Goal: Task Accomplishment & Management: Use online tool/utility

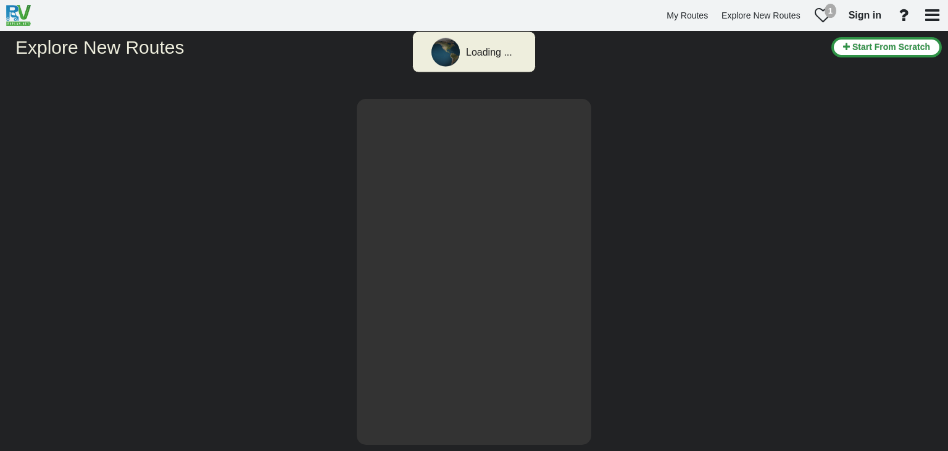
select select "number:2"
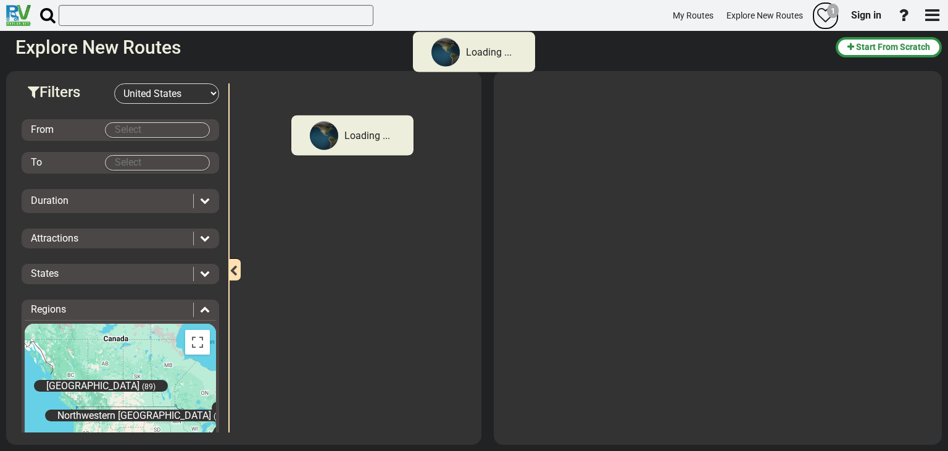
click at [832, 12] on div "1" at bounding box center [833, 11] width 12 height 15
click at [830, 12] on div "1" at bounding box center [833, 11] width 12 height 15
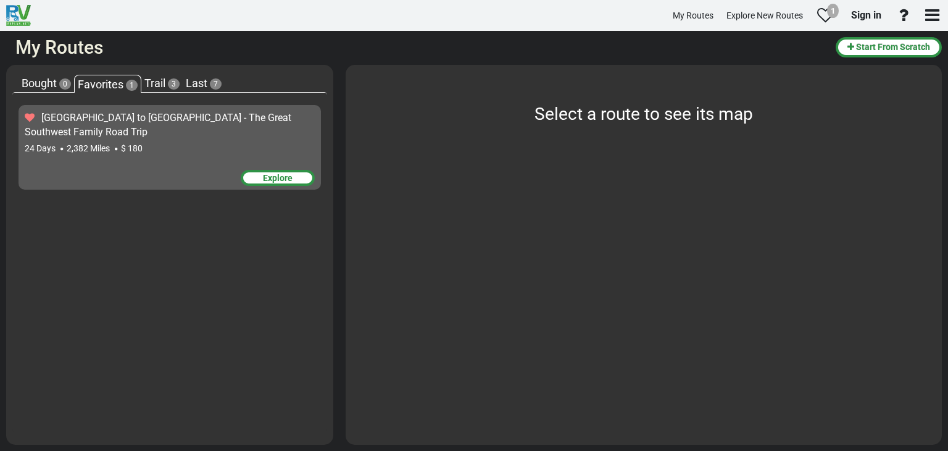
click at [268, 178] on div "Explore" at bounding box center [278, 178] width 74 height 16
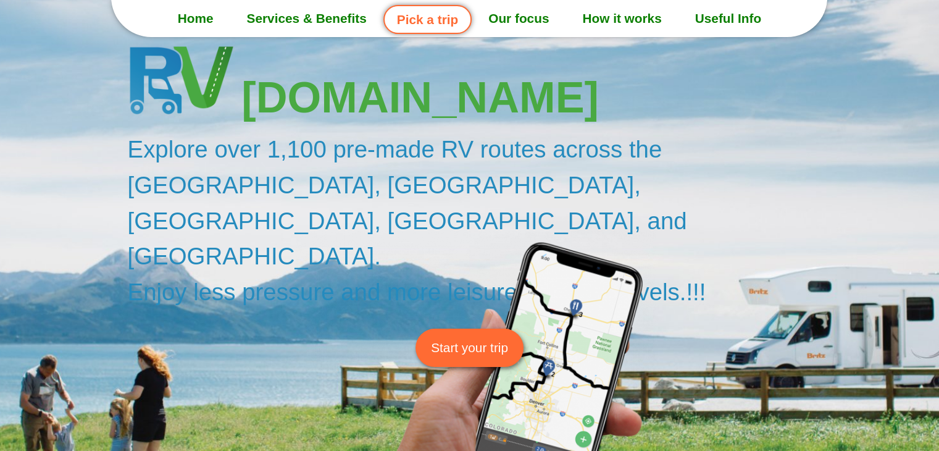
scroll to position [62, 0]
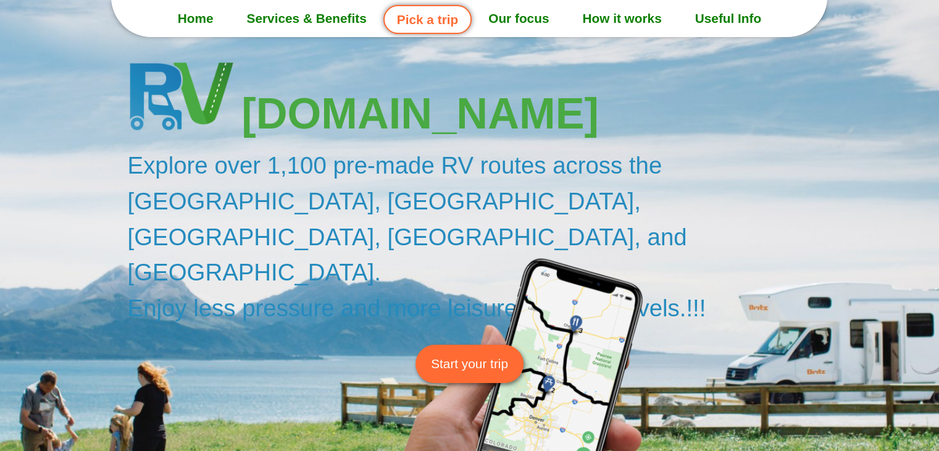
click at [479, 354] on span "Start your trip" at bounding box center [469, 363] width 77 height 19
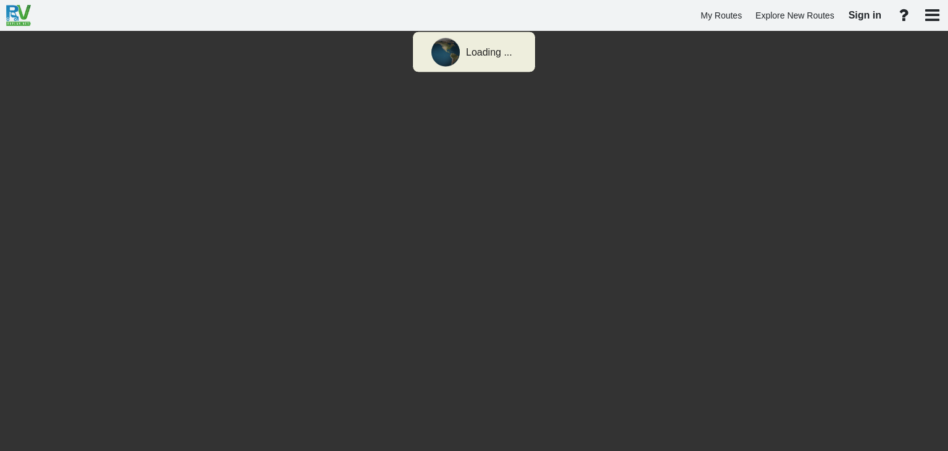
select select "number:2"
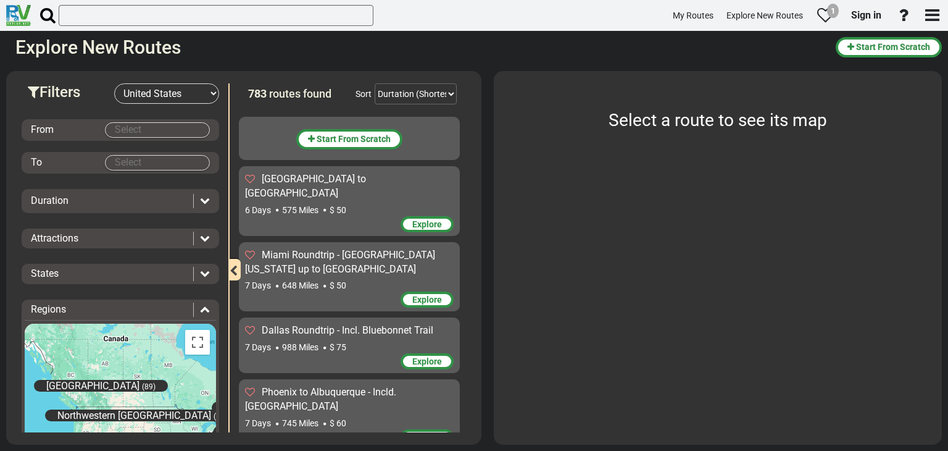
click at [163, 129] on body "My Routes Explore New Routes 1 Sign in" at bounding box center [474, 225] width 948 height 451
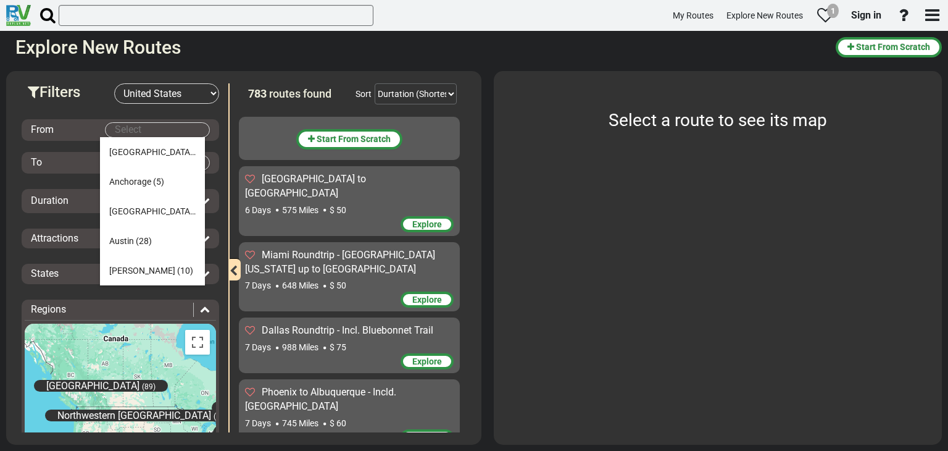
type input "k"
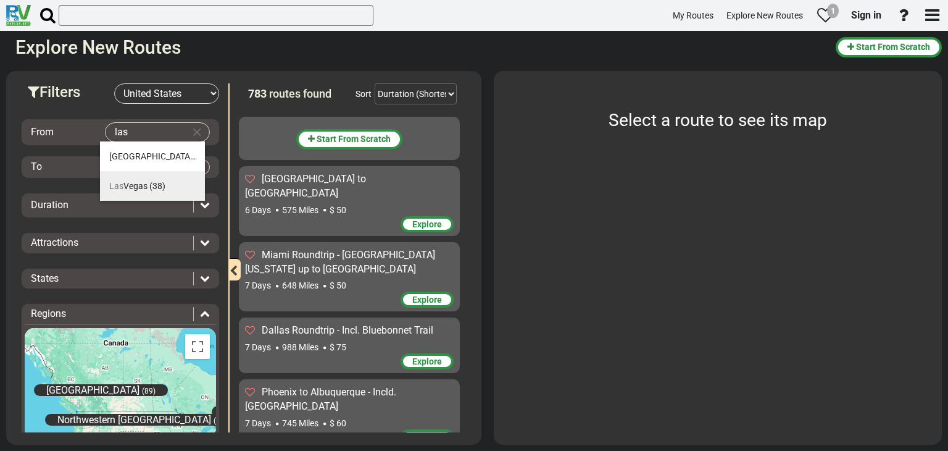
click at [139, 191] on span "Las Vegas" at bounding box center [128, 186] width 38 height 10
type input "Las Vegas"
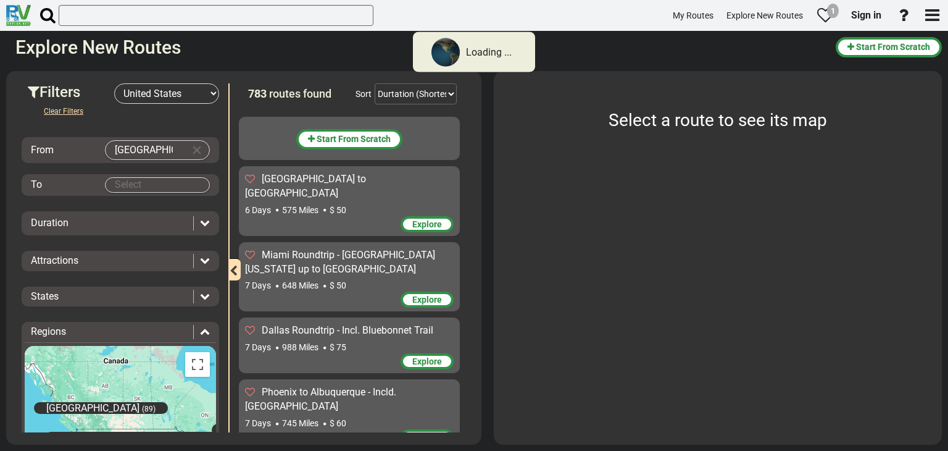
click at [132, 181] on body "Loading ... My Routes Explore New Routes 1 Sign in ×" at bounding box center [474, 225] width 948 height 451
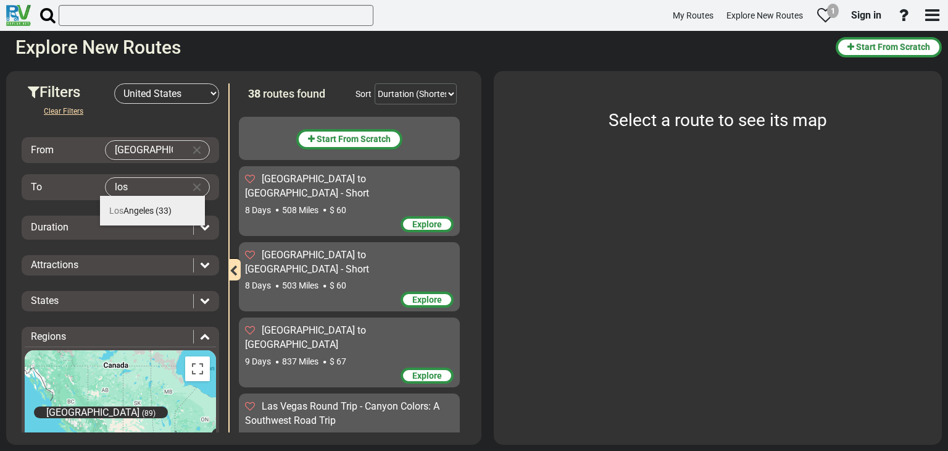
click at [141, 211] on span "Los Angeles" at bounding box center [131, 211] width 44 height 10
type input "Los Angeles"
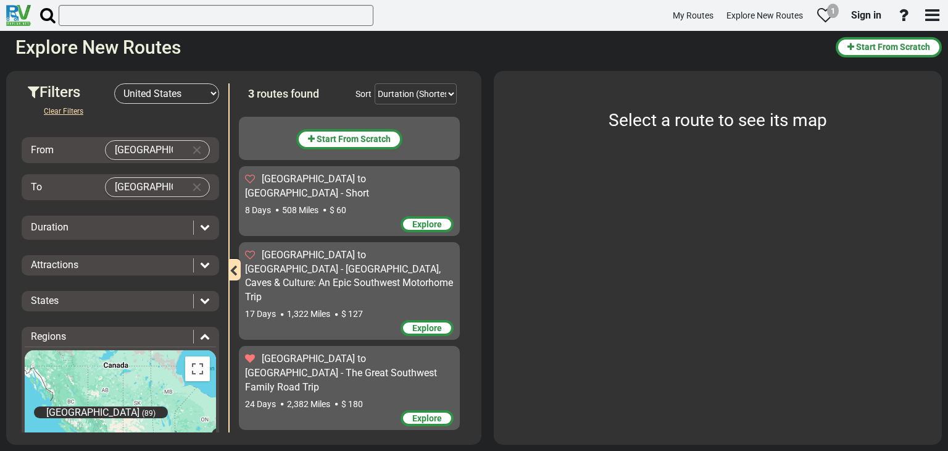
click at [422, 413] on span "Explore" at bounding box center [427, 418] width 30 height 10
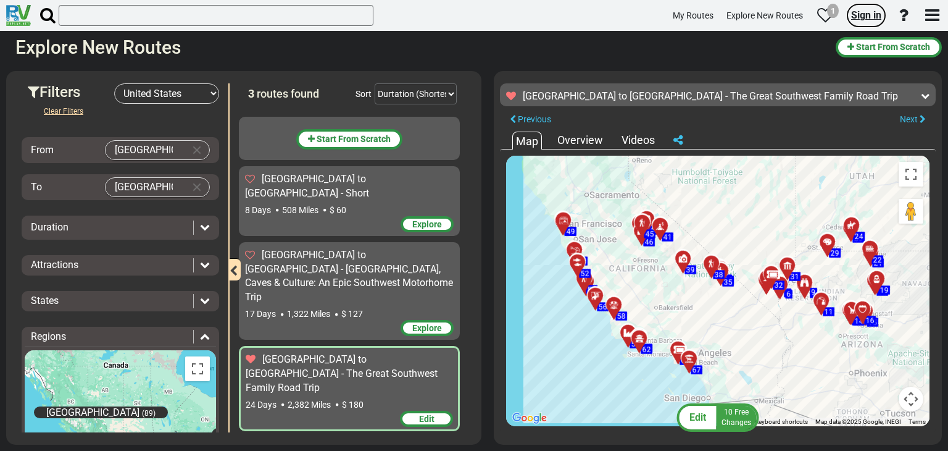
click at [869, 17] on span "Sign in" at bounding box center [866, 15] width 30 height 12
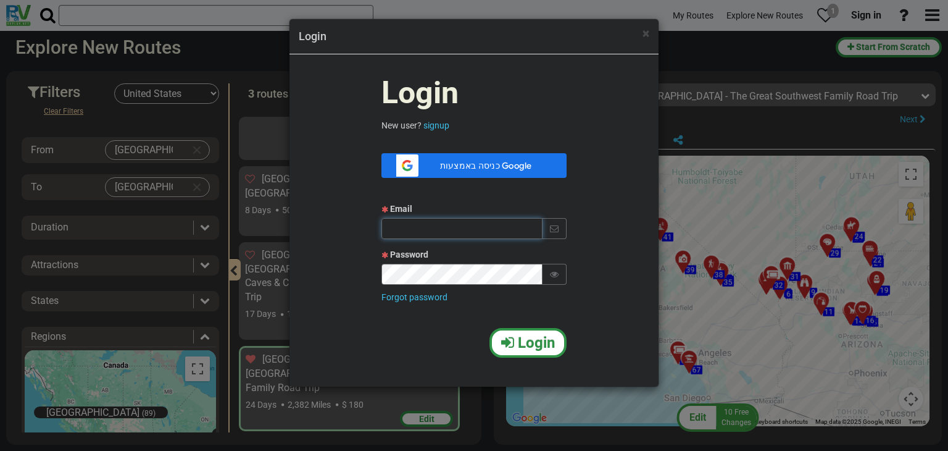
type input "[EMAIL_ADDRESS][DOMAIN_NAME]"
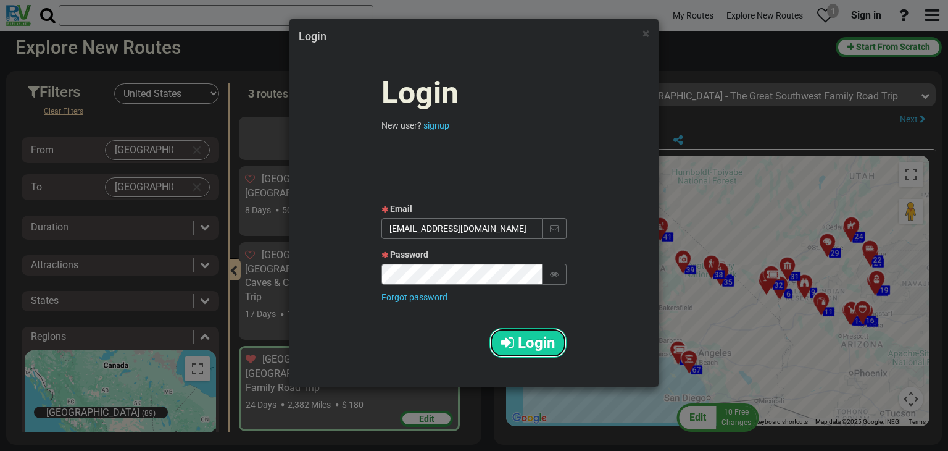
click at [530, 344] on span "Login" at bounding box center [536, 342] width 37 height 17
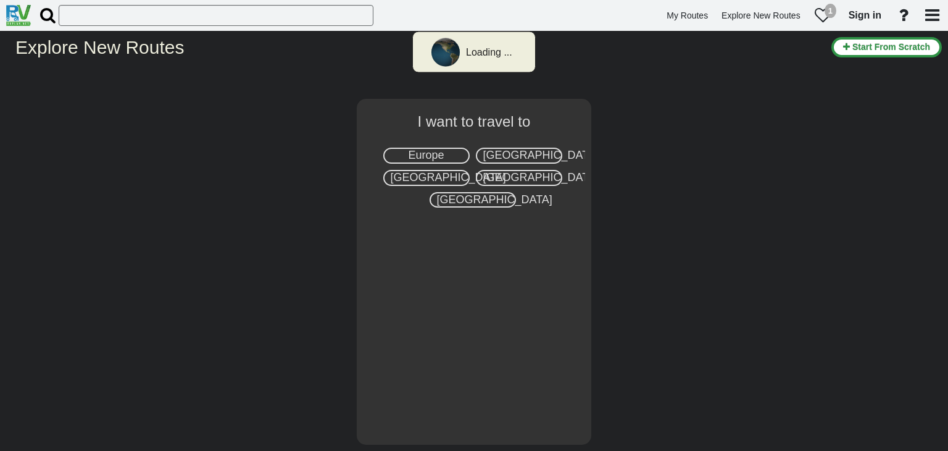
select select "number:2"
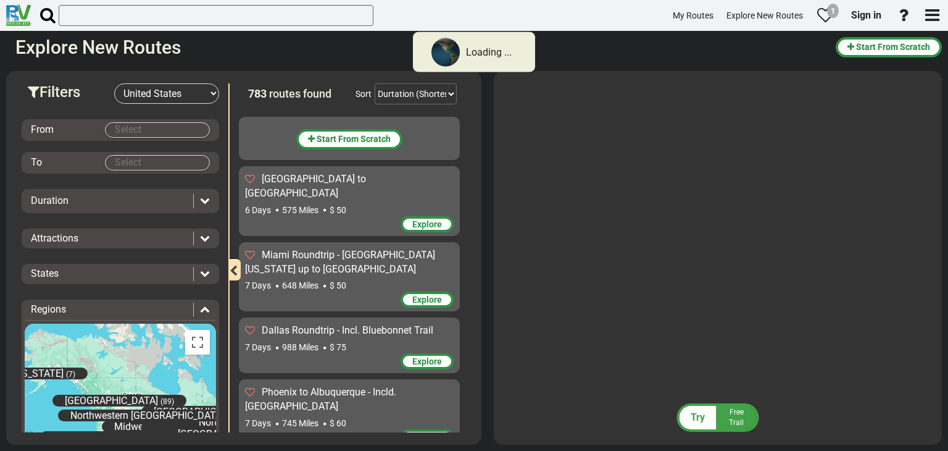
scroll to position [46054, 0]
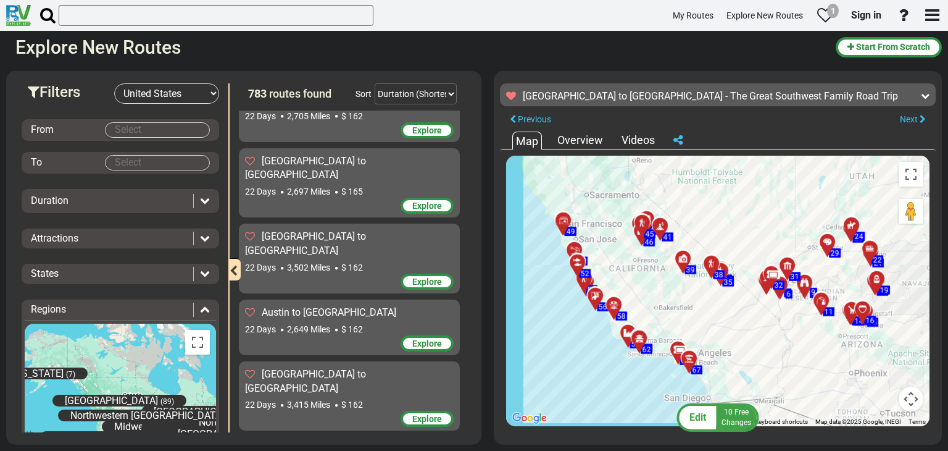
click at [732, 423] on span "Free Changes" at bounding box center [737, 416] width 30 height 19
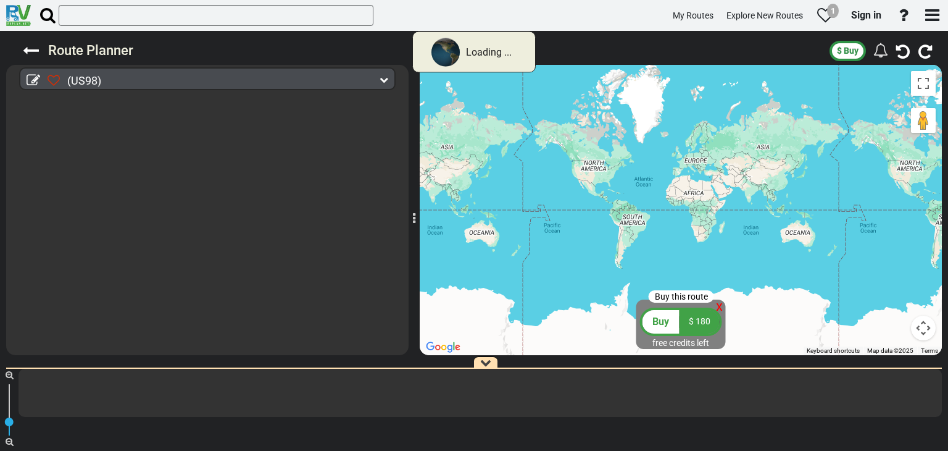
click at [662, 322] on span "Buy" at bounding box center [661, 321] width 17 height 12
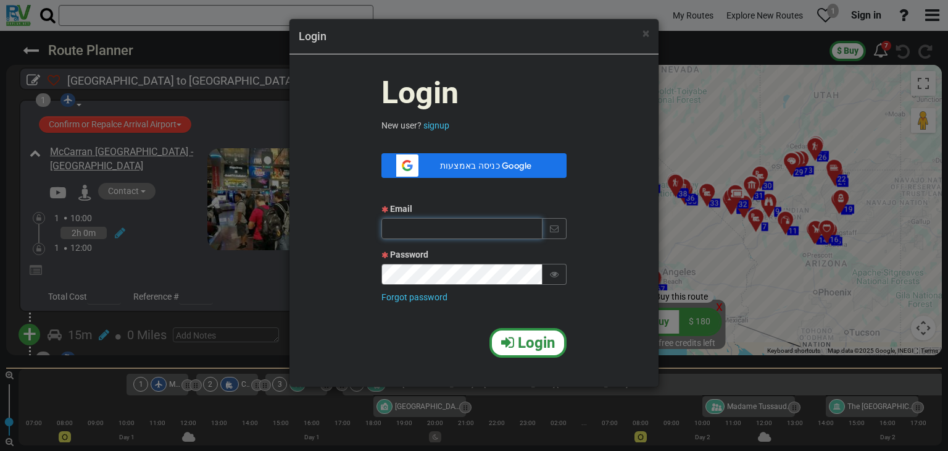
click at [423, 222] on input "text" at bounding box center [462, 228] width 161 height 21
type input "[EMAIL_ADDRESS][DOMAIN_NAME]"
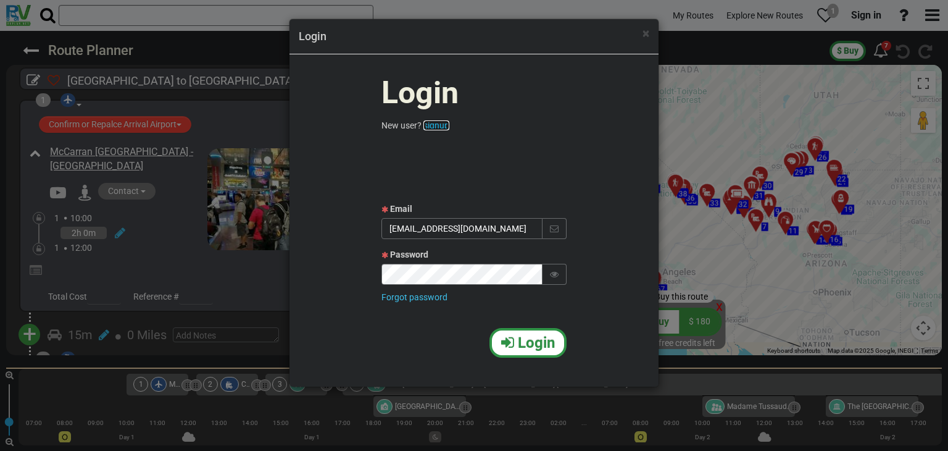
click at [438, 127] on link "signup" at bounding box center [436, 125] width 26 height 10
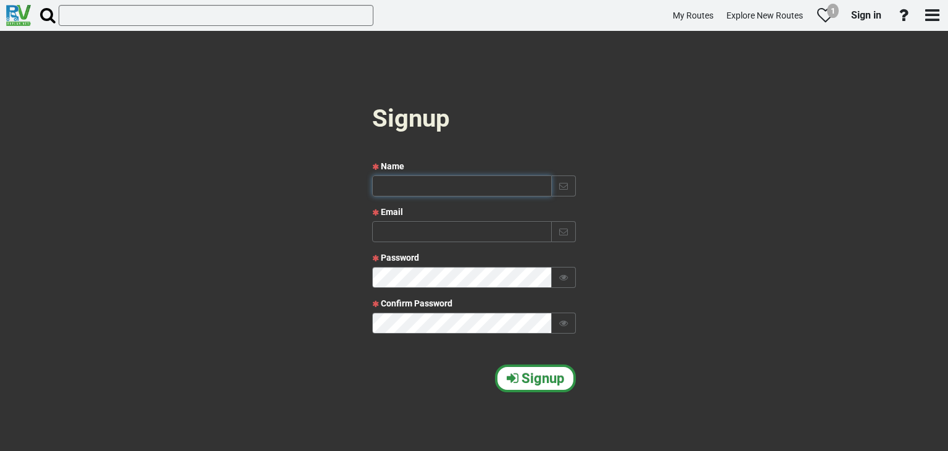
click at [442, 186] on input "text" at bounding box center [462, 185] width 180 height 21
type input "itamar"
click at [430, 228] on input "text" at bounding box center [462, 231] width 180 height 21
type input "[EMAIL_ADDRESS][DOMAIN_NAME]"
click at [559, 273] on icon at bounding box center [563, 277] width 9 height 9
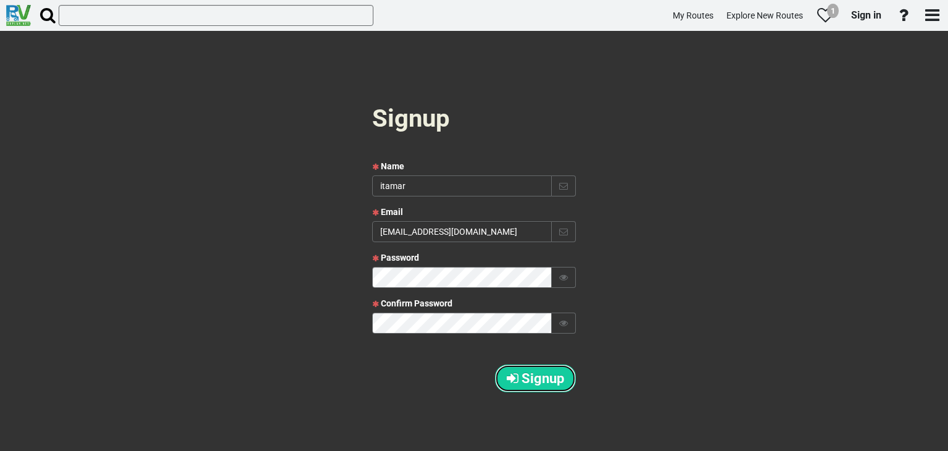
click at [536, 378] on span "Signup" at bounding box center [543, 377] width 43 height 15
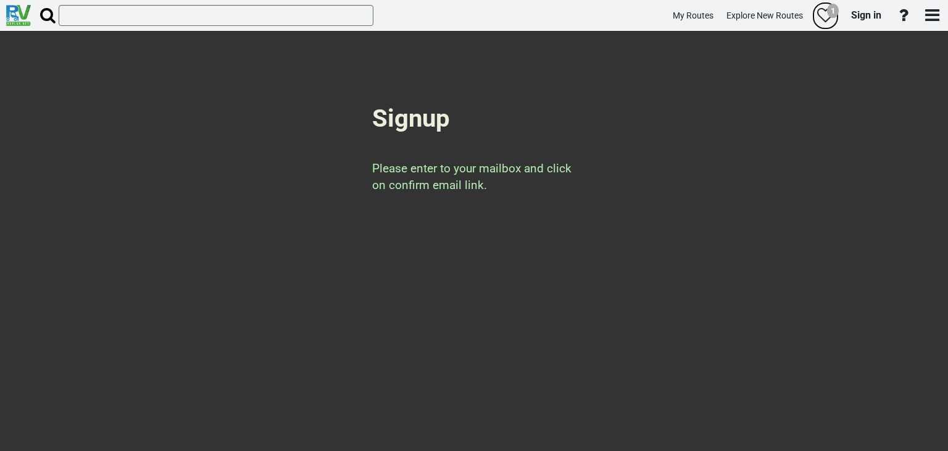
click at [828, 10] on div "1" at bounding box center [833, 11] width 12 height 15
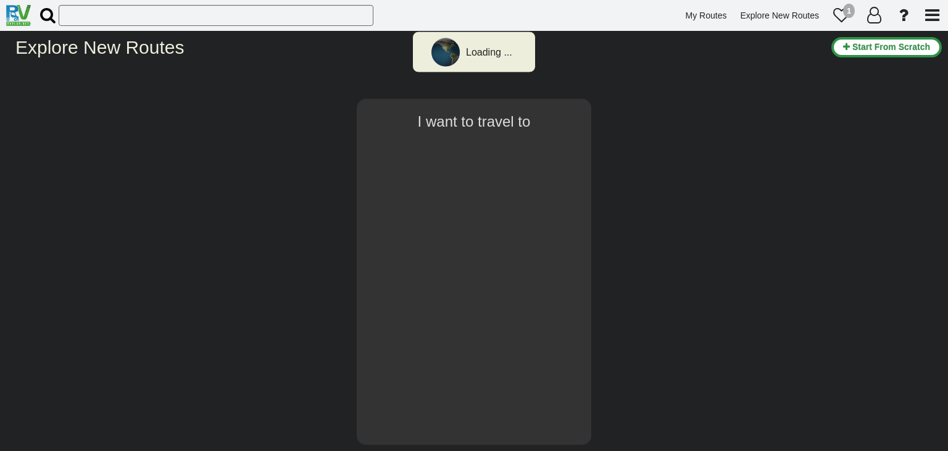
select select "number:2"
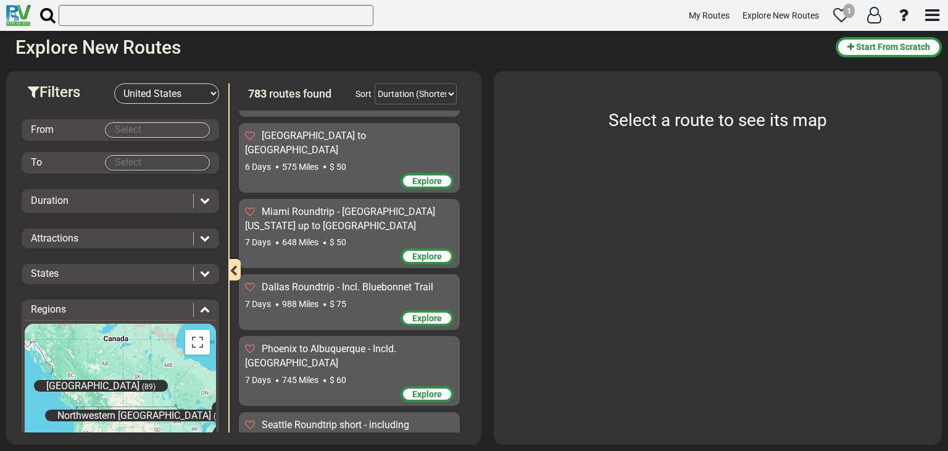
scroll to position [185, 0]
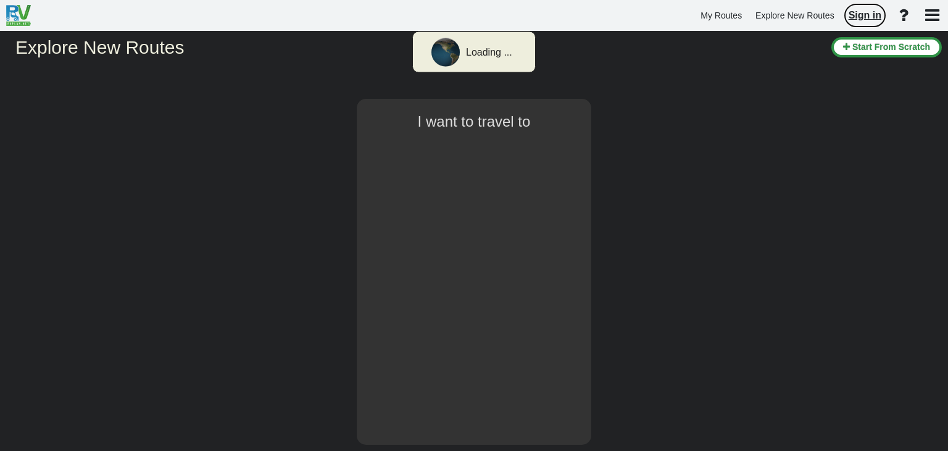
click at [869, 15] on span "Sign in" at bounding box center [865, 15] width 33 height 10
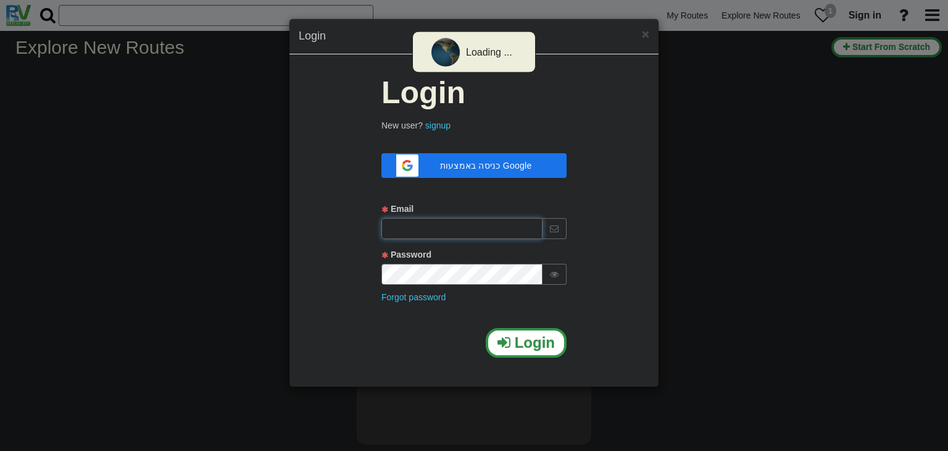
type input "[EMAIL_ADDRESS][DOMAIN_NAME]"
select select "number:2"
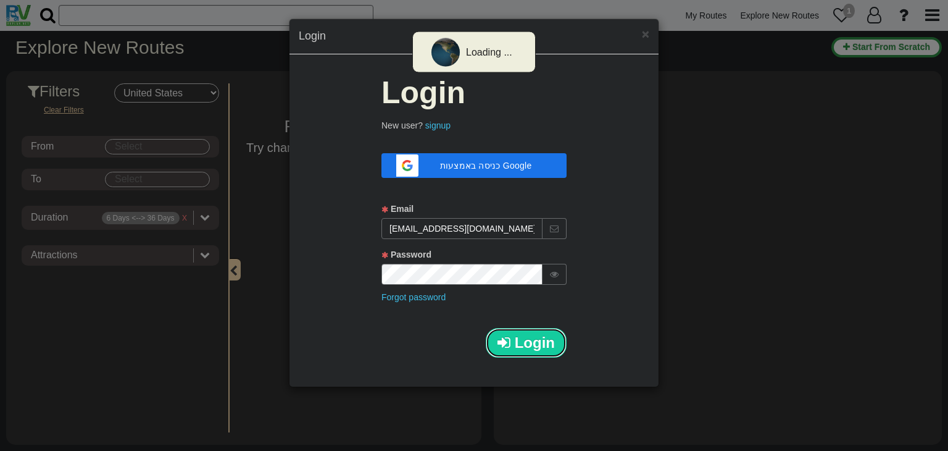
click at [526, 338] on span "Login" at bounding box center [535, 342] width 40 height 17
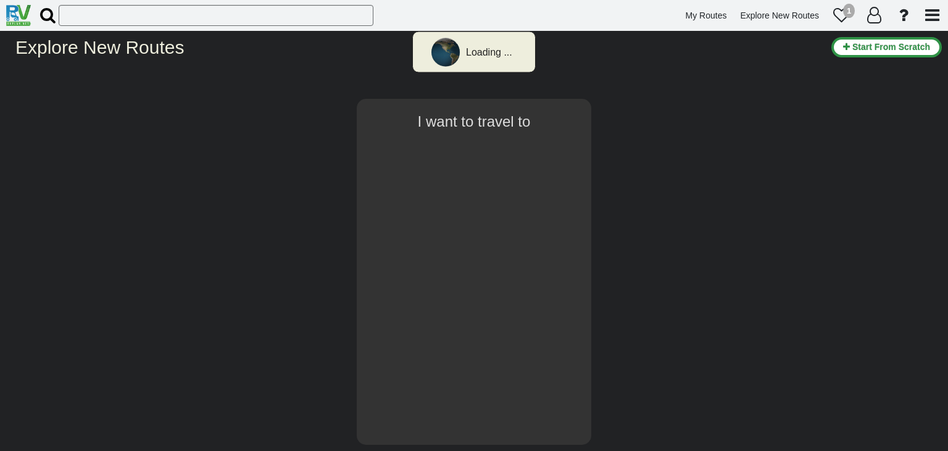
select select "number:2"
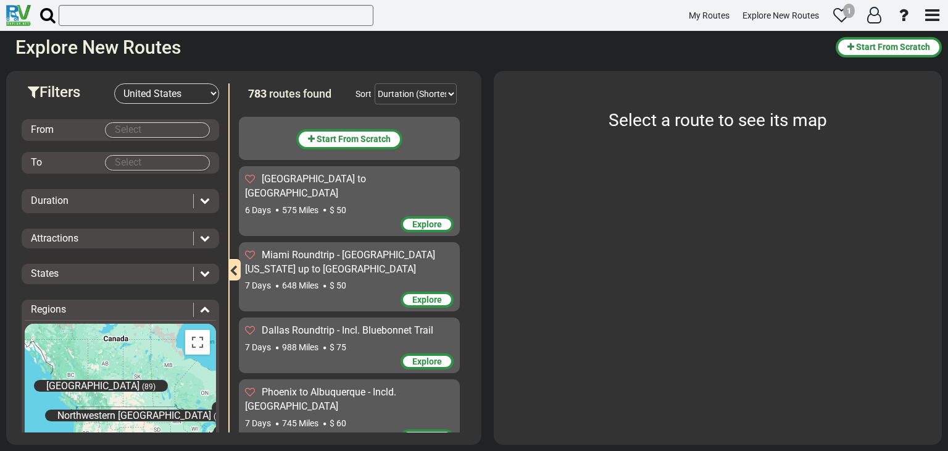
click at [161, 128] on body "My Routes Explore New Routes 1" at bounding box center [474, 225] width 948 height 451
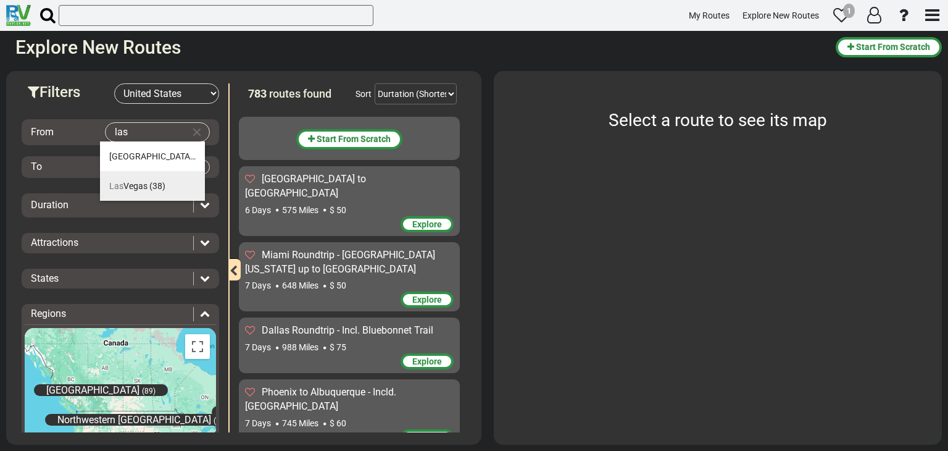
click at [143, 181] on span "Las Vegas" at bounding box center [128, 186] width 38 height 10
type input "Las Vegas"
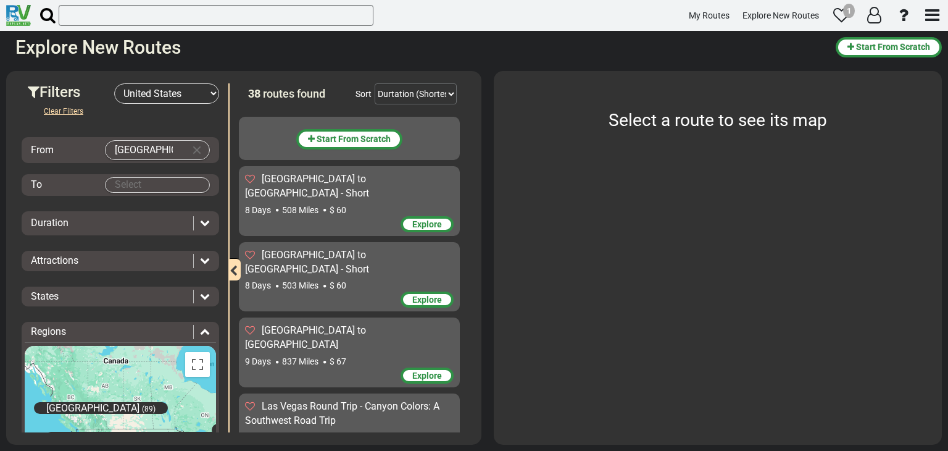
click at [147, 180] on body "My Routes Explore New Routes 1" at bounding box center [474, 225] width 948 height 451
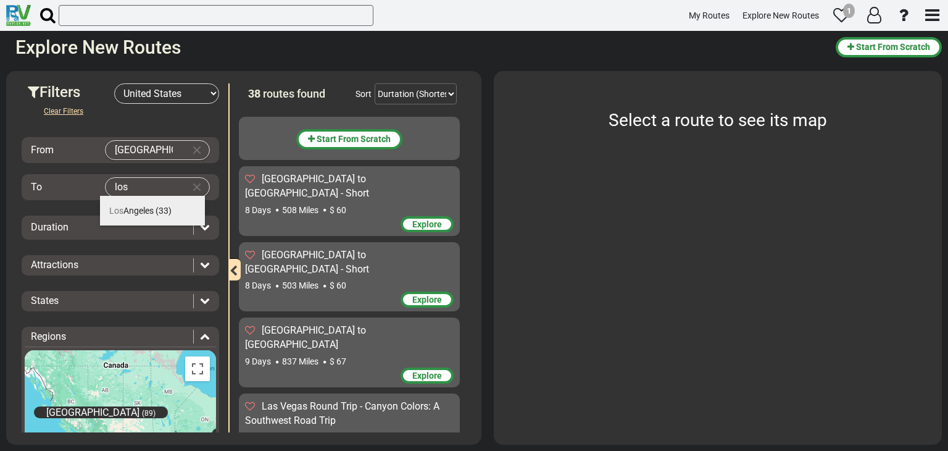
click at [143, 213] on span "Los Angeles" at bounding box center [131, 211] width 44 height 10
type input "Los Angeles"
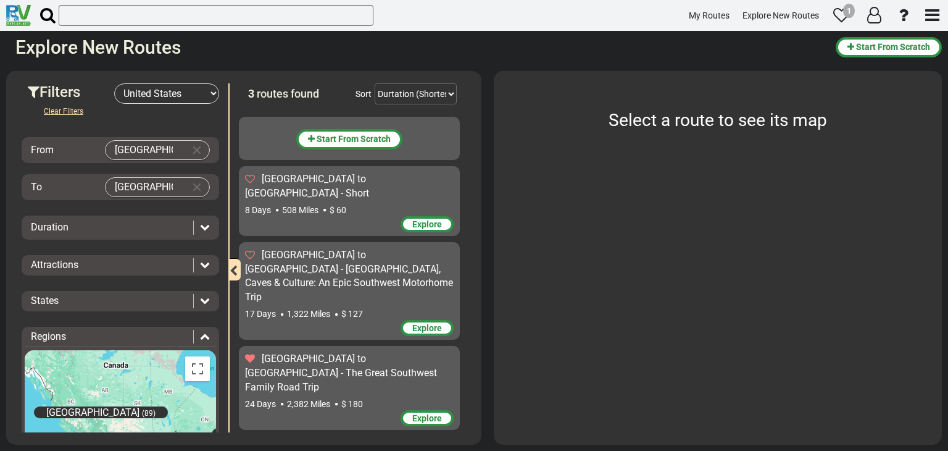
click at [429, 413] on span "Explore" at bounding box center [427, 418] width 30 height 10
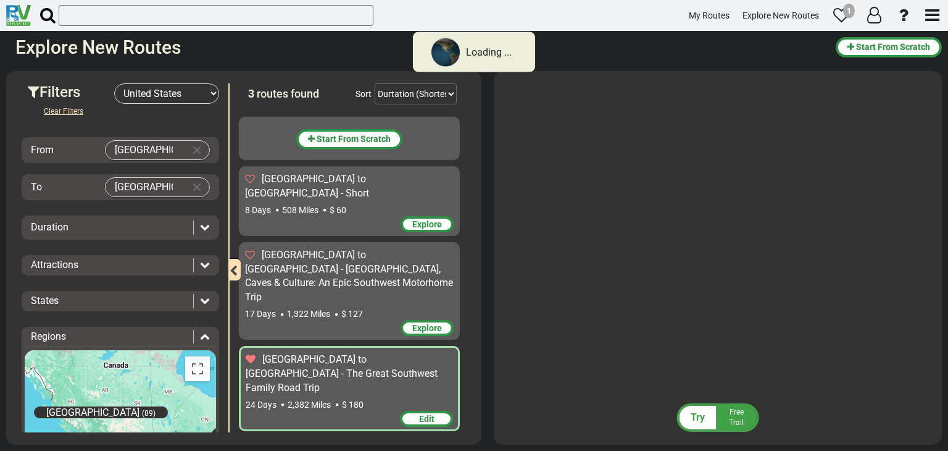
click at [703, 419] on span "Try" at bounding box center [698, 417] width 14 height 12
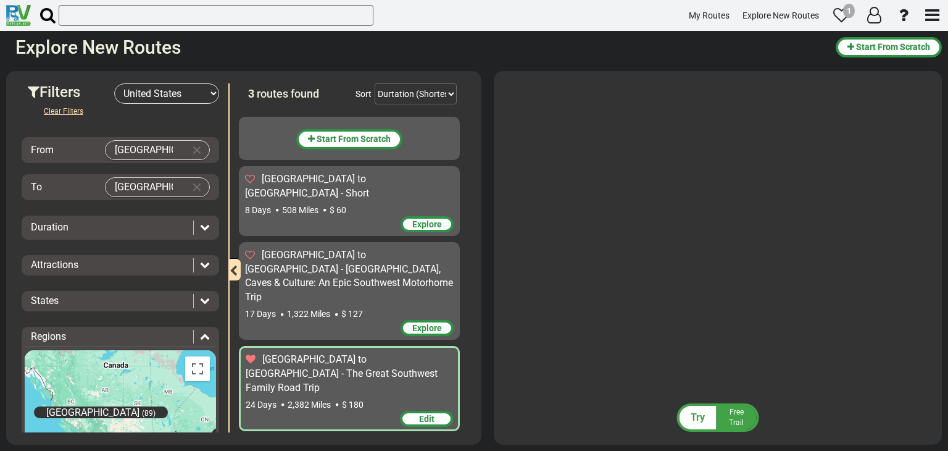
click at [433, 414] on span "Edit" at bounding box center [426, 419] width 15 height 10
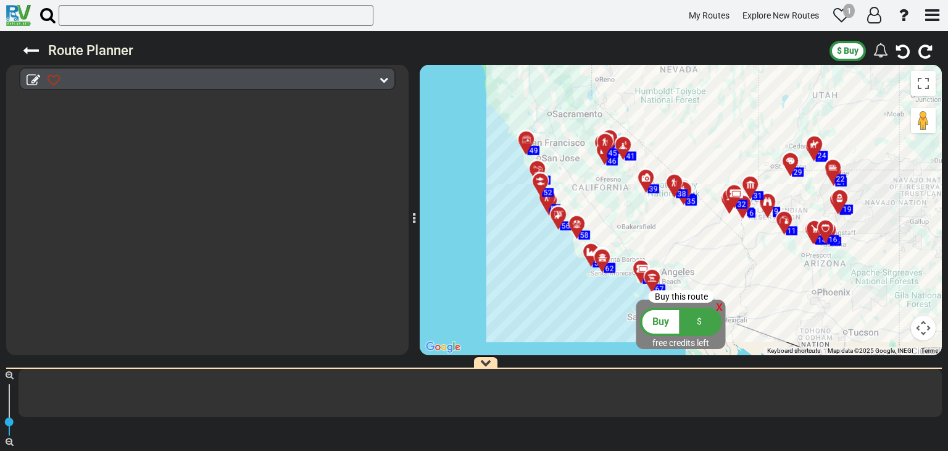
click at [669, 323] on span "Buy" at bounding box center [661, 321] width 17 height 12
click at [698, 322] on span "$" at bounding box center [699, 321] width 5 height 10
click at [848, 56] on button "$ Buy" at bounding box center [848, 51] width 36 height 20
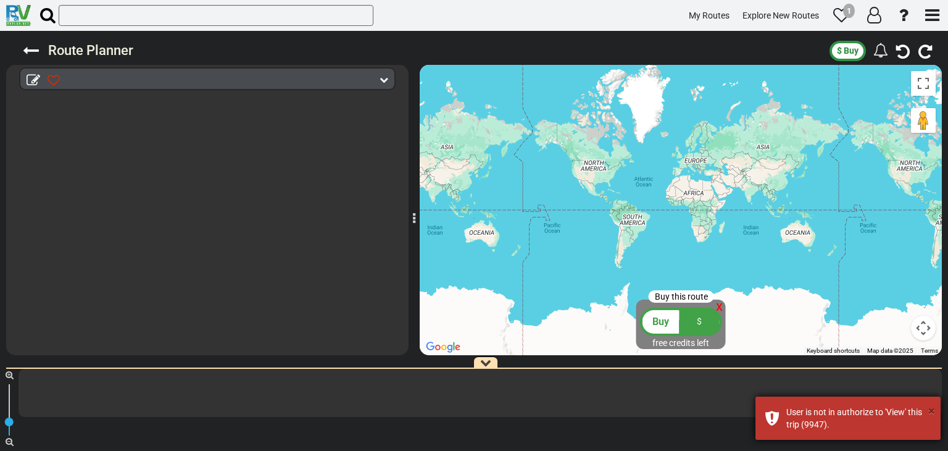
click at [929, 409] on button "×" at bounding box center [931, 411] width 7 height 18
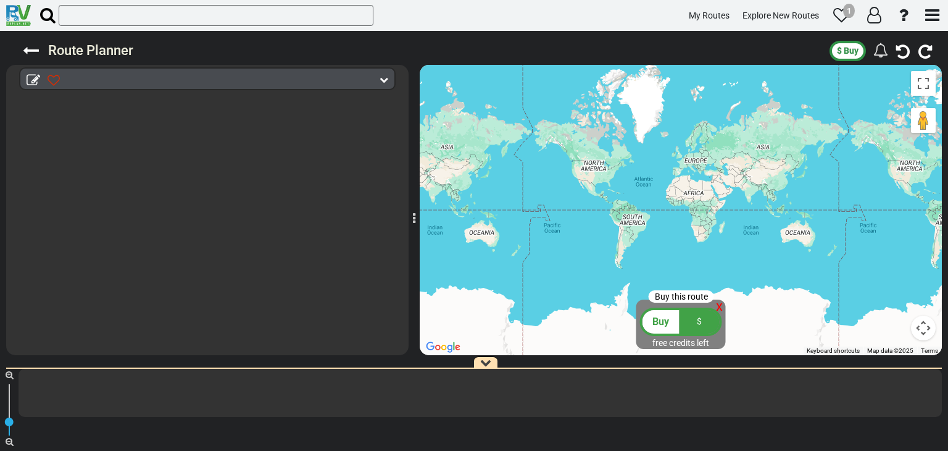
click at [717, 307] on span "x" at bounding box center [719, 305] width 7 height 15
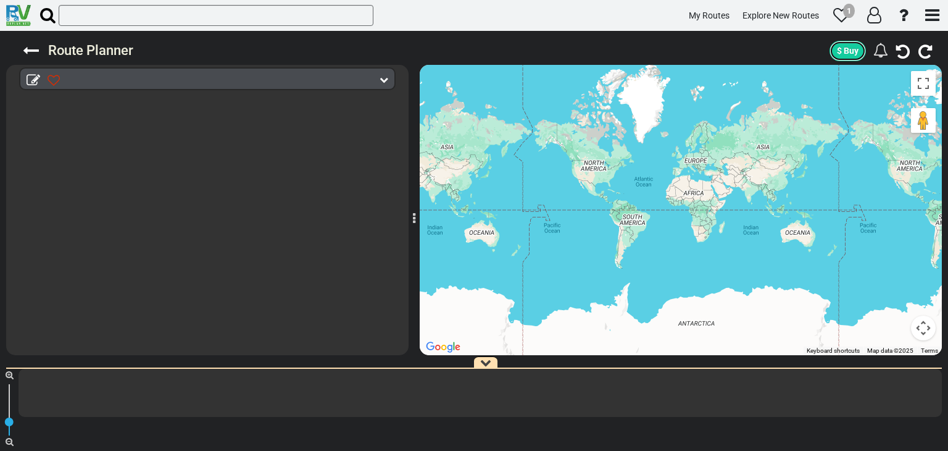
click at [850, 50] on span "$ Buy" at bounding box center [848, 51] width 22 height 10
click at [840, 10] on icon at bounding box center [841, 15] width 17 height 17
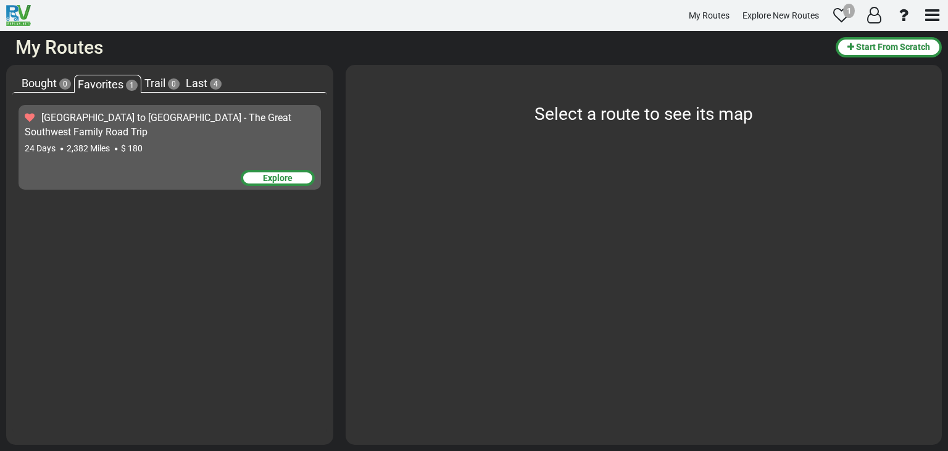
click at [274, 172] on div "Explore" at bounding box center [278, 178] width 74 height 16
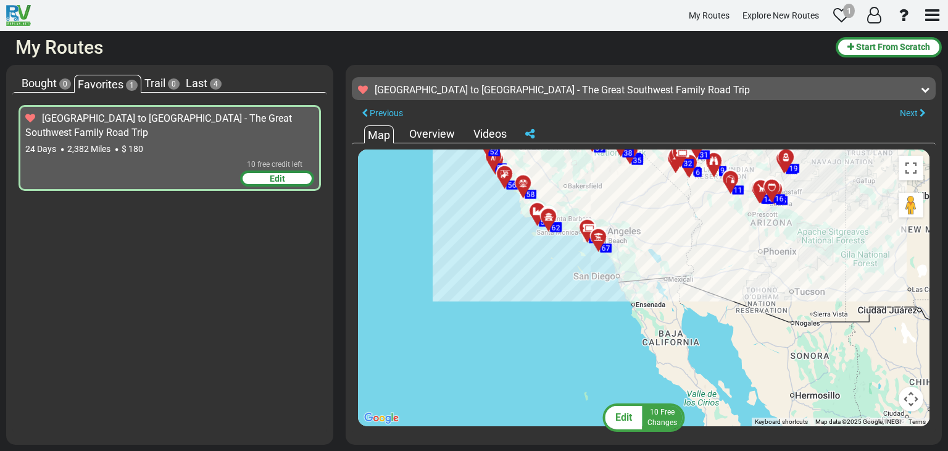
click at [657, 420] on span "Free Changes" at bounding box center [663, 416] width 30 height 19
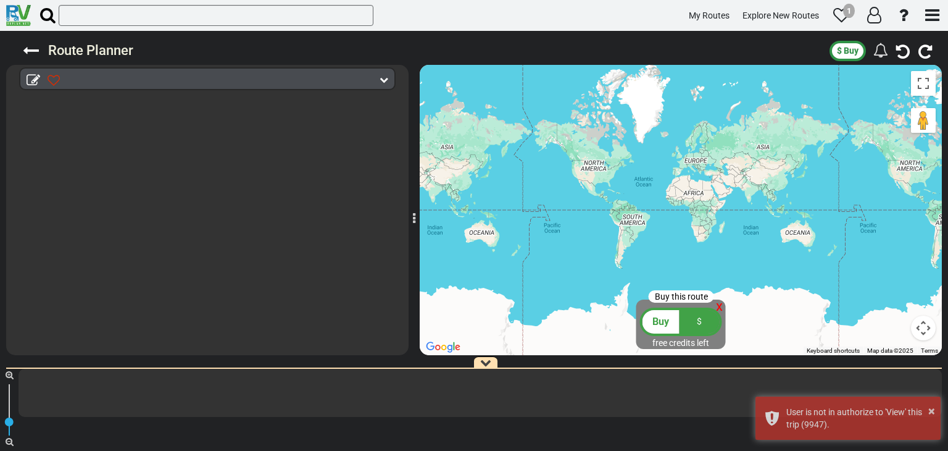
click at [661, 324] on span "Buy" at bounding box center [661, 321] width 17 height 12
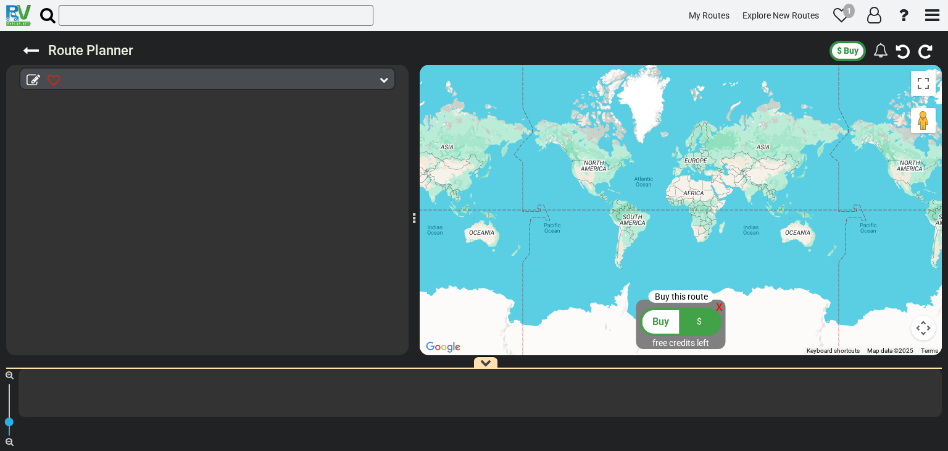
click at [669, 326] on span "Buy" at bounding box center [661, 321] width 17 height 12
drag, startPoint x: 488, startPoint y: 363, endPoint x: 484, endPoint y: 423, distance: 60.0
click at [484, 423] on div "60" at bounding box center [474, 406] width 948 height 90
drag, startPoint x: 485, startPoint y: 337, endPoint x: 480, endPoint y: 262, distance: 74.9
click at [480, 262] on div "Route Planner $ Buy" at bounding box center [474, 241] width 948 height 420
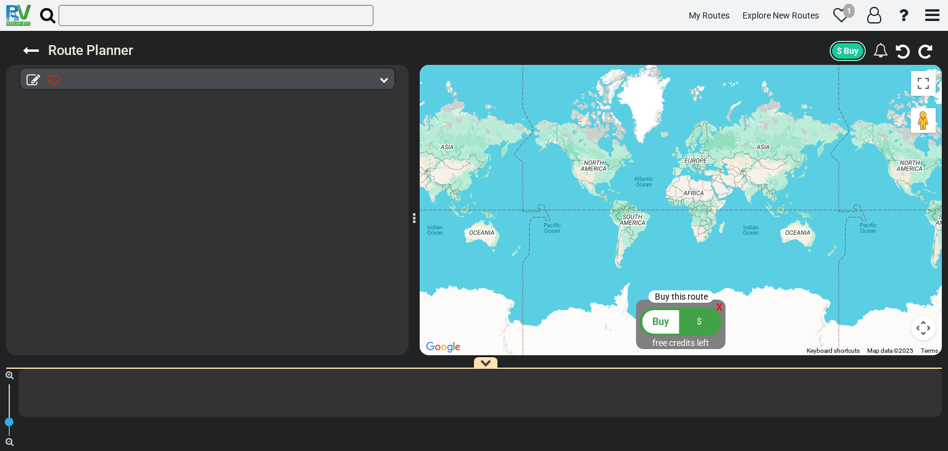
click at [853, 50] on span "$ Buy" at bounding box center [848, 51] width 22 height 10
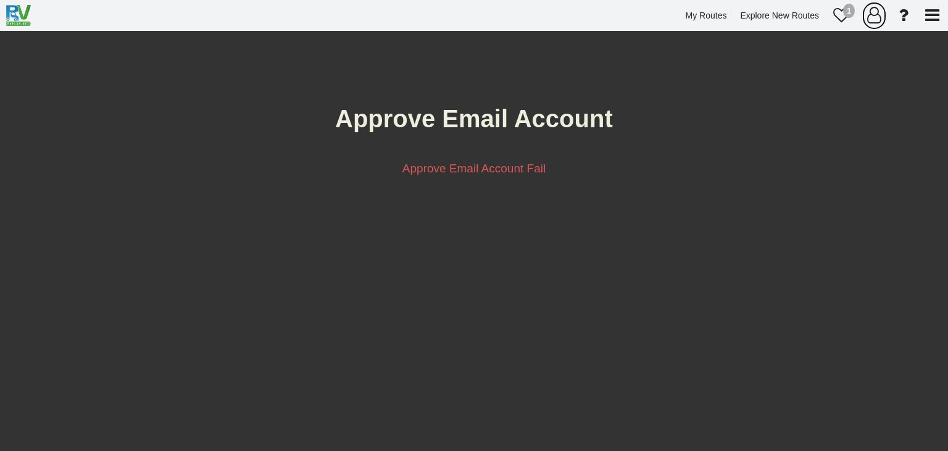
click at [879, 14] on icon "button" at bounding box center [874, 15] width 14 height 17
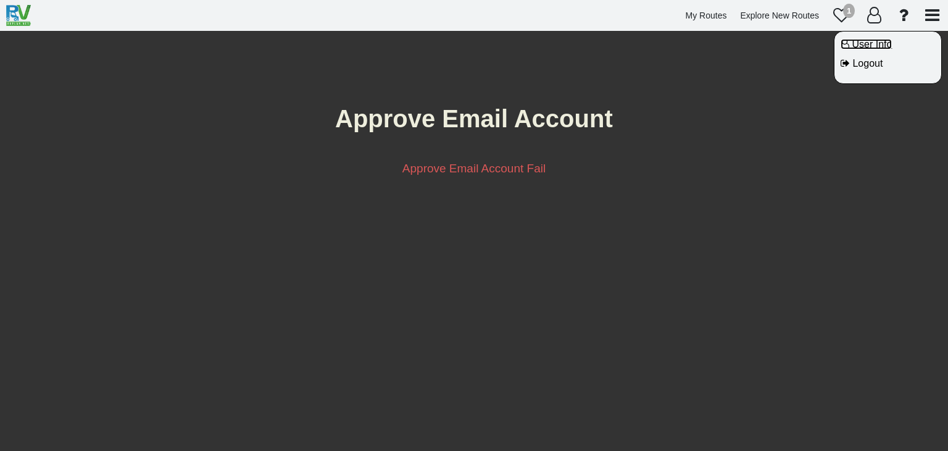
click at [888, 45] on span "User Info" at bounding box center [872, 44] width 40 height 10
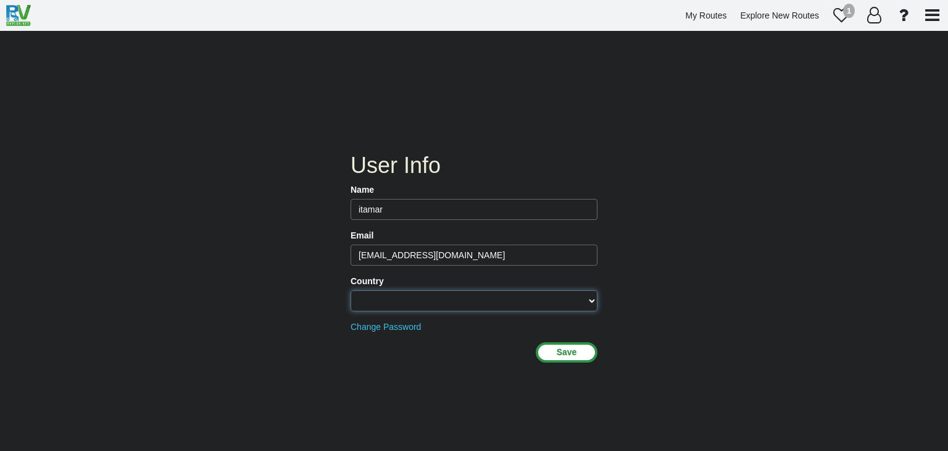
click at [429, 304] on select "[GEOGRAPHIC_DATA] [GEOGRAPHIC_DATA] [GEOGRAPHIC_DATA] [US_STATE] [GEOGRAPHIC_DA…" at bounding box center [474, 300] width 247 height 21
drag, startPoint x: 664, startPoint y: 230, endPoint x: 701, endPoint y: 171, distance: 69.4
click at [667, 227] on div "User Info Name [GEOGRAPHIC_DATA] Email [EMAIL_ADDRESS][DOMAIN_NAME] Country [GE…" at bounding box center [474, 241] width 948 height 420
click at [844, 14] on icon at bounding box center [841, 15] width 17 height 17
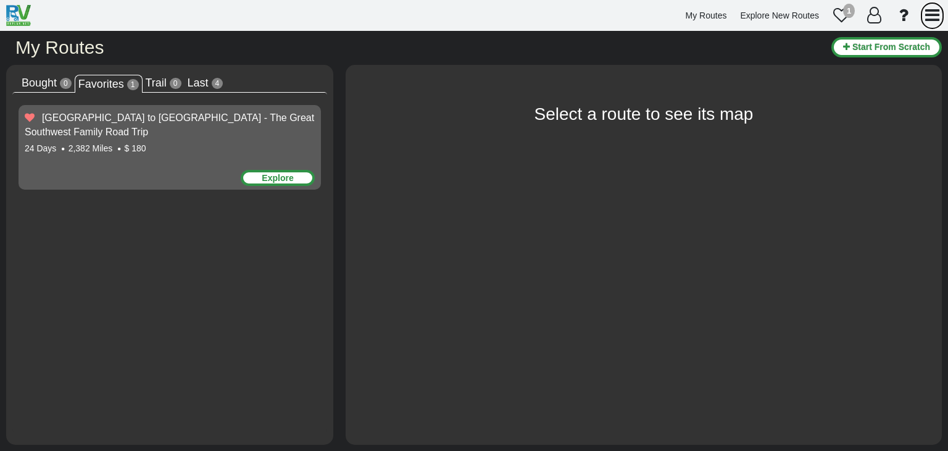
click at [924, 10] on button "button" at bounding box center [932, 15] width 25 height 29
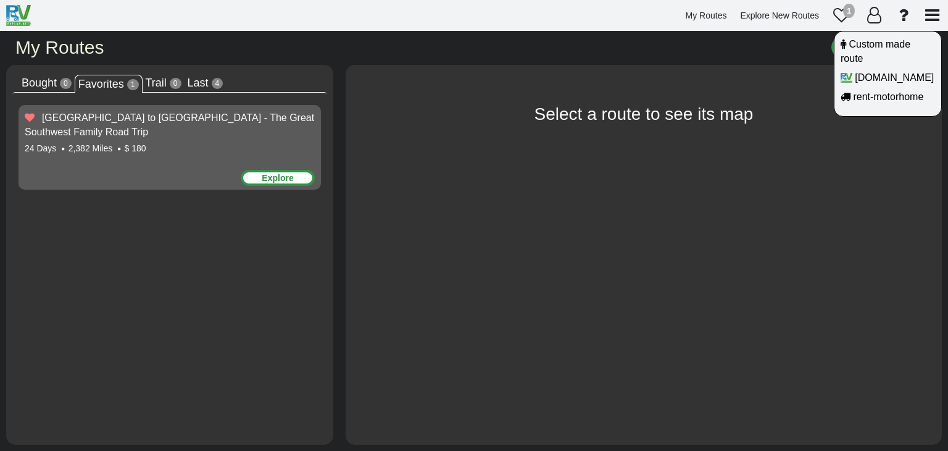
click at [924, 10] on div at bounding box center [474, 225] width 948 height 451
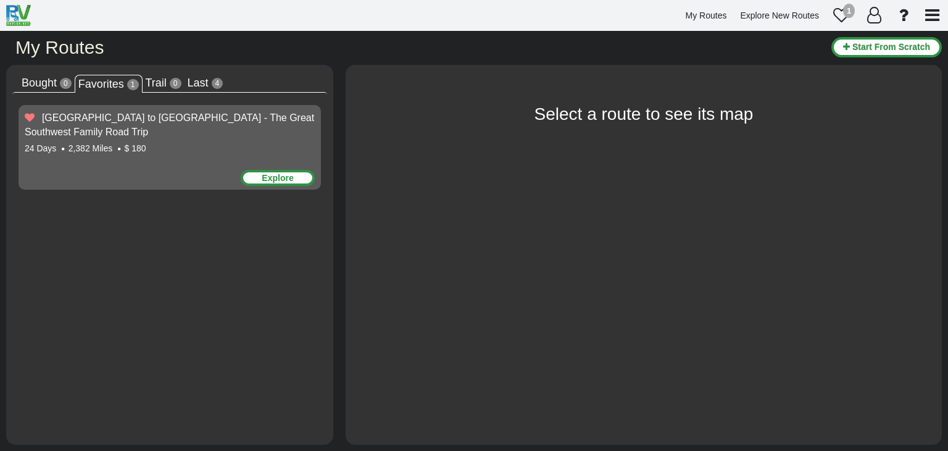
click at [265, 172] on div "Explore" at bounding box center [278, 178] width 74 height 16
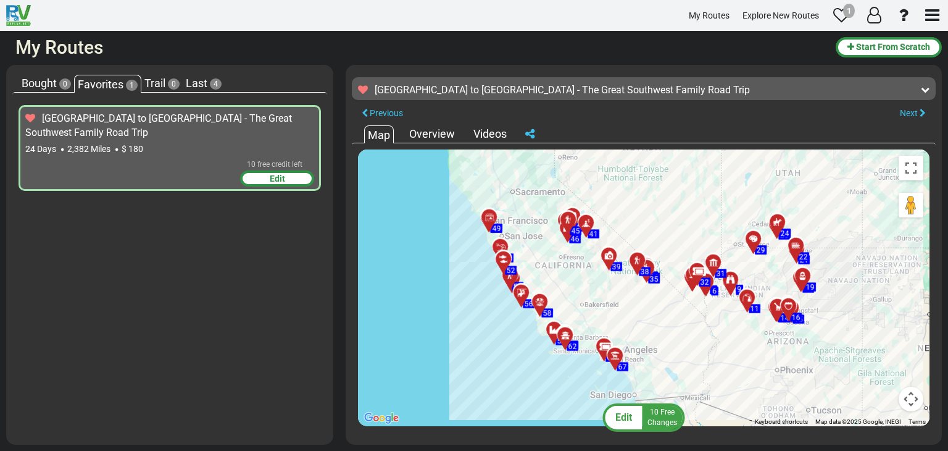
click at [601, 325] on div "To activate drag with keyboard, press Alt + Enter. Once in keyboard drag state,…" at bounding box center [644, 287] width 572 height 277
click at [284, 172] on div "Edit 10 free credit left" at bounding box center [277, 178] width 74 height 16
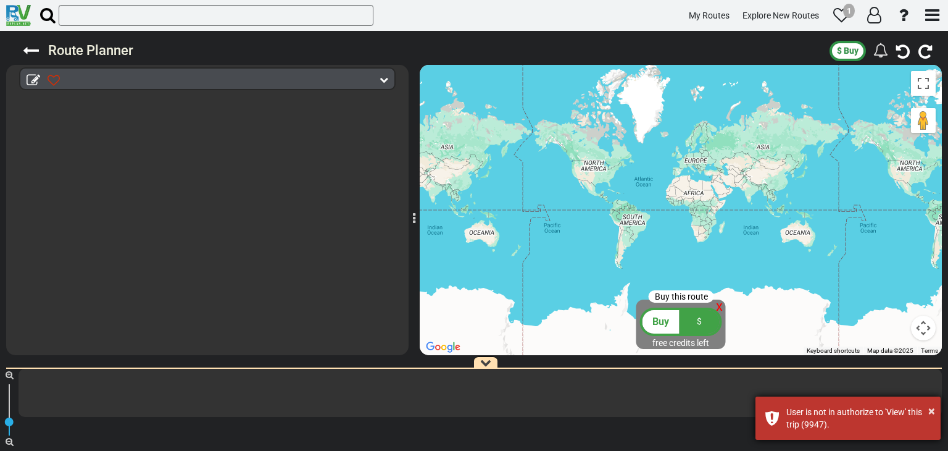
click at [844, 424] on div "User is not in authorize to 'View' this trip (9947)." at bounding box center [858, 418] width 145 height 25
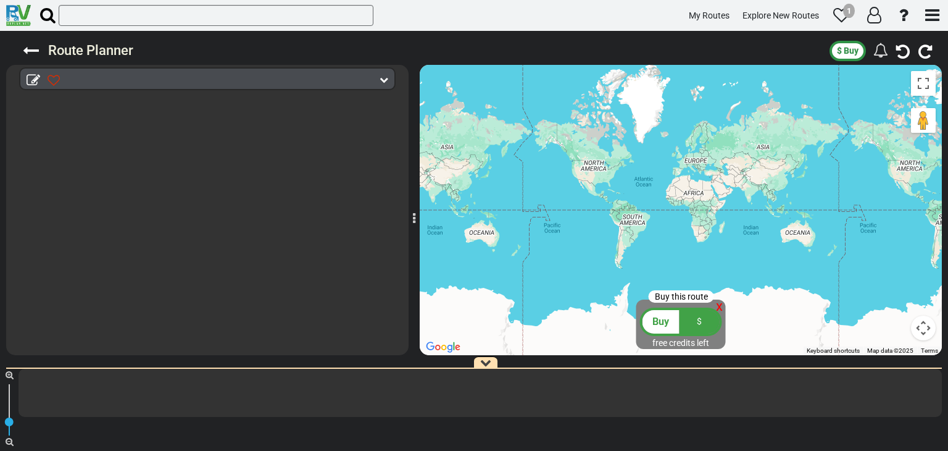
click at [382, 82] on icon at bounding box center [384, 79] width 9 height 9
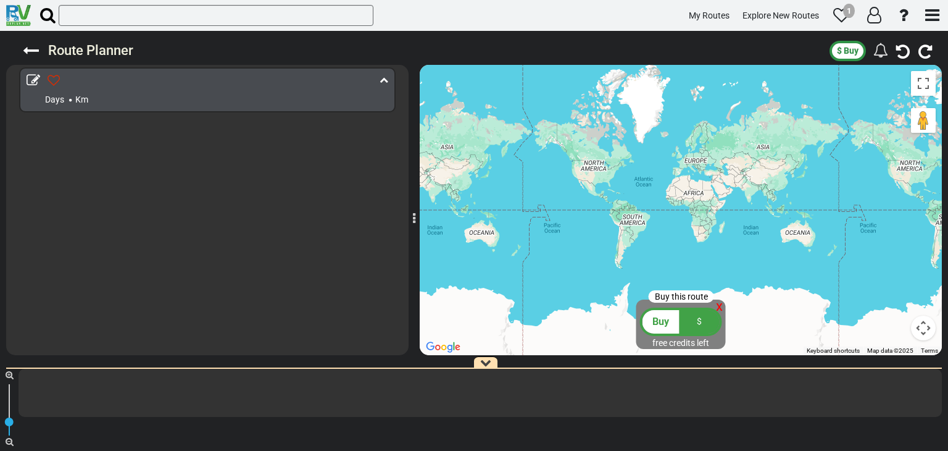
click at [57, 108] on div "Days Km" at bounding box center [200, 90] width 347 height 38
click at [79, 96] on span "Km" at bounding box center [81, 99] width 13 height 10
click at [33, 78] on icon at bounding box center [34, 80] width 14 height 14
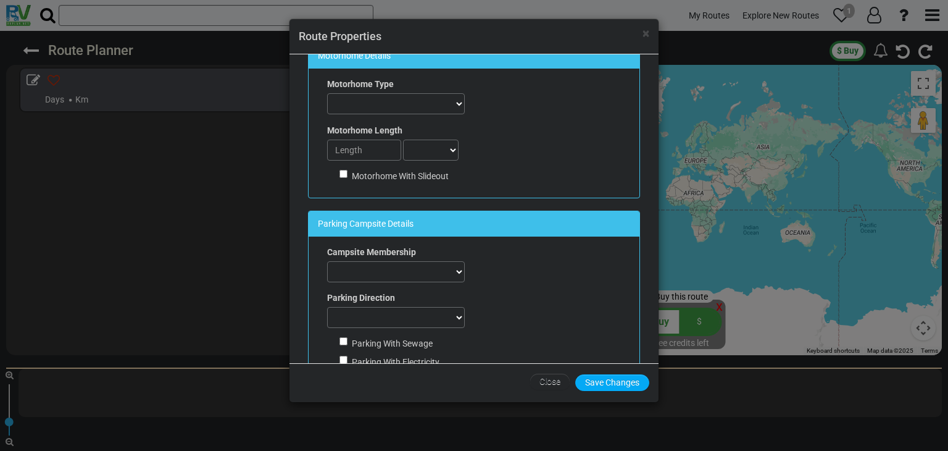
scroll to position [254, 0]
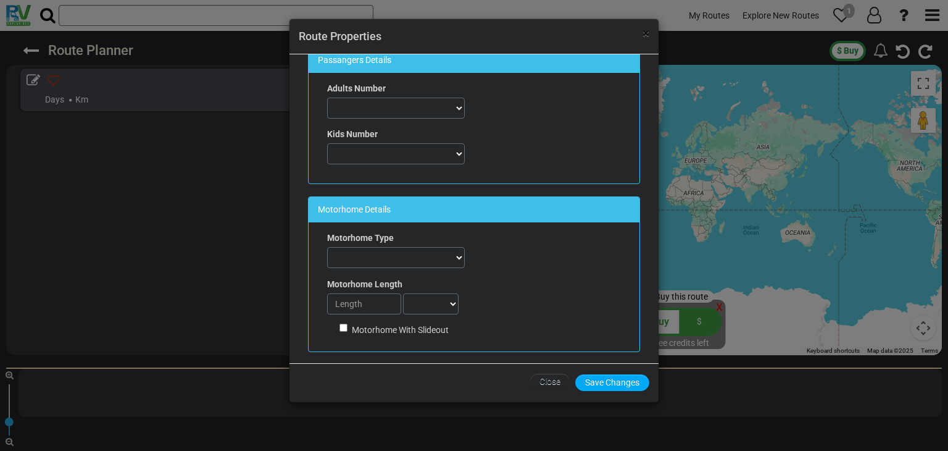
click at [649, 35] on span "×" at bounding box center [646, 33] width 7 height 15
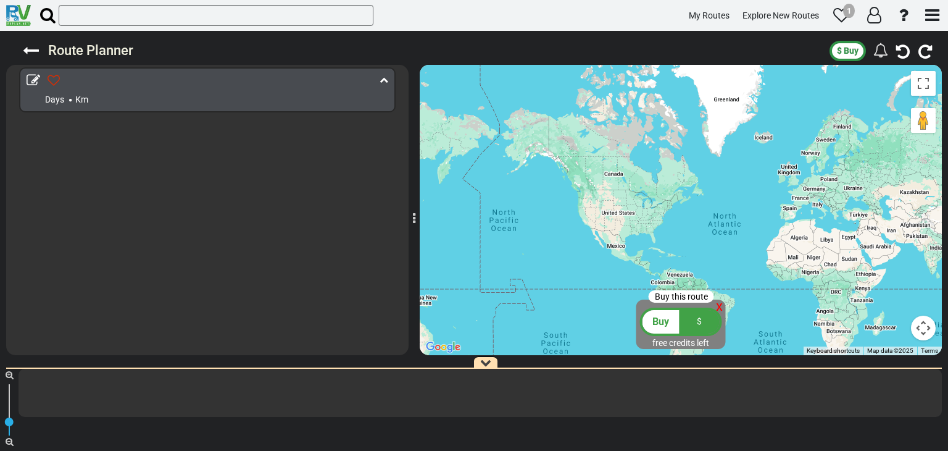
drag, startPoint x: 640, startPoint y: 223, endPoint x: 812, endPoint y: 254, distance: 175.1
click at [812, 254] on div at bounding box center [681, 210] width 522 height 290
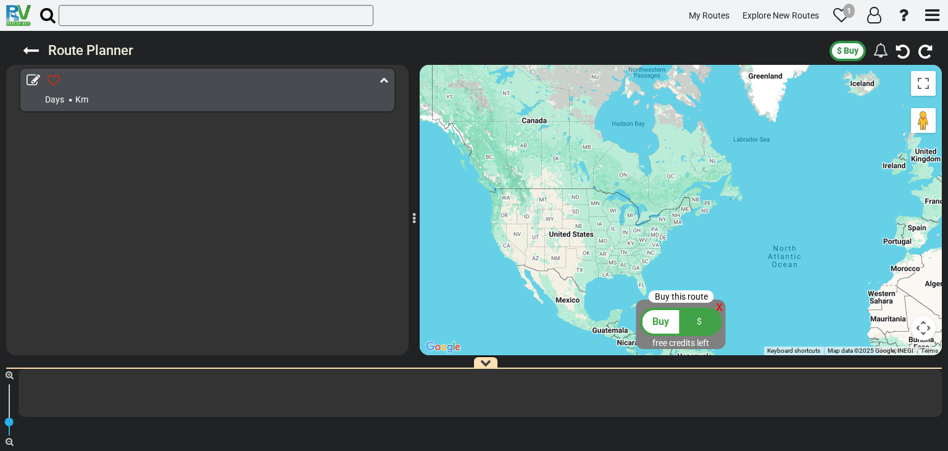
click at [515, 261] on div at bounding box center [681, 210] width 522 height 290
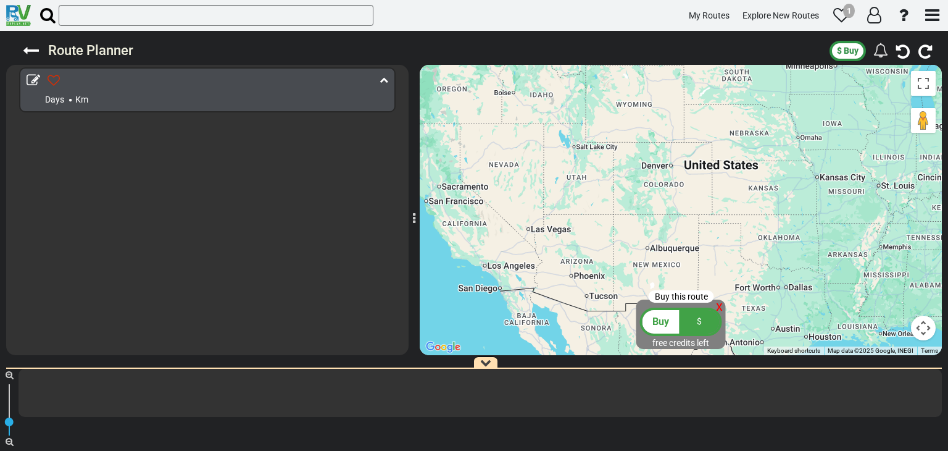
click at [509, 277] on div at bounding box center [681, 210] width 522 height 290
click at [509, 275] on div at bounding box center [681, 210] width 522 height 290
click at [924, 329] on button "Map camera controls" at bounding box center [923, 327] width 25 height 25
click at [874, 14] on icon "button" at bounding box center [874, 15] width 14 height 17
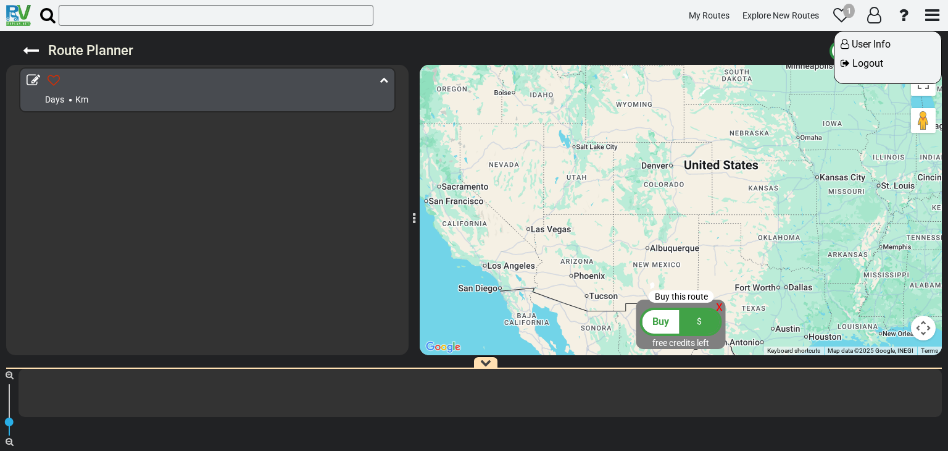
click at [888, 51] on li "User Info" at bounding box center [888, 45] width 94 height 14
click at [883, 48] on span "User Info" at bounding box center [871, 44] width 39 height 12
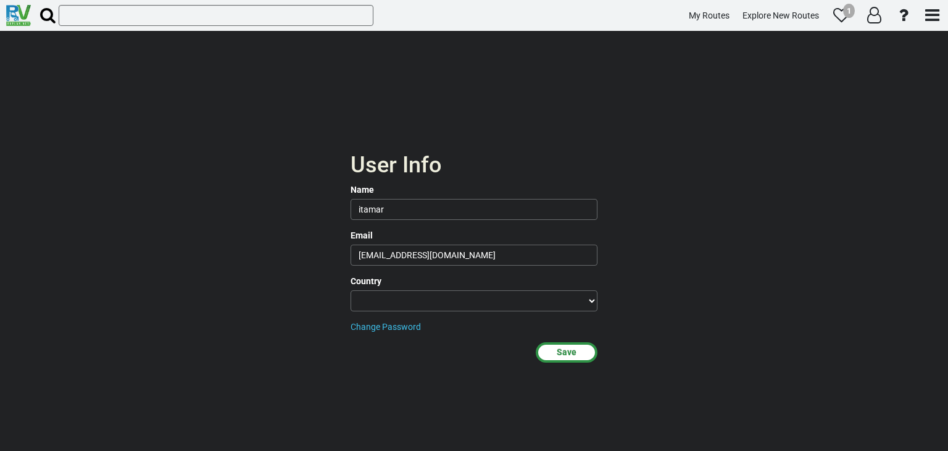
click at [479, 314] on div "Name itamar Email itamar13198@gmail.com Country Afghanistan Albania Algeria Ame…" at bounding box center [474, 257] width 247 height 149
click at [480, 306] on select "Afghanistan Albania Algeria American Samoa Andorra Angola Anguilla Antigua & Ba…" at bounding box center [474, 300] width 247 height 21
select select "string:IL"
click at [351, 290] on select "Afghanistan Albania Algeria American Samoa Andorra Angola Anguilla Antigua & Ba…" at bounding box center [474, 300] width 247 height 21
click at [561, 351] on button "Save" at bounding box center [567, 352] width 62 height 20
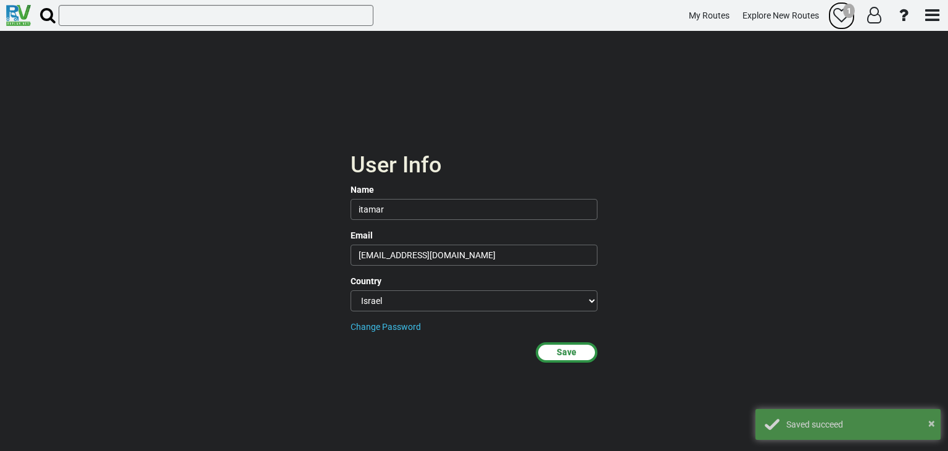
click at [844, 20] on icon at bounding box center [841, 15] width 17 height 17
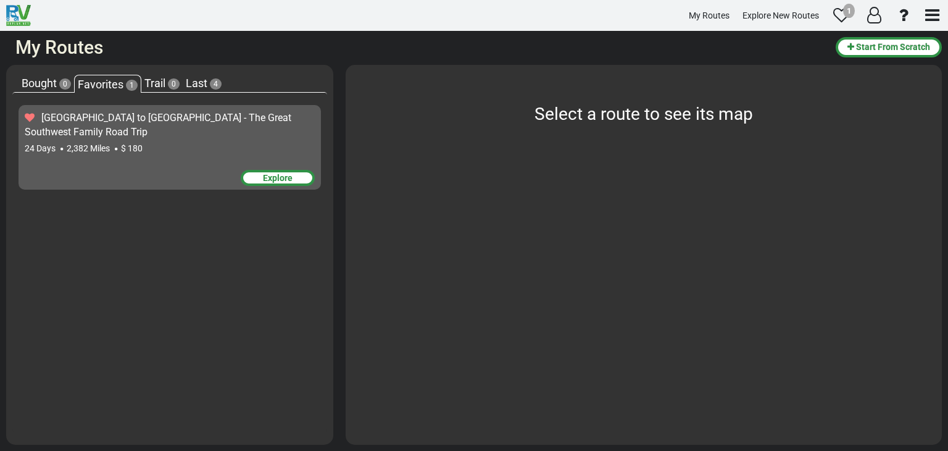
click at [52, 86] on span "Bought" at bounding box center [39, 83] width 35 height 13
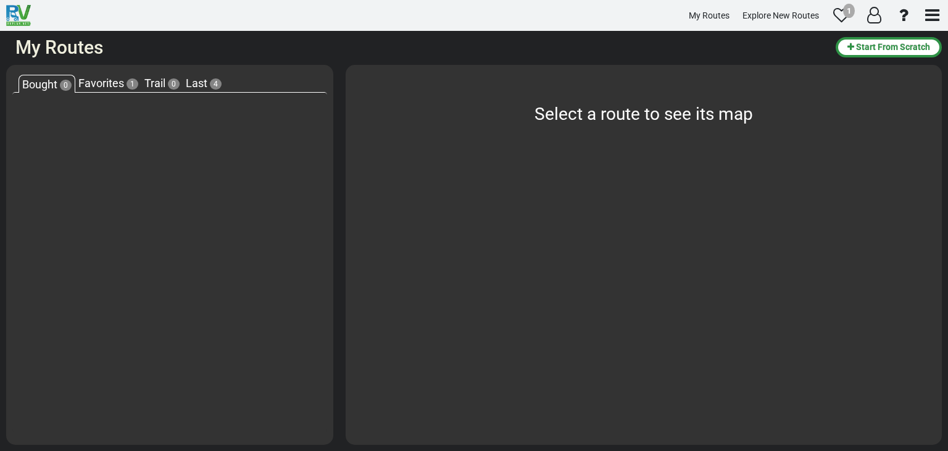
click at [95, 80] on span "Favorites" at bounding box center [101, 83] width 46 height 13
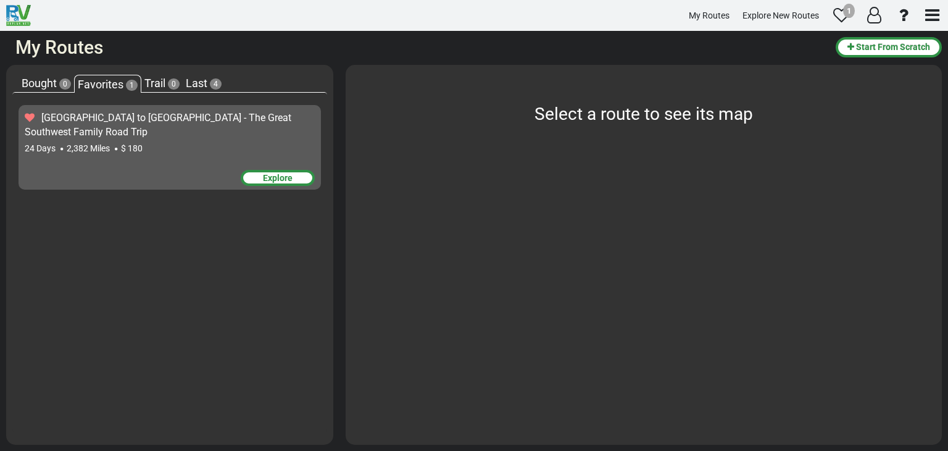
click at [178, 78] on div "Trail 0" at bounding box center [161, 83] width 41 height 16
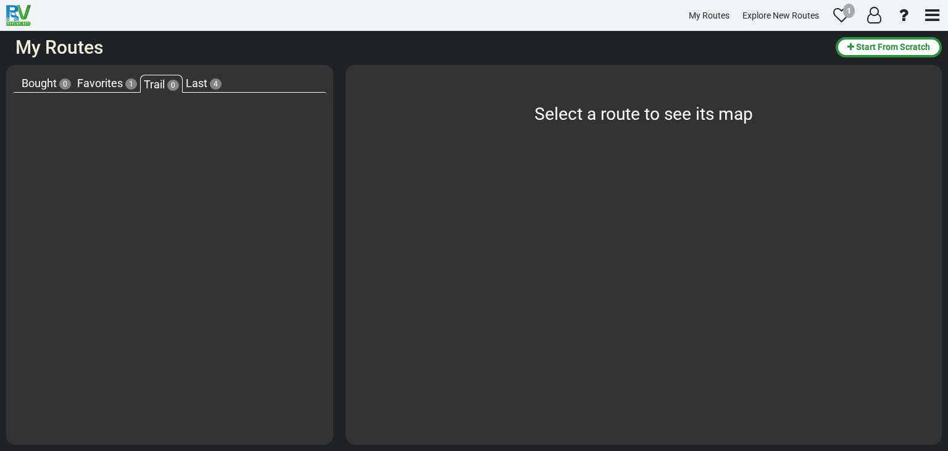
drag, startPoint x: 201, startPoint y: 75, endPoint x: 207, endPoint y: 80, distance: 7.9
click at [202, 75] on div "Last 4" at bounding box center [204, 83] width 42 height 16
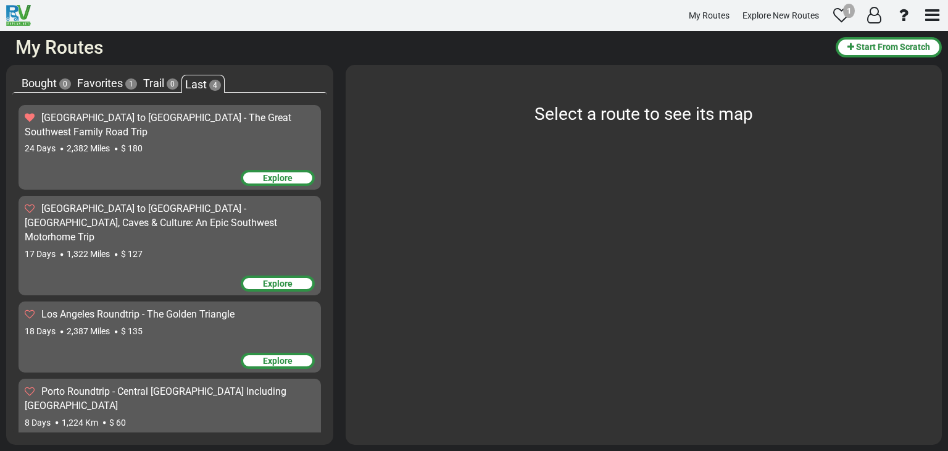
click at [27, 116] on icon at bounding box center [30, 117] width 10 height 10
click at [0, 0] on input "checkbox" at bounding box center [0, 0] width 0 height 0
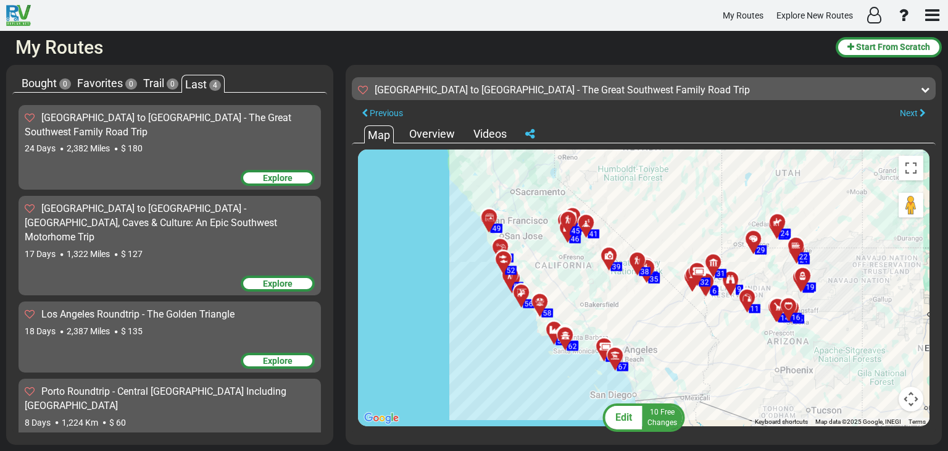
click at [430, 136] on div "Overview" at bounding box center [432, 134] width 52 height 16
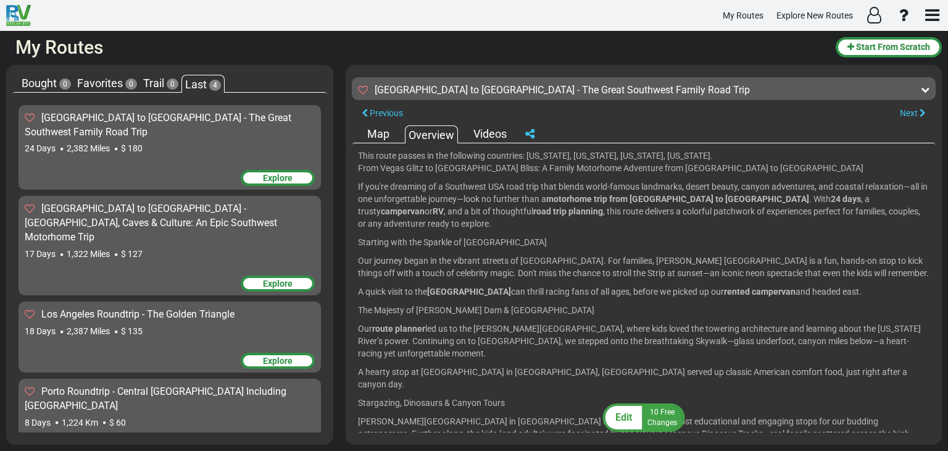
click at [483, 136] on div "Videos" at bounding box center [490, 134] width 40 height 16
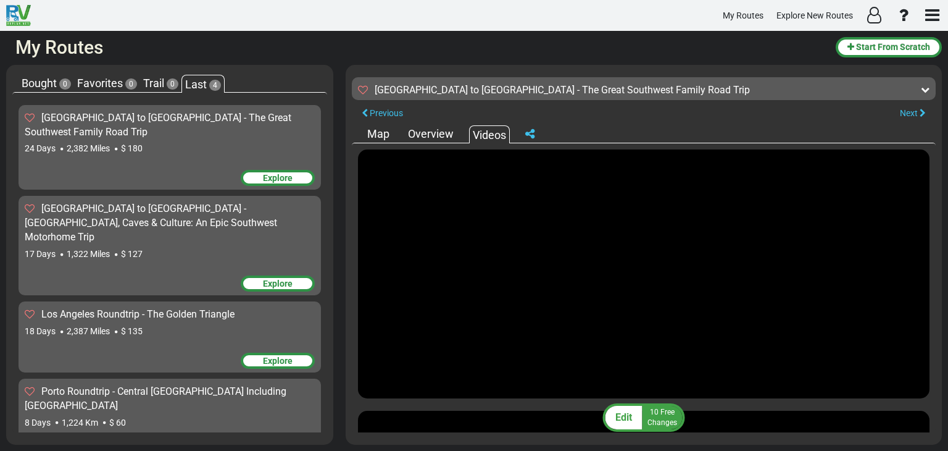
click at [406, 131] on div "Overview" at bounding box center [431, 134] width 52 height 16
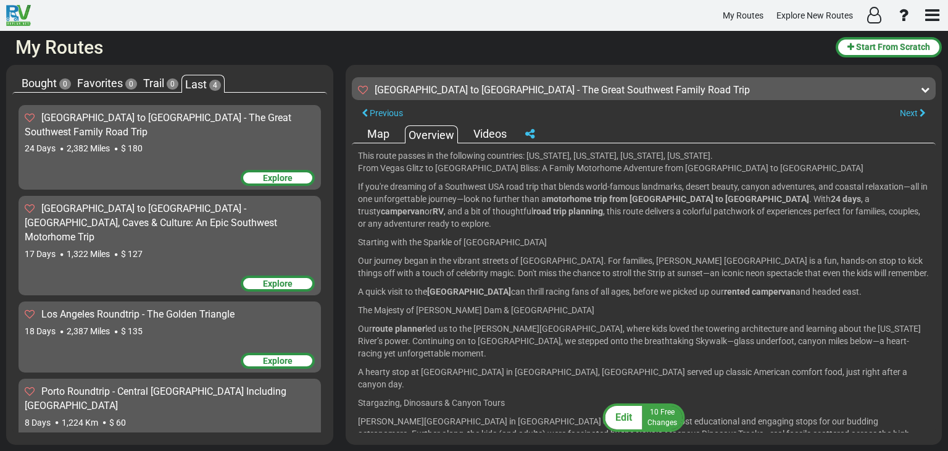
click at [388, 139] on div "Map" at bounding box center [378, 134] width 28 height 16
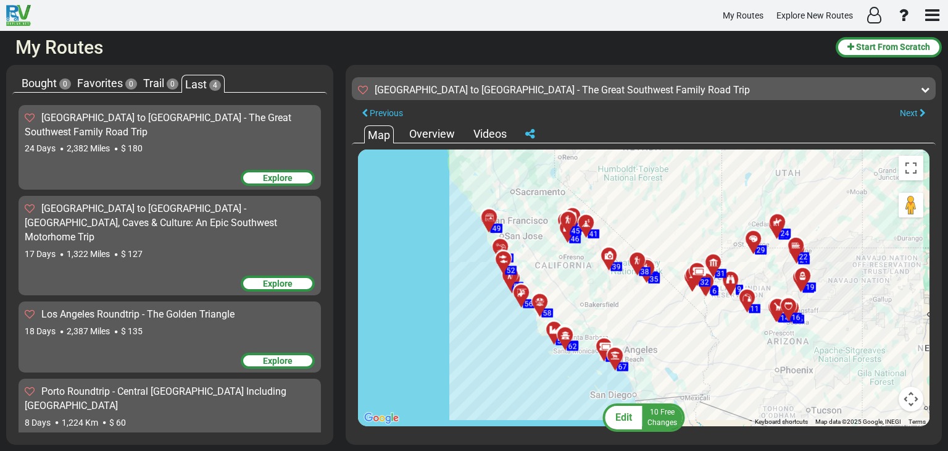
click at [630, 412] on span "Edit" at bounding box center [623, 417] width 17 height 12
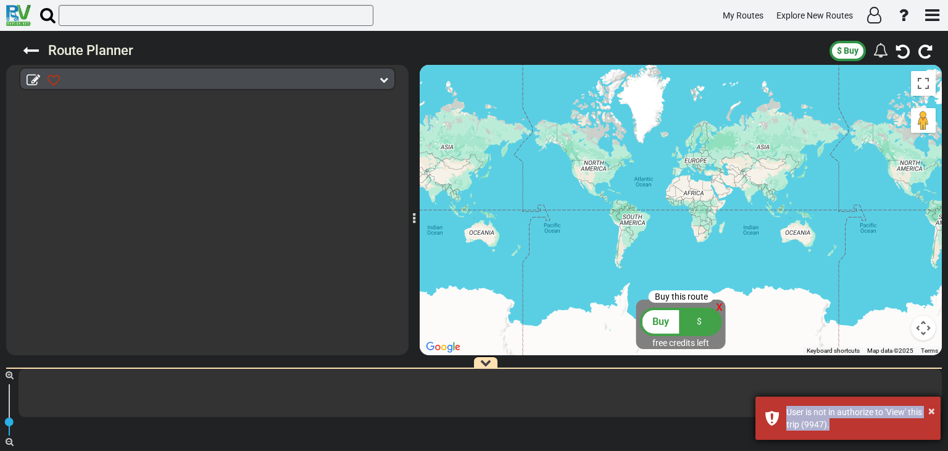
drag, startPoint x: 827, startPoint y: 427, endPoint x: 789, endPoint y: 409, distance: 42.0
click at [784, 412] on div "× User is not in authorize to 'View' this trip (9947)." at bounding box center [848, 417] width 185 height 43
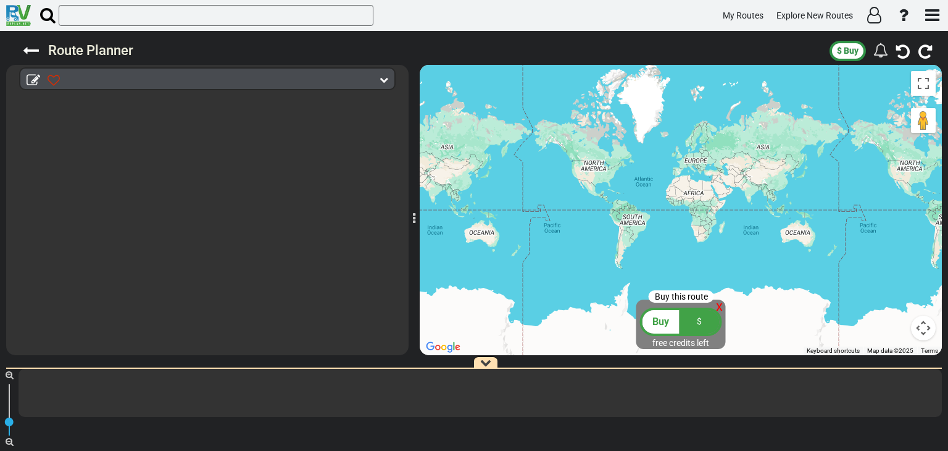
copy div "User is not in authorize to 'View' this trip (9947)."
click at [686, 299] on span "Buy this route" at bounding box center [681, 296] width 53 height 10
drag, startPoint x: 661, startPoint y: 299, endPoint x: 684, endPoint y: 313, distance: 26.6
click at [690, 291] on span "Buy this route" at bounding box center [681, 296] width 53 height 10
click at [680, 319] on div "$" at bounding box center [700, 321] width 40 height 23
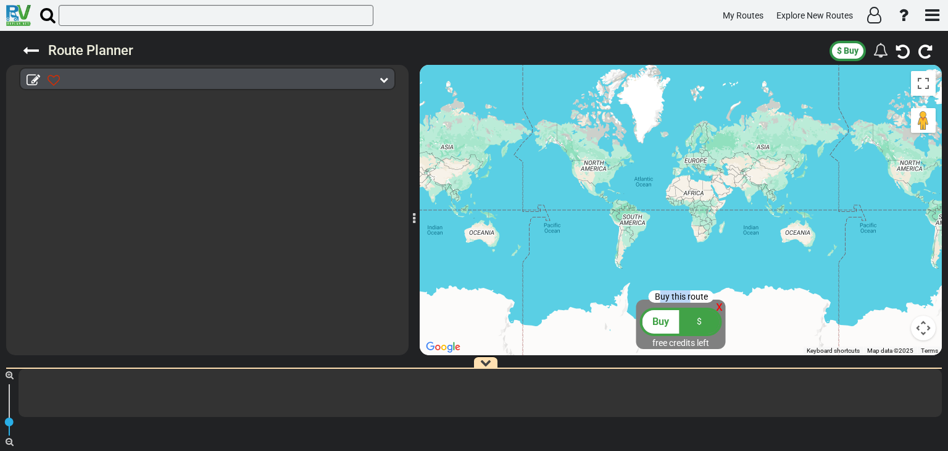
click at [690, 314] on div "$" at bounding box center [700, 321] width 40 height 23
drag, startPoint x: 669, startPoint y: 327, endPoint x: 698, endPoint y: 307, distance: 35.1
click at [673, 323] on div "Buy" at bounding box center [661, 321] width 37 height 23
click at [699, 349] on div at bounding box center [681, 210] width 522 height 290
click at [723, 307] on button "Buy $" at bounding box center [681, 322] width 90 height 30
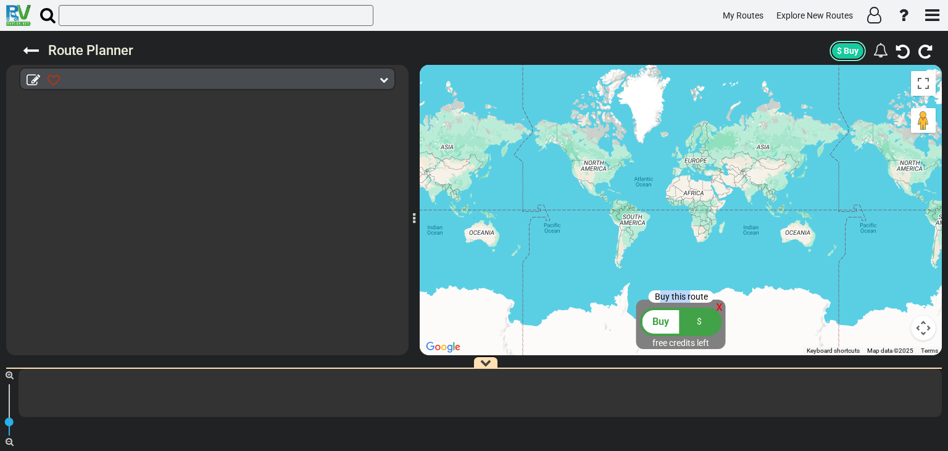
click at [840, 49] on span "$ Buy" at bounding box center [848, 51] width 22 height 10
click at [848, 48] on span "$ Buy" at bounding box center [848, 51] width 22 height 10
drag, startPoint x: 843, startPoint y: 44, endPoint x: 843, endPoint y: 50, distance: 6.2
click at [843, 46] on button "$ Buy" at bounding box center [848, 51] width 36 height 20
click at [843, 50] on span "$ Buy" at bounding box center [848, 51] width 22 height 10
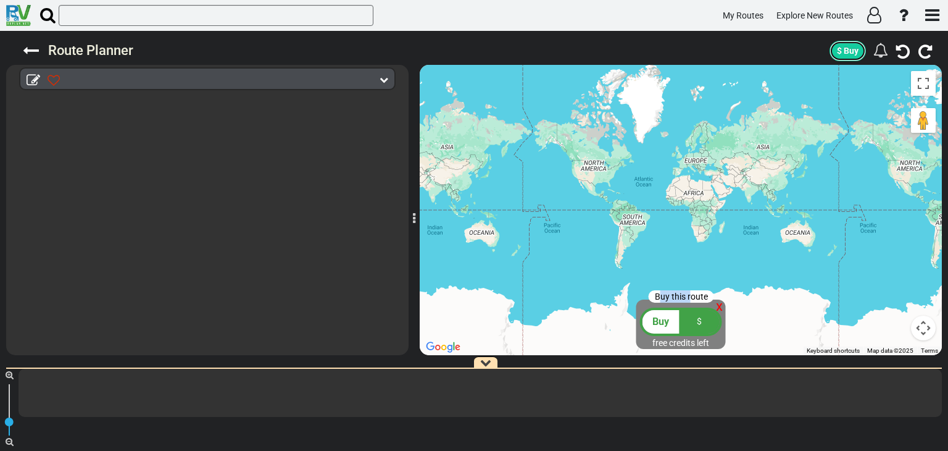
click at [843, 50] on span "$ Buy" at bounding box center [848, 51] width 22 height 10
click at [920, 8] on div at bounding box center [932, 15] width 25 height 29
click at [927, 9] on icon "button" at bounding box center [932, 15] width 14 height 17
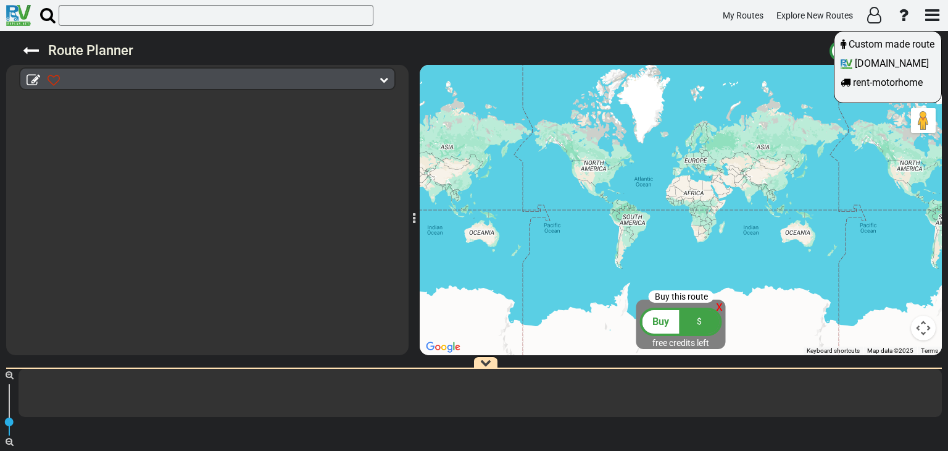
drag, startPoint x: 335, startPoint y: 97, endPoint x: 272, endPoint y: 110, distance: 63.7
click at [333, 97] on div at bounding box center [474, 225] width 948 height 451
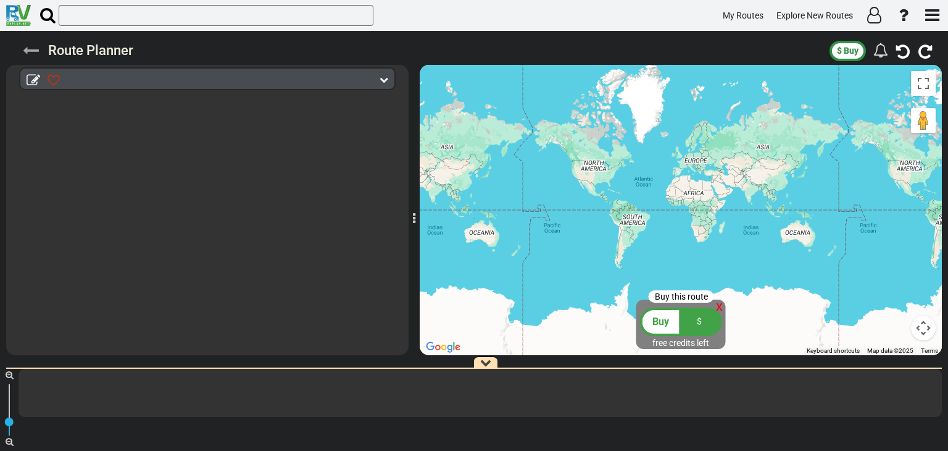
click at [35, 55] on icon at bounding box center [31, 51] width 16 height 16
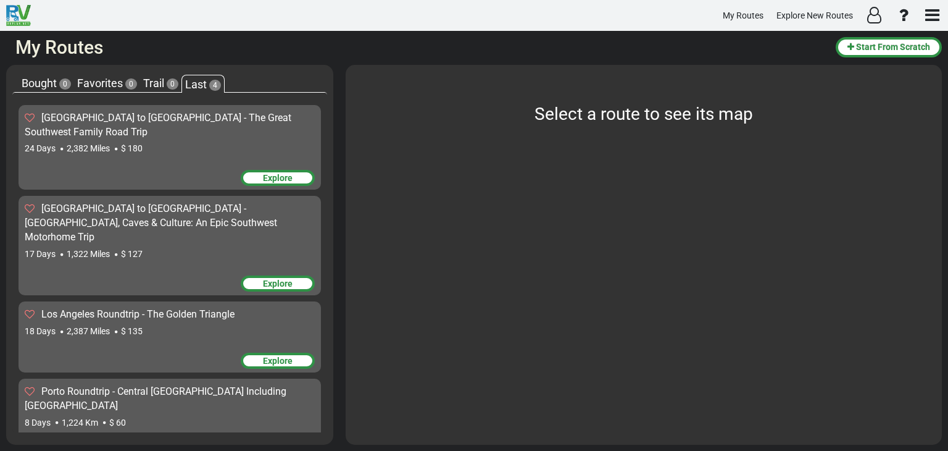
click at [251, 183] on div "Explore" at bounding box center [278, 178] width 74 height 16
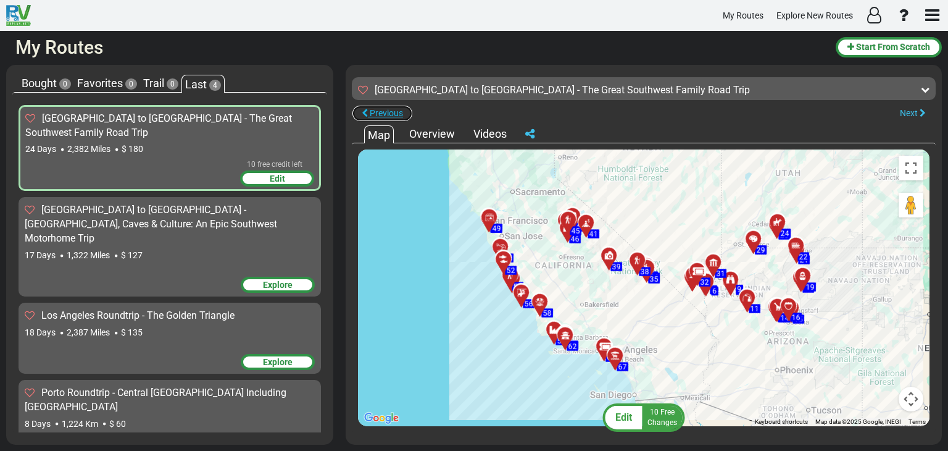
click at [387, 112] on span "Previous" at bounding box center [386, 113] width 33 height 10
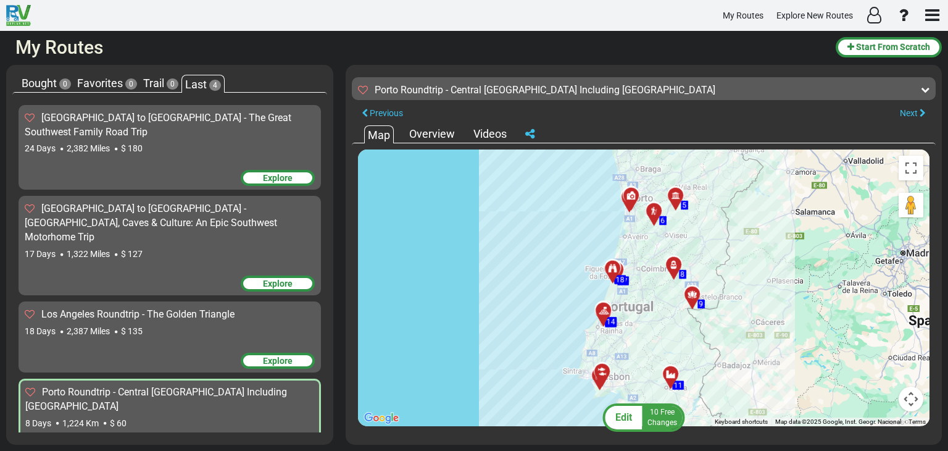
click at [195, 127] on div "[GEOGRAPHIC_DATA] to [GEOGRAPHIC_DATA] - The Great Southwest Family Road Trip" at bounding box center [170, 125] width 290 height 28
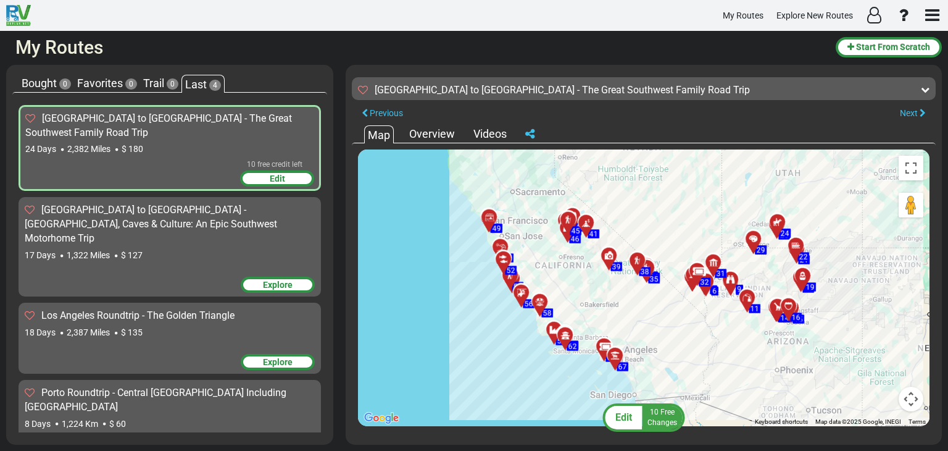
click at [289, 179] on div "Edit 10 free credit left" at bounding box center [277, 178] width 74 height 16
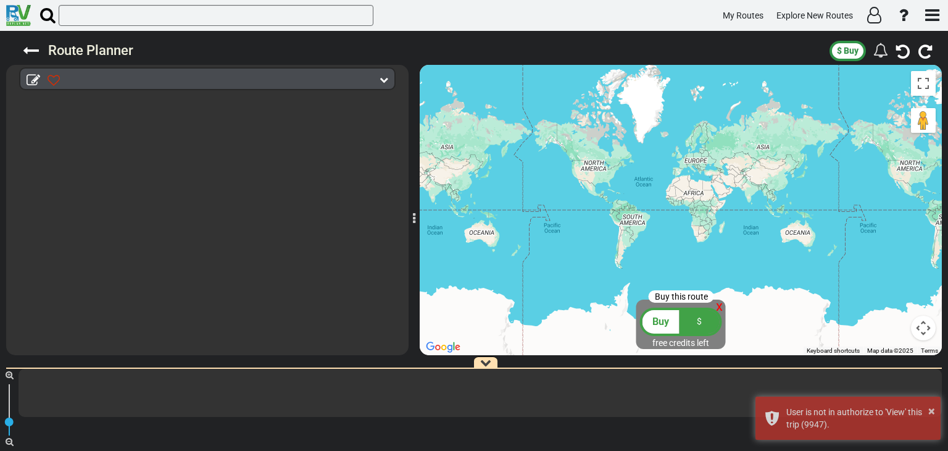
click at [383, 81] on icon at bounding box center [384, 79] width 9 height 9
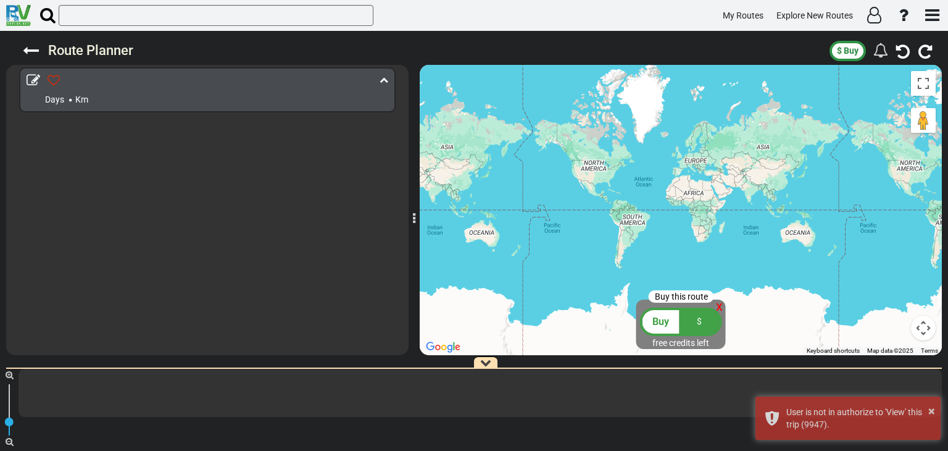
click at [382, 82] on icon at bounding box center [384, 79] width 9 height 9
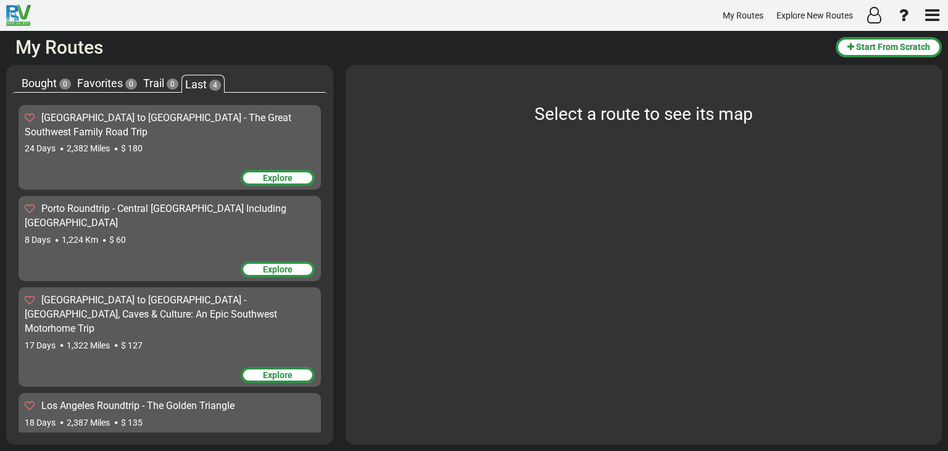
click at [244, 128] on div "[GEOGRAPHIC_DATA] to [GEOGRAPHIC_DATA] - The Great Southwest Family Road Trip" at bounding box center [170, 125] width 290 height 28
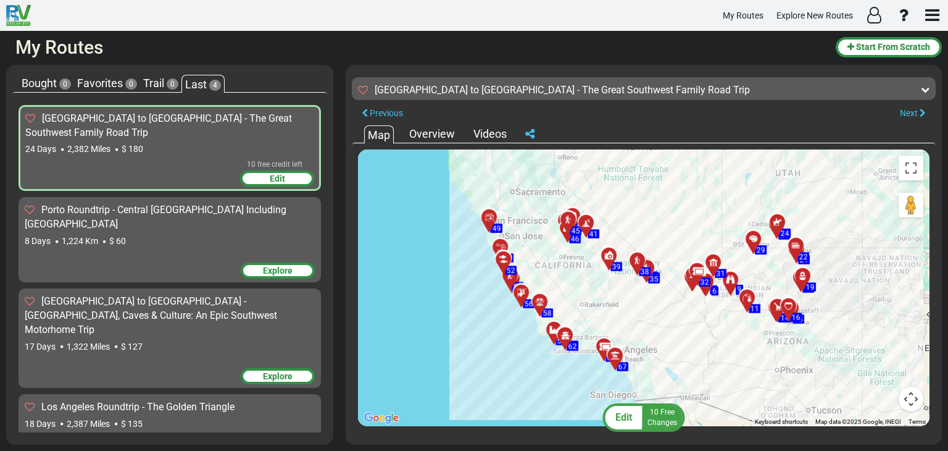
click at [626, 419] on span "Edit" at bounding box center [623, 417] width 17 height 12
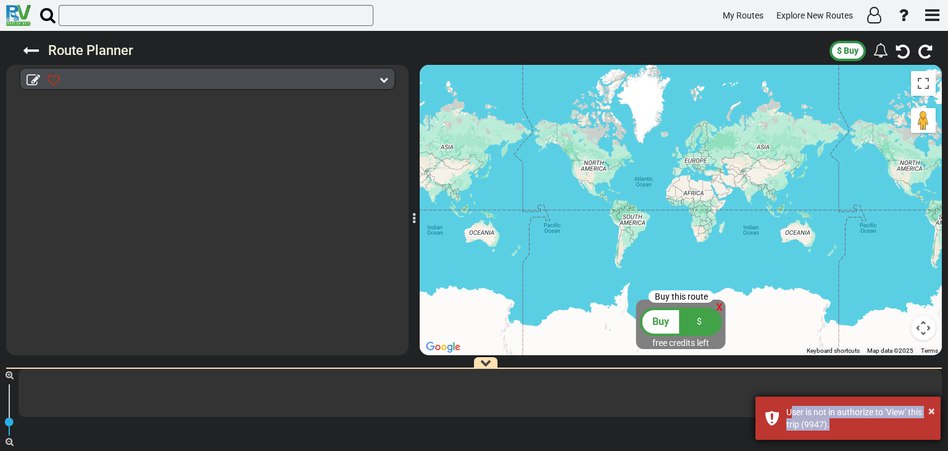
drag, startPoint x: 832, startPoint y: 422, endPoint x: 791, endPoint y: 407, distance: 43.4
click at [791, 408] on div "User is not in authorize to 'View' this trip (9947)." at bounding box center [858, 418] width 145 height 25
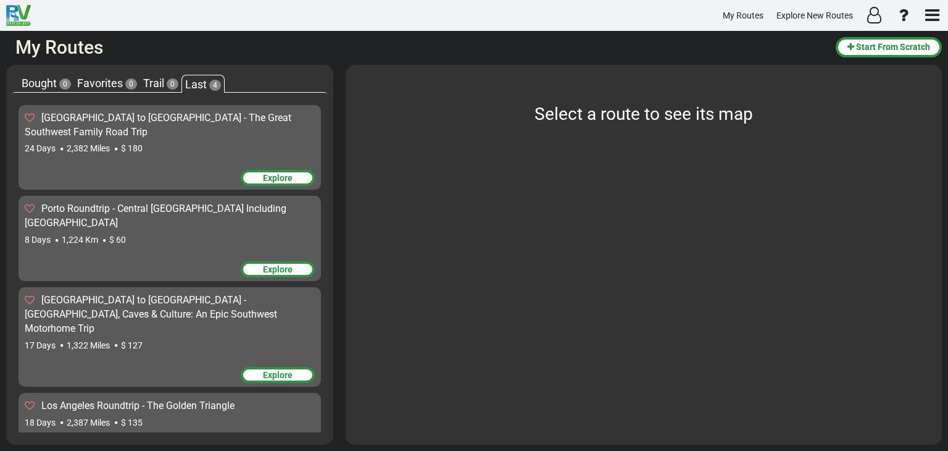
click at [248, 138] on div "[GEOGRAPHIC_DATA] to [GEOGRAPHIC_DATA] - The Great Southwest Family Road Trip" at bounding box center [170, 125] width 290 height 28
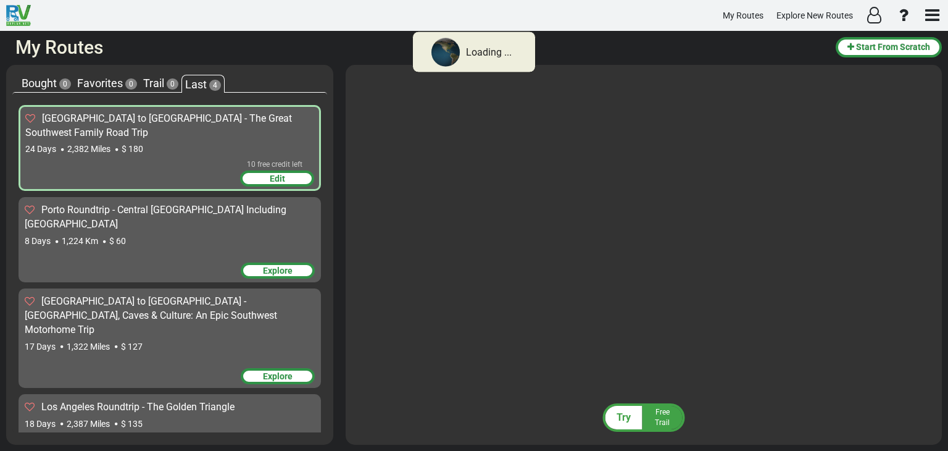
click at [270, 175] on span "Edit" at bounding box center [277, 178] width 15 height 10
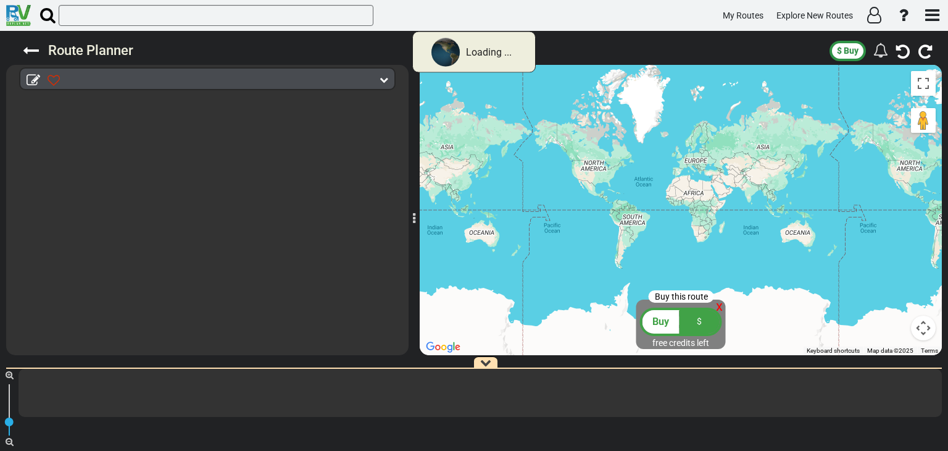
click at [662, 313] on div "Buy" at bounding box center [661, 321] width 37 height 23
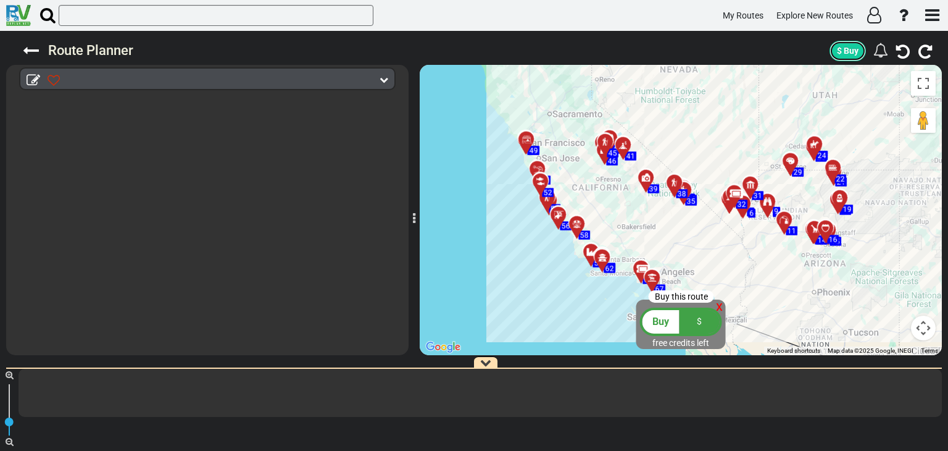
click at [842, 55] on span "$ Buy" at bounding box center [848, 51] width 22 height 10
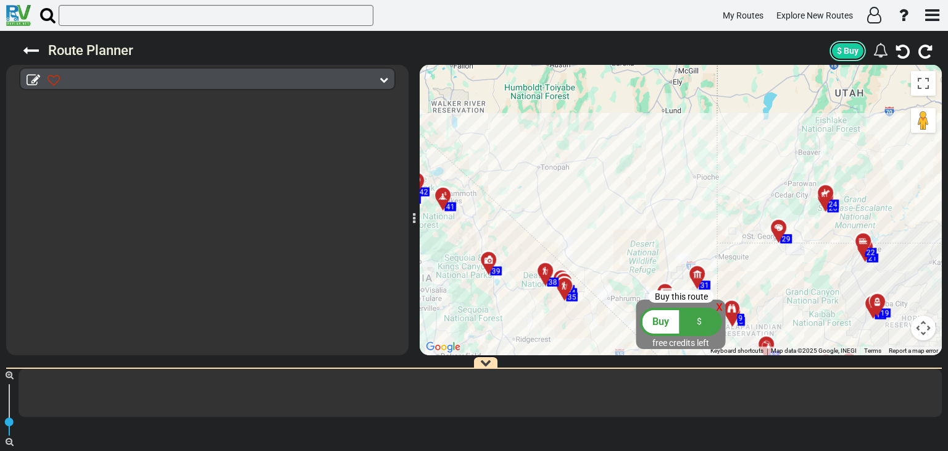
click at [836, 47] on button "$ Buy" at bounding box center [848, 51] width 36 height 20
click at [706, 341] on span "free credits left" at bounding box center [681, 343] width 57 height 10
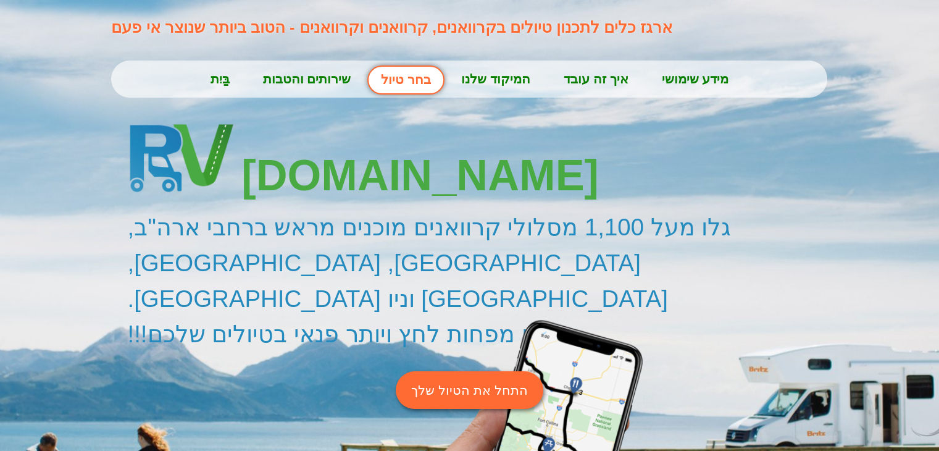
click at [478, 383] on font "התחל את הטיול שלך" at bounding box center [469, 390] width 116 height 14
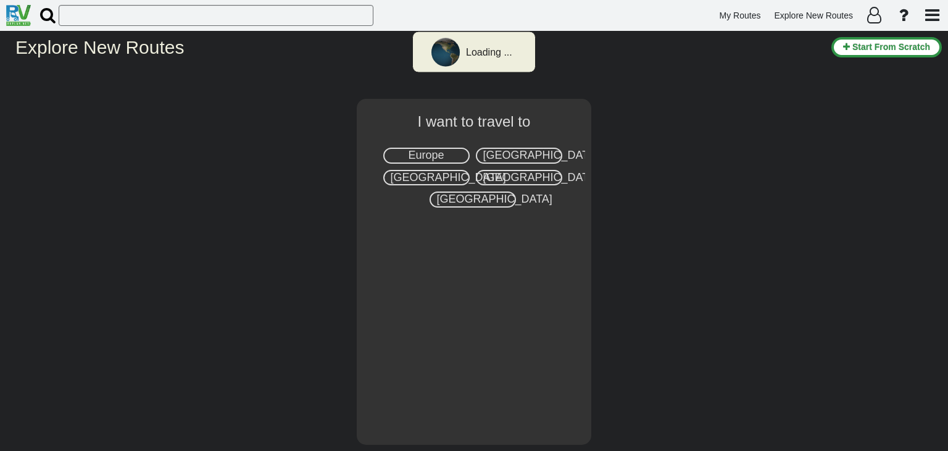
select select "number:2"
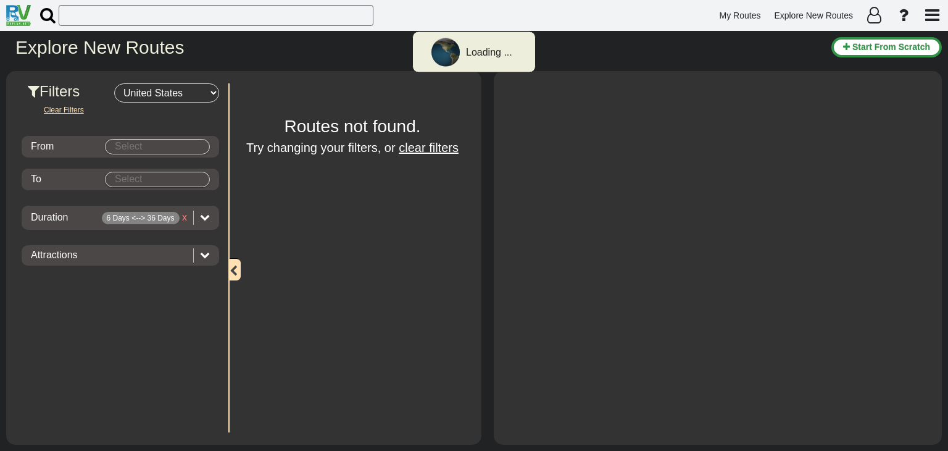
type input "[GEOGRAPHIC_DATA]"
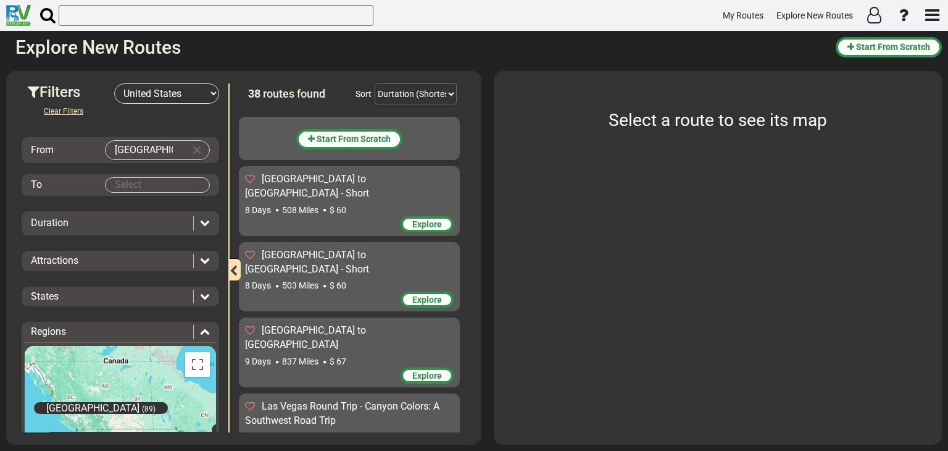
click at [420, 294] on span "Explore" at bounding box center [427, 299] width 30 height 10
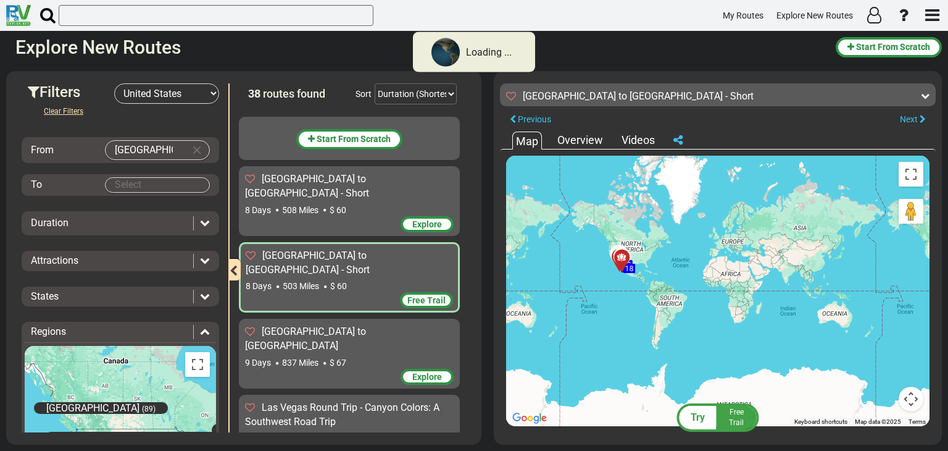
click at [693, 413] on span "Try" at bounding box center [698, 417] width 14 height 12
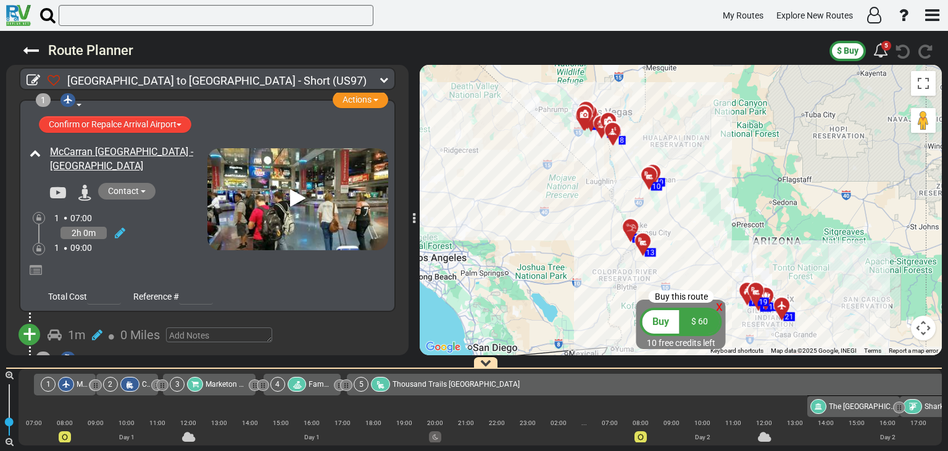
click at [657, 319] on span "Buy" at bounding box center [661, 321] width 17 height 12
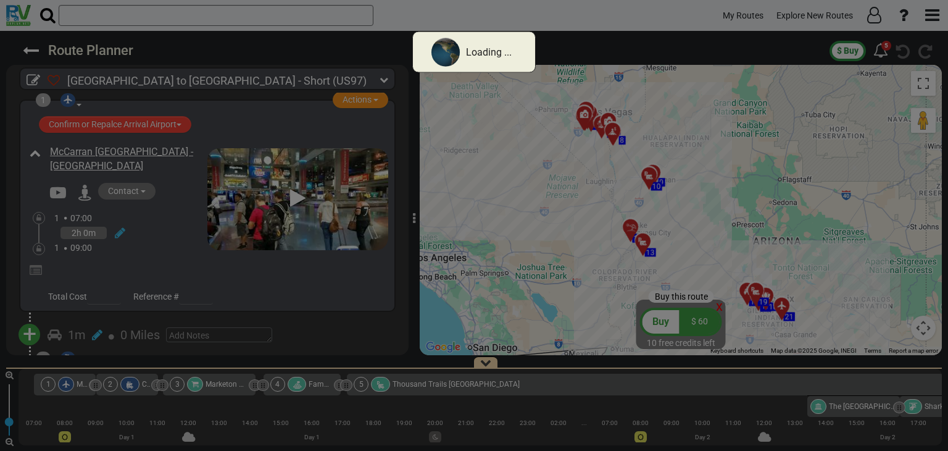
select select "string:IL"
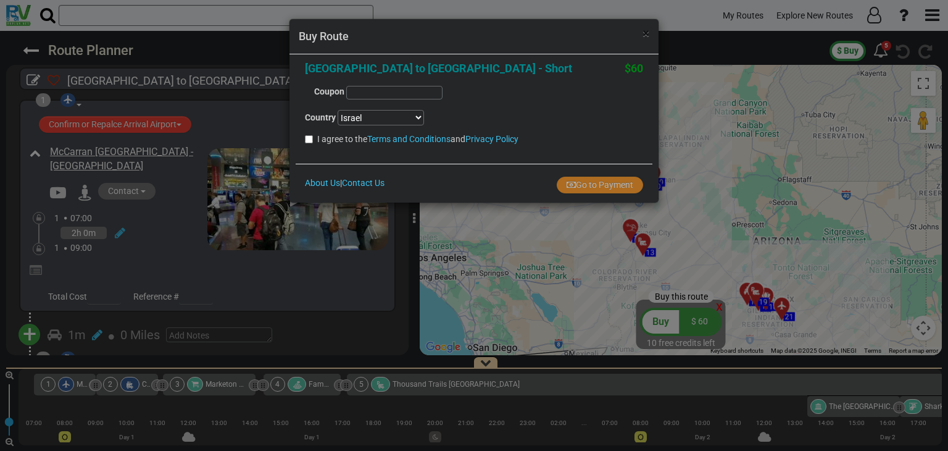
click at [643, 32] on span "×" at bounding box center [646, 33] width 7 height 15
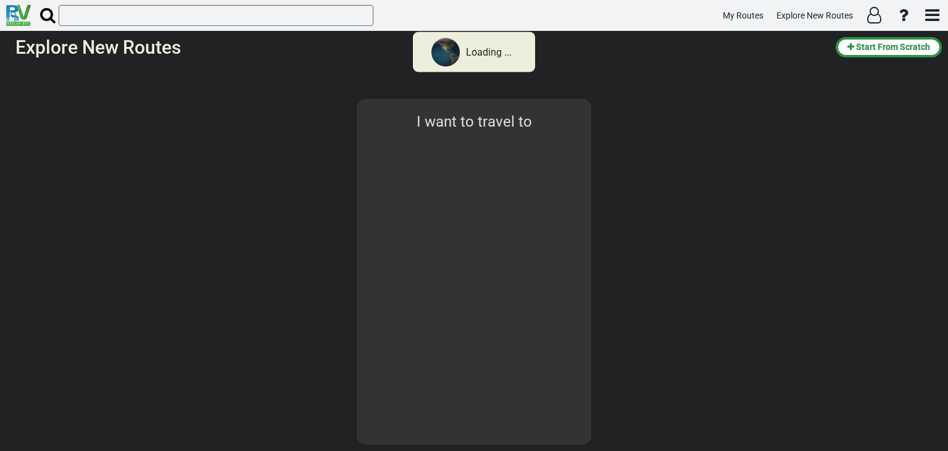
select select "number:2"
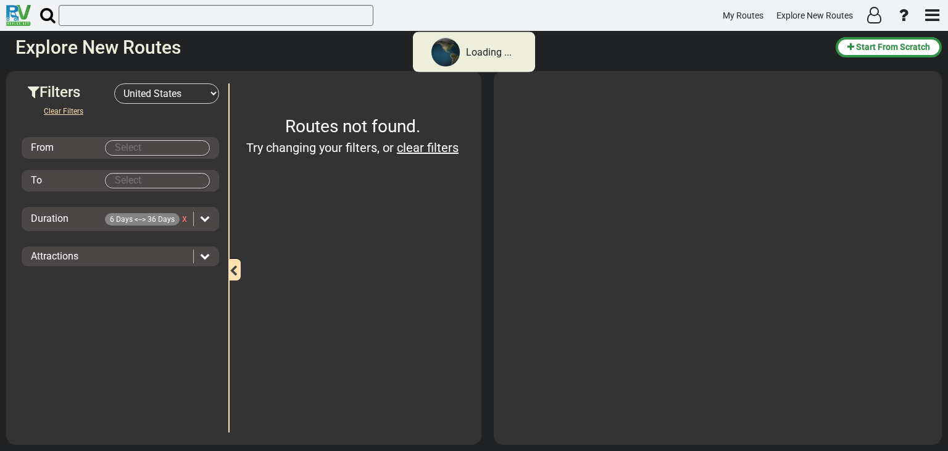
type input "Las Vegas"
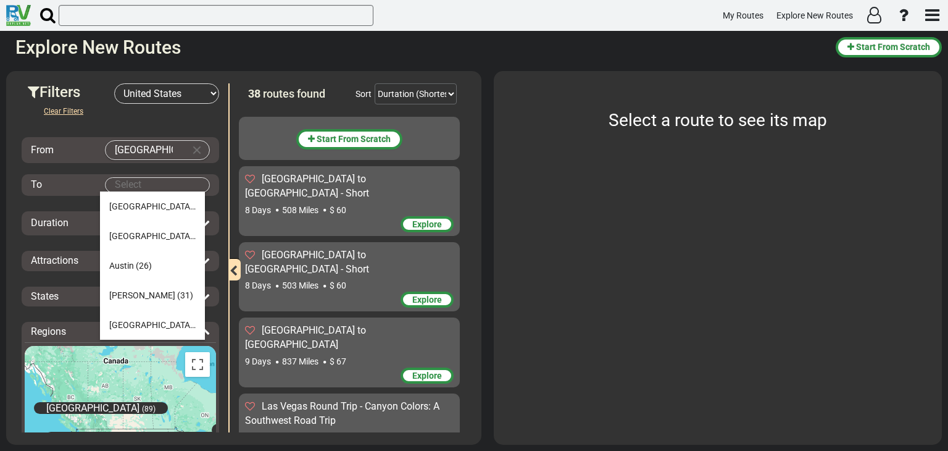
click at [158, 178] on body "My Routes Explore New Routes × Name" at bounding box center [474, 225] width 948 height 451
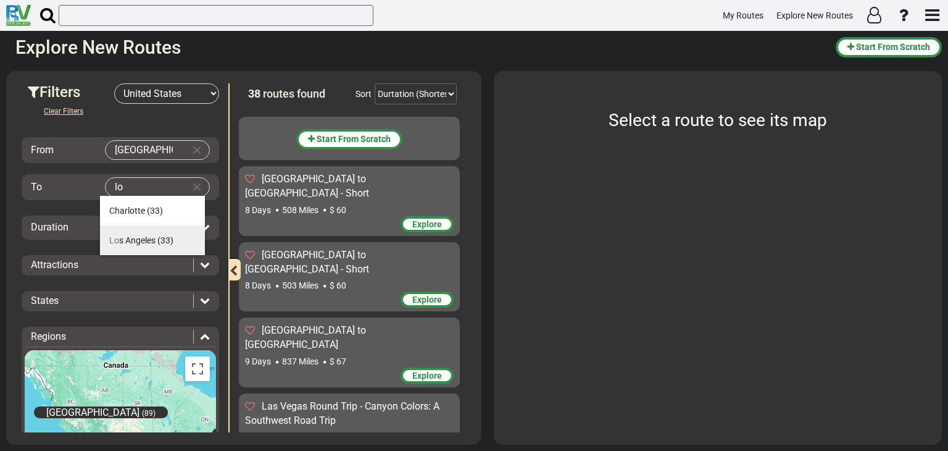
click at [141, 242] on span "Lo s Angeles" at bounding box center [132, 240] width 46 height 10
type input "Los Angeles"
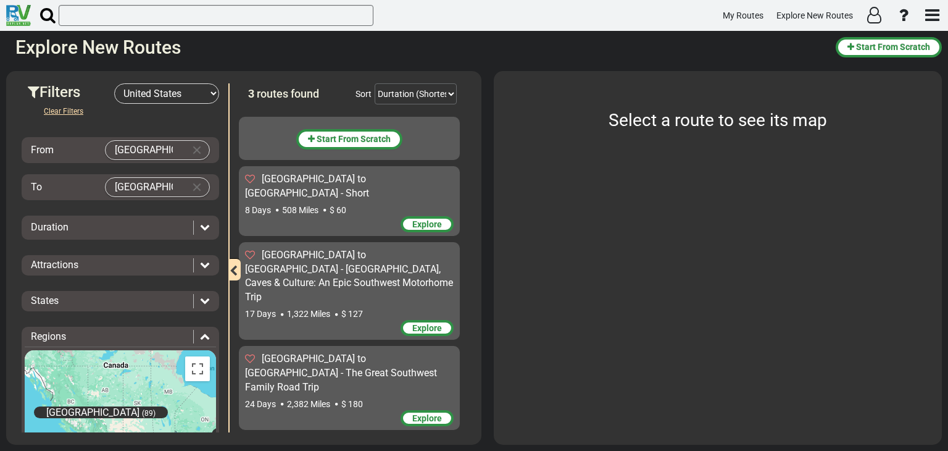
click at [248, 353] on icon at bounding box center [250, 358] width 10 height 10
click at [0, 0] on input "checkbox" at bounding box center [0, 0] width 0 height 0
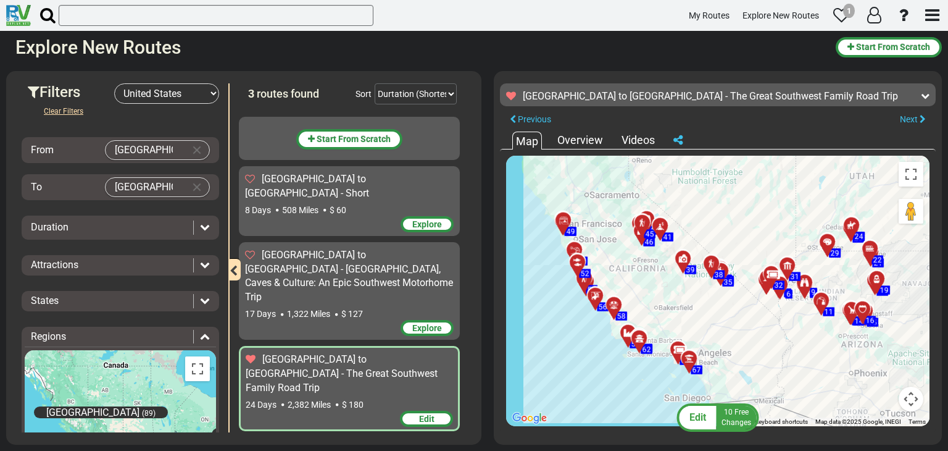
click at [695, 423] on span "Edit" at bounding box center [698, 417] width 17 height 12
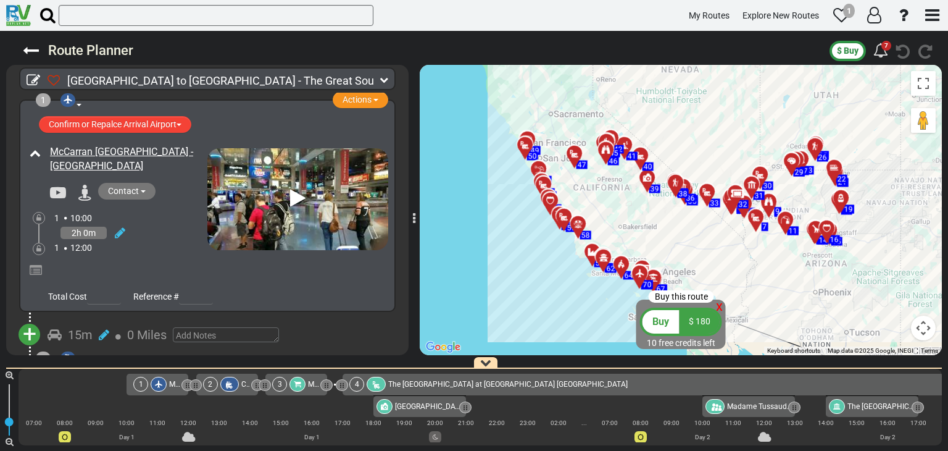
click at [656, 322] on span "Buy" at bounding box center [661, 321] width 17 height 12
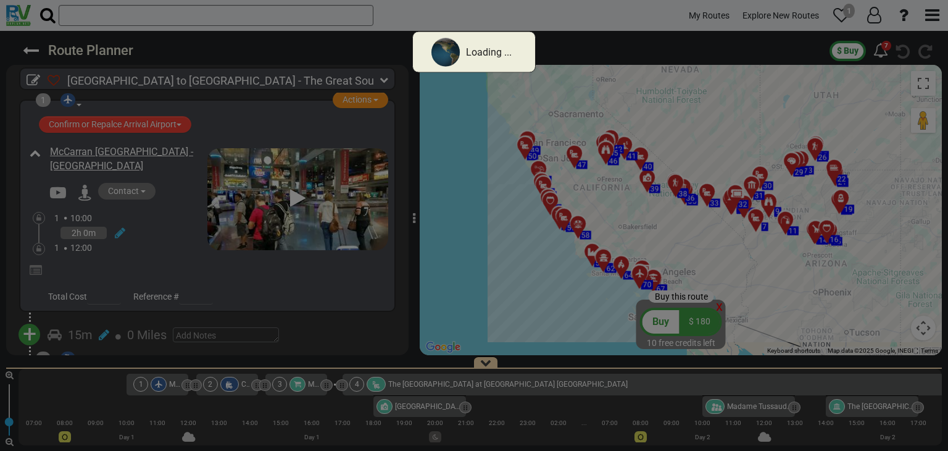
select select "string:IL"
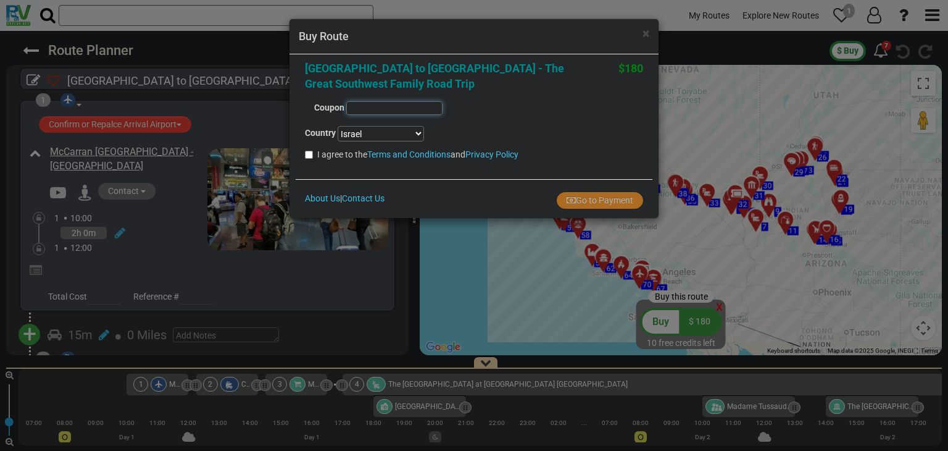
click at [388, 106] on input "text" at bounding box center [394, 108] width 96 height 14
click at [411, 110] on input "text" at bounding box center [394, 108] width 96 height 14
paste input "f1f133"
type input "f1f133"
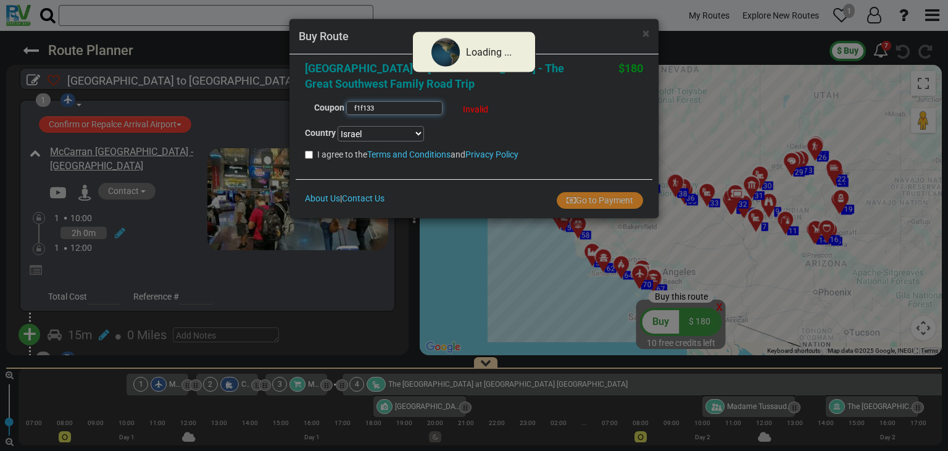
select select
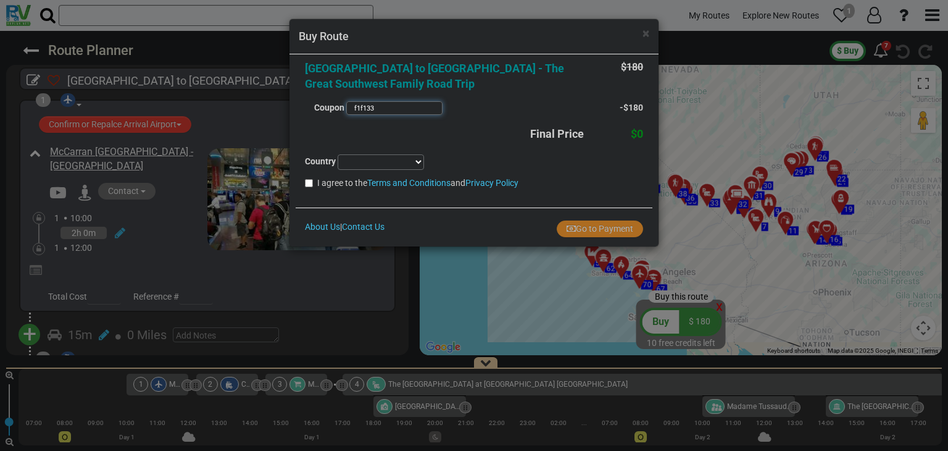
type input "f1f133"
click at [421, 159] on select "Afghanistan Albania Algeria American Samoa Andorra Angola Anguilla Antigua & Ba…" at bounding box center [381, 161] width 86 height 15
select select "string:IL"
click at [338, 154] on select "Afghanistan Albania Algeria American Samoa Andorra Angola Anguilla Antigua & Ba…" at bounding box center [381, 161] width 86 height 15
click at [311, 183] on input "I agree to the Terms and Conditions and Privacy Policy" at bounding box center [309, 183] width 8 height 8
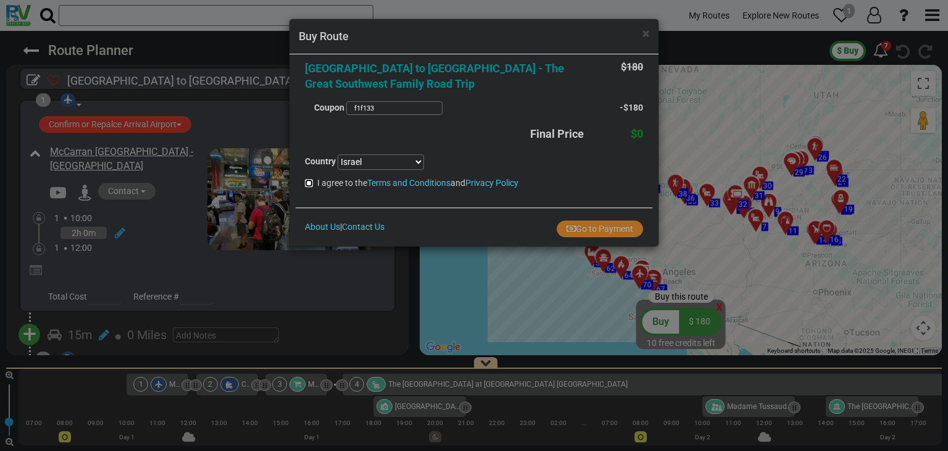
checkbox input "true"
click at [615, 230] on button "Go to Payment" at bounding box center [600, 228] width 86 height 17
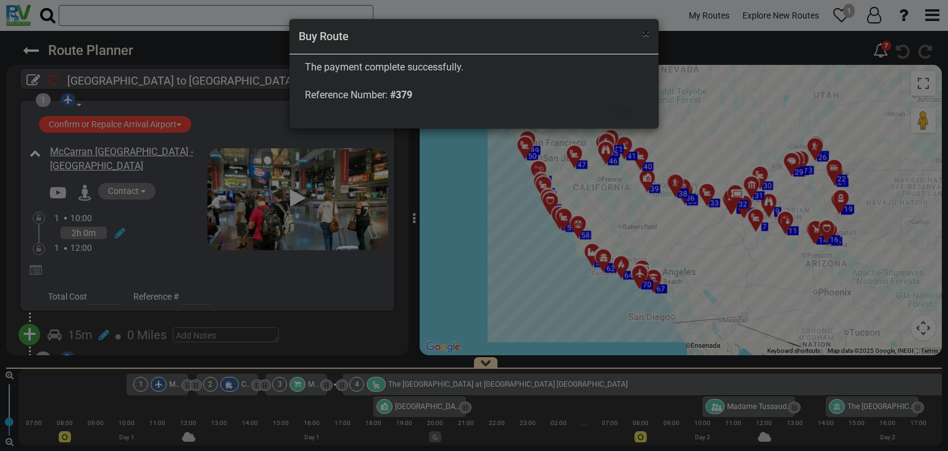
click at [644, 36] on span "×" at bounding box center [646, 33] width 7 height 15
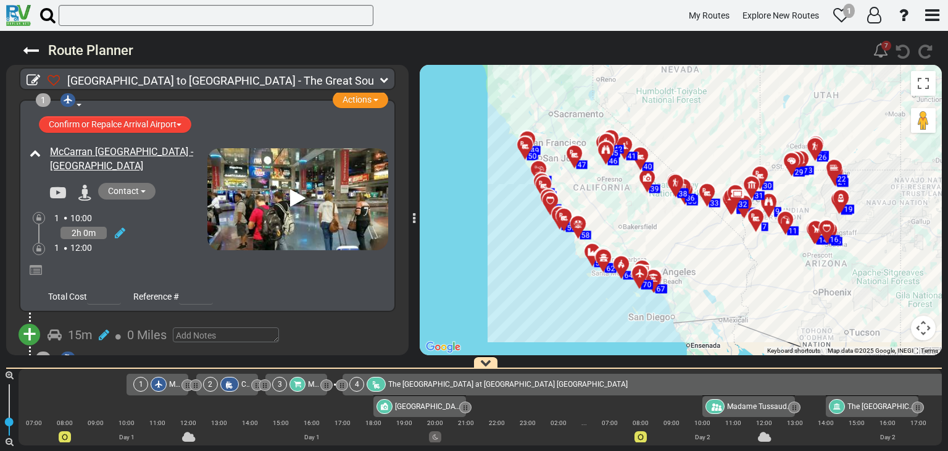
click at [882, 46] on div "7" at bounding box center [887, 46] width 10 height 10
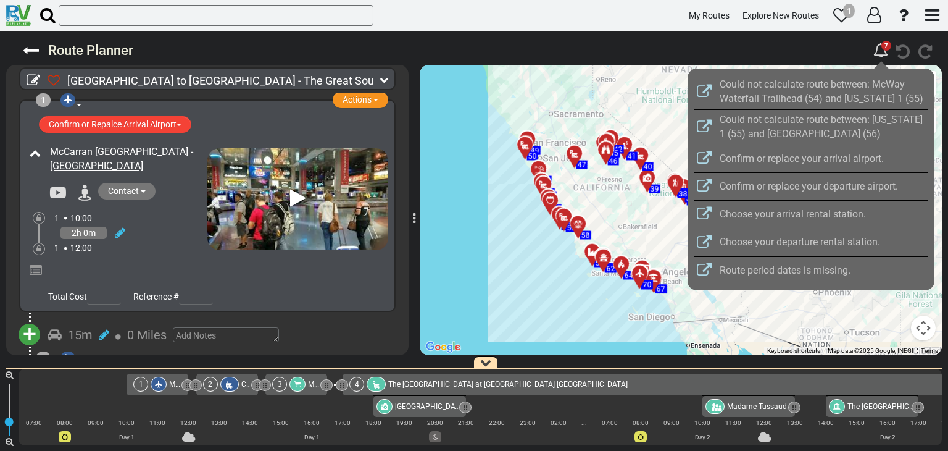
click at [882, 48] on div at bounding box center [474, 225] width 948 height 451
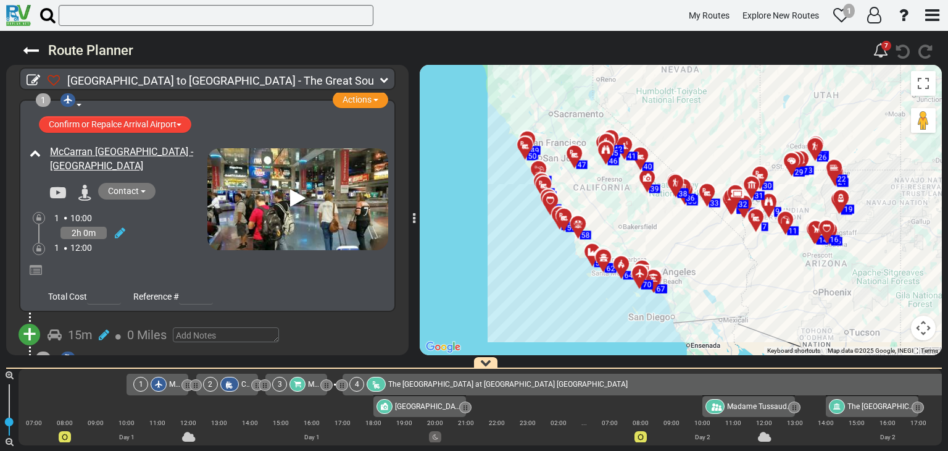
click at [402, 384] on span "The [GEOGRAPHIC_DATA] at [GEOGRAPHIC_DATA] [GEOGRAPHIC_DATA]" at bounding box center [508, 384] width 240 height 9
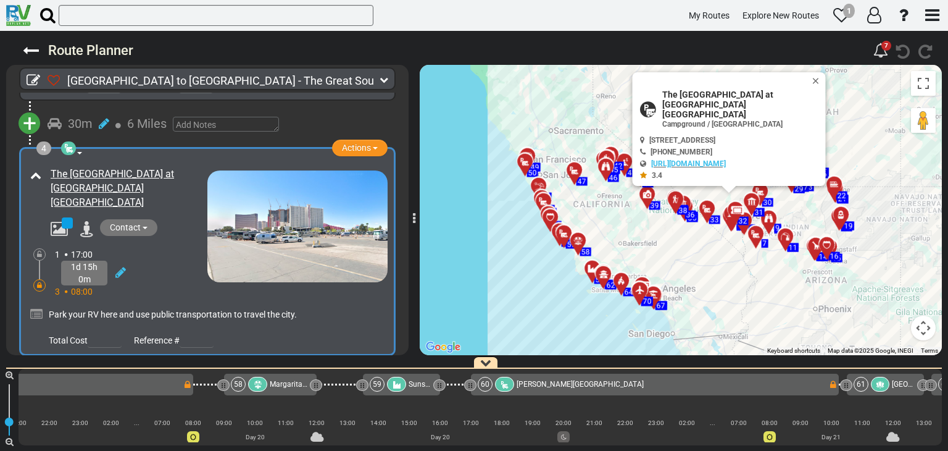
scroll to position [0, 10931]
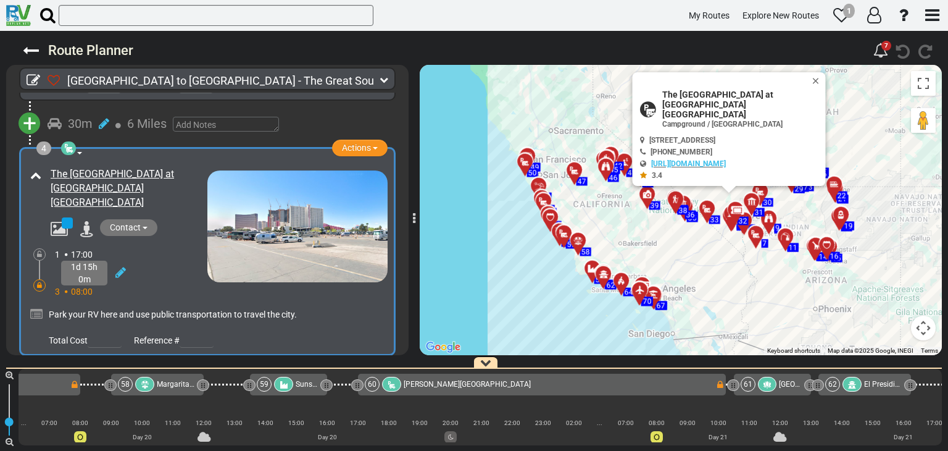
click at [612, 382] on div "60 Earl Warren RV Park" at bounding box center [540, 384] width 351 height 15
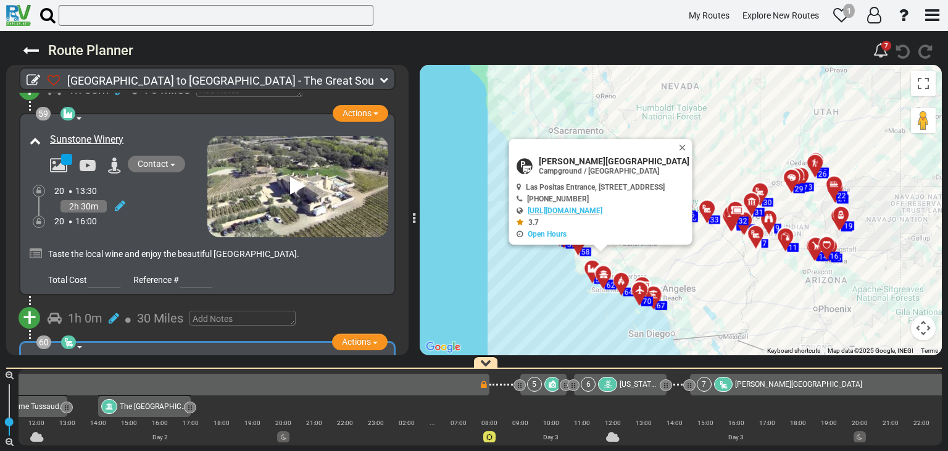
scroll to position [0, 0]
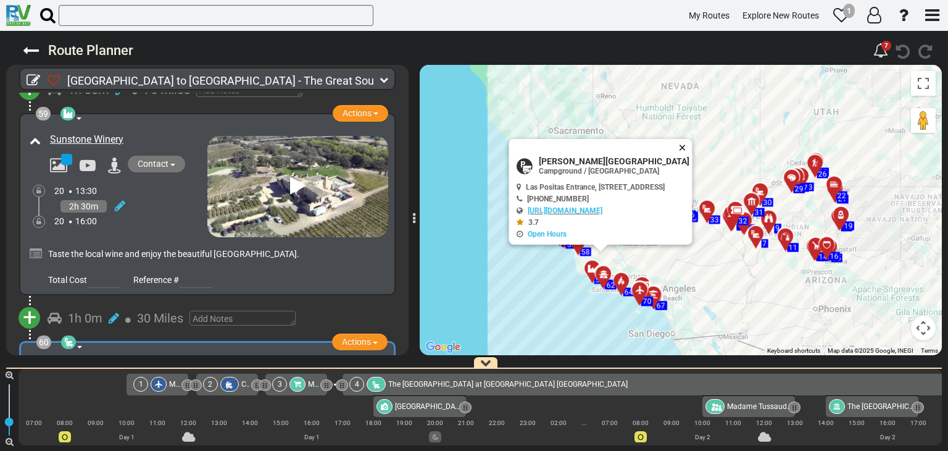
click at [686, 144] on button "Close" at bounding box center [685, 147] width 15 height 17
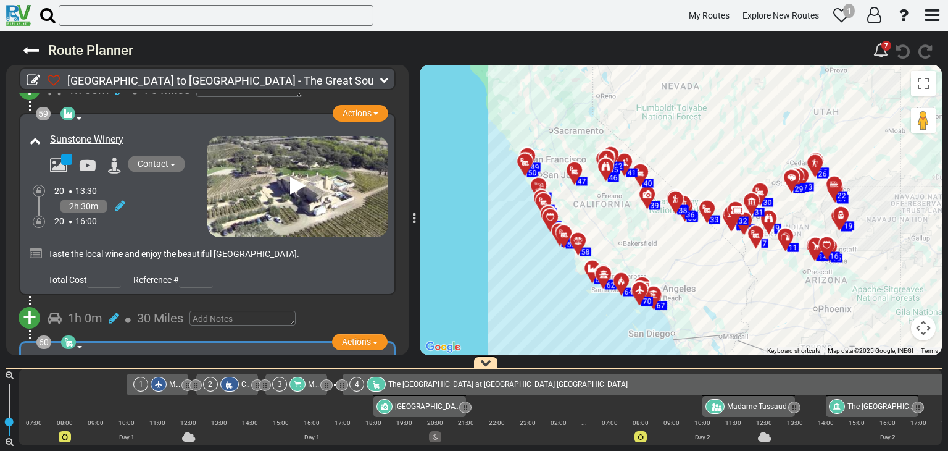
click at [159, 388] on div at bounding box center [159, 384] width 16 height 15
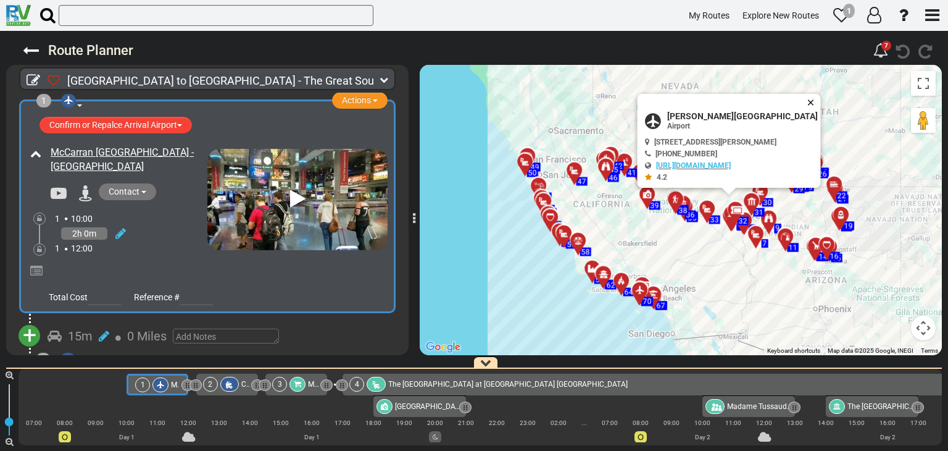
click at [816, 100] on button "Close" at bounding box center [813, 102] width 15 height 17
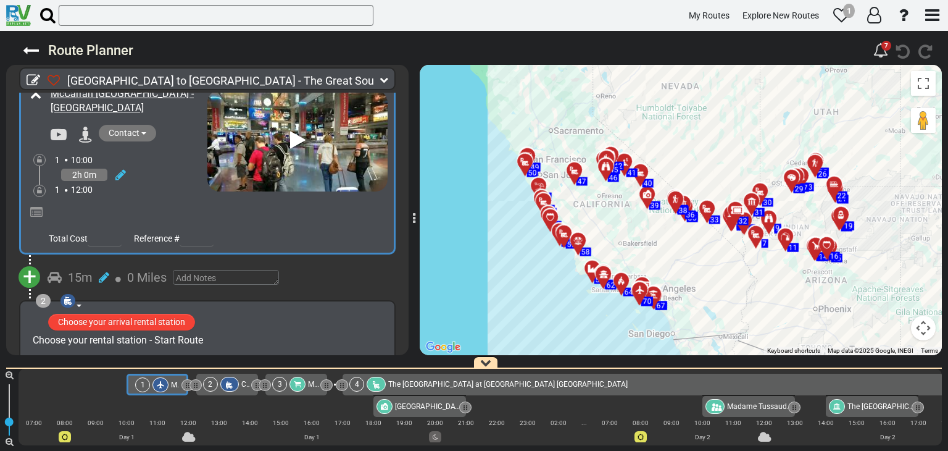
scroll to position [62, 0]
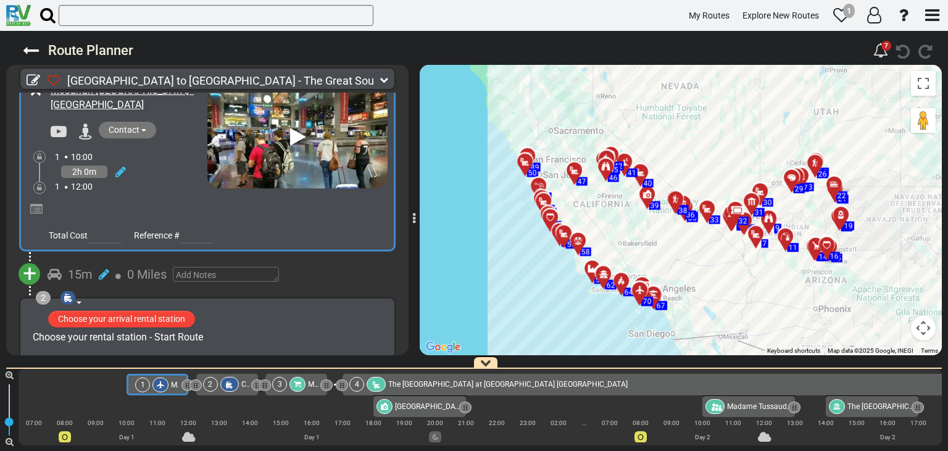
click at [28, 272] on span "+" at bounding box center [30, 273] width 14 height 28
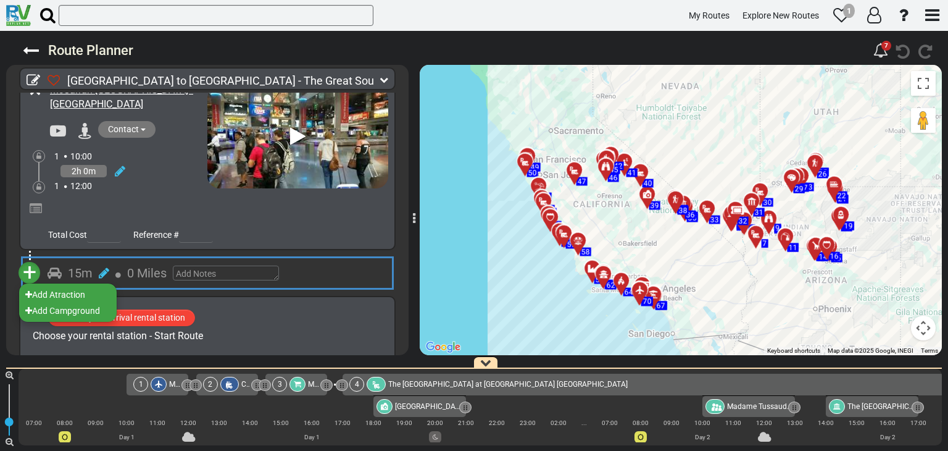
scroll to position [61, 0]
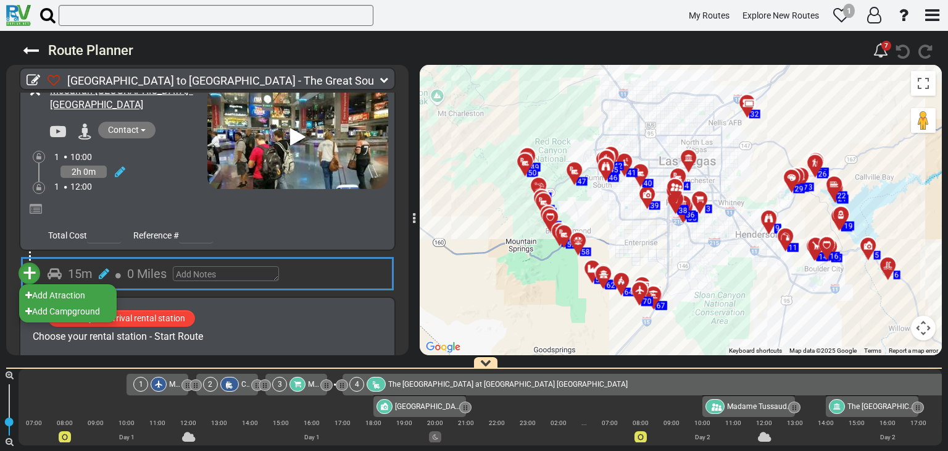
click at [66, 252] on div "+ Add Atraction Add Campground 15m 0 Miles" at bounding box center [207, 273] width 402 height 45
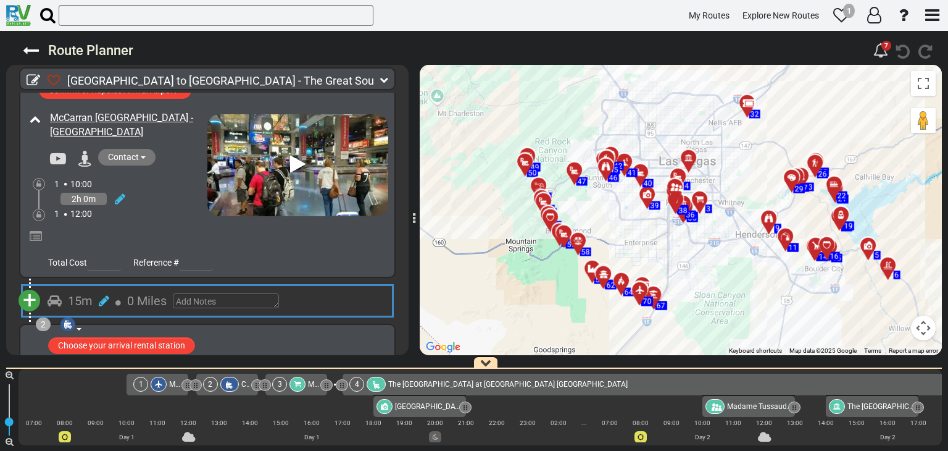
scroll to position [0, 0]
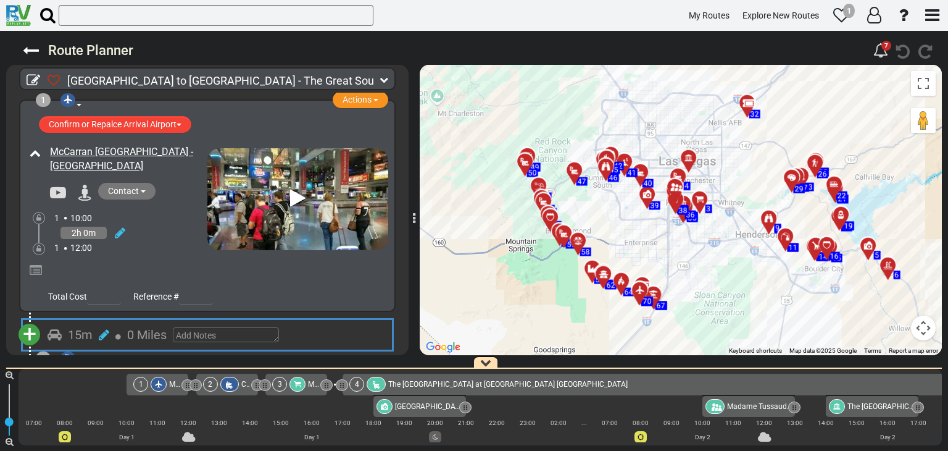
click at [387, 76] on icon at bounding box center [384, 79] width 9 height 9
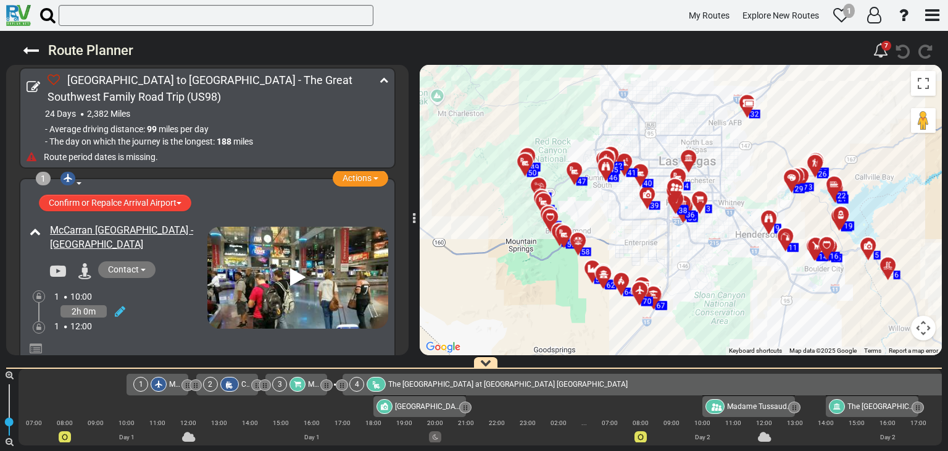
click at [387, 77] on icon at bounding box center [384, 79] width 9 height 9
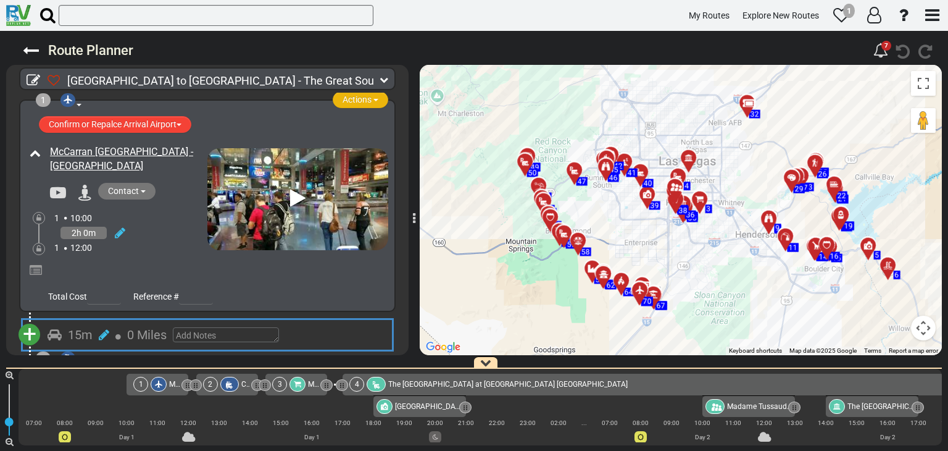
click at [373, 101] on button "Actions" at bounding box center [361, 99] width 56 height 17
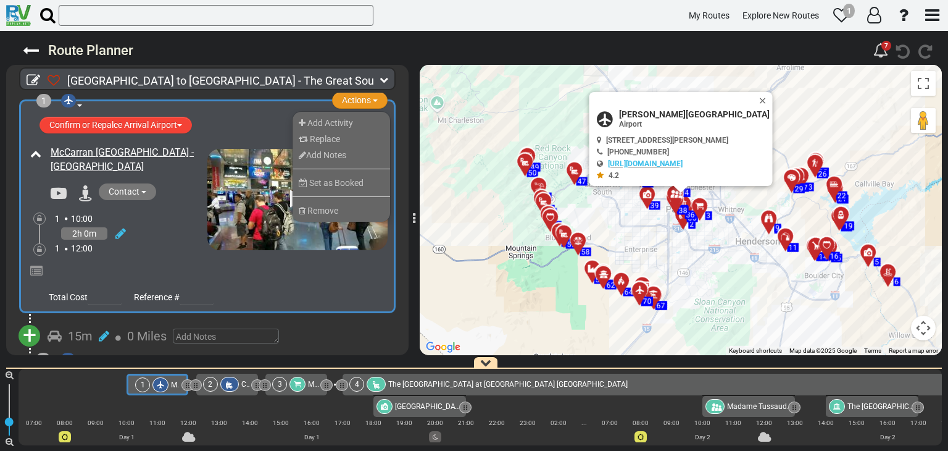
click at [7, 124] on div "1 Airport Actions Add Activity Replace Add Notes Set as Booked" at bounding box center [207, 206] width 402 height 215
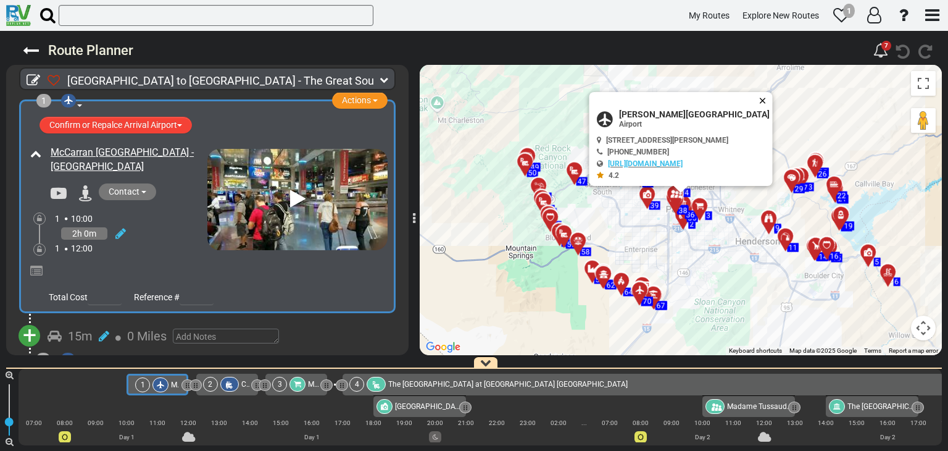
click at [767, 101] on button "Close" at bounding box center [765, 100] width 15 height 17
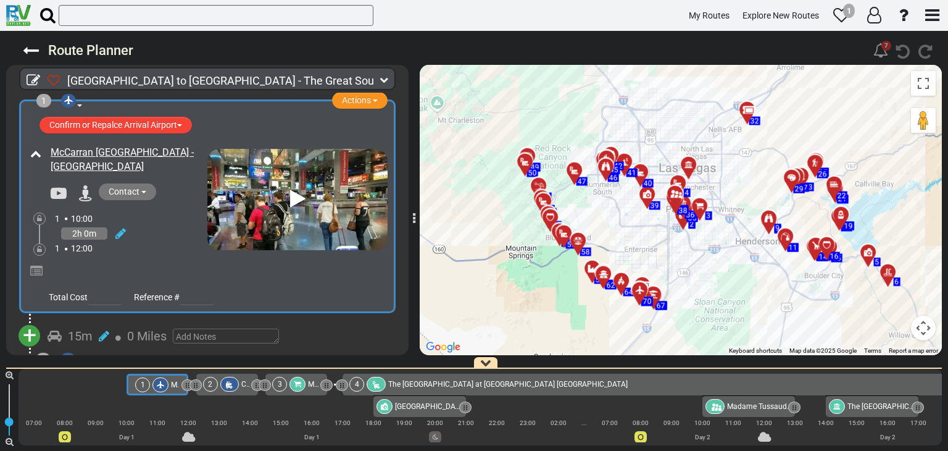
click at [886, 52] on icon at bounding box center [881, 50] width 15 height 15
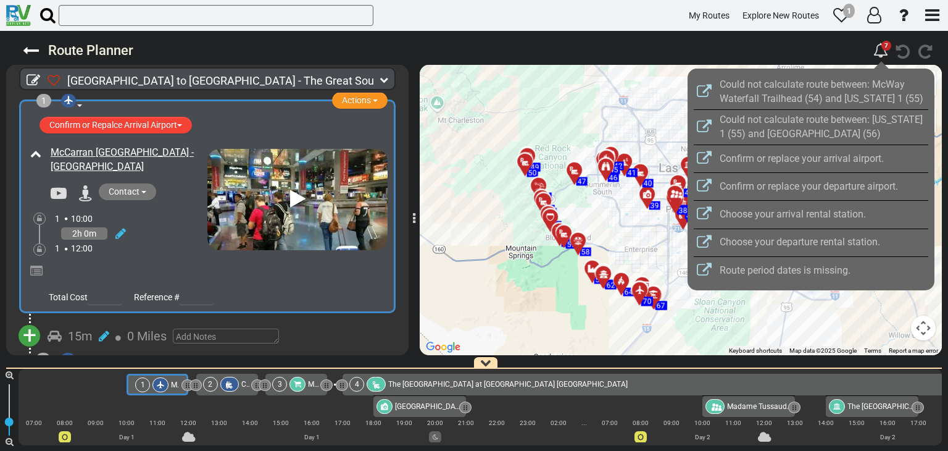
click at [798, 86] on span "Could not calculate route between: McWay Waterfall Trailhead (54) and Californi…" at bounding box center [822, 91] width 204 height 26
click at [852, 46] on div at bounding box center [474, 225] width 948 height 451
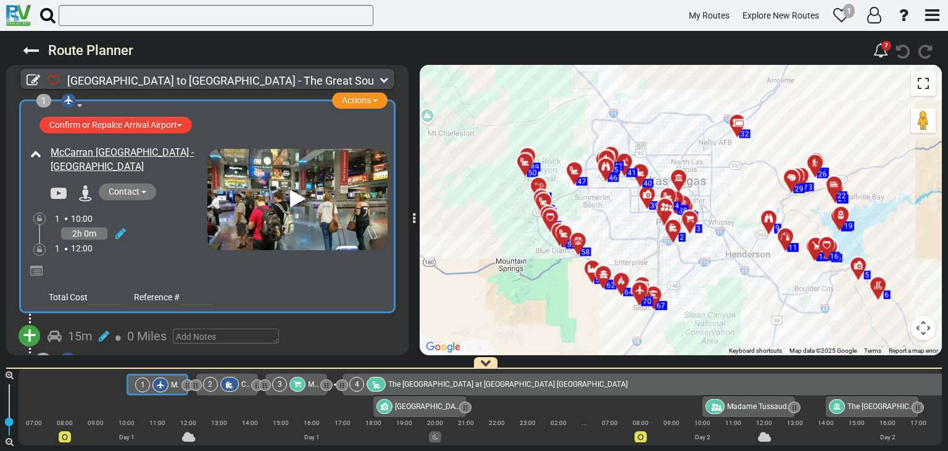
click at [926, 86] on button "Toggle fullscreen view" at bounding box center [923, 83] width 25 height 25
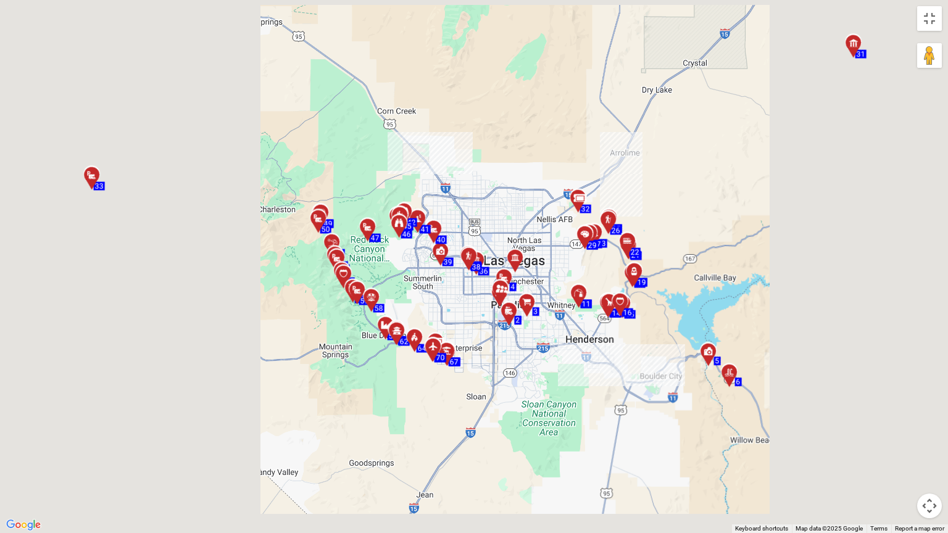
click at [570, 242] on div "To activate drag with keyboard, press Alt + Enter. Once in keyboard drag state,…" at bounding box center [474, 266] width 948 height 533
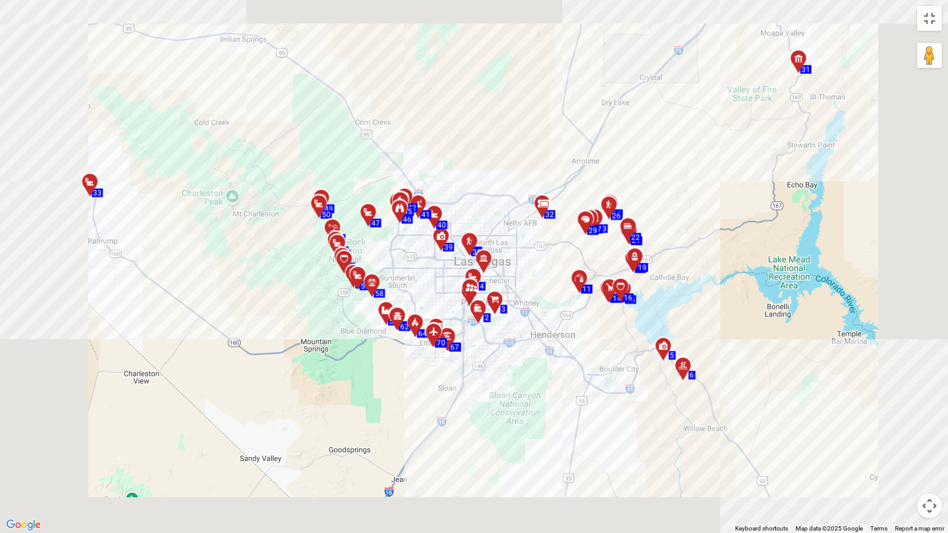
click at [489, 273] on div "To activate drag with keyboard, press Alt + Enter. Once in keyboard drag state,…" at bounding box center [474, 266] width 948 height 533
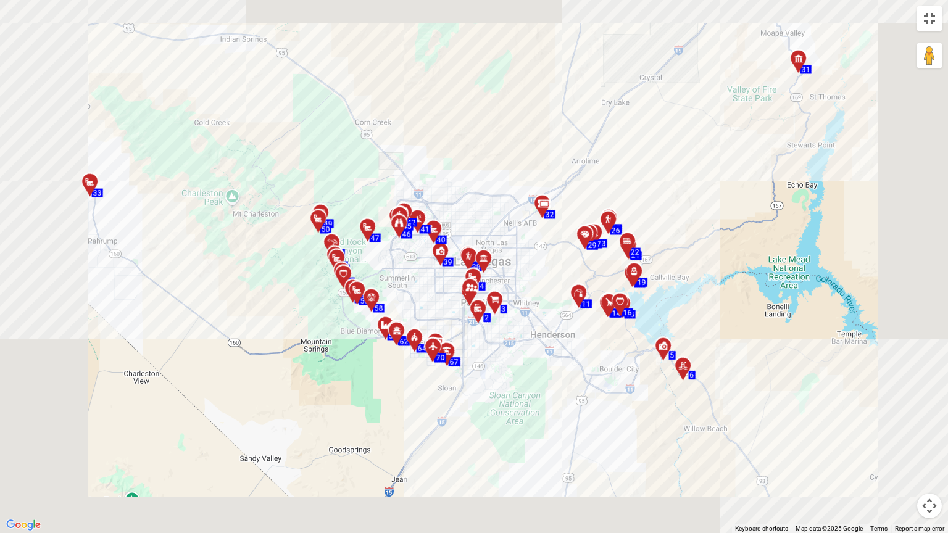
click at [483, 257] on icon at bounding box center [483, 258] width 9 height 9
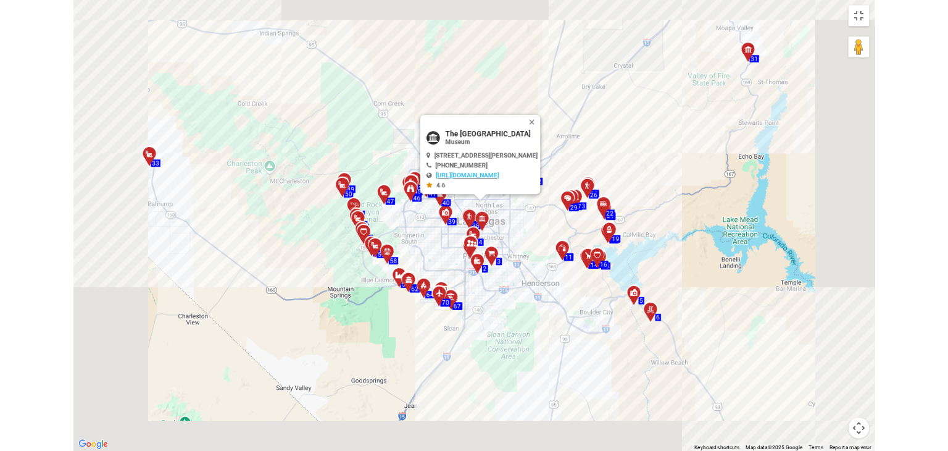
scroll to position [0, 561]
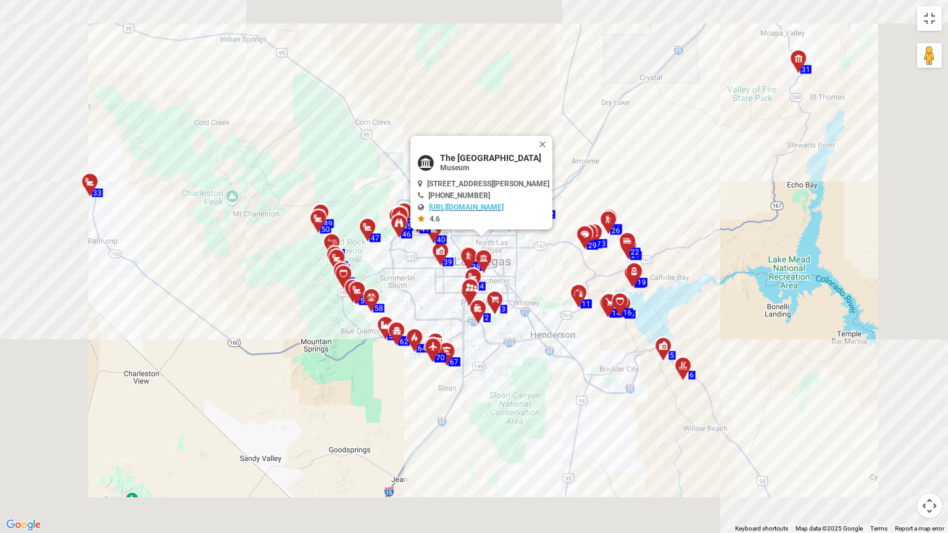
click at [552, 144] on button "Close" at bounding box center [545, 144] width 15 height 17
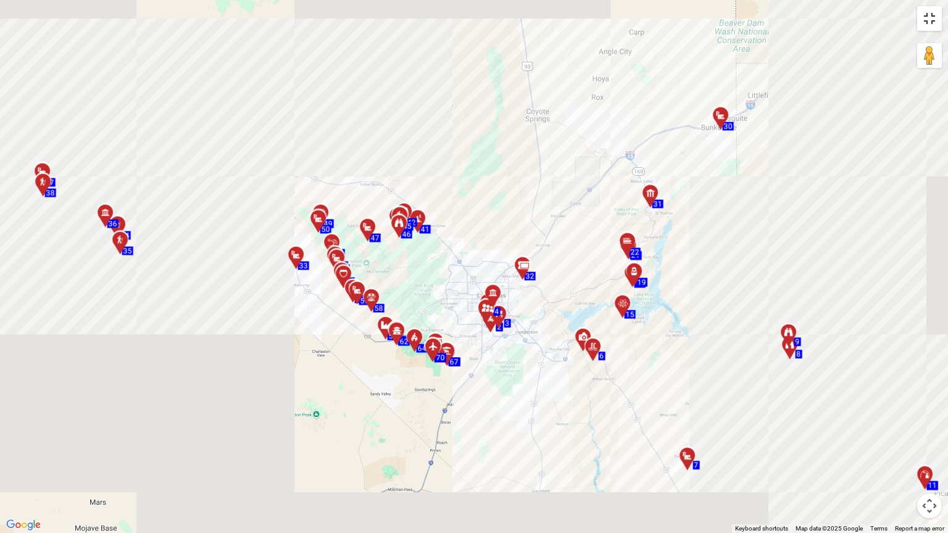
click at [933, 22] on button "Toggle fullscreen view" at bounding box center [929, 18] width 25 height 25
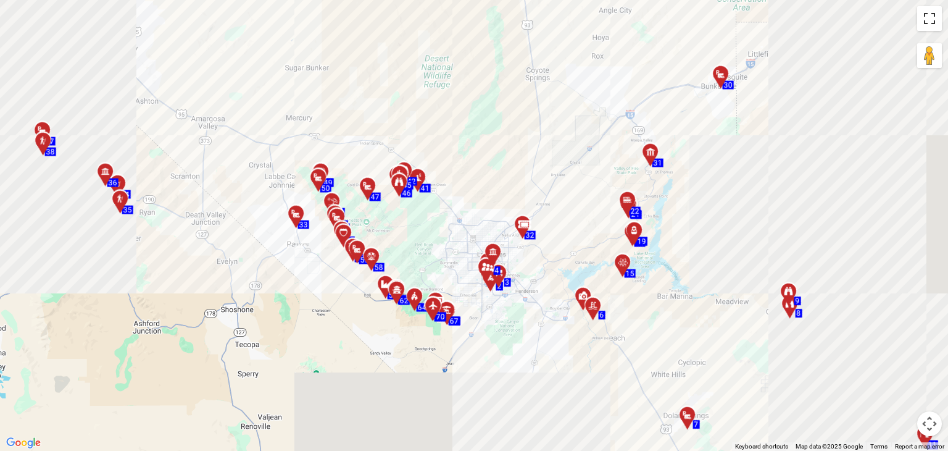
scroll to position [0, 0]
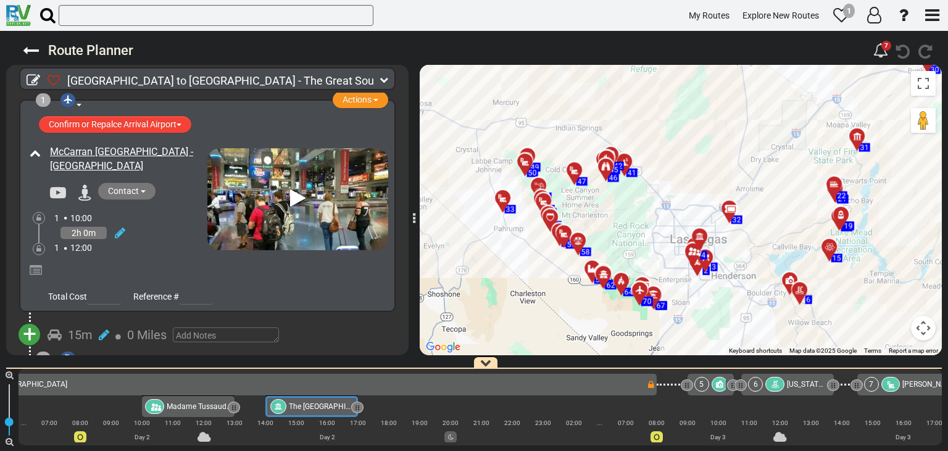
click at [43, 99] on div "1" at bounding box center [43, 100] width 15 height 14
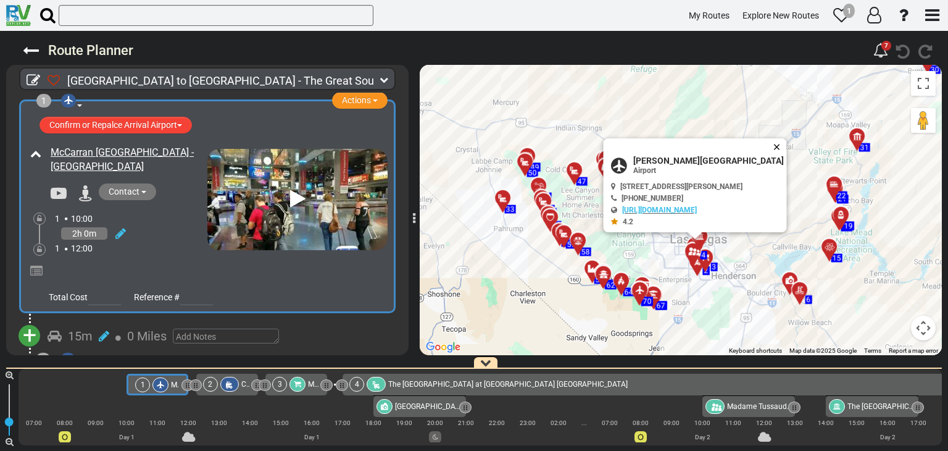
click at [785, 148] on button "Close" at bounding box center [779, 146] width 15 height 17
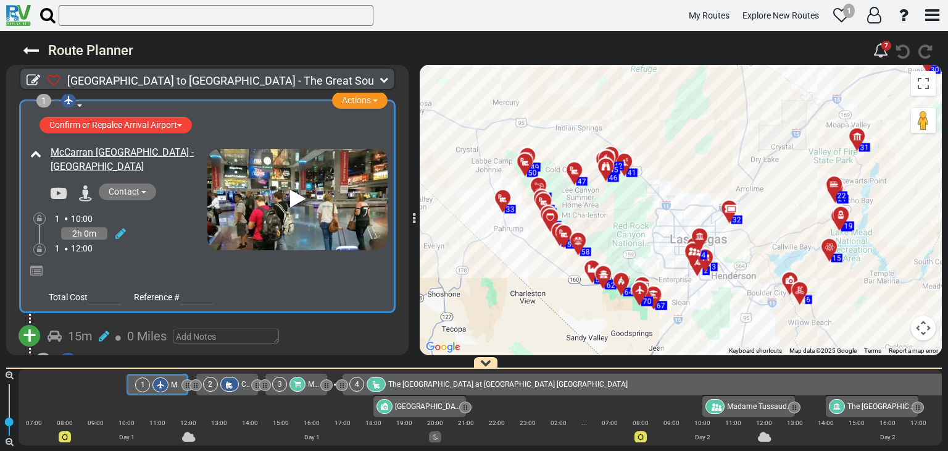
click at [69, 101] on icon at bounding box center [68, 100] width 9 height 9
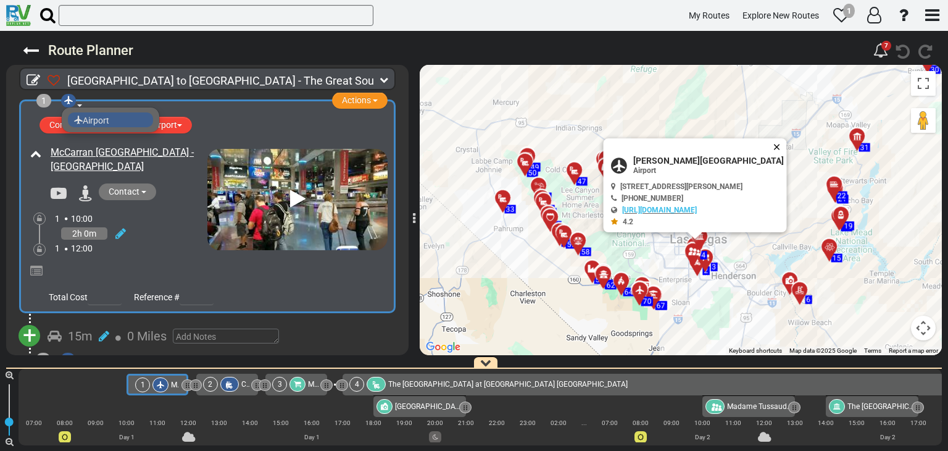
click at [783, 145] on button "Close" at bounding box center [779, 146] width 15 height 17
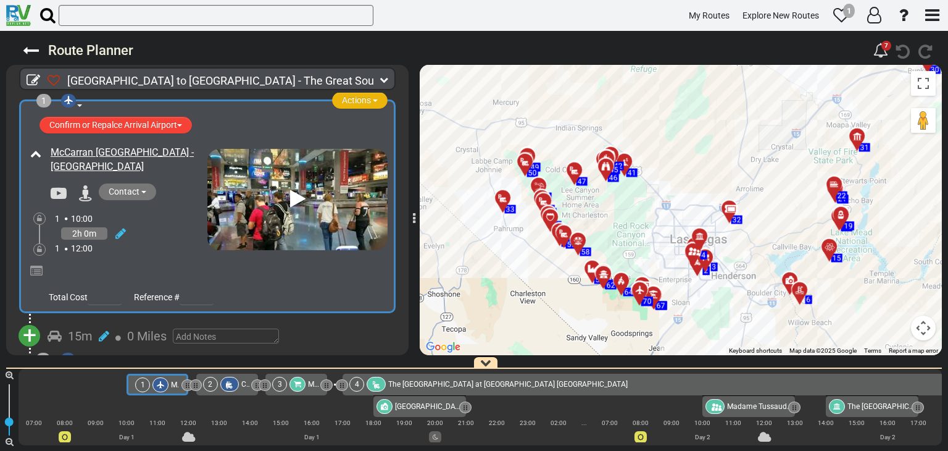
click at [351, 103] on span "Actions" at bounding box center [356, 100] width 29 height 10
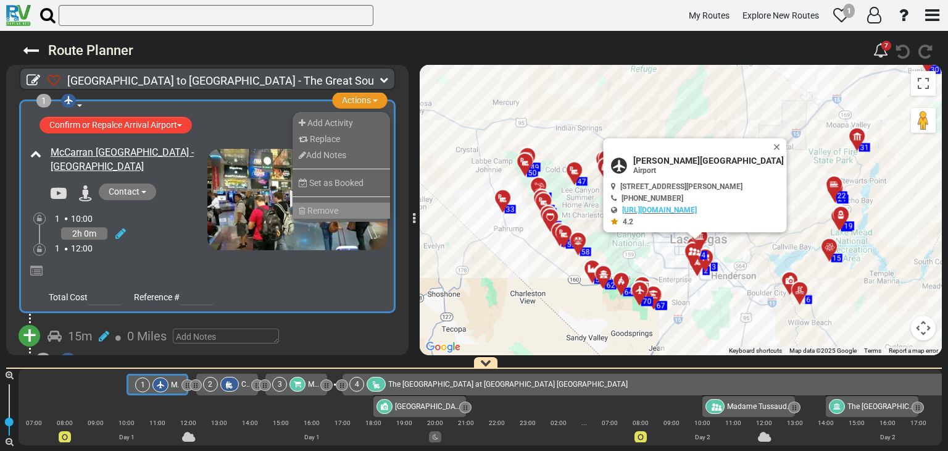
click at [338, 206] on li "Remove" at bounding box center [342, 210] width 98 height 16
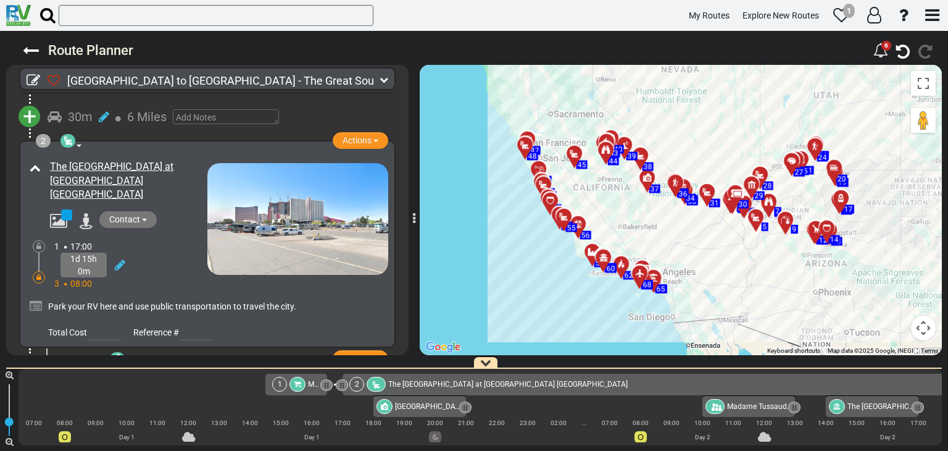
scroll to position [309, 0]
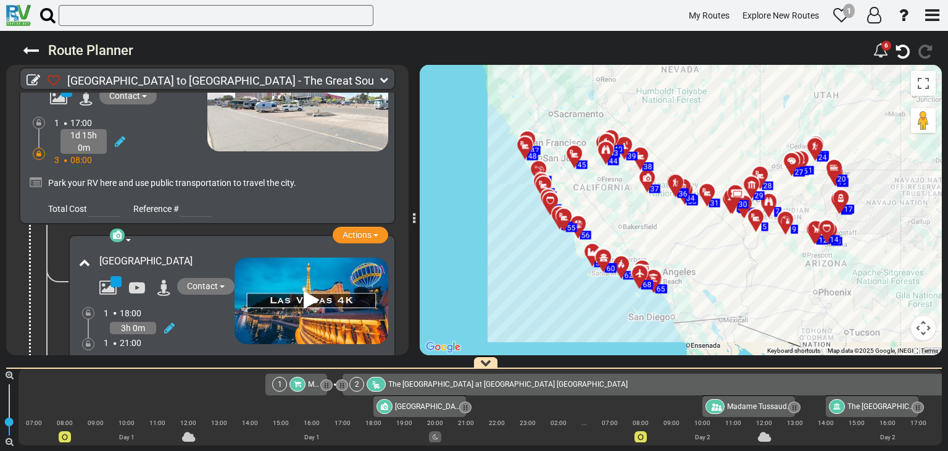
click at [305, 290] on icon at bounding box center [311, 300] width 15 height 20
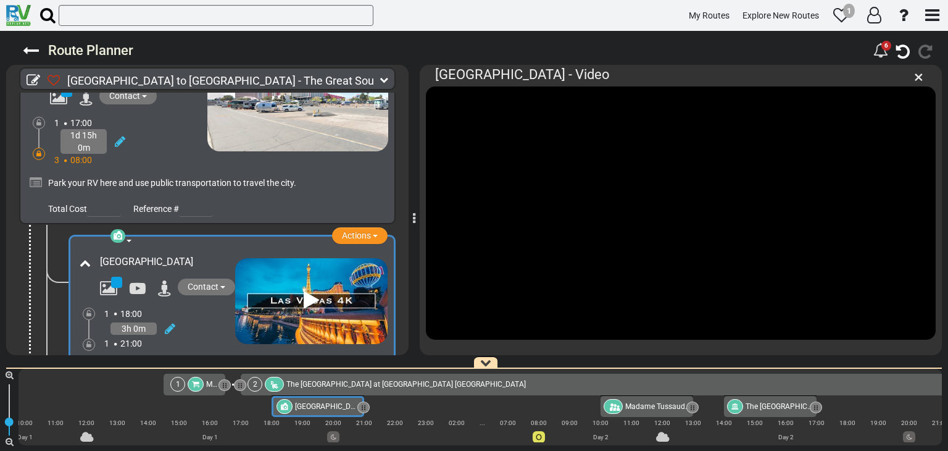
scroll to position [0, 108]
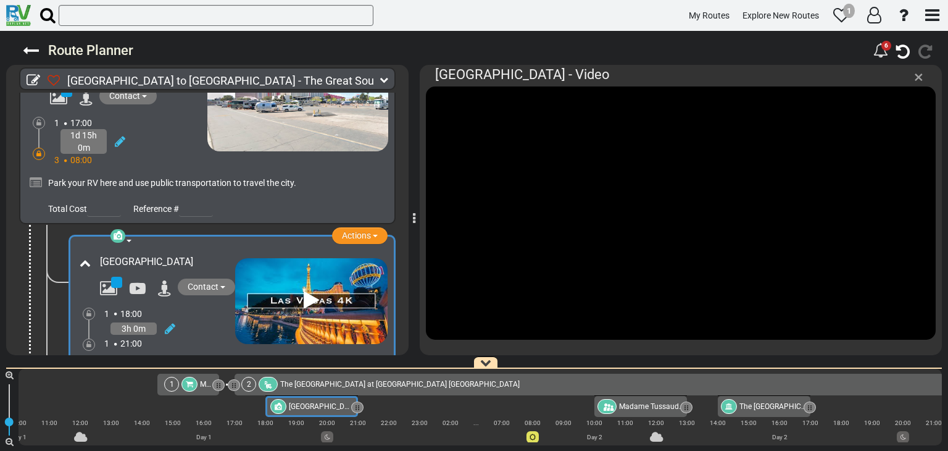
click at [920, 80] on span "×" at bounding box center [918, 77] width 9 height 20
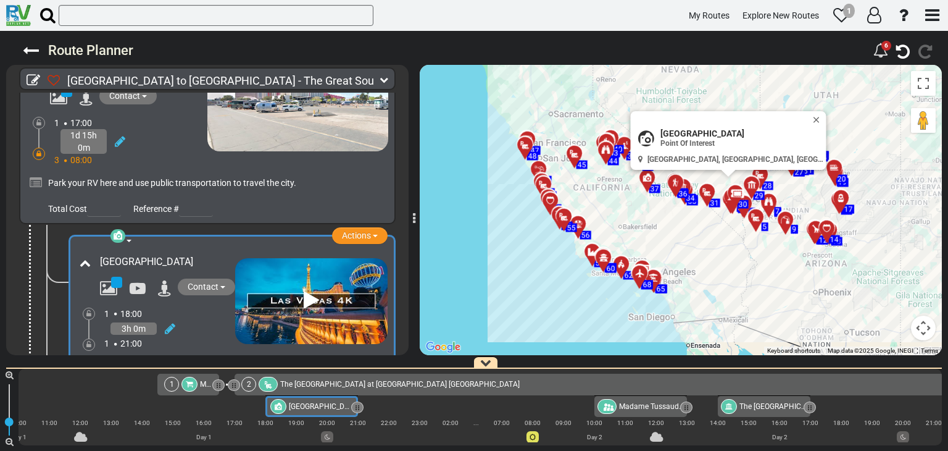
scroll to position [370, 0]
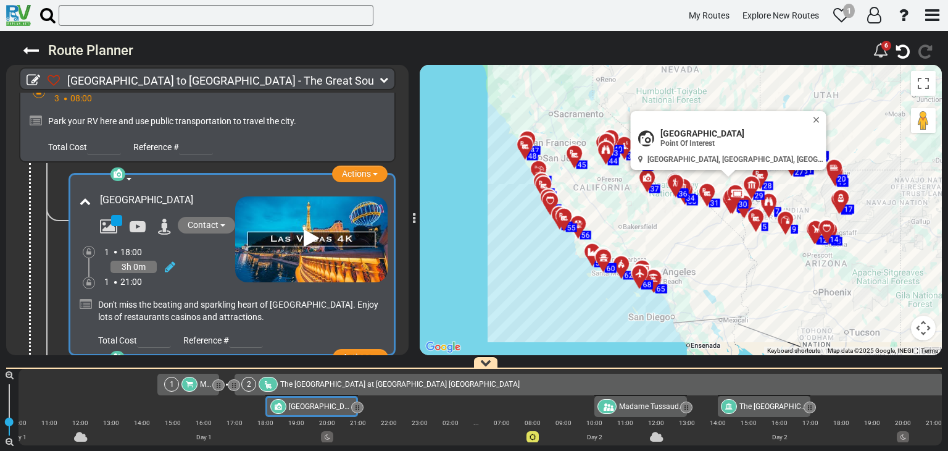
click at [164, 219] on icon at bounding box center [165, 227] width 14 height 16
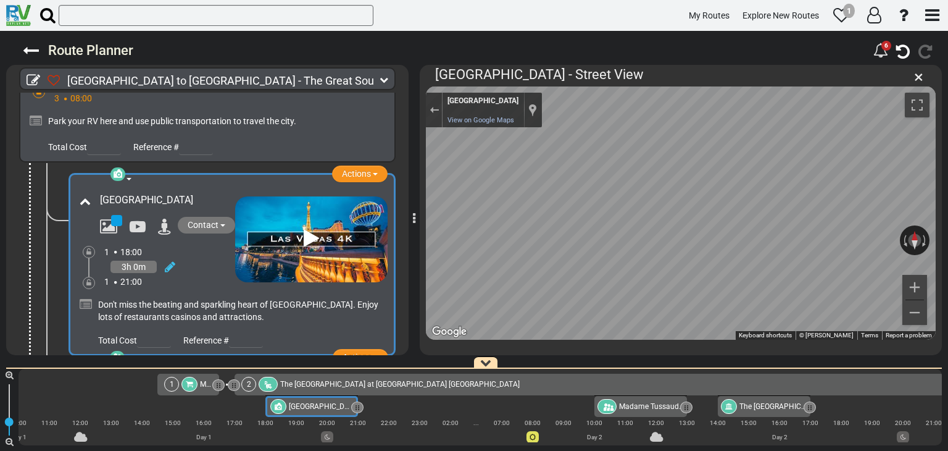
click at [108, 219] on icon at bounding box center [108, 227] width 17 height 16
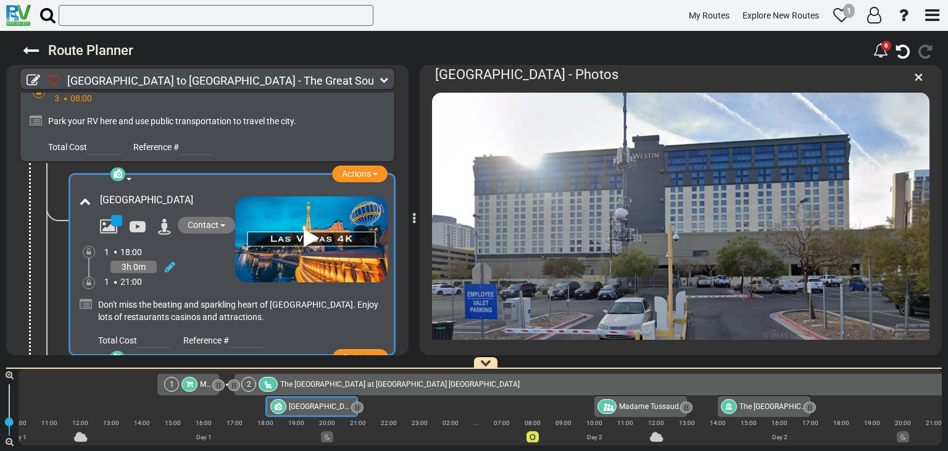
click at [132, 261] on div "3h 0m" at bounding box center [133, 267] width 46 height 12
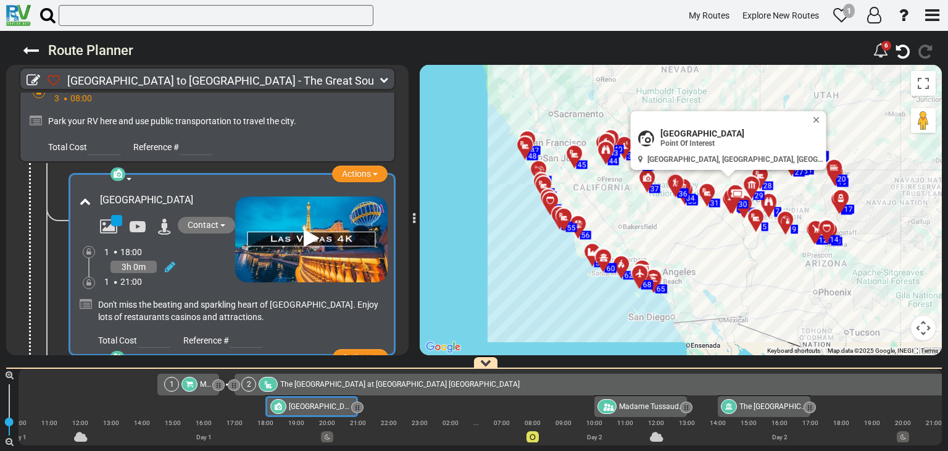
click at [125, 261] on div "3h 0m" at bounding box center [133, 267] width 46 height 12
click at [202, 220] on span "Contact" at bounding box center [203, 225] width 31 height 10
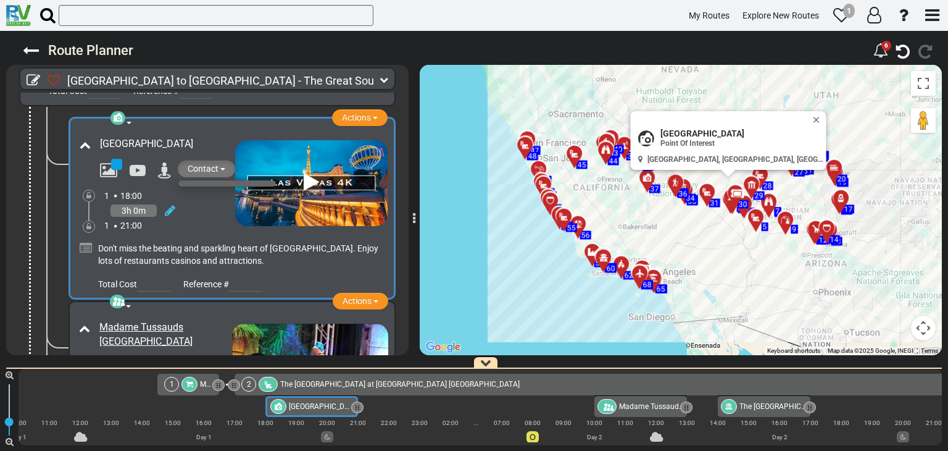
scroll to position [432, 0]
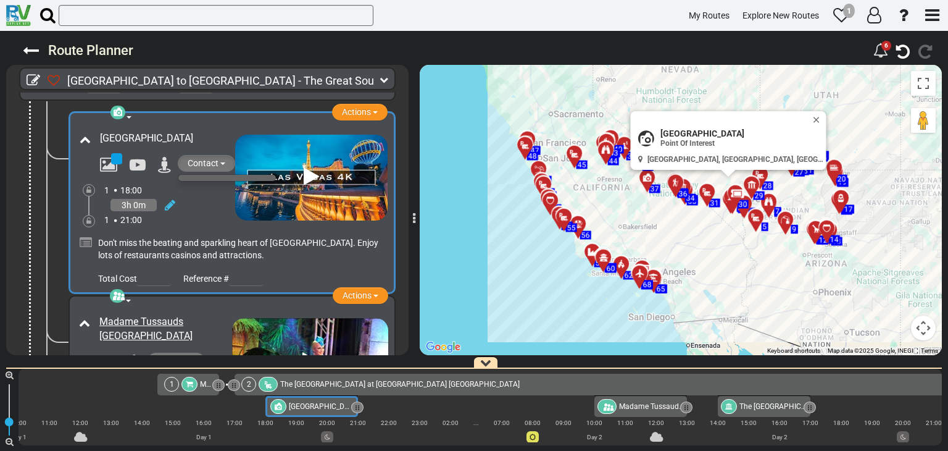
click at [151, 270] on input "number" at bounding box center [154, 277] width 34 height 15
click at [164, 270] on input "1" at bounding box center [154, 277] width 34 height 15
click at [164, 270] on input "2" at bounding box center [154, 277] width 34 height 15
click at [164, 270] on input "1" at bounding box center [154, 277] width 34 height 15
type input "0"
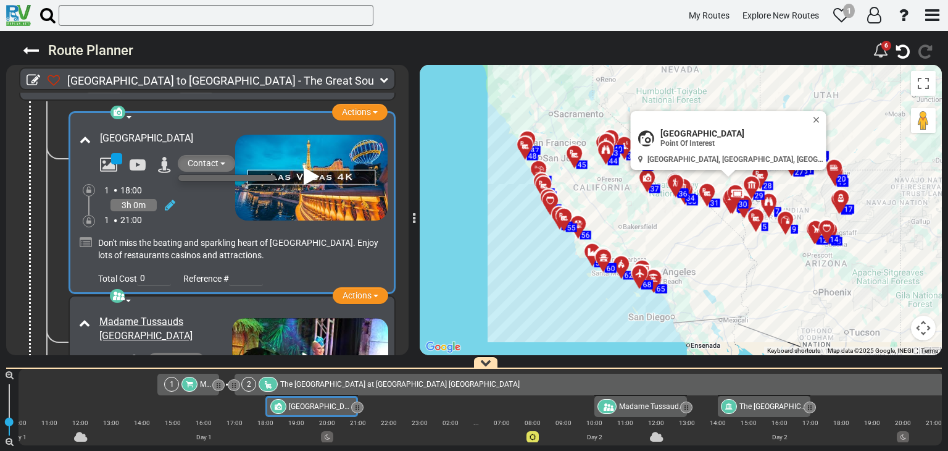
click at [164, 270] on input "0" at bounding box center [154, 277] width 34 height 15
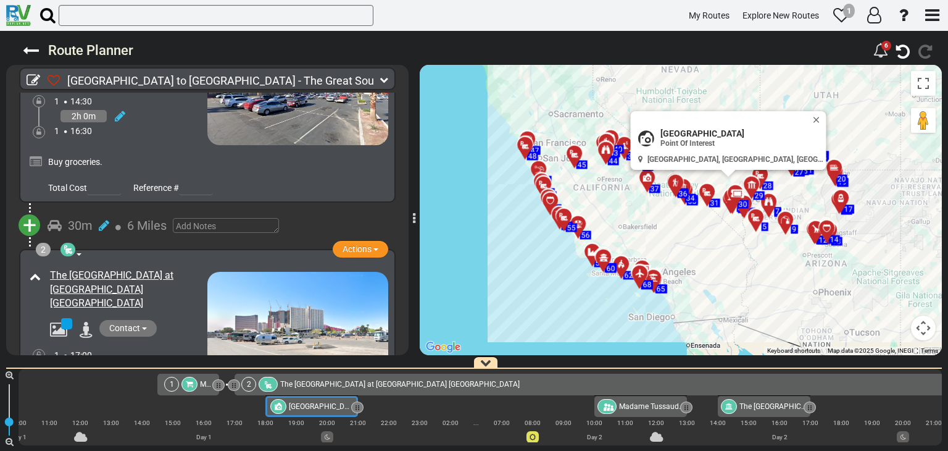
scroll to position [0, 0]
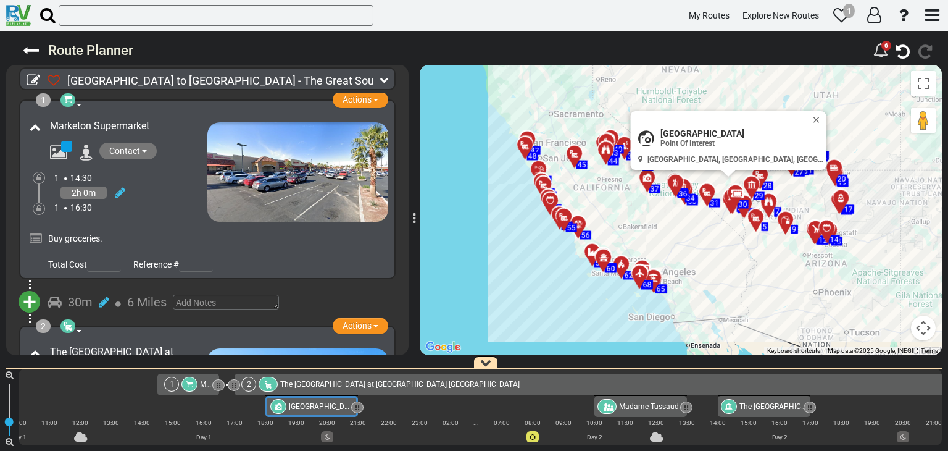
click at [77, 330] on span at bounding box center [79, 331] width 5 height 2
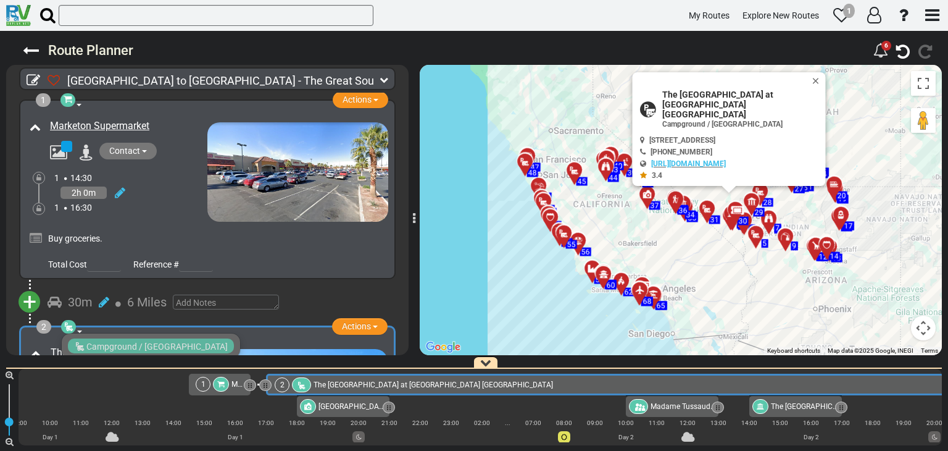
scroll to position [185, 0]
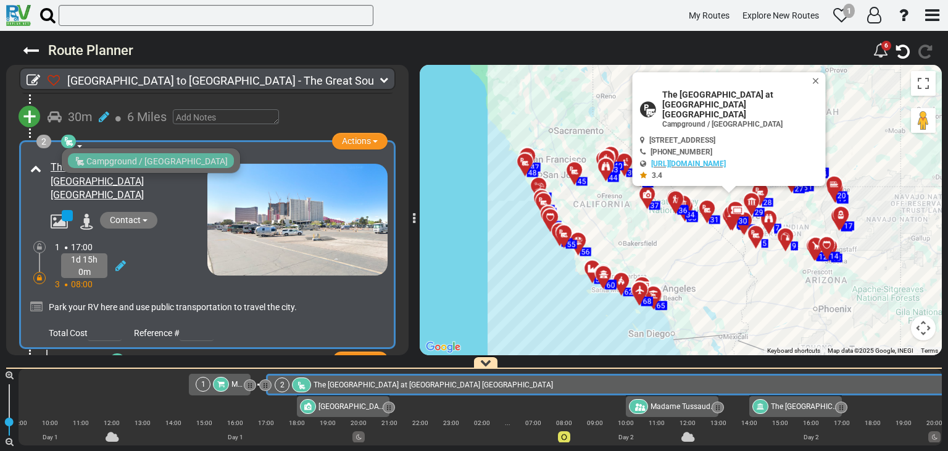
click at [75, 140] on div "2 Campground / Rv Park Actions Add Activity Replace Send Availability Request R…" at bounding box center [207, 244] width 377 height 209
click at [817, 90] on button "Close" at bounding box center [818, 80] width 15 height 17
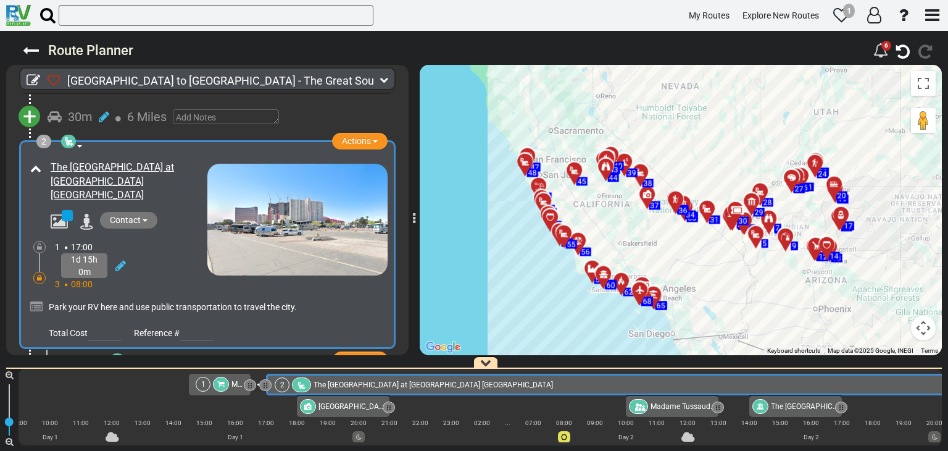
scroll to position [0, 0]
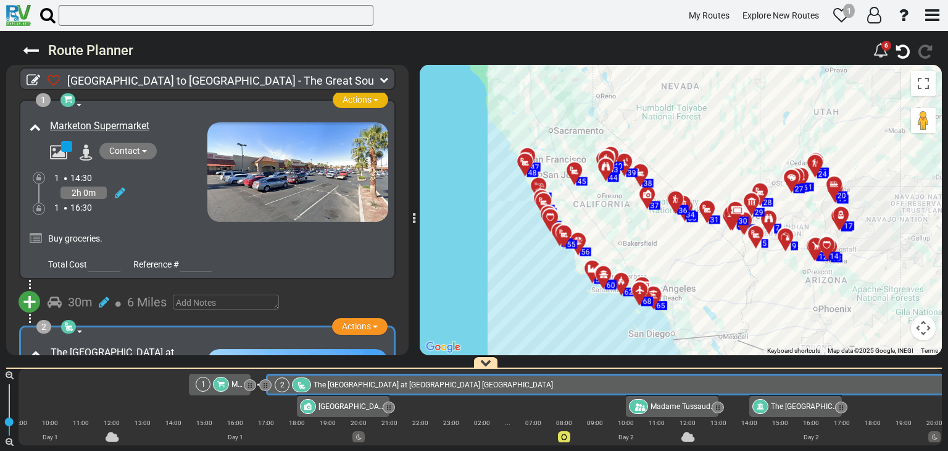
click at [373, 99] on span "button" at bounding box center [375, 100] width 5 height 2
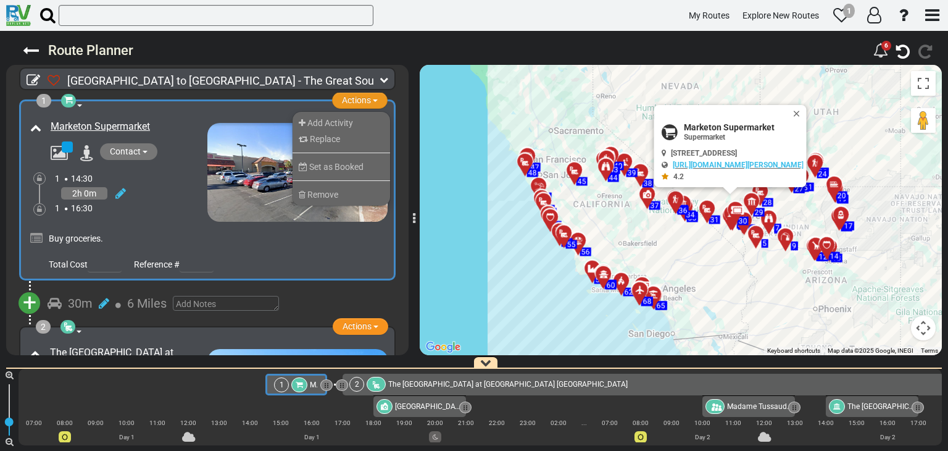
click at [400, 258] on div "1 Supermarket Actions Add Activity Replace Set as Booked" at bounding box center [207, 189] width 402 height 181
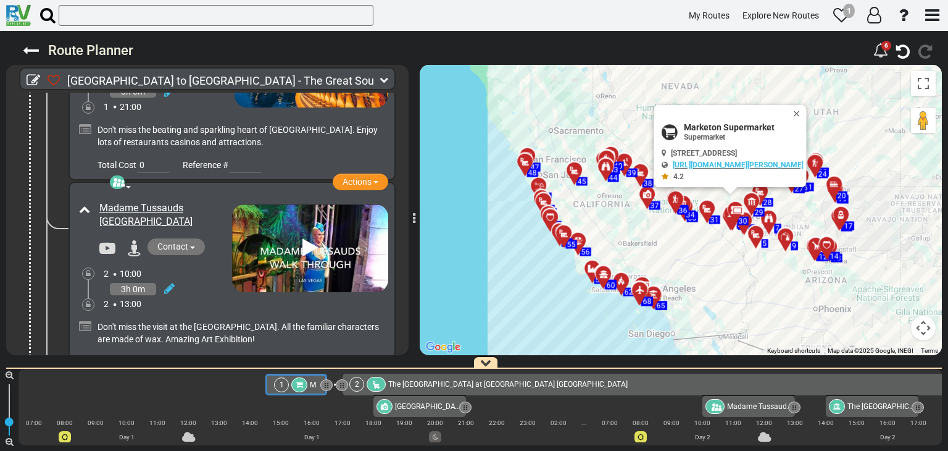
scroll to position [556, 0]
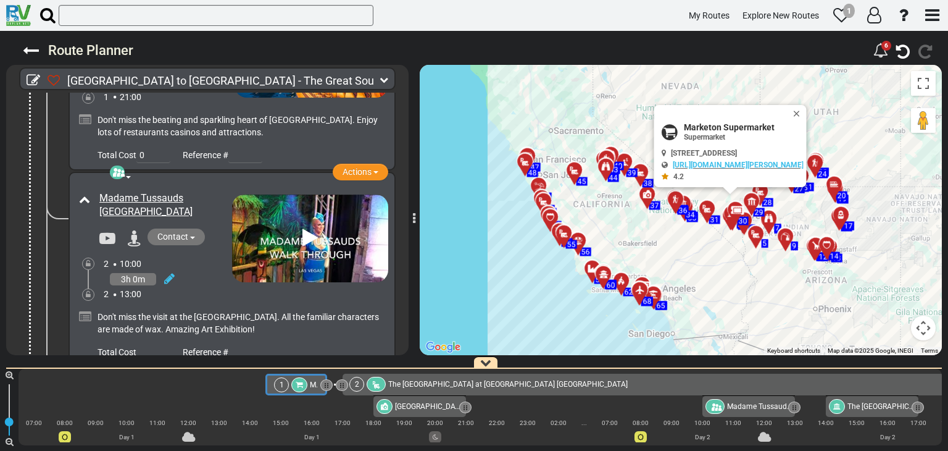
click at [304, 228] on icon at bounding box center [309, 238] width 15 height 20
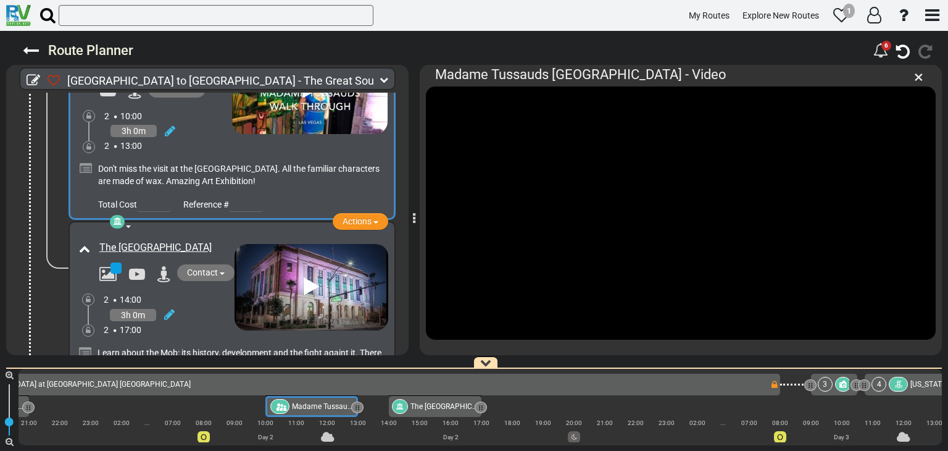
scroll to position [740, 0]
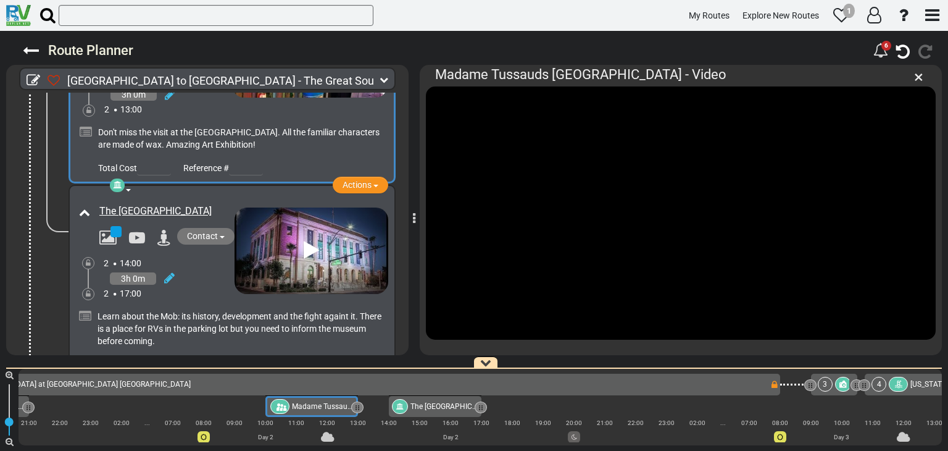
click at [311, 241] on icon at bounding box center [311, 251] width 15 height 20
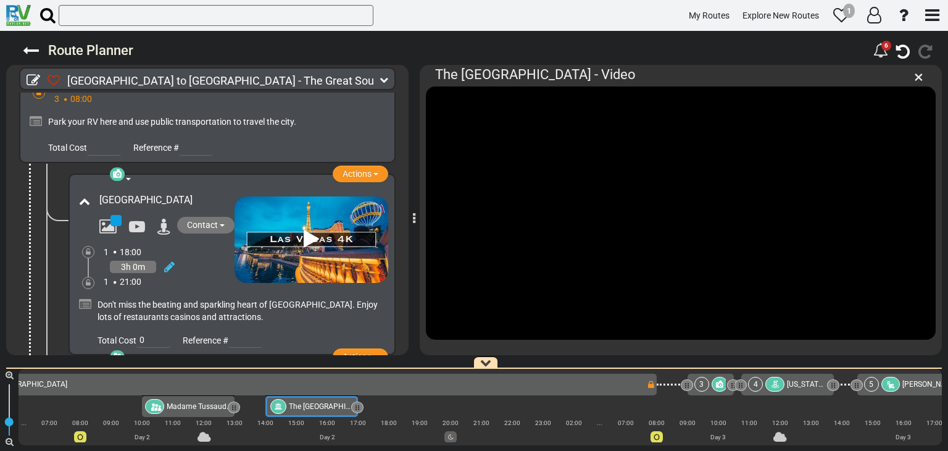
scroll to position [370, 0]
click at [350, 168] on span "Actions" at bounding box center [357, 173] width 29 height 10
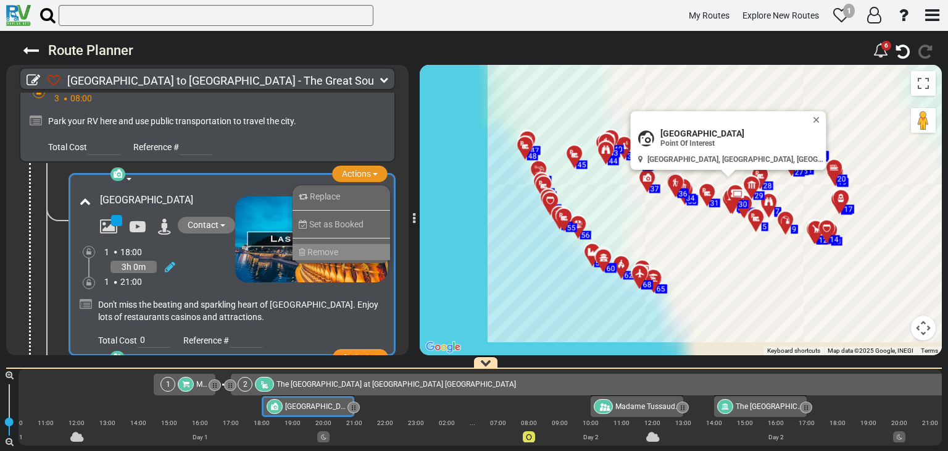
scroll to position [0, 108]
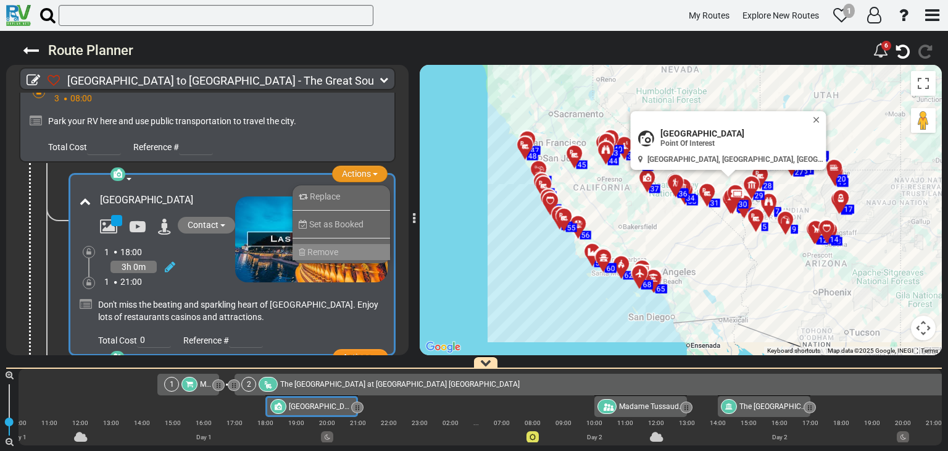
click at [333, 247] on span "Remove" at bounding box center [322, 252] width 31 height 10
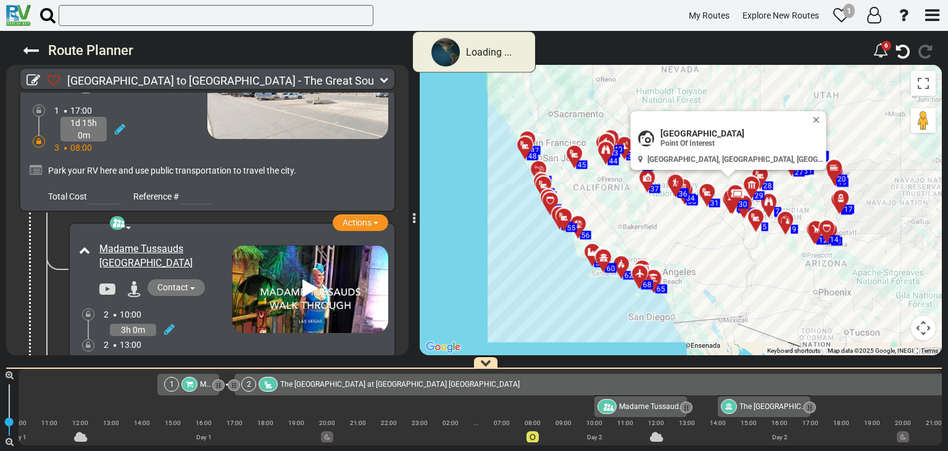
scroll to position [370, 0]
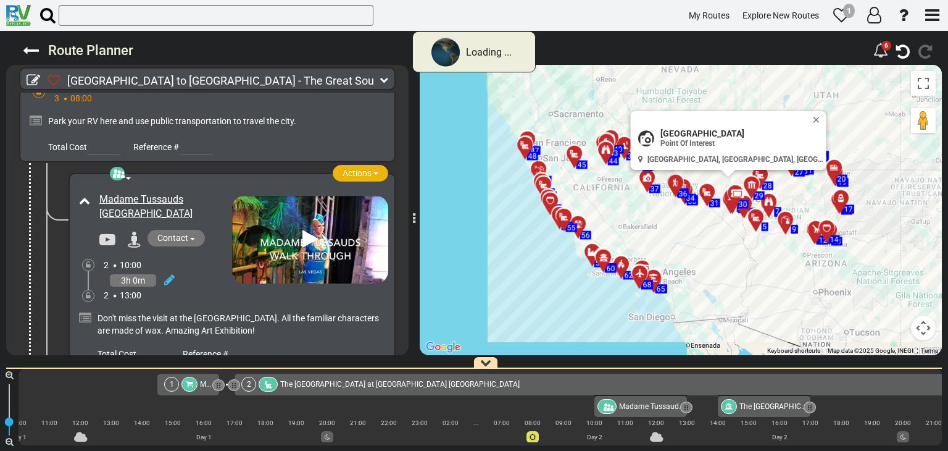
click at [354, 168] on span "Actions" at bounding box center [357, 173] width 29 height 10
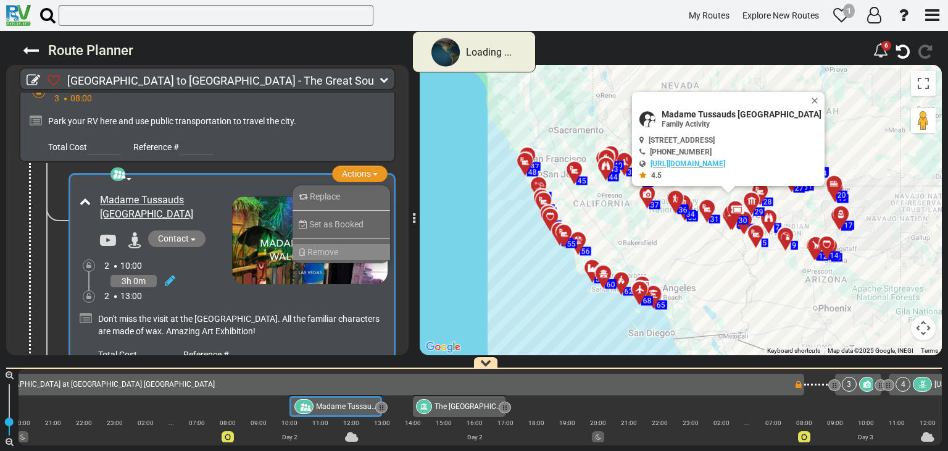
scroll to position [0, 437]
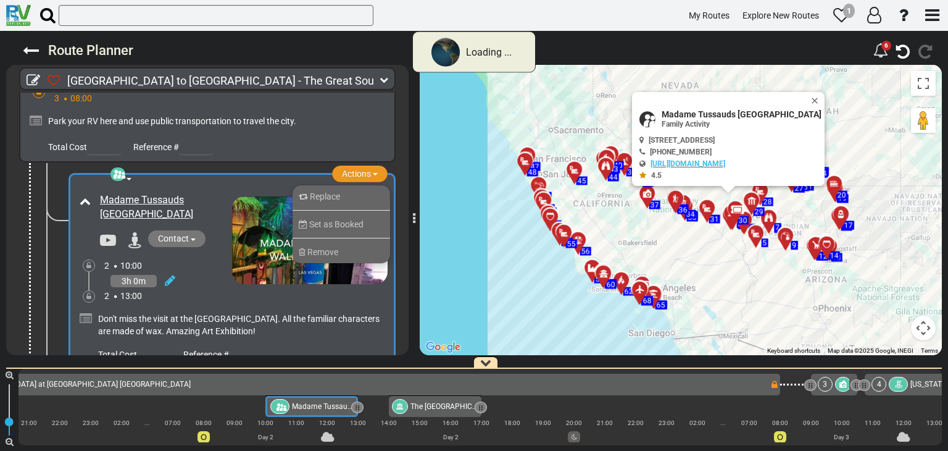
drag, startPoint x: 347, startPoint y: 234, endPoint x: 415, endPoint y: 68, distance: 179.6
click at [347, 244] on li "Remove" at bounding box center [342, 252] width 98 height 16
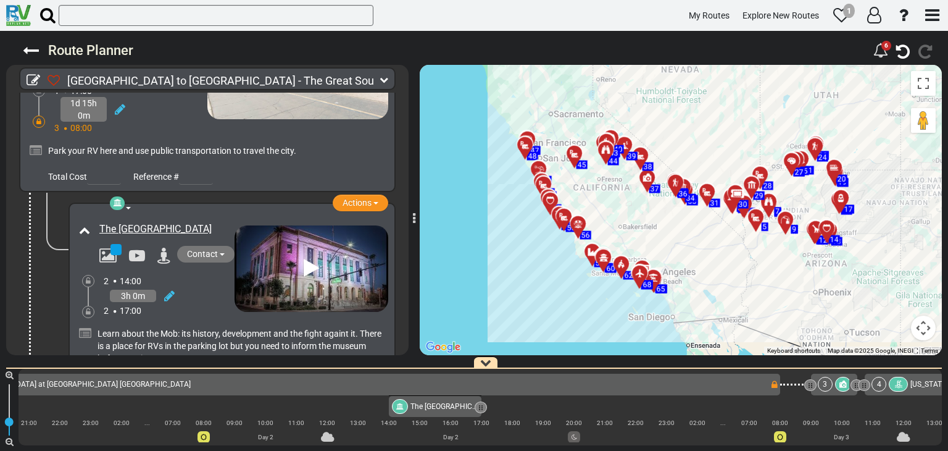
scroll to position [370, 0]
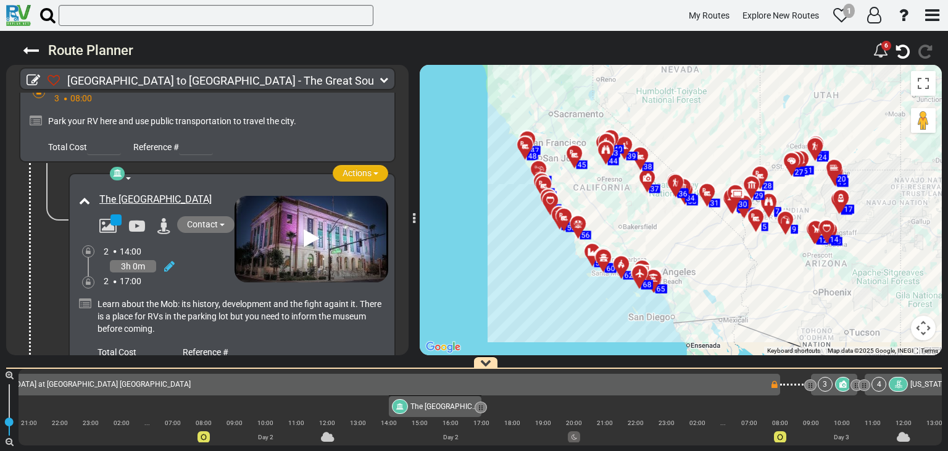
click at [363, 168] on span "Actions" at bounding box center [357, 173] width 29 height 10
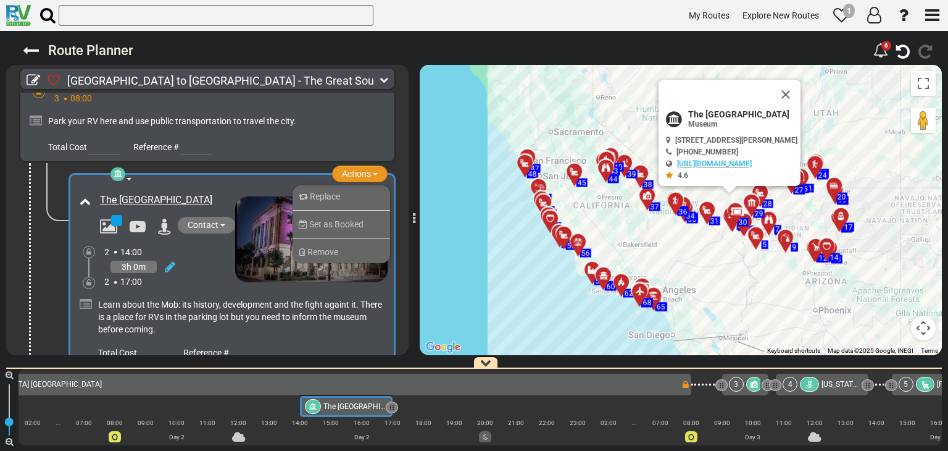
scroll to position [0, 561]
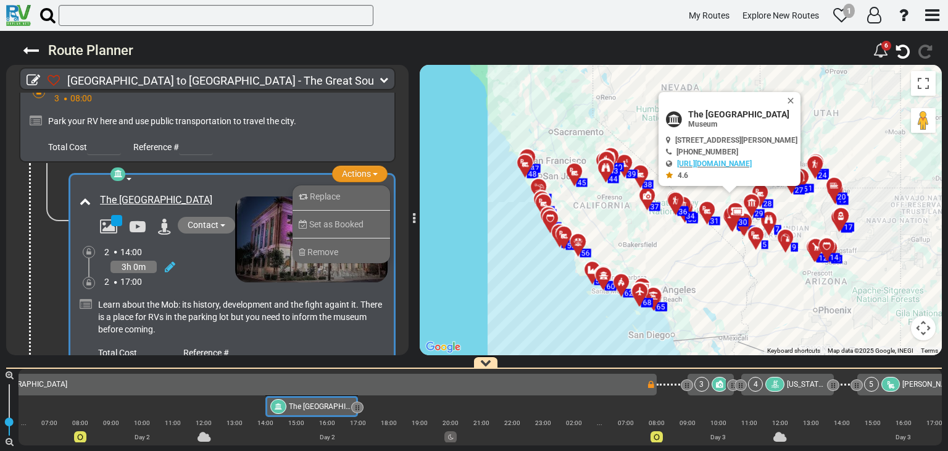
drag, startPoint x: 340, startPoint y: 234, endPoint x: 440, endPoint y: 159, distance: 125.2
click at [339, 244] on li "Remove" at bounding box center [342, 252] width 98 height 16
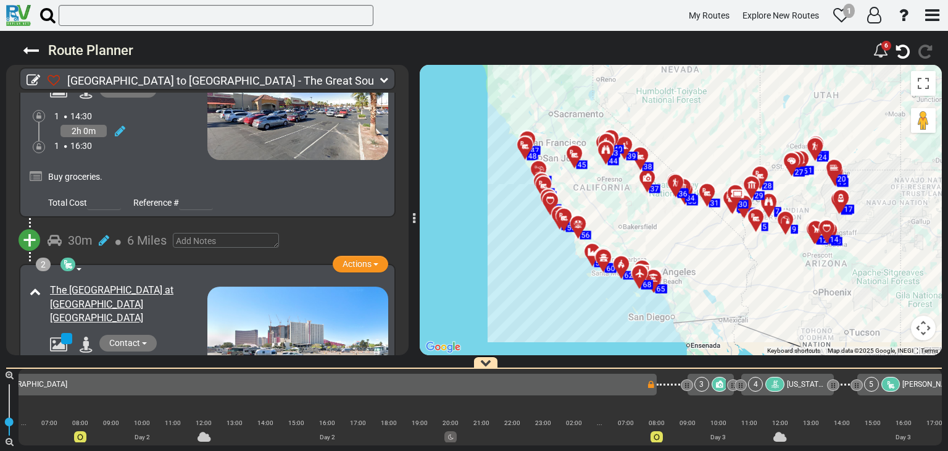
scroll to position [0, 0]
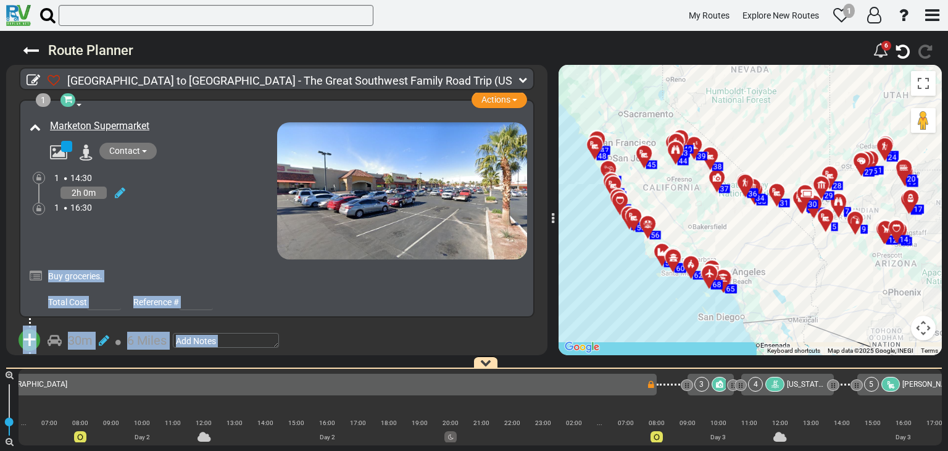
drag, startPoint x: 415, startPoint y: 221, endPoint x: 554, endPoint y: 229, distance: 139.1
click at [554, 229] on div at bounding box center [552, 210] width 6 height 302
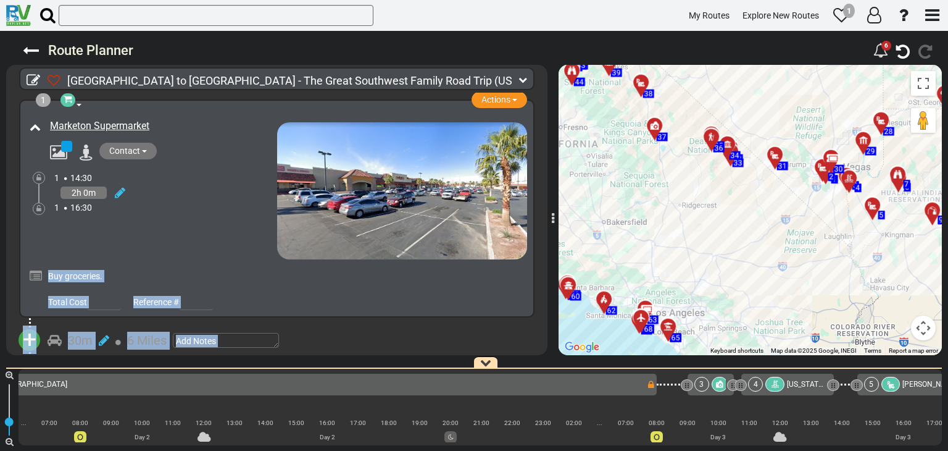
drag, startPoint x: 785, startPoint y: 215, endPoint x: 582, endPoint y: 203, distance: 203.5
click at [582, 203] on div "To activate drag with keyboard, press Alt + Enter. Once in keyboard drag state,…" at bounding box center [750, 210] width 383 height 290
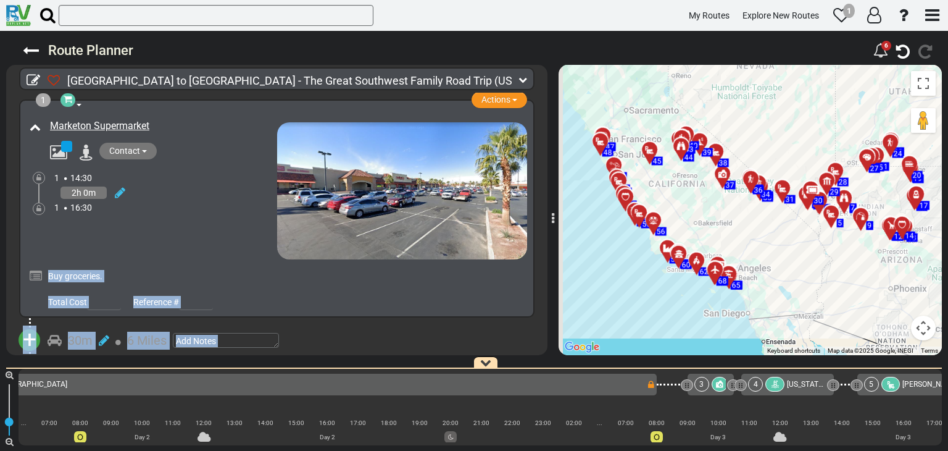
drag, startPoint x: 699, startPoint y: 220, endPoint x: 728, endPoint y: 226, distance: 29.7
click at [727, 226] on div "To activate drag with keyboard, press Alt + Enter. Once in keyboard drag state,…" at bounding box center [750, 210] width 383 height 290
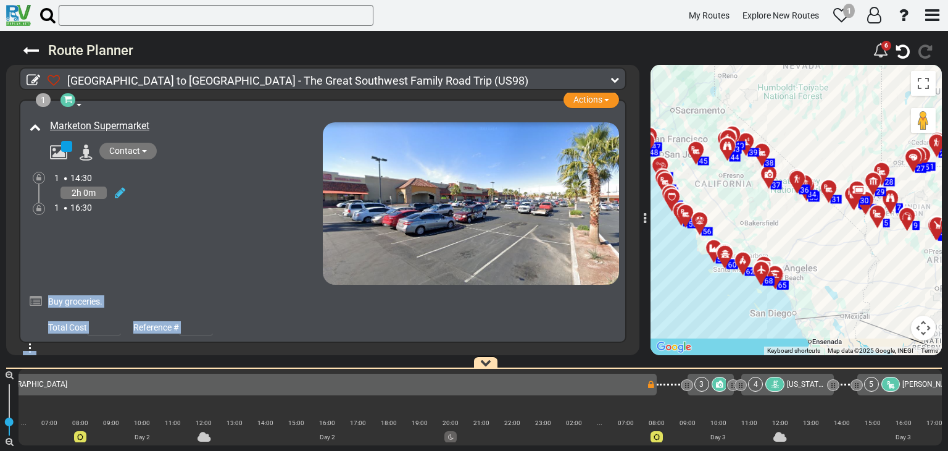
click at [646, 210] on div at bounding box center [645, 219] width 2 height 18
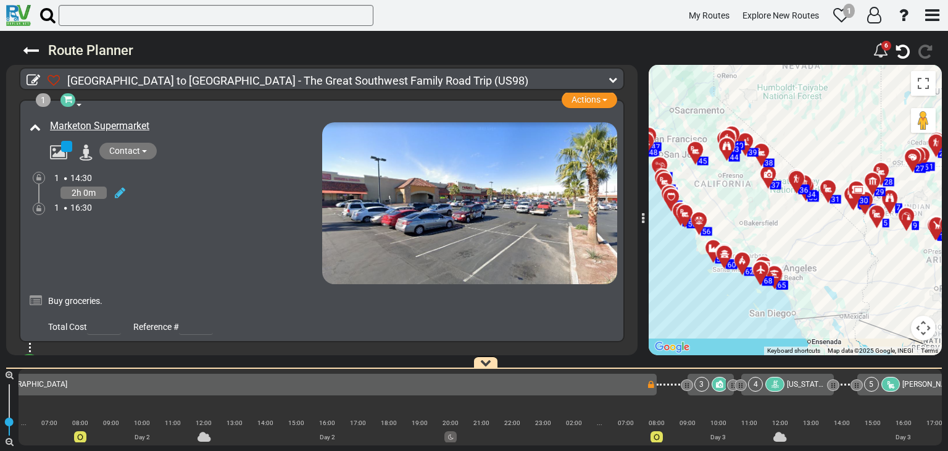
click at [643, 210] on div at bounding box center [643, 219] width 2 height 18
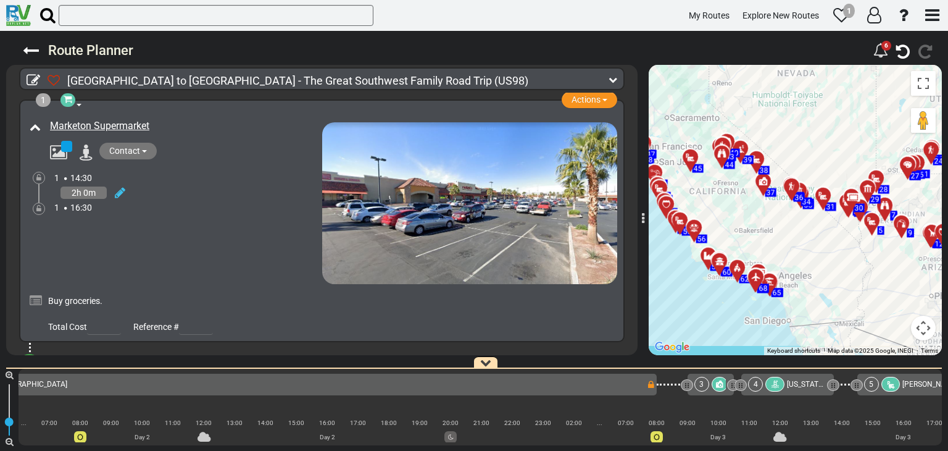
drag, startPoint x: 723, startPoint y: 228, endPoint x: 717, endPoint y: 236, distance: 10.1
click at [717, 236] on div "To activate drag with keyboard, press Alt + Enter. Once in keyboard drag state,…" at bounding box center [795, 210] width 293 height 290
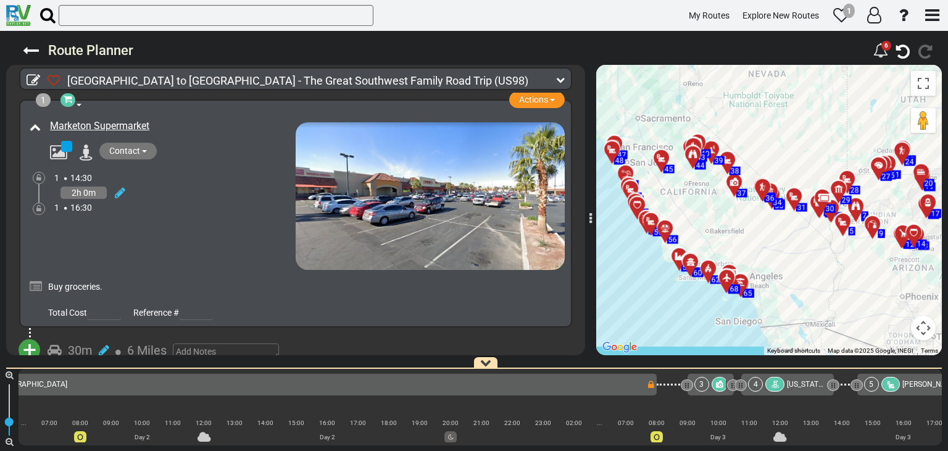
drag, startPoint x: 643, startPoint y: 225, endPoint x: 591, endPoint y: 242, distance: 55.2
click at [591, 242] on div at bounding box center [590, 210] width 6 height 302
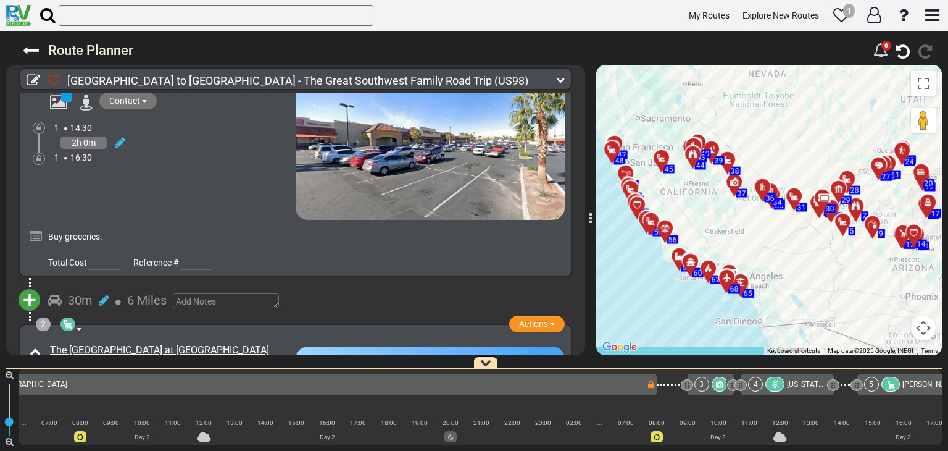
scroll to position [62, 0]
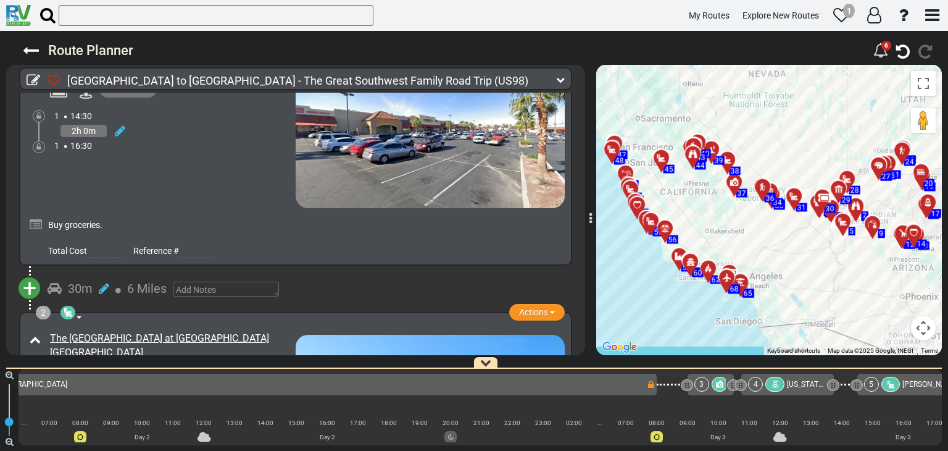
click at [649, 383] on icon at bounding box center [651, 384] width 6 height 9
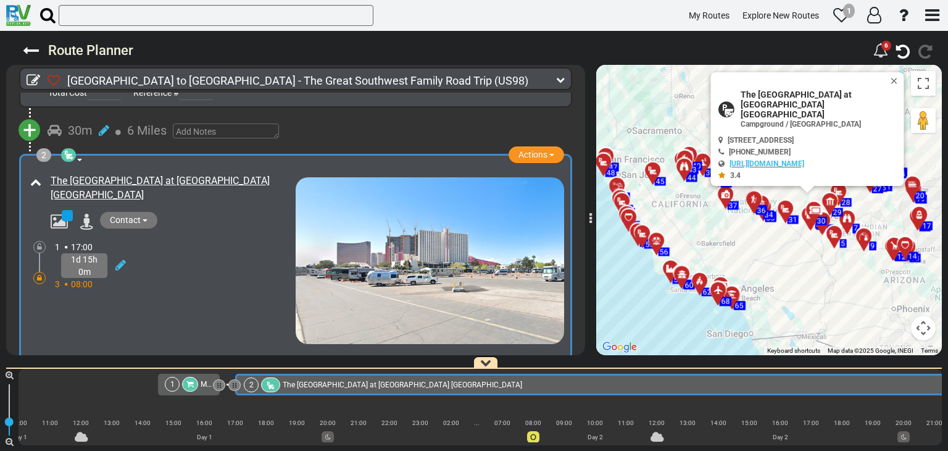
scroll to position [0, 77]
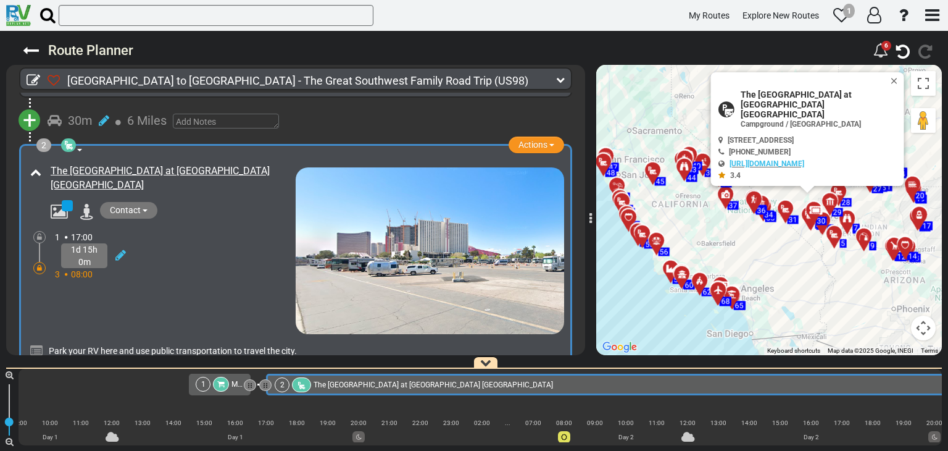
click at [235, 390] on div "Marketon Supermarket" at bounding box center [236, 384] width 11 height 15
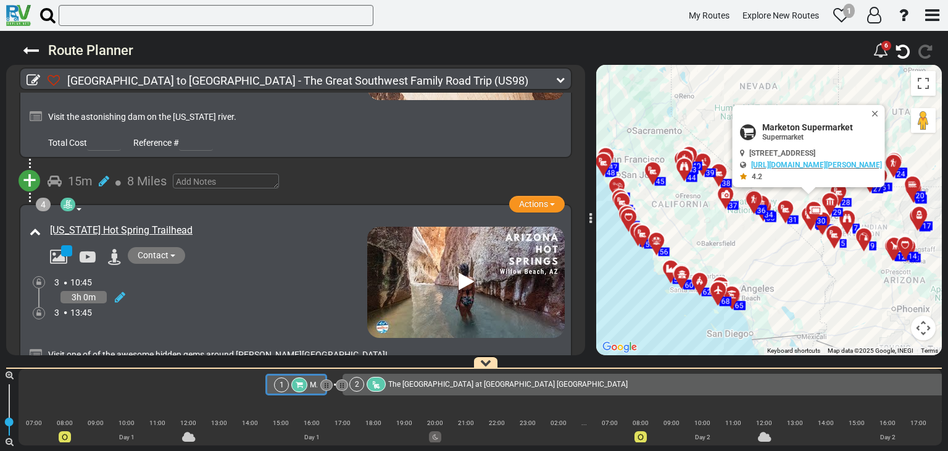
scroll to position [741, 0]
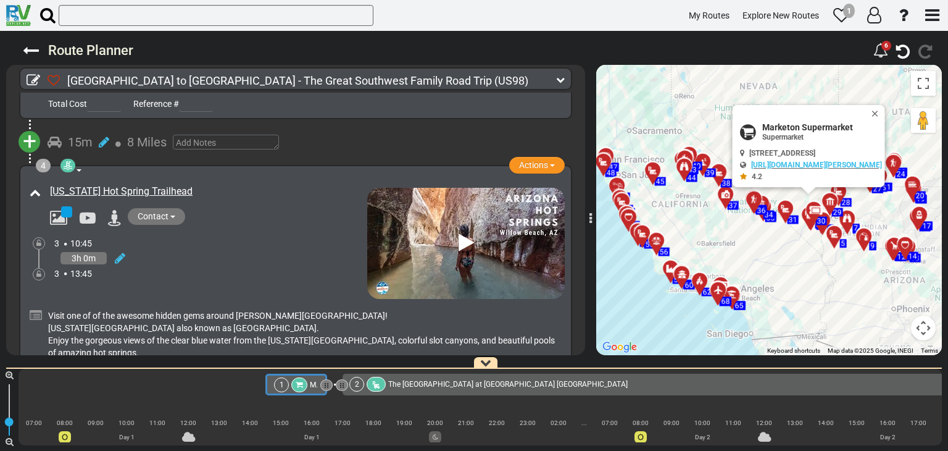
click at [459, 235] on icon at bounding box center [466, 243] width 15 height 20
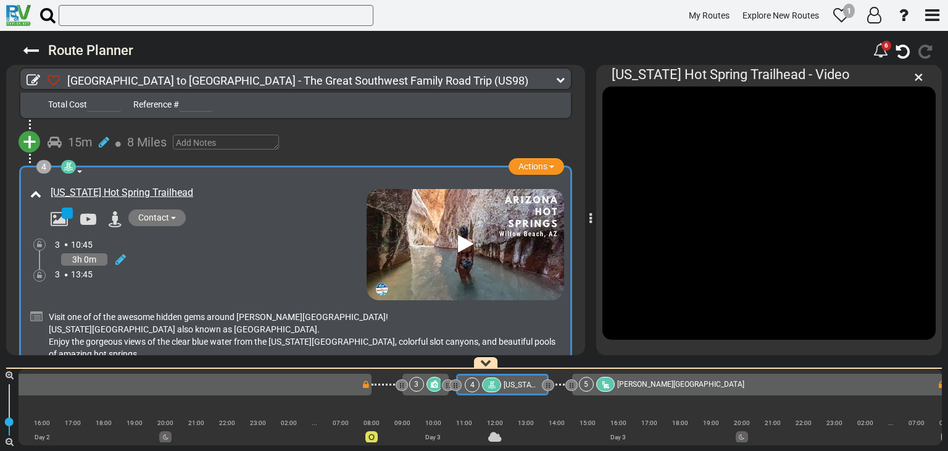
scroll to position [0, 1036]
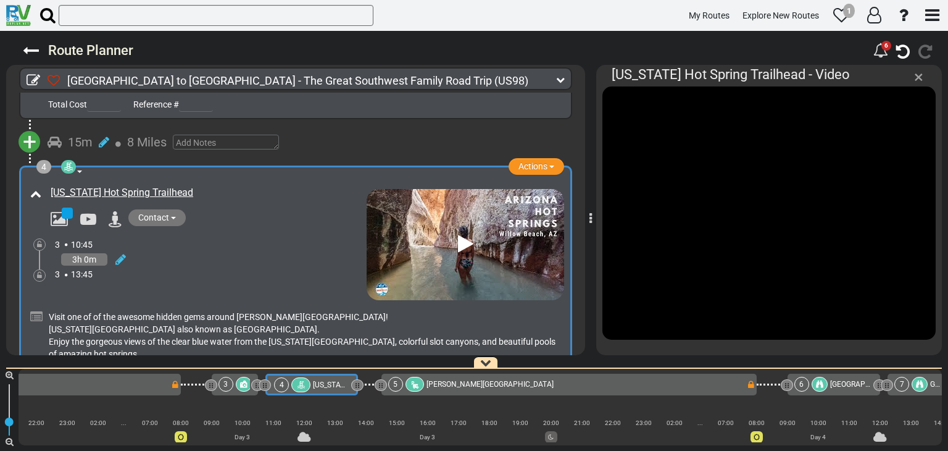
click at [920, 80] on span "×" at bounding box center [918, 77] width 9 height 20
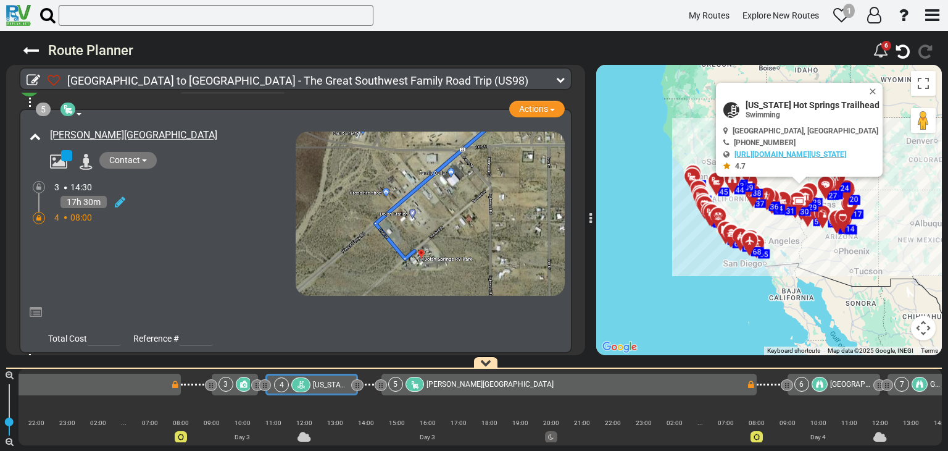
scroll to position [1048, 0]
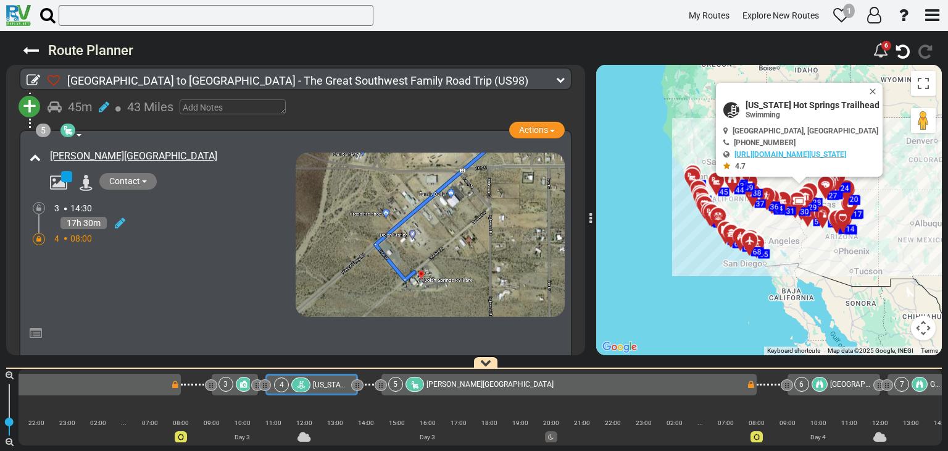
click at [216, 232] on div "4 08:00" at bounding box center [174, 238] width 241 height 12
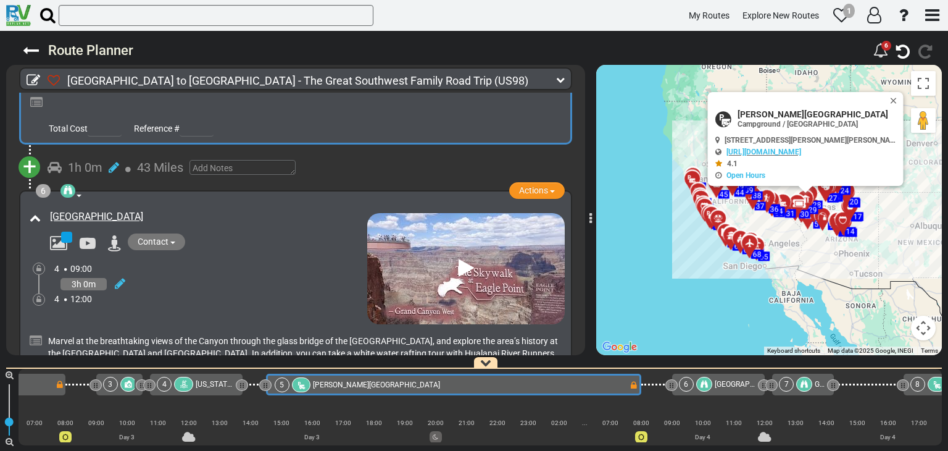
scroll to position [1294, 0]
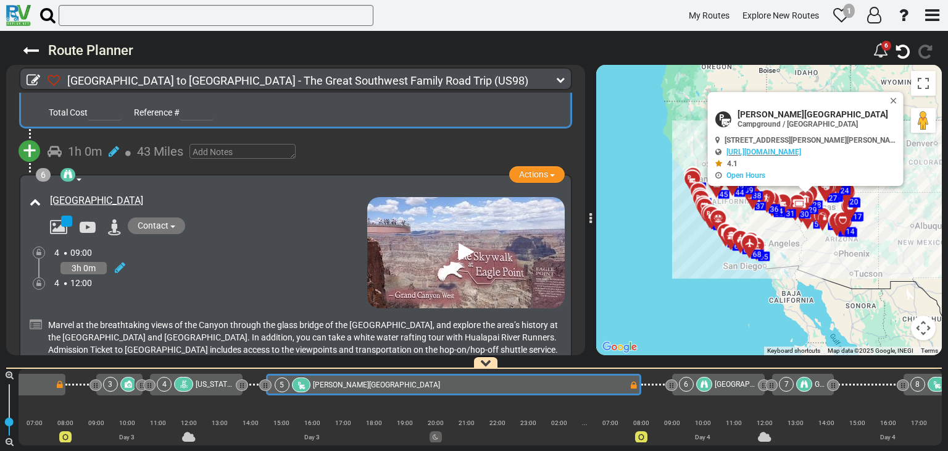
click at [244, 259] on div "3h 0m" at bounding box center [210, 268] width 313 height 18
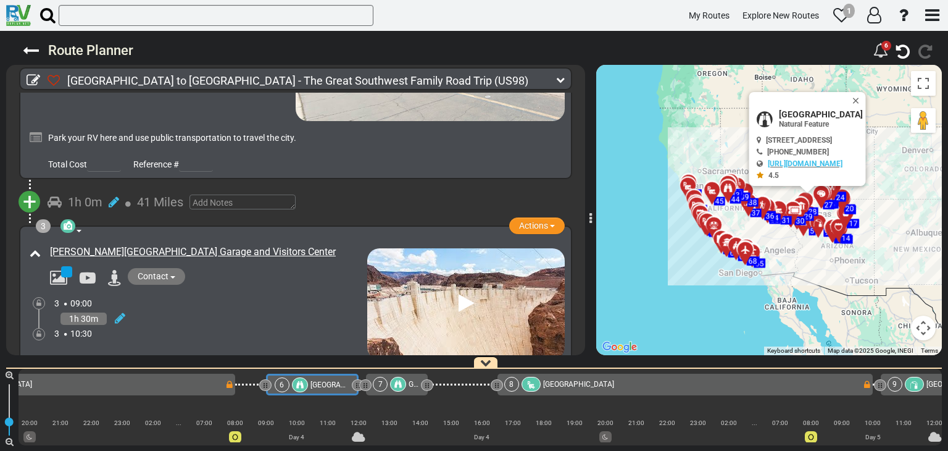
scroll to position [494, 0]
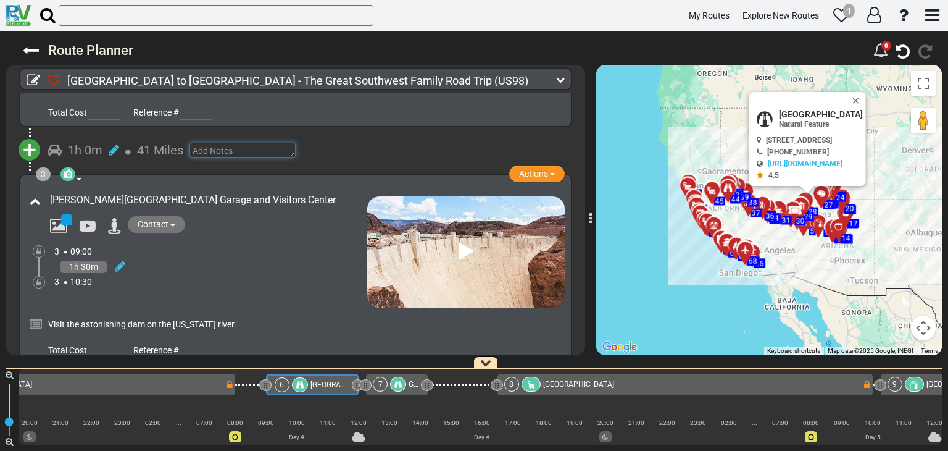
click at [199, 146] on textarea at bounding box center [243, 150] width 106 height 15
click at [31, 144] on span "+" at bounding box center [30, 150] width 14 height 28
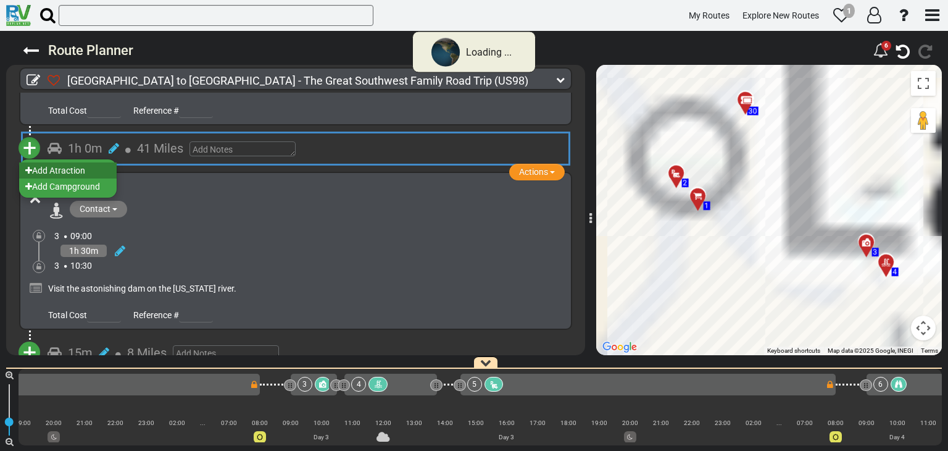
scroll to position [0, 951]
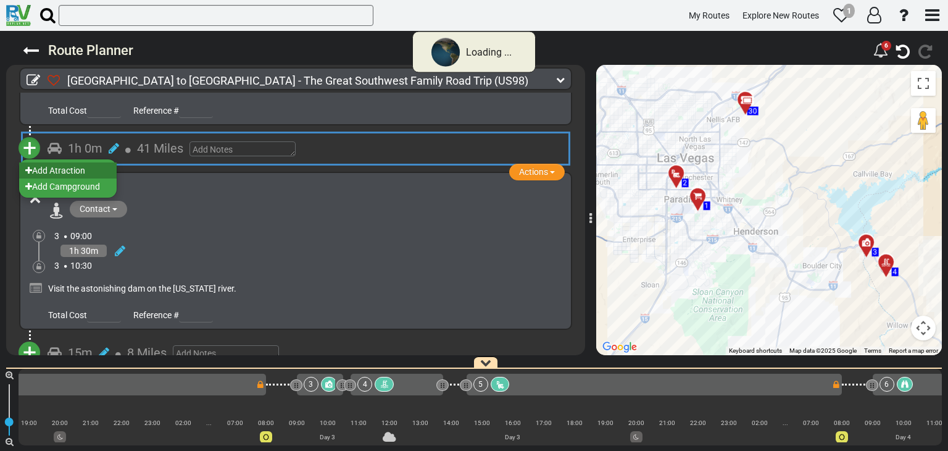
click at [96, 172] on li "Add Atraction" at bounding box center [68, 170] width 98 height 16
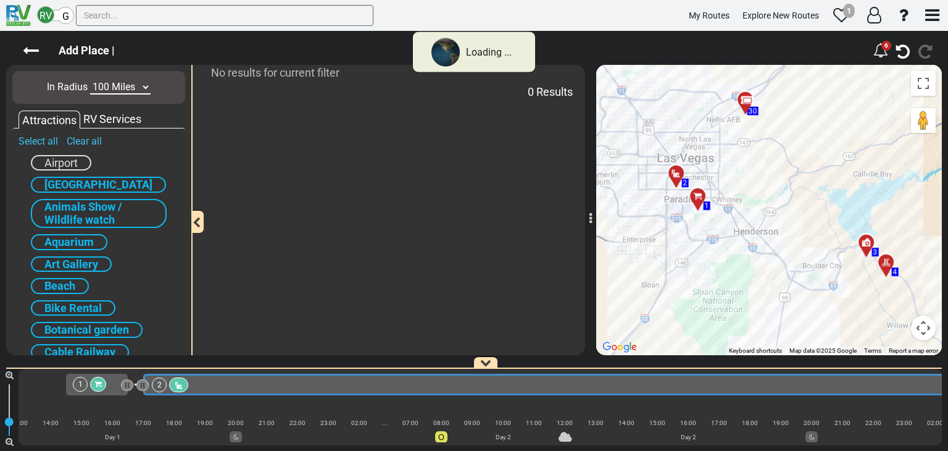
scroll to position [0, 77]
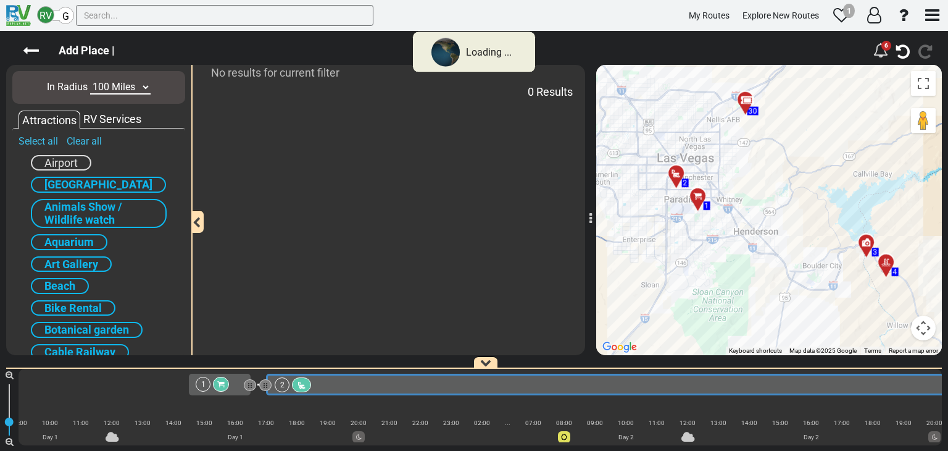
click at [0, 0] on div "(US98) 23 Days 2,379 Miles - Average driving distance: 103 miles 188" at bounding box center [0, 0] width 0 height 0
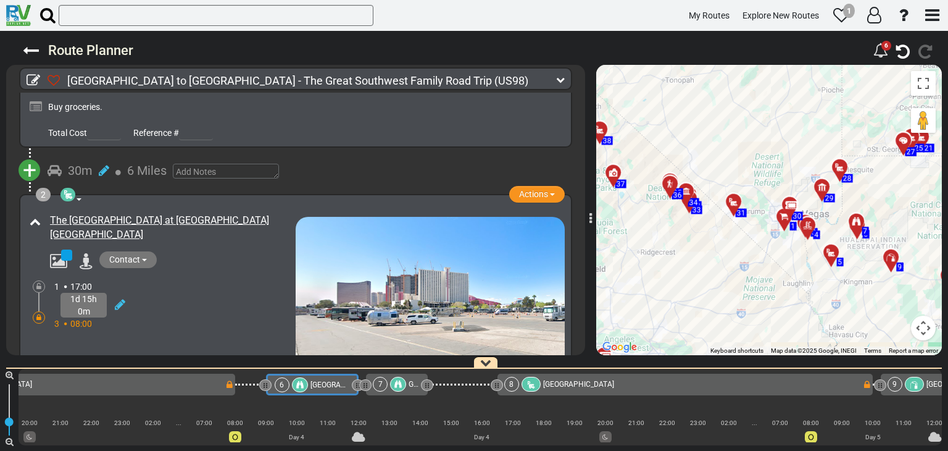
scroll to position [185, 0]
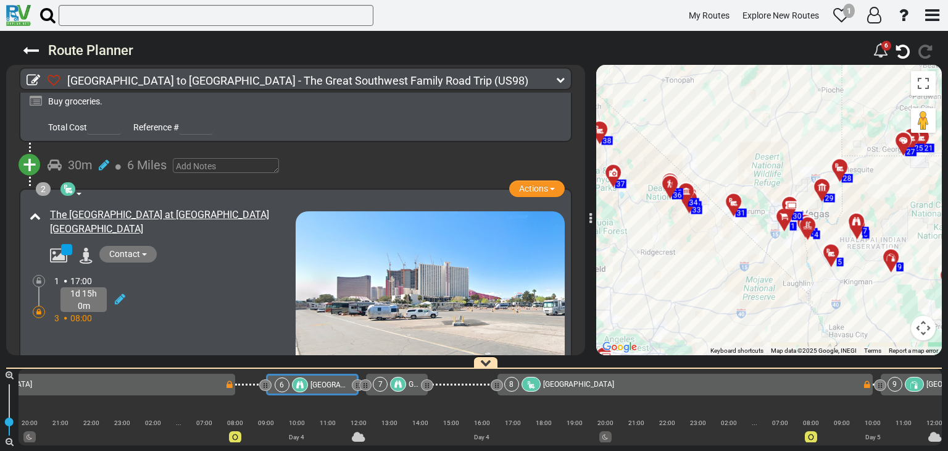
click at [30, 159] on span "+" at bounding box center [30, 165] width 14 height 28
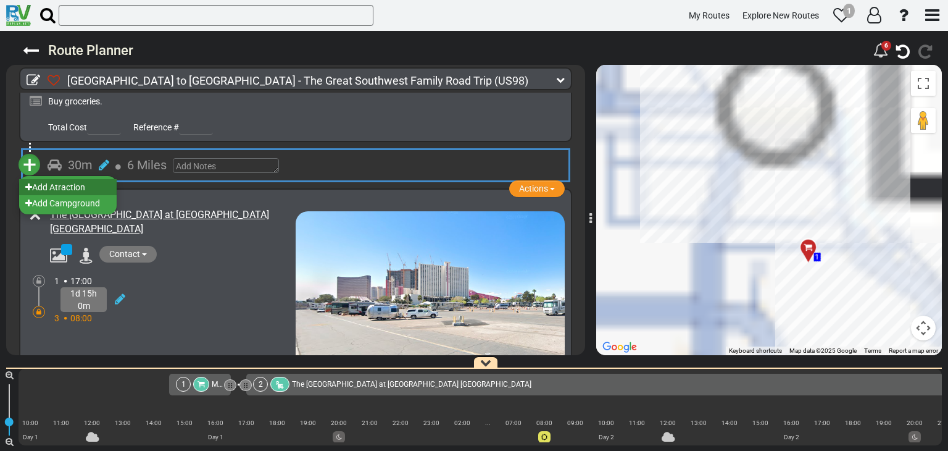
scroll to position [0, 62]
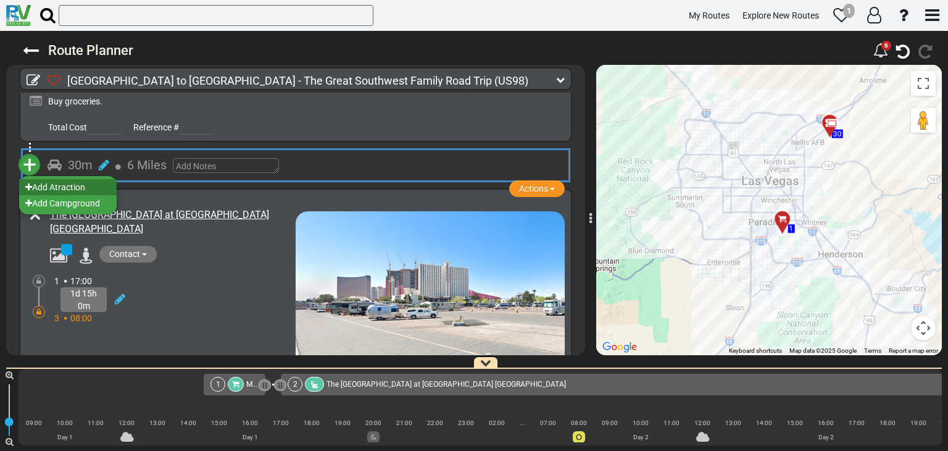
click at [49, 187] on li "Add Atraction" at bounding box center [68, 187] width 98 height 16
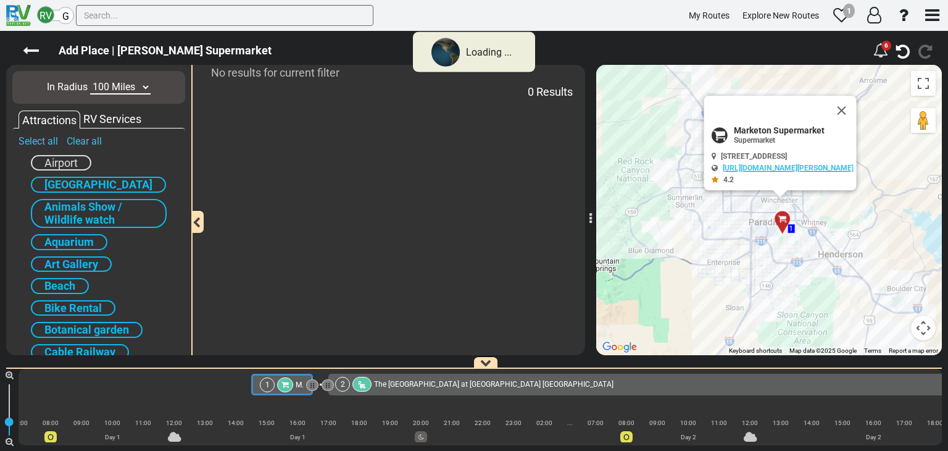
scroll to position [0, 0]
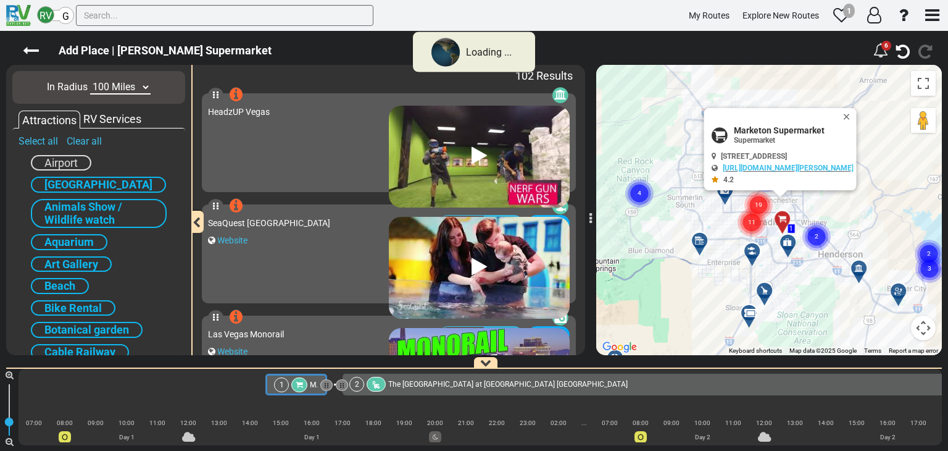
click at [148, 87] on select "10 Miles 50 Miles 100 Miles 250 Miles 500 Miles 1000 Miles" at bounding box center [120, 87] width 60 height 14
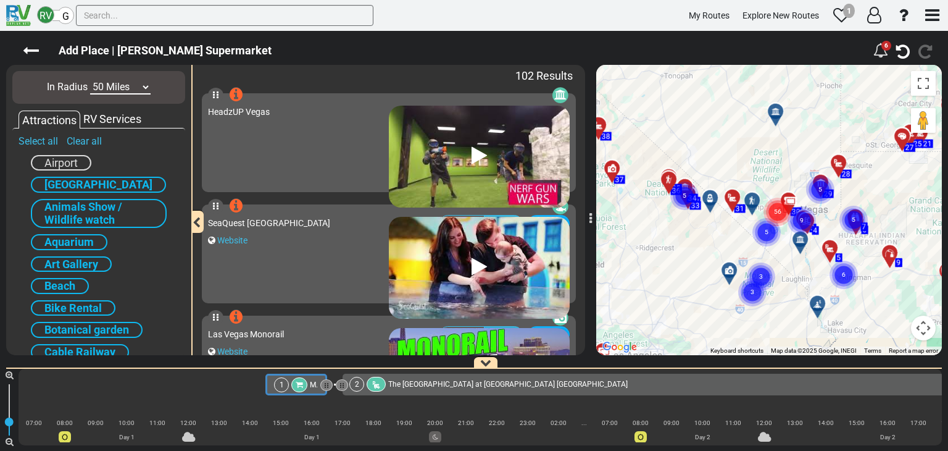
click at [90, 80] on select "10 Miles 50 Miles 100 Miles 250 Miles 500 Miles 1000 Miles" at bounding box center [120, 87] width 60 height 14
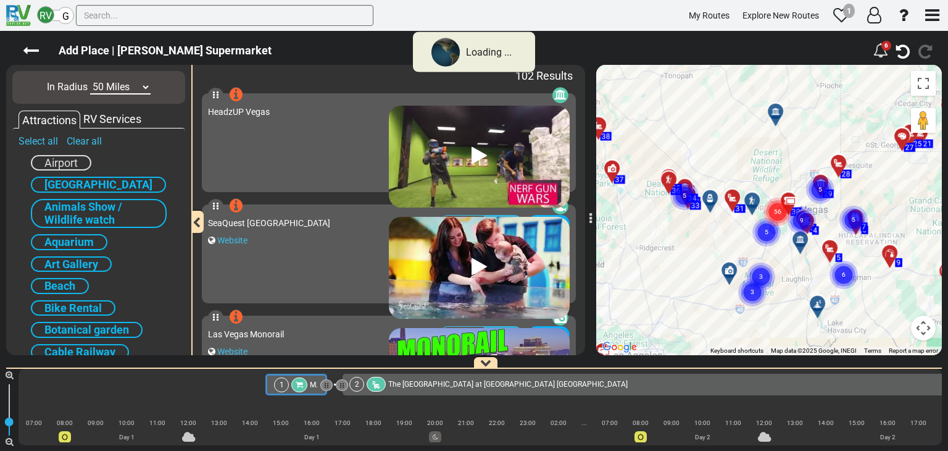
click at [143, 84] on select "10 Miles 50 Miles 100 Miles 250 Miles 500 Miles 1000 Miles" at bounding box center [120, 87] width 60 height 14
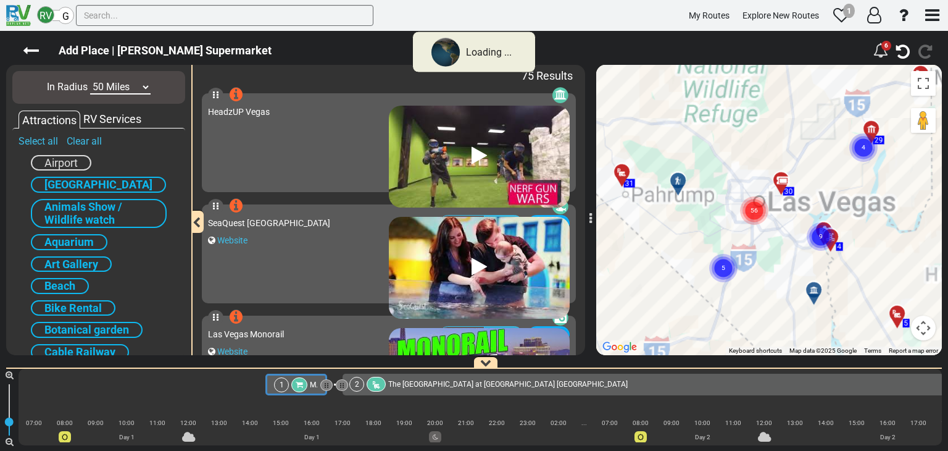
select select "number:10"
click at [90, 80] on select "10 Miles 50 Miles 100 Miles 250 Miles 500 Miles 1000 Miles" at bounding box center [120, 87] width 60 height 14
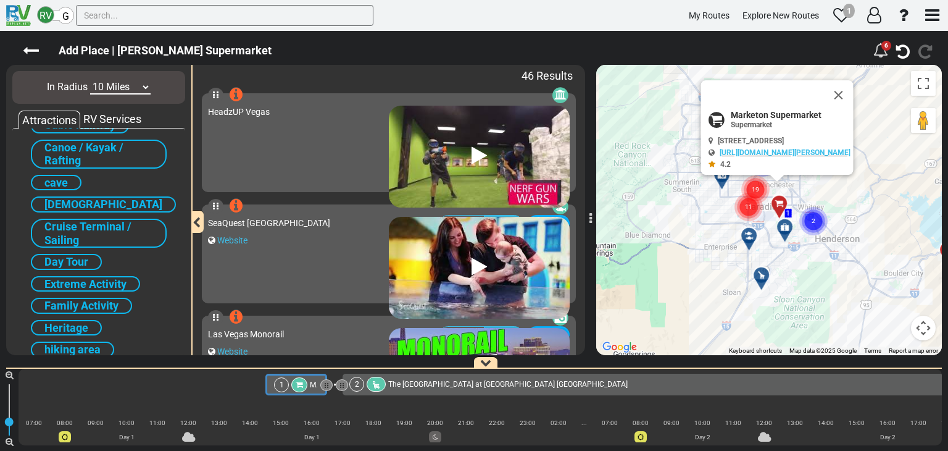
scroll to position [247, 0]
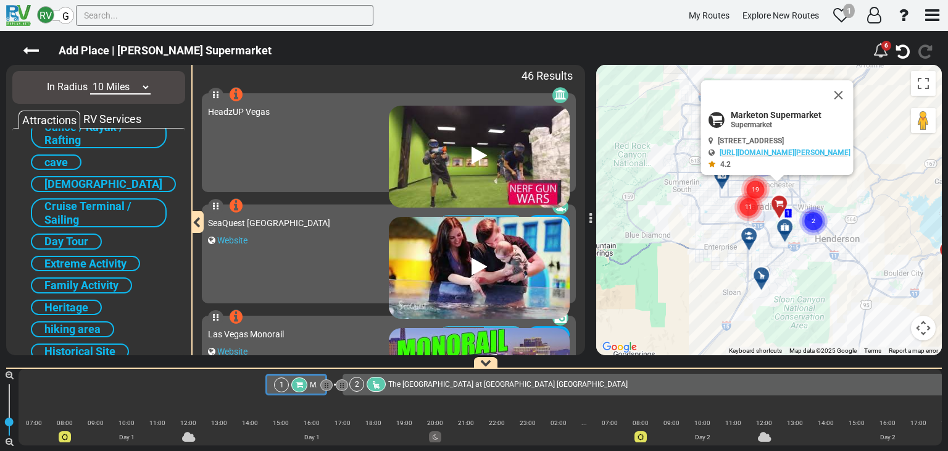
click at [72, 236] on span "Day Tour" at bounding box center [66, 241] width 44 height 13
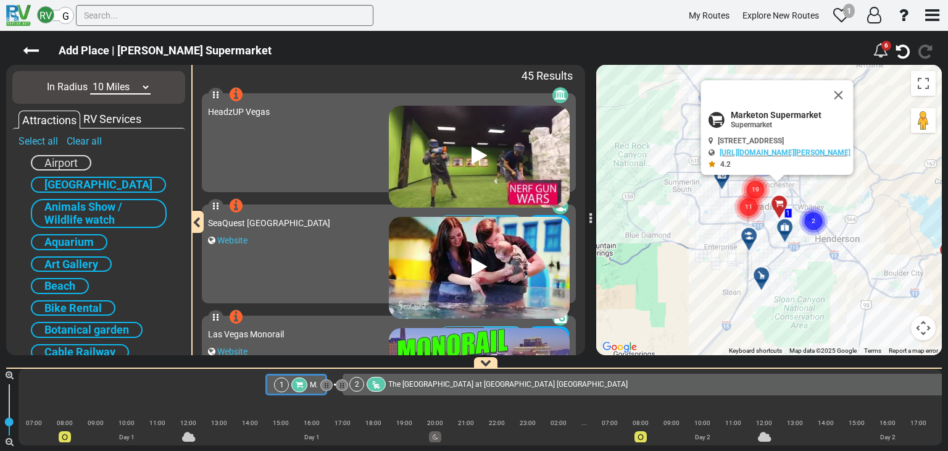
select select "number:10"
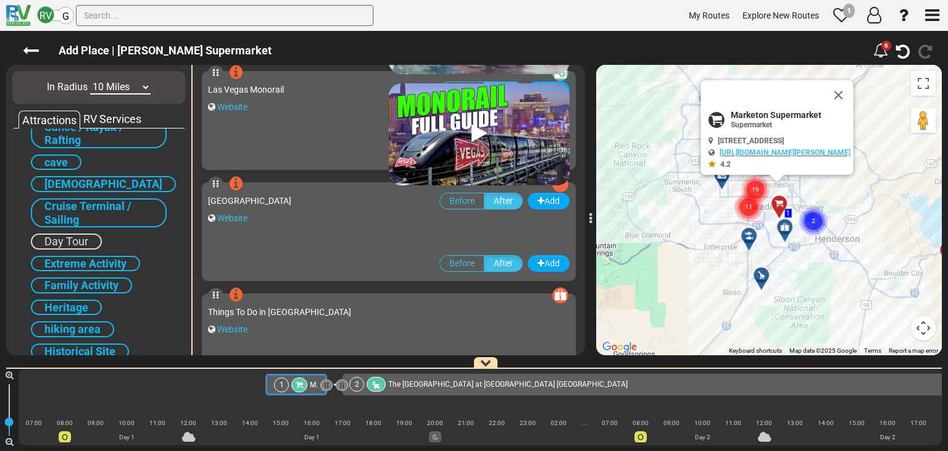
scroll to position [247, 0]
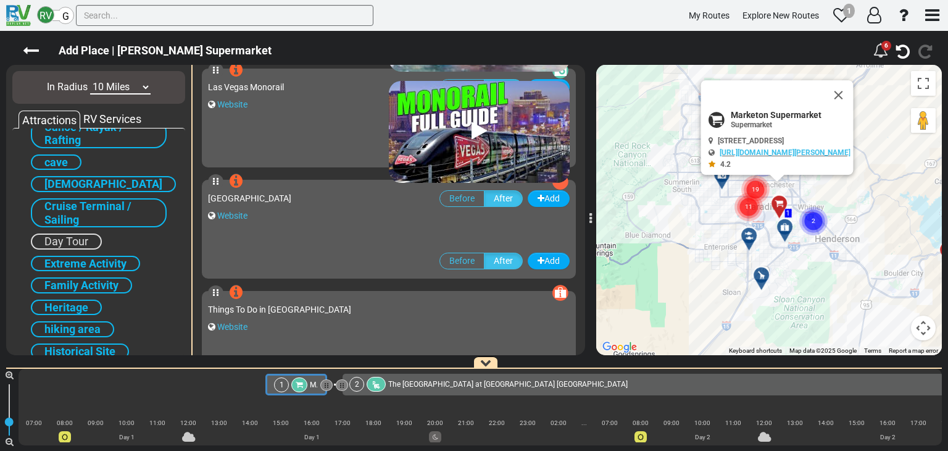
click at [96, 260] on span "Extreme Activity" at bounding box center [85, 263] width 82 height 13
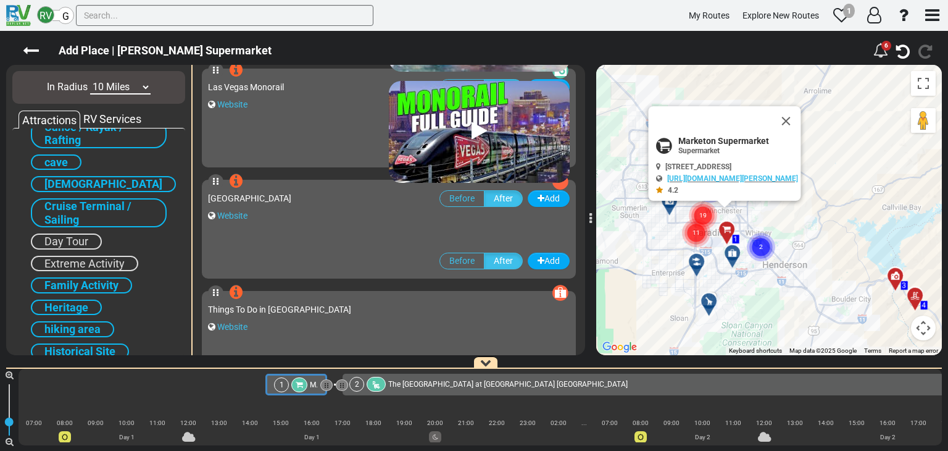
drag, startPoint x: 699, startPoint y: 269, endPoint x: 679, endPoint y: 273, distance: 20.4
click at [644, 295] on div "To activate drag with keyboard, press Alt + Enter. Once in keyboard drag state,…" at bounding box center [769, 210] width 346 height 290
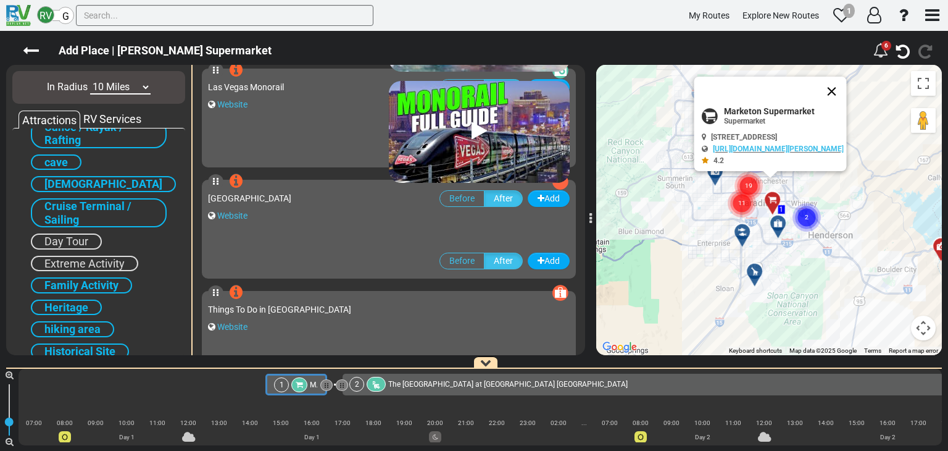
click at [847, 85] on button "Close" at bounding box center [832, 92] width 30 height 30
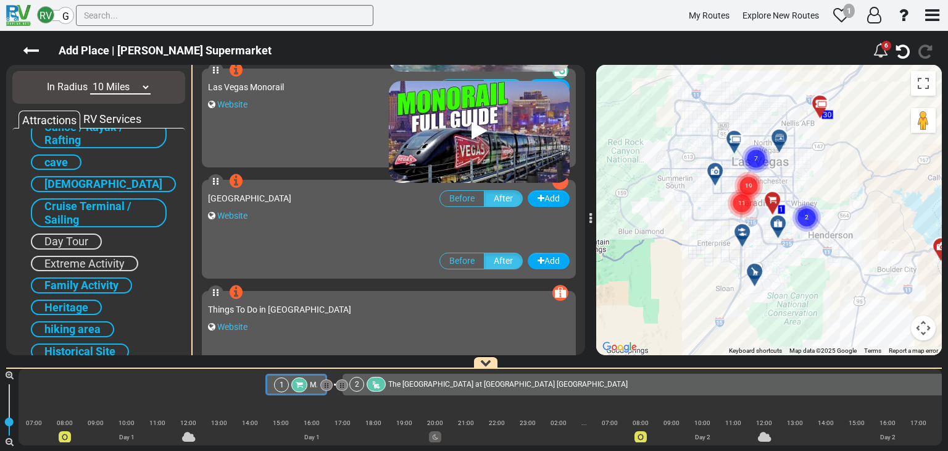
click at [748, 188] on text "19" at bounding box center [748, 185] width 7 height 8
click at [809, 217] on circle "Cluster of 2 markers" at bounding box center [807, 217] width 28 height 28
click at [740, 201] on icon "19" at bounding box center [748, 185] width 31 height 31
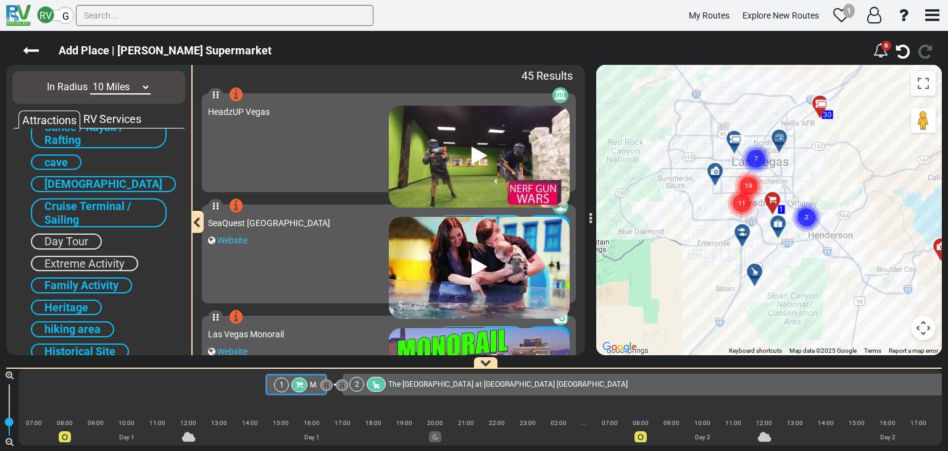
click at [83, 235] on span "Day Tour" at bounding box center [66, 241] width 44 height 13
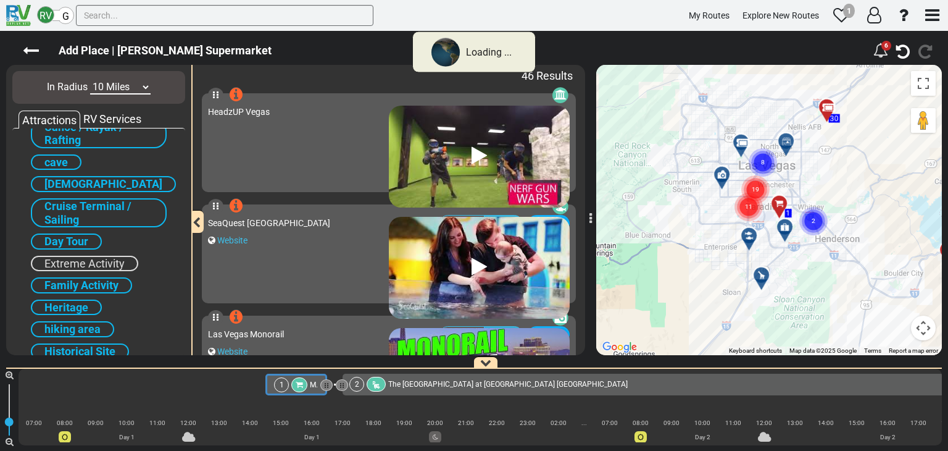
click at [80, 257] on span "Extreme Activity" at bounding box center [84, 263] width 80 height 13
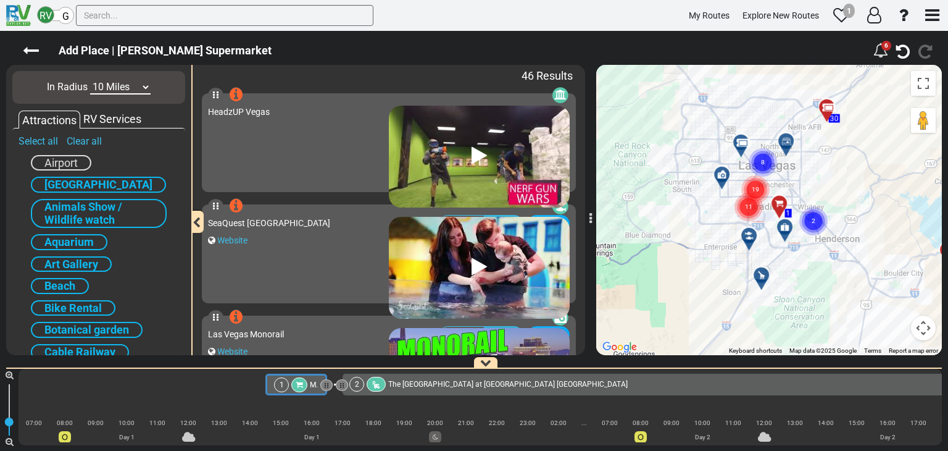
click at [97, 190] on span "[GEOGRAPHIC_DATA]" at bounding box center [98, 184] width 108 height 13
click at [73, 237] on span "Aquarium" at bounding box center [68, 241] width 49 height 13
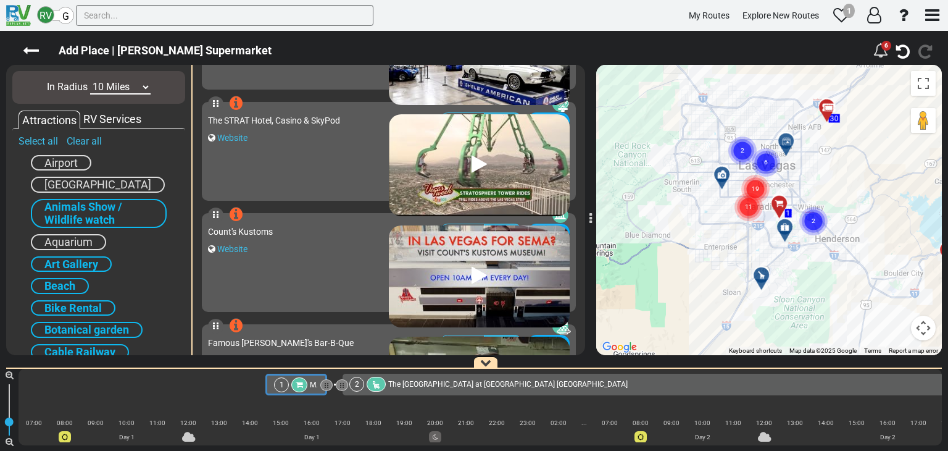
scroll to position [2927, 0]
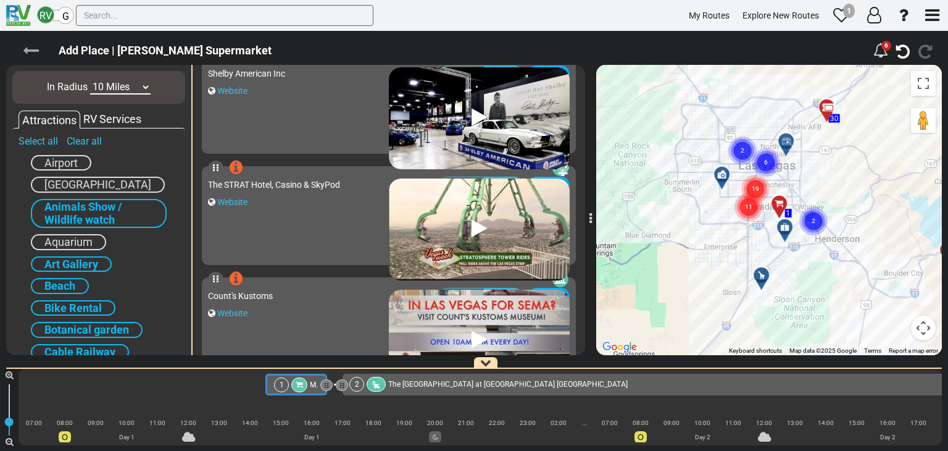
click at [32, 48] on icon at bounding box center [31, 51] width 16 height 16
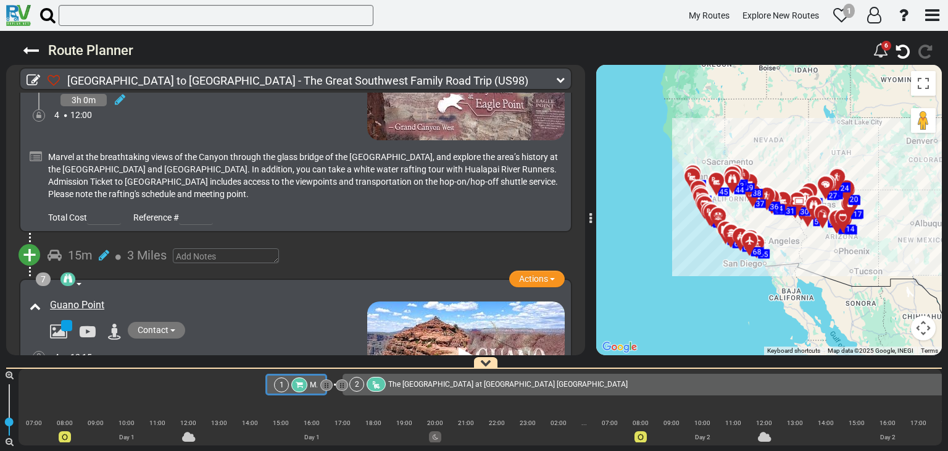
scroll to position [1543, 0]
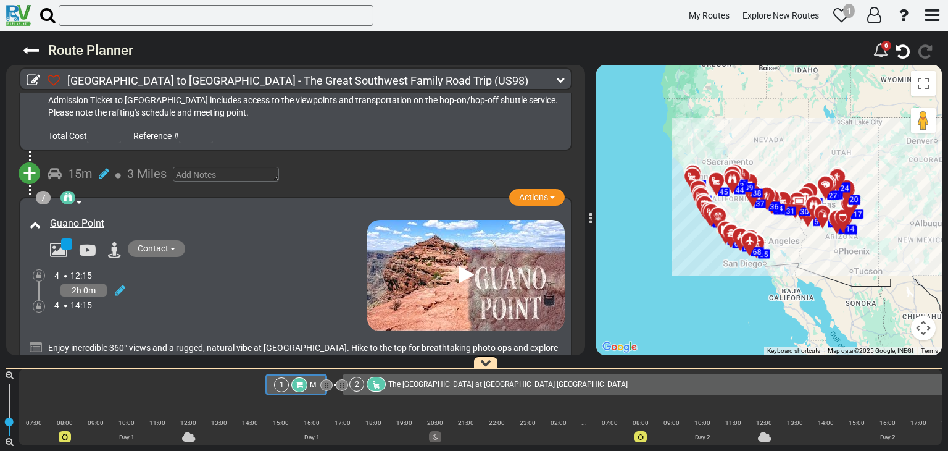
click at [28, 165] on span "+" at bounding box center [30, 173] width 14 height 28
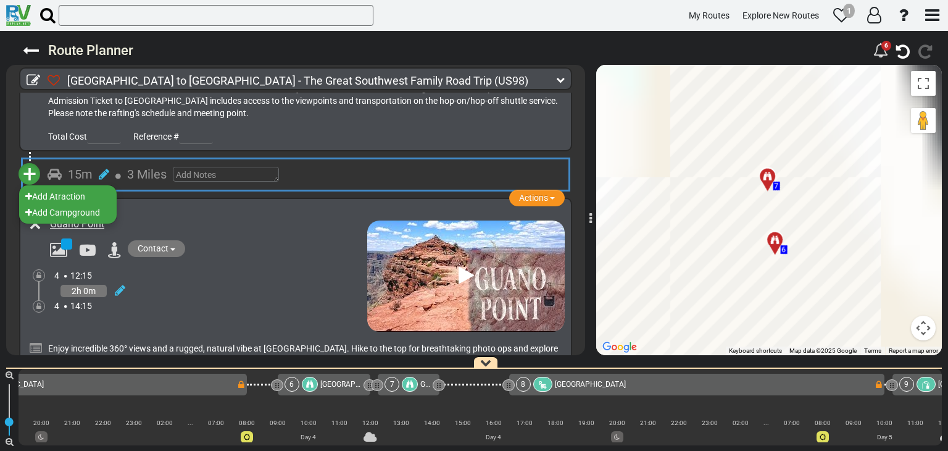
scroll to position [0, 1651]
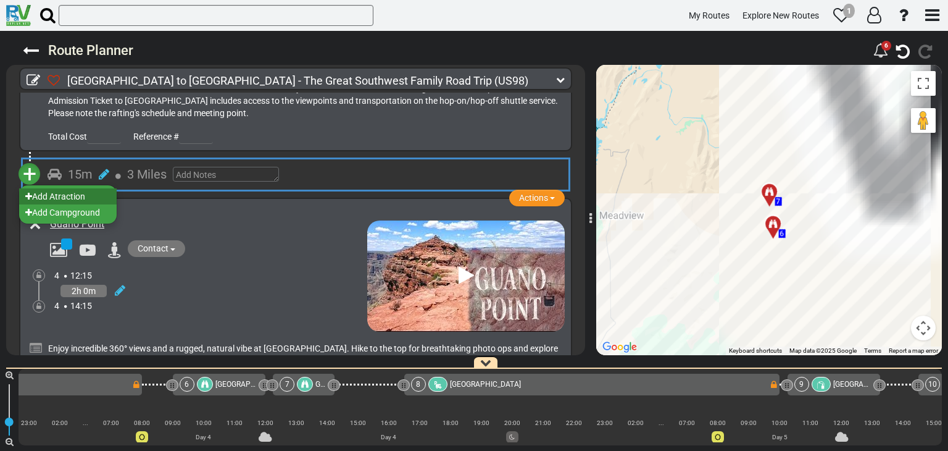
click at [64, 188] on li "Add Atraction" at bounding box center [68, 196] width 98 height 16
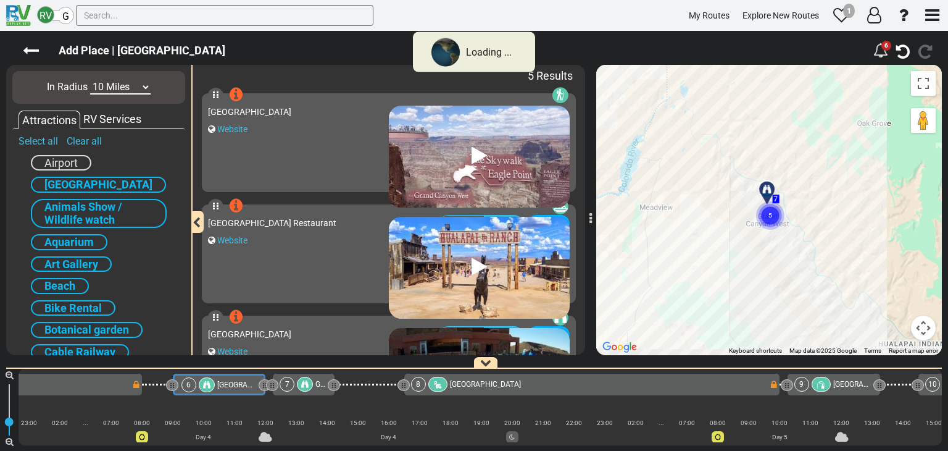
scroll to position [0, 1558]
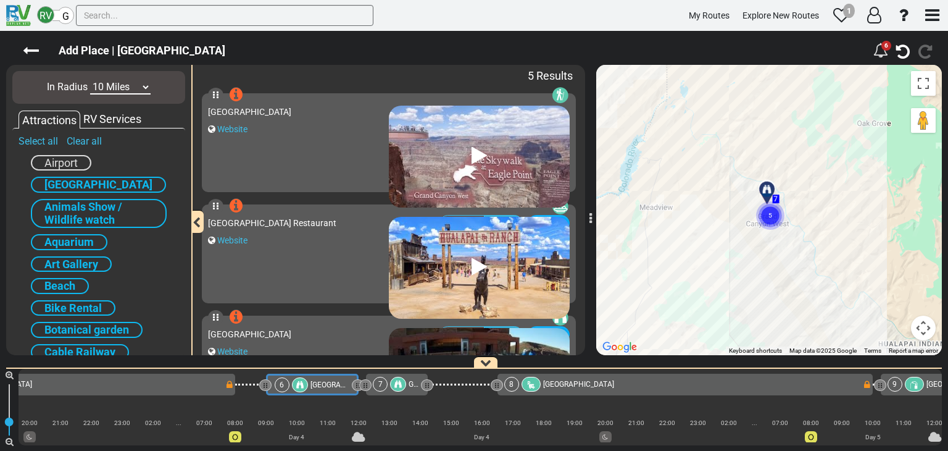
click at [123, 88] on select "10 Miles 50 Miles 100 Miles 250 Miles 500 Miles 1000 Miles" at bounding box center [120, 87] width 60 height 14
click at [90, 80] on select "10 Miles 50 Miles 100 Miles 250 Miles 500 Miles 1000 Miles" at bounding box center [120, 87] width 60 height 14
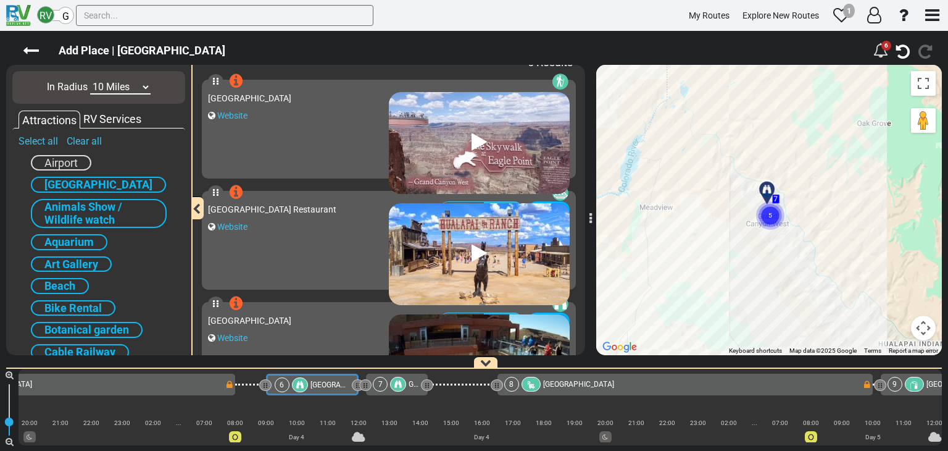
scroll to position [0, 0]
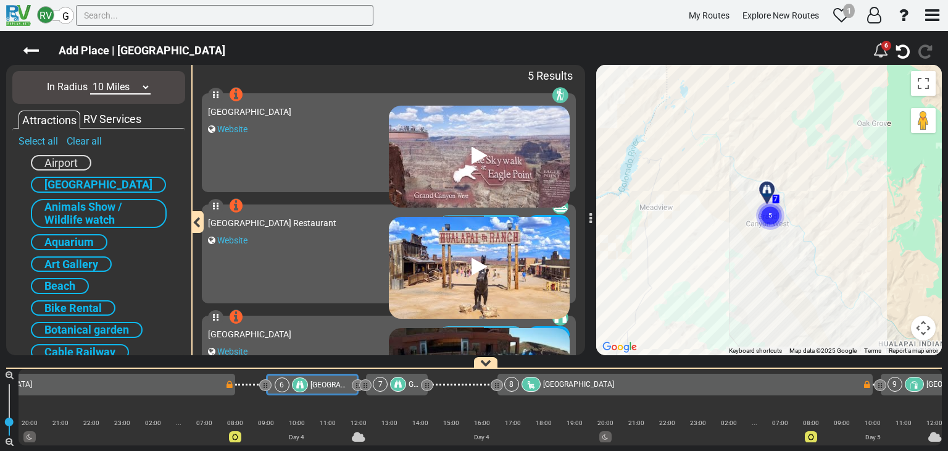
click at [76, 238] on span "Aquarium" at bounding box center [68, 241] width 49 height 13
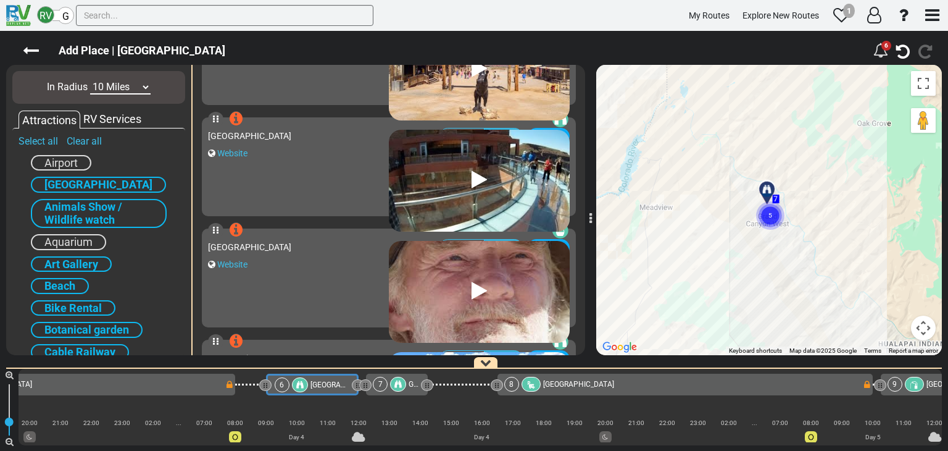
scroll to position [199, 0]
click at [126, 85] on select "10 Miles 50 Miles 100 Miles 250 Miles 500 Miles 1000 Miles" at bounding box center [120, 87] width 60 height 14
click at [90, 80] on select "10 Miles 50 Miles 100 Miles 250 Miles 500 Miles 1000 Miles" at bounding box center [120, 87] width 60 height 14
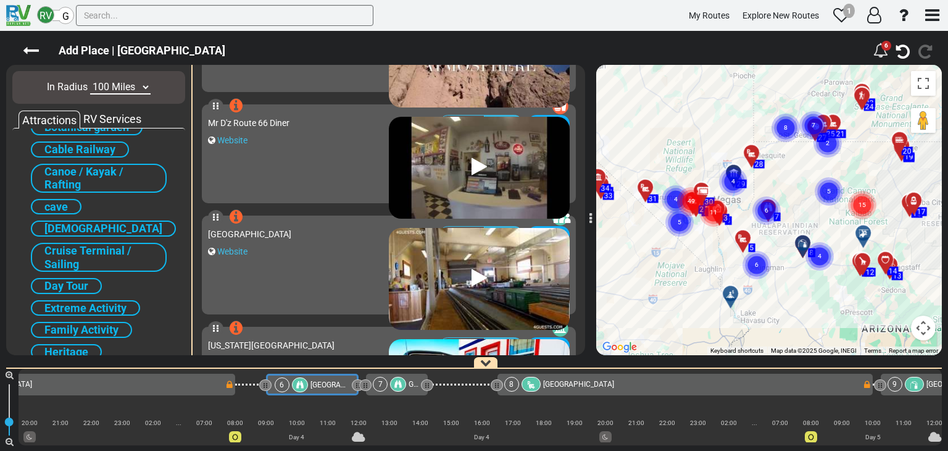
scroll to position [247, 0]
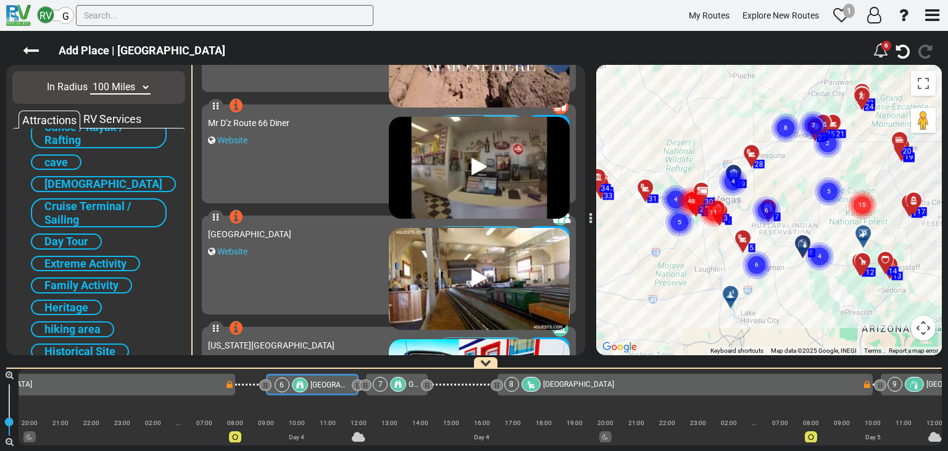
click at [93, 257] on span "Extreme Activity" at bounding box center [85, 263] width 82 height 13
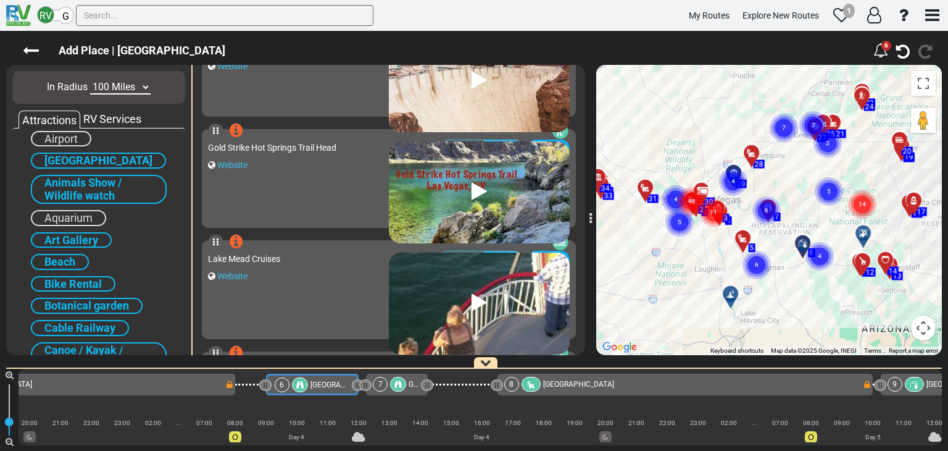
scroll to position [0, 0]
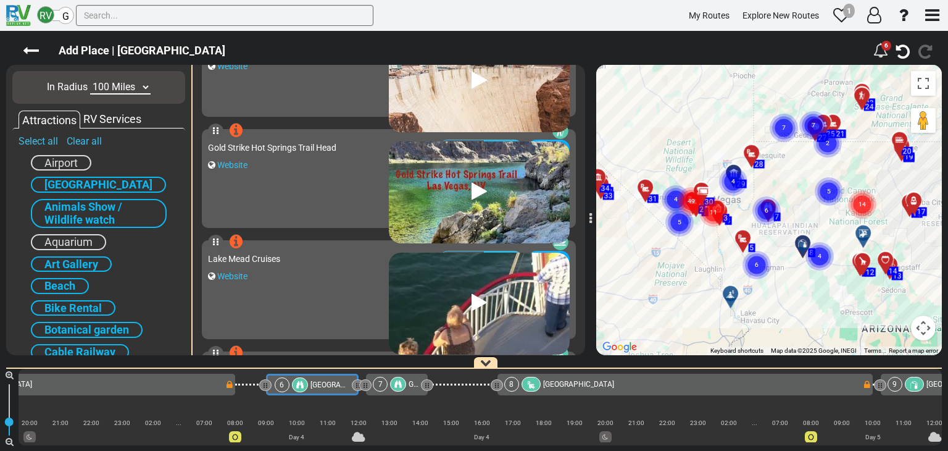
click at [96, 238] on div "Aquarium" at bounding box center [68, 242] width 75 height 16
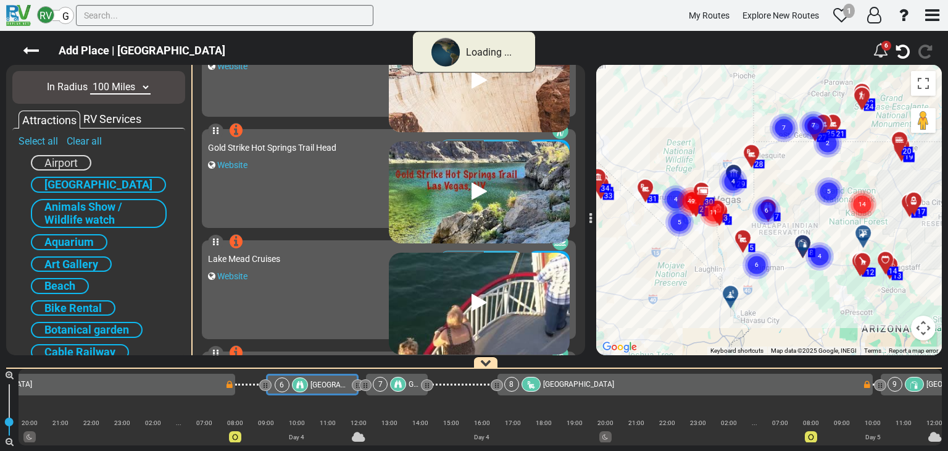
click at [72, 160] on span "Airport" at bounding box center [60, 162] width 33 height 13
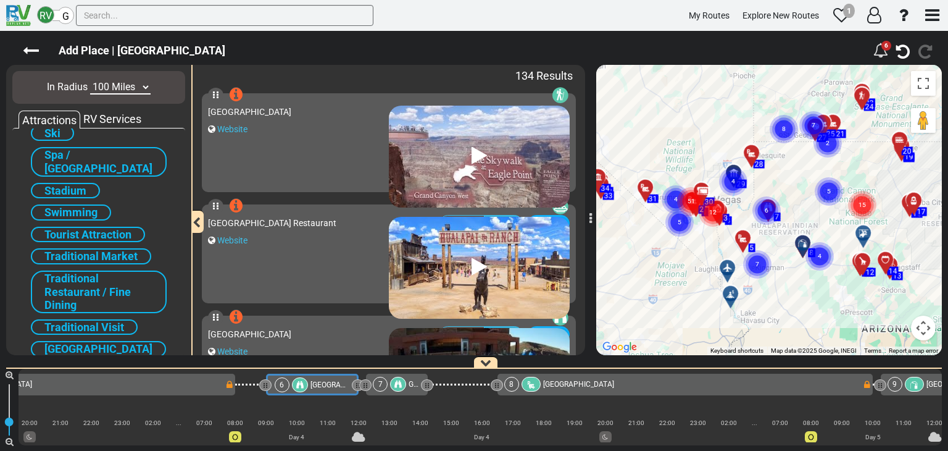
scroll to position [753, 0]
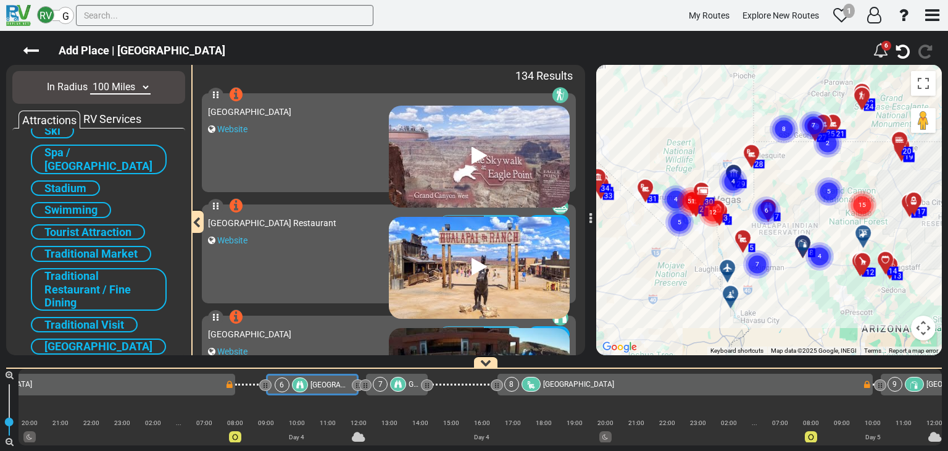
click at [53, 362] on span "Zoo" at bounding box center [53, 368] width 19 height 13
click at [59, 362] on span "Zoo" at bounding box center [53, 368] width 19 height 13
click at [62, 362] on span "Zoo" at bounding box center [53, 368] width 19 height 13
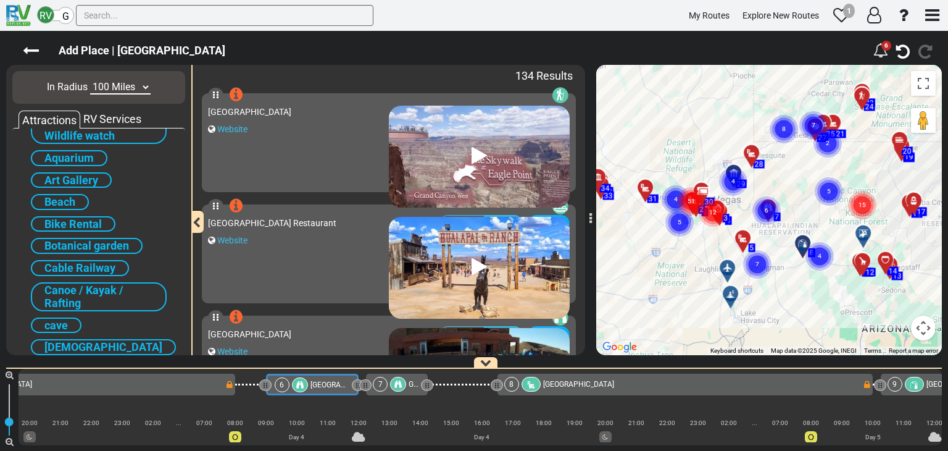
scroll to position [247, 0]
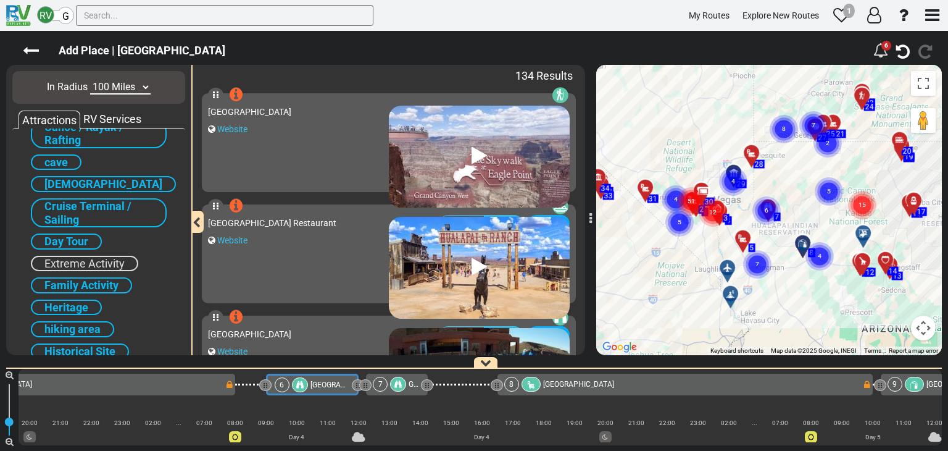
click at [94, 260] on span "Extreme Activity" at bounding box center [84, 263] width 80 height 13
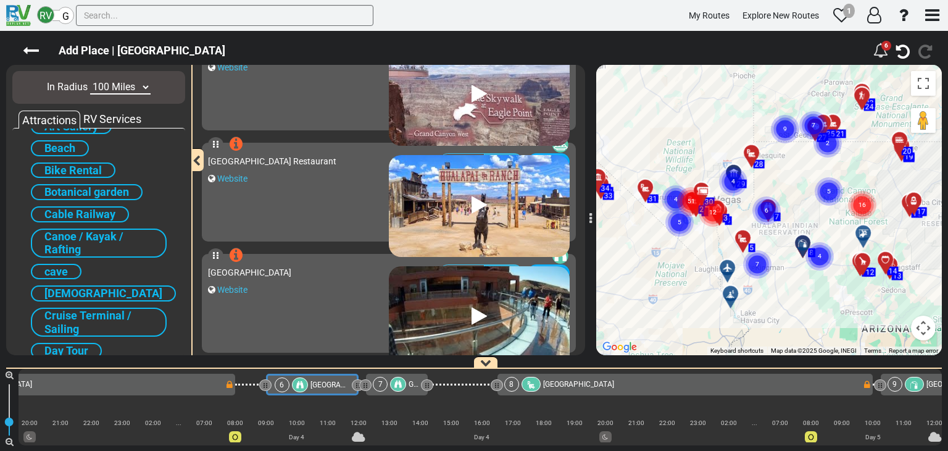
scroll to position [0, 0]
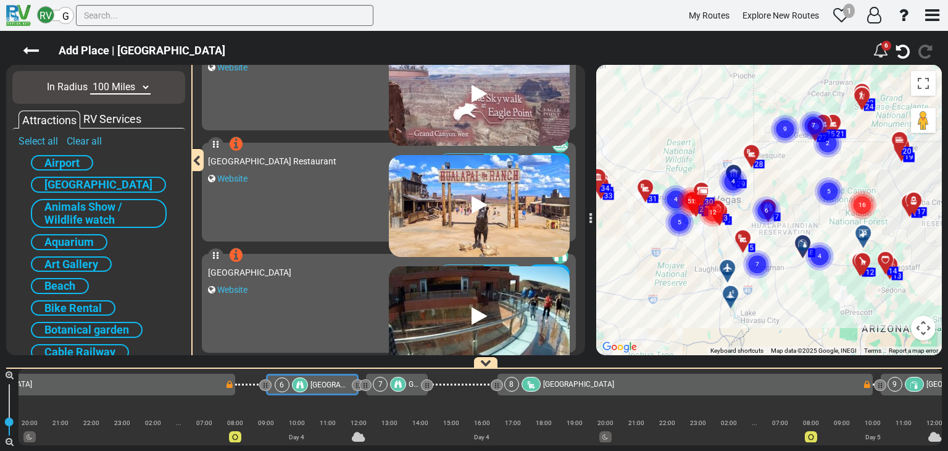
click at [112, 119] on div "RV Services" at bounding box center [112, 119] width 64 height 16
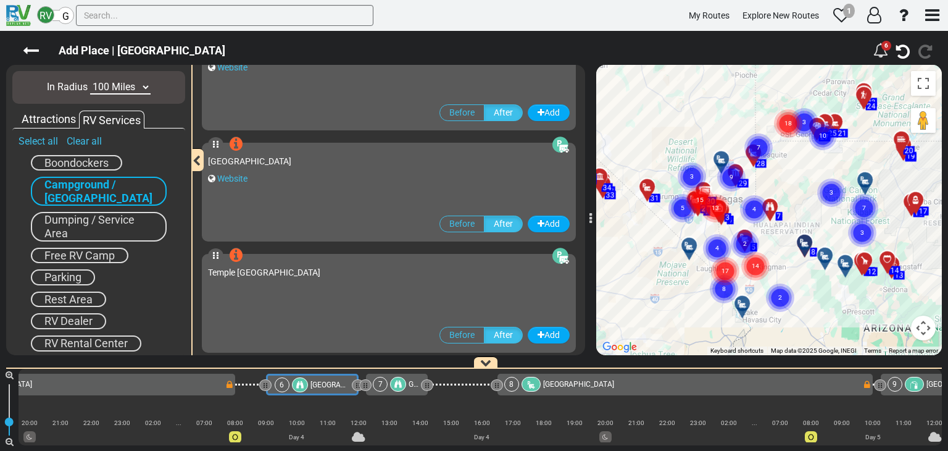
click at [141, 86] on select "10 Miles 50 Miles 100 Miles 250 Miles 500 Miles 1000 Miles" at bounding box center [120, 87] width 60 height 14
select select "number:10"
click at [90, 80] on select "10 Miles 50 Miles 100 Miles 250 Miles 500 Miles 1000 Miles" at bounding box center [120, 87] width 60 height 14
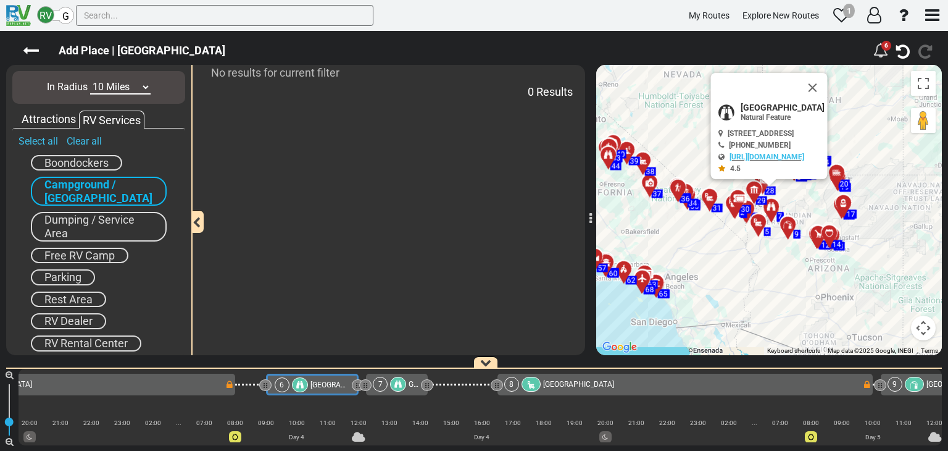
click at [64, 112] on div "Attractions" at bounding box center [49, 119] width 60 height 16
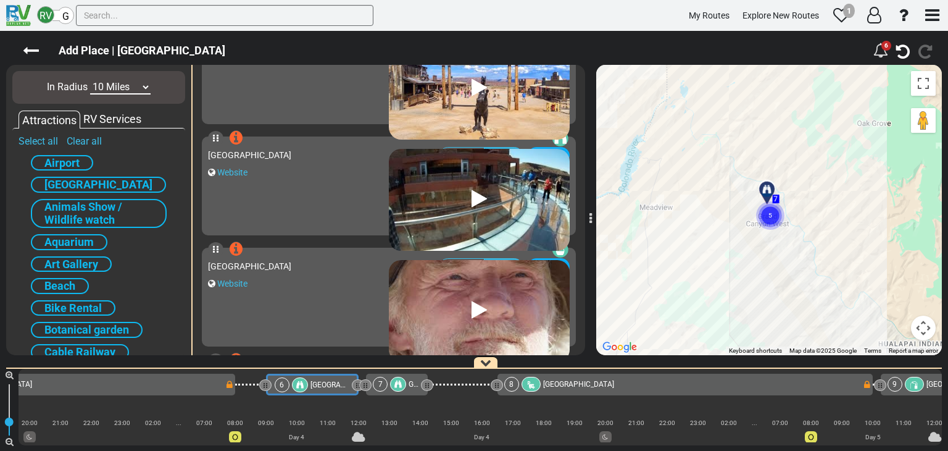
scroll to position [199, 0]
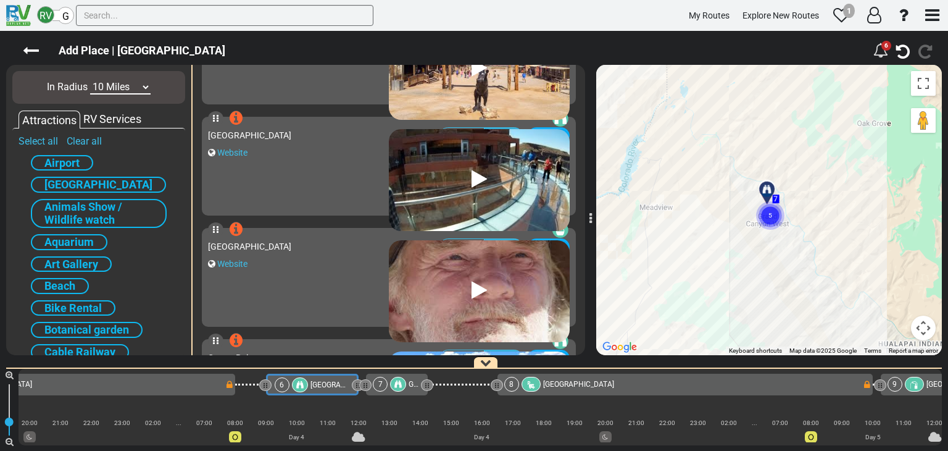
click at [472, 287] on icon at bounding box center [479, 290] width 15 height 20
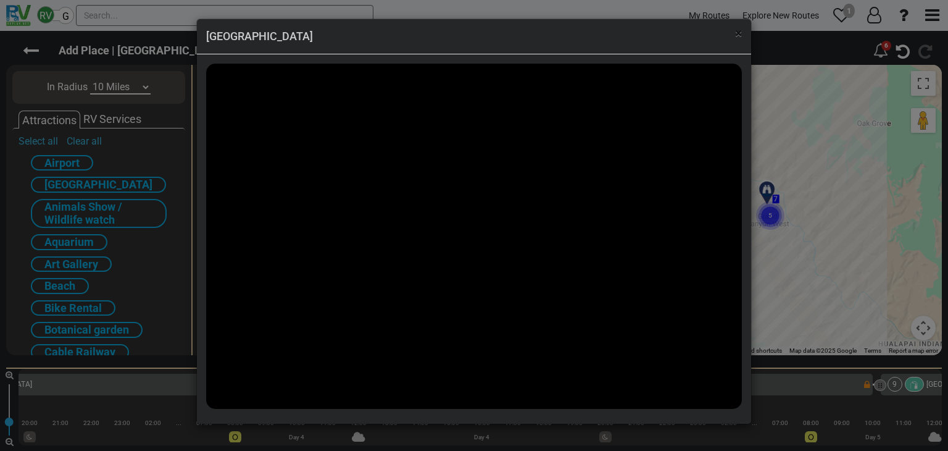
click at [740, 37] on span "×" at bounding box center [738, 33] width 7 height 15
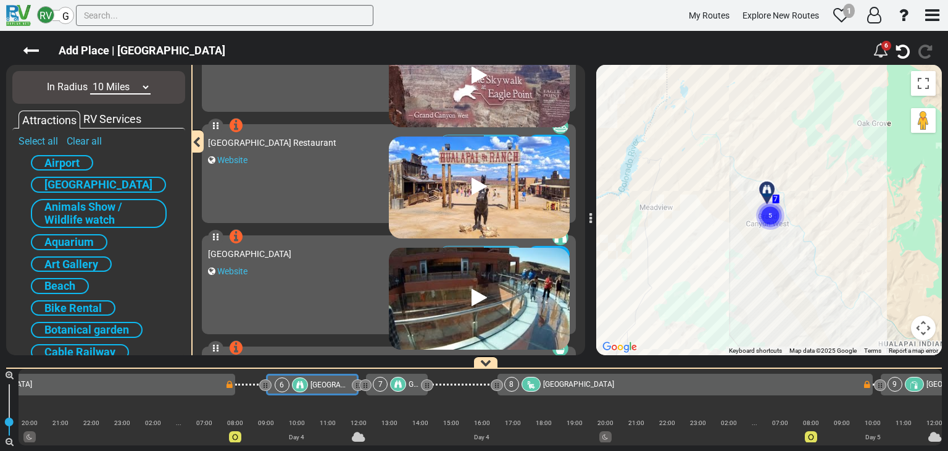
scroll to position [75, 0]
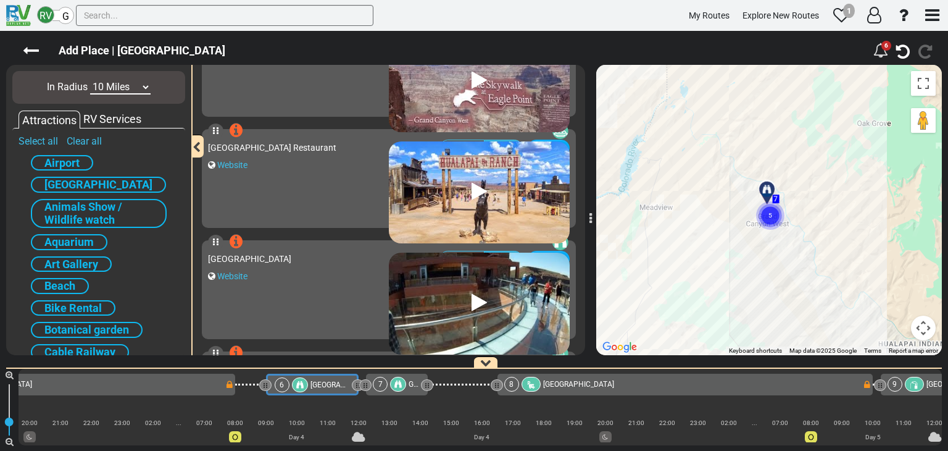
click at [473, 193] on icon at bounding box center [479, 191] width 15 height 20
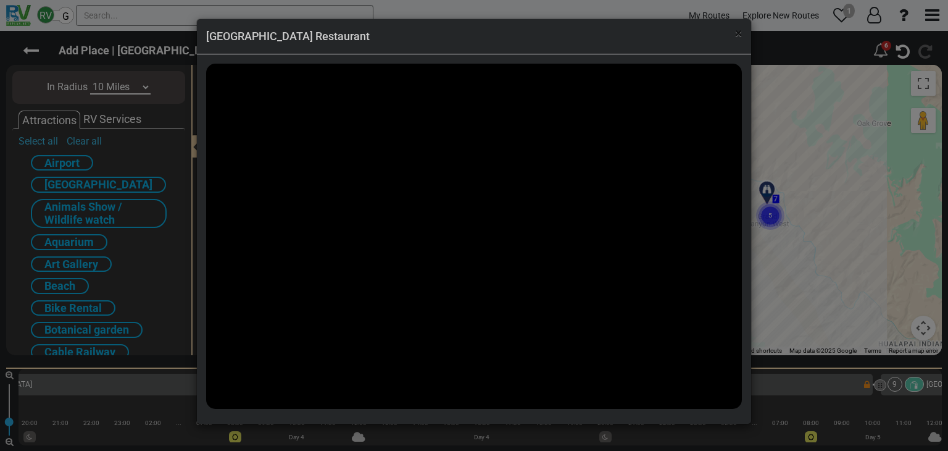
click at [740, 34] on span "×" at bounding box center [738, 33] width 7 height 15
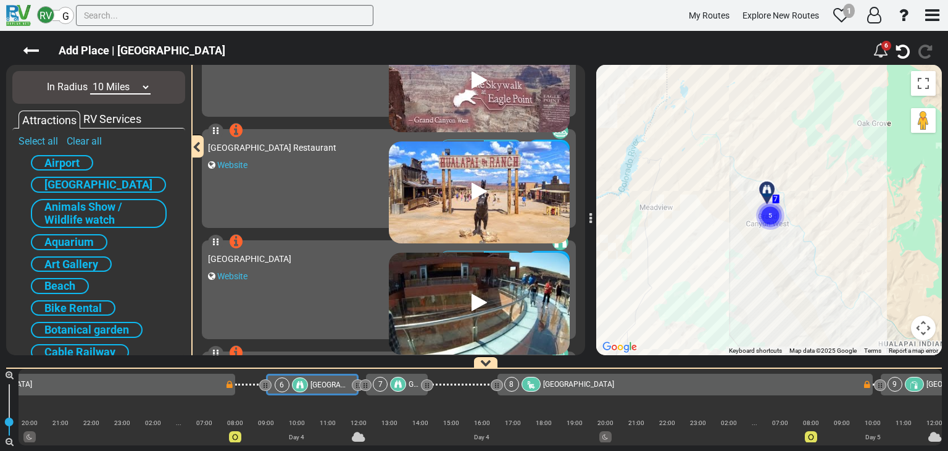
scroll to position [0, 0]
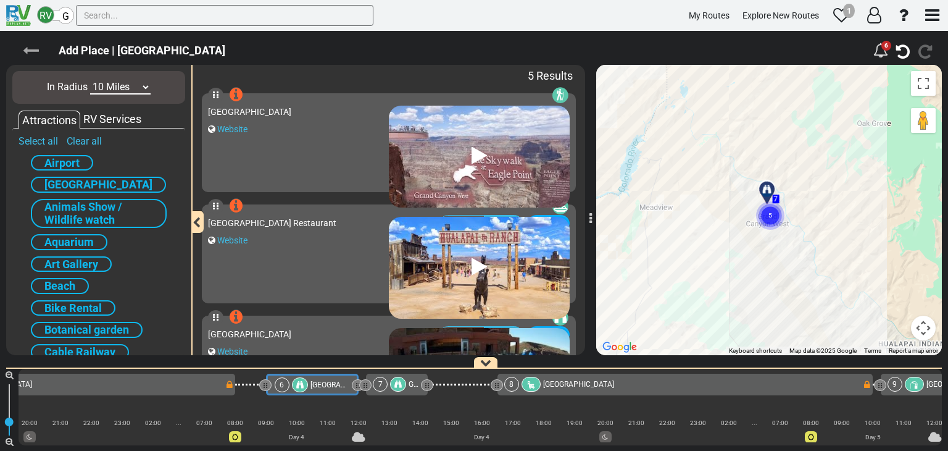
click at [30, 48] on icon at bounding box center [31, 51] width 16 height 16
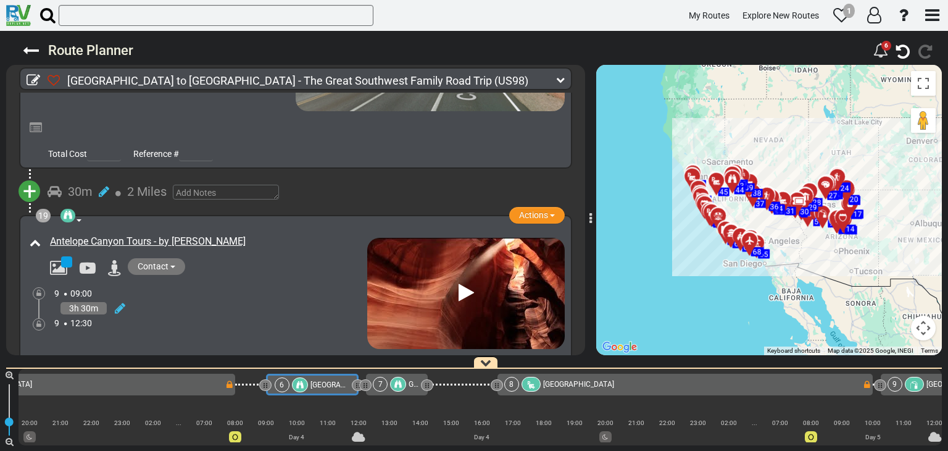
scroll to position [4876, 0]
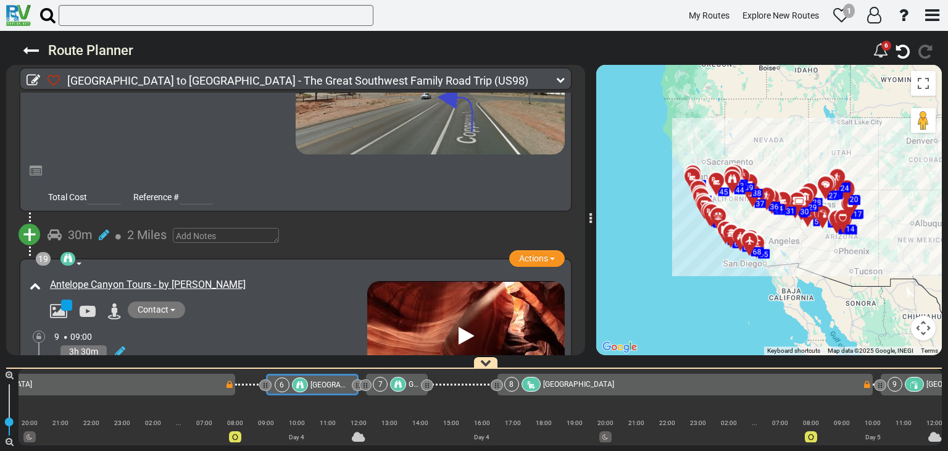
click at [30, 220] on span "+" at bounding box center [30, 234] width 14 height 28
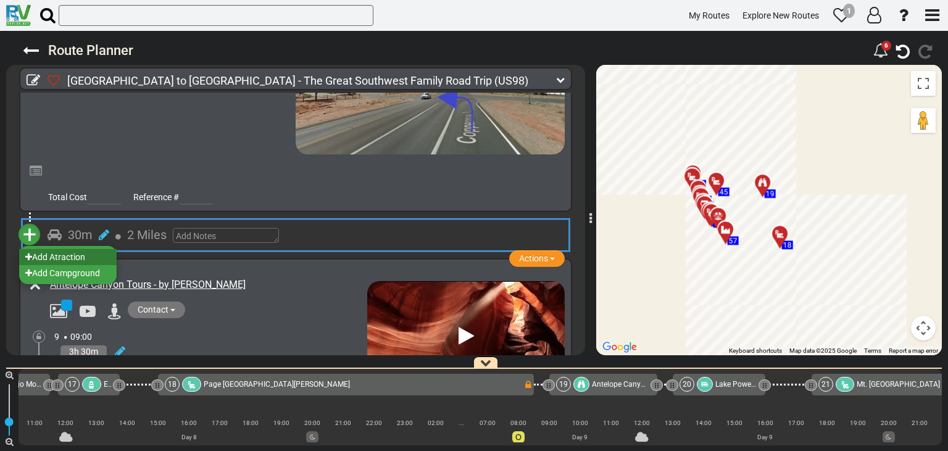
scroll to position [0, 4424]
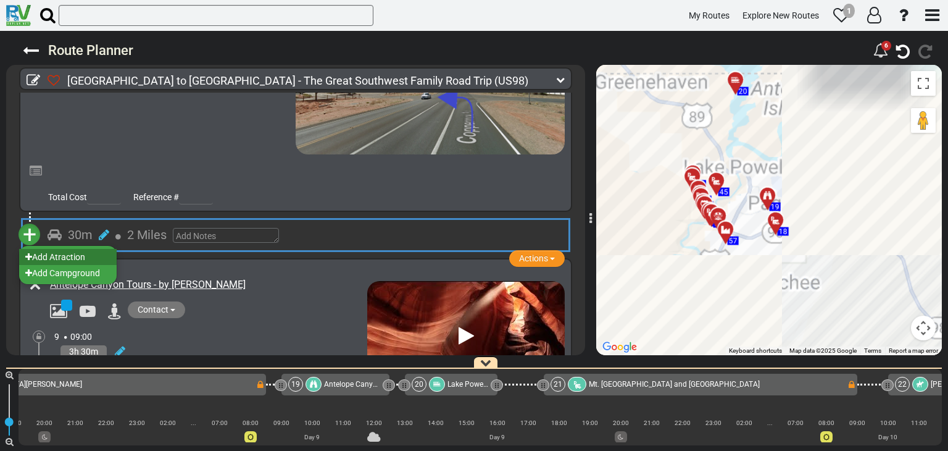
click at [84, 249] on li "Add Atraction" at bounding box center [68, 257] width 98 height 16
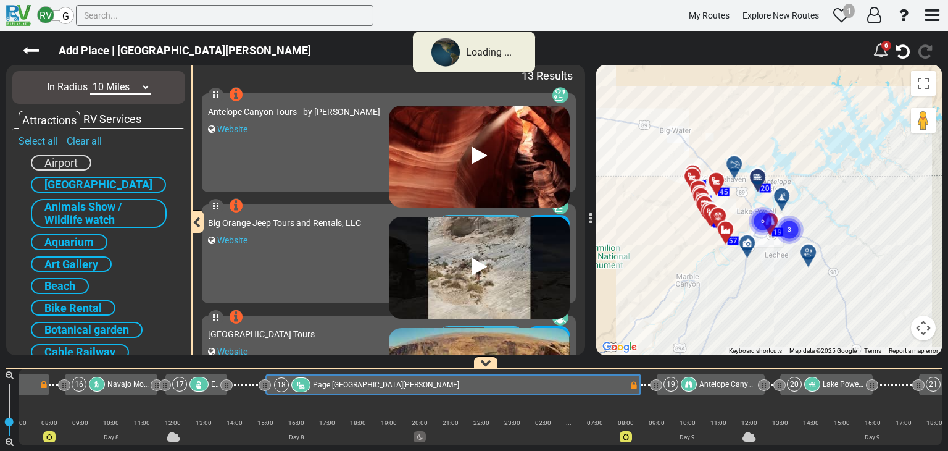
scroll to position [0, 4048]
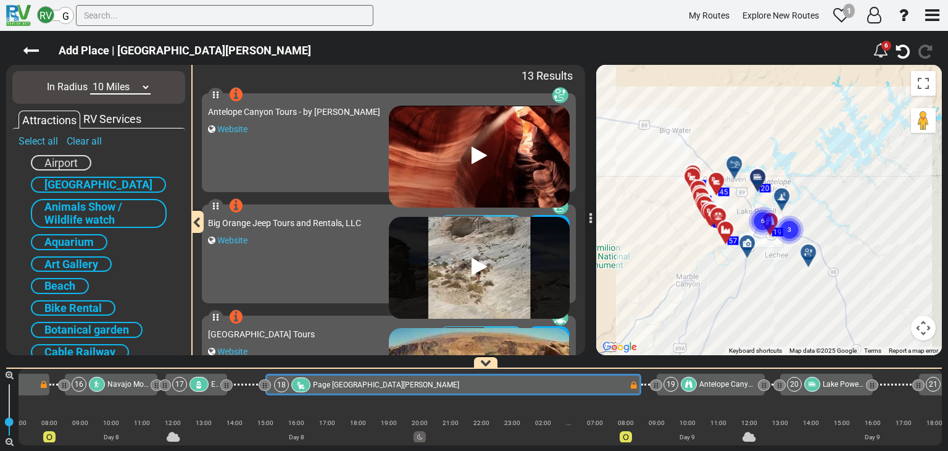
click at [130, 87] on select "10 Miles 50 Miles 100 Miles 250 Miles 500 Miles 1000 Miles" at bounding box center [120, 87] width 60 height 14
click at [90, 80] on select "10 Miles 50 Miles 100 Miles 250 Miles 500 Miles 1000 Miles" at bounding box center [120, 87] width 60 height 14
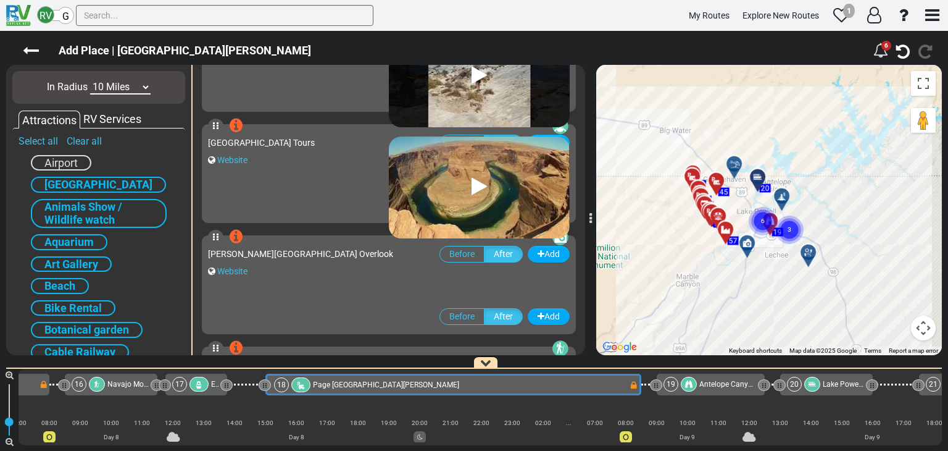
scroll to position [247, 0]
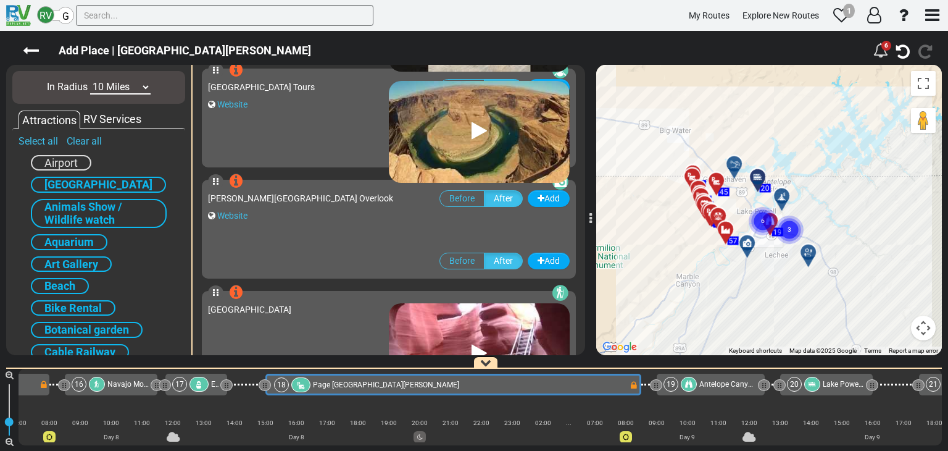
click at [476, 130] on icon at bounding box center [479, 131] width 15 height 20
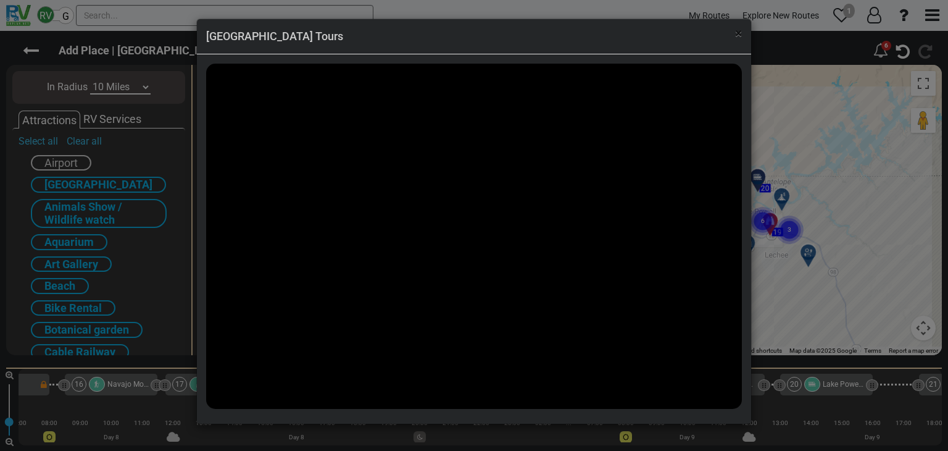
click at [741, 40] on span "×" at bounding box center [738, 33] width 7 height 15
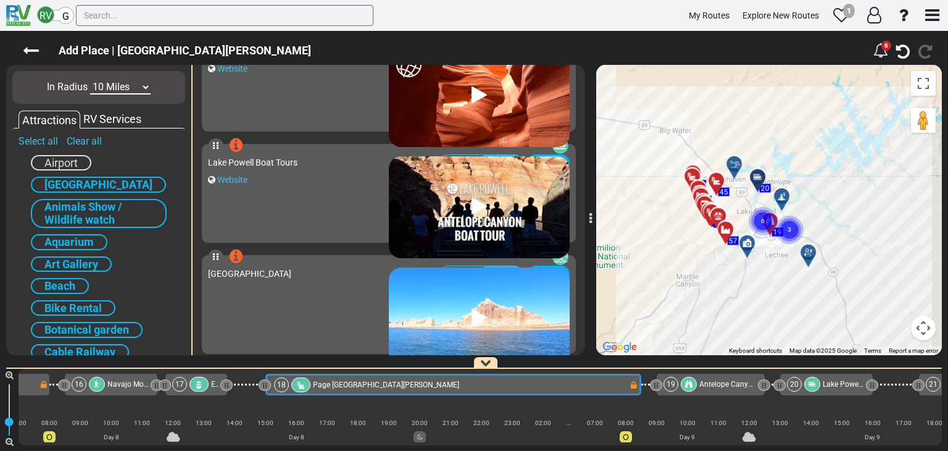
scroll to position [1211, 0]
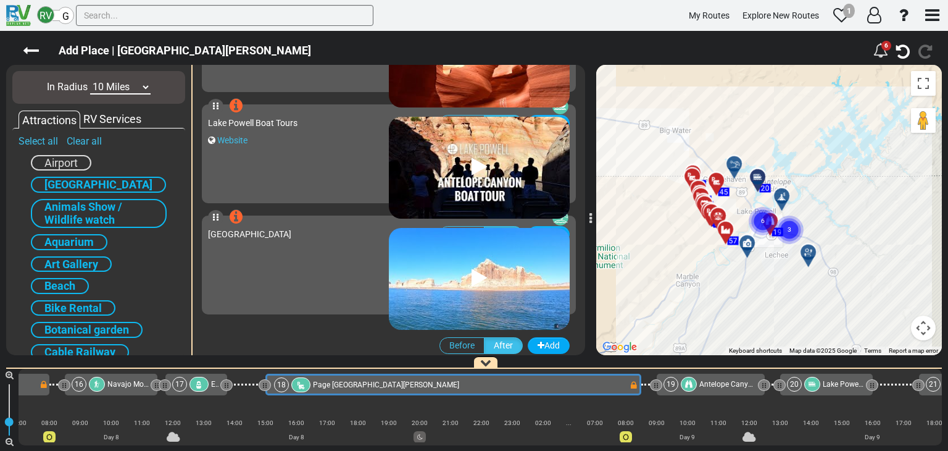
click at [473, 277] on icon at bounding box center [479, 278] width 15 height 20
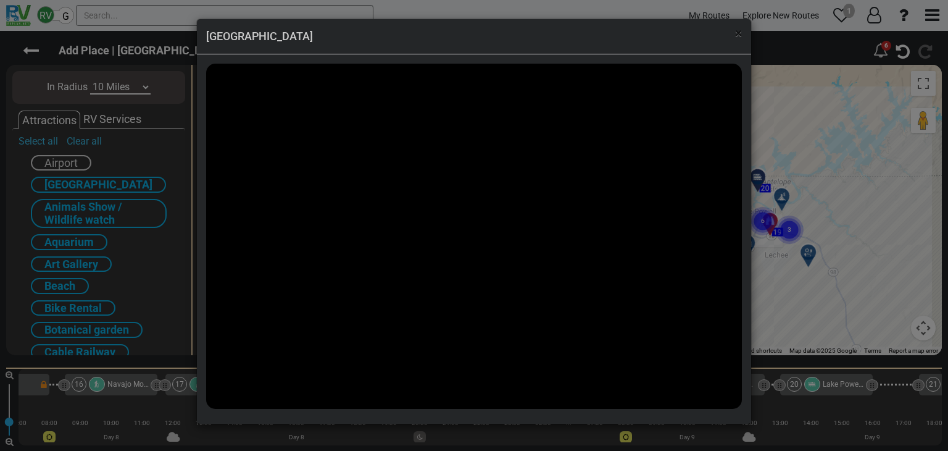
click at [738, 34] on span "×" at bounding box center [738, 33] width 7 height 15
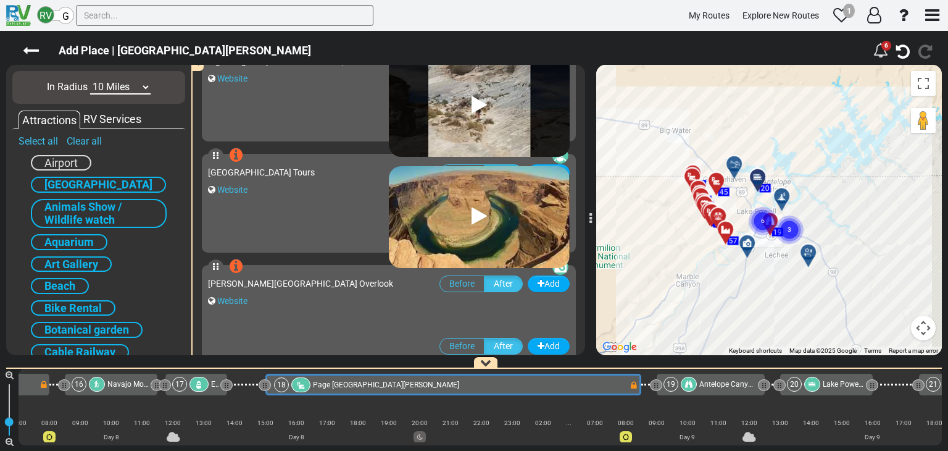
scroll to position [0, 0]
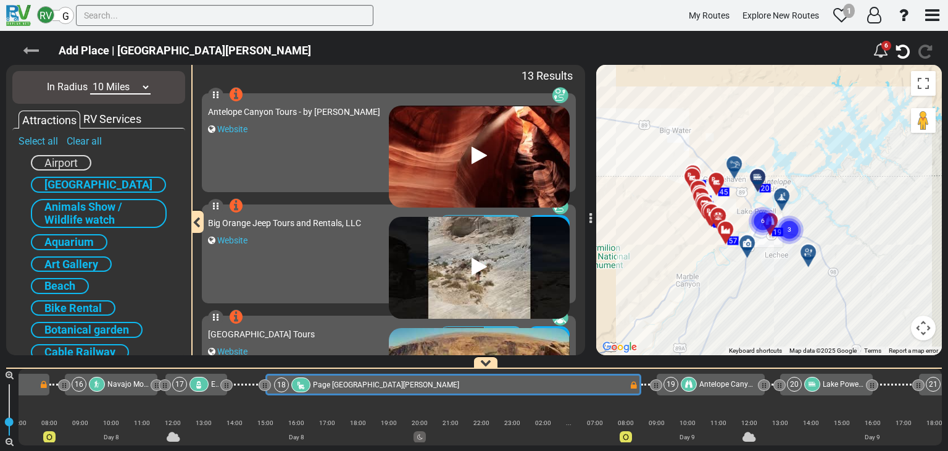
click at [25, 51] on icon at bounding box center [31, 51] width 16 height 16
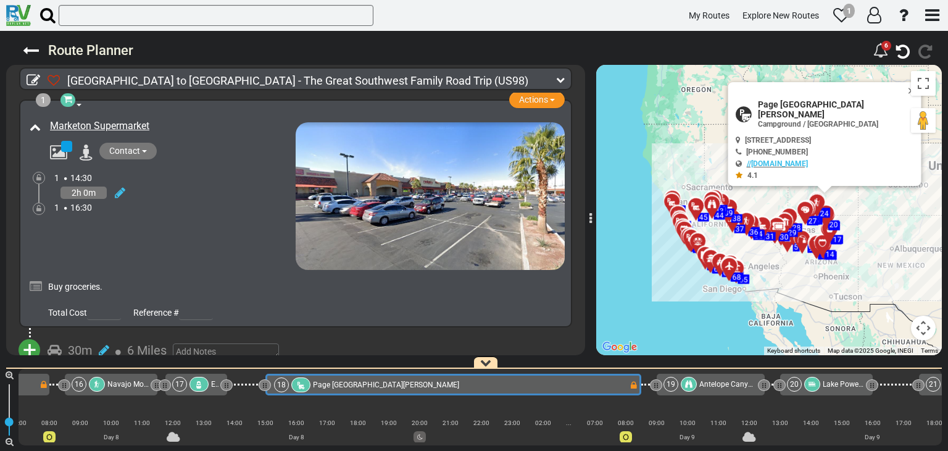
click at [44, 99] on div "1" at bounding box center [43, 100] width 15 height 14
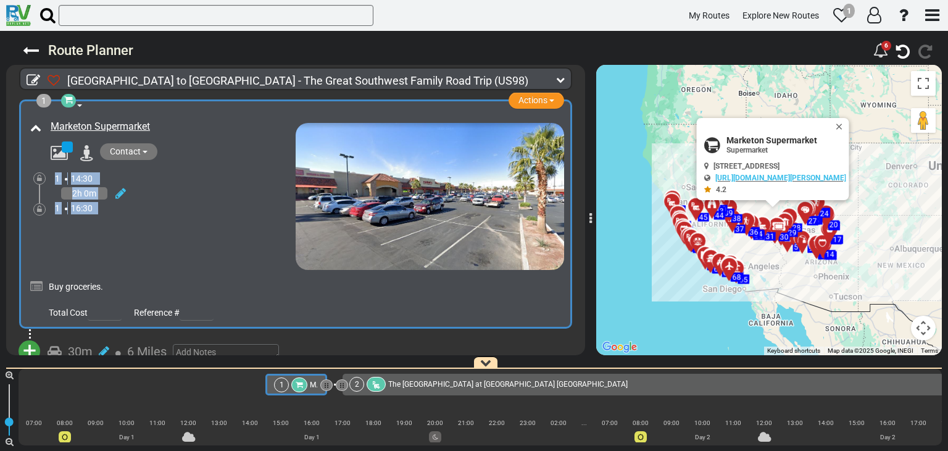
drag, startPoint x: 189, startPoint y: 150, endPoint x: 188, endPoint y: 220, distance: 70.4
click at [188, 220] on div "Marketon Supermarket" at bounding box center [161, 193] width 269 height 153
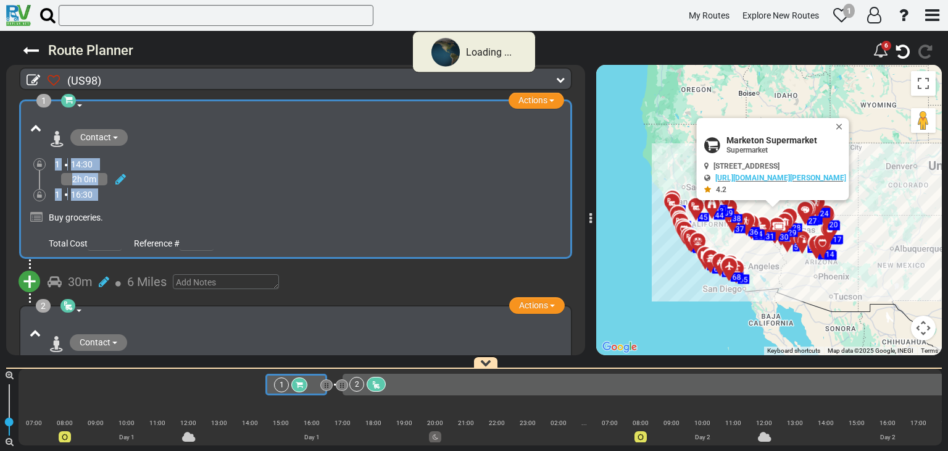
click at [327, 196] on div "Contact" at bounding box center [295, 159] width 537 height 84
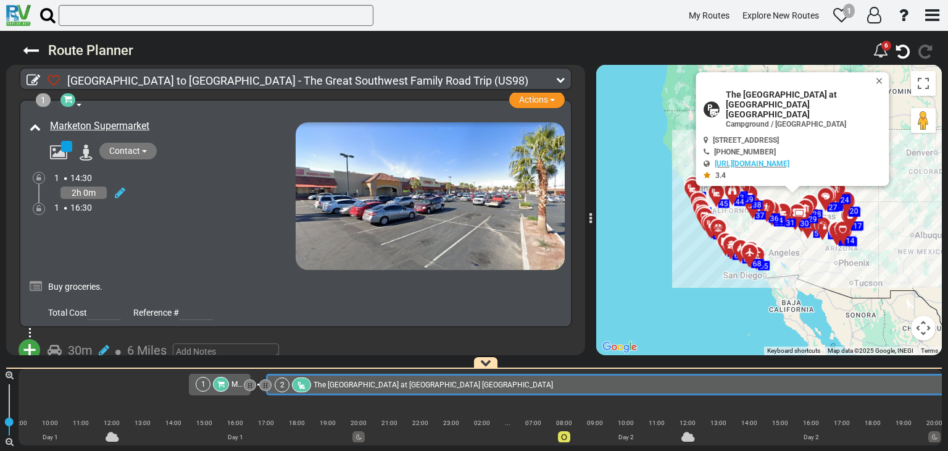
click at [117, 149] on span "Contact" at bounding box center [124, 151] width 31 height 10
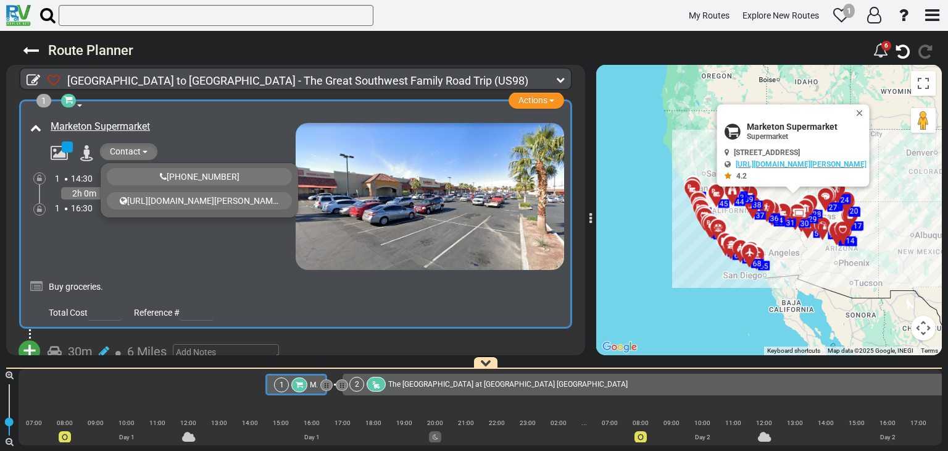
click at [190, 245] on div "Marketon Supermarket" at bounding box center [161, 193] width 269 height 153
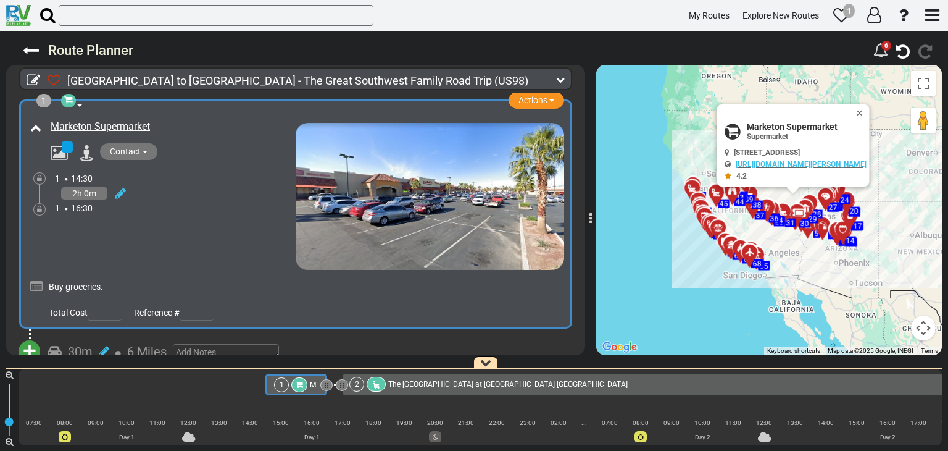
click at [36, 125] on icon at bounding box center [35, 127] width 11 height 11
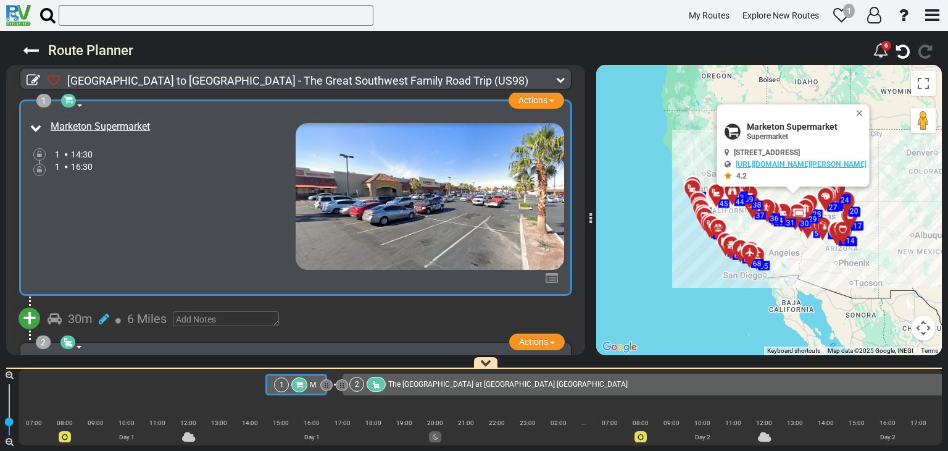
click at [36, 125] on icon at bounding box center [35, 127] width 11 height 11
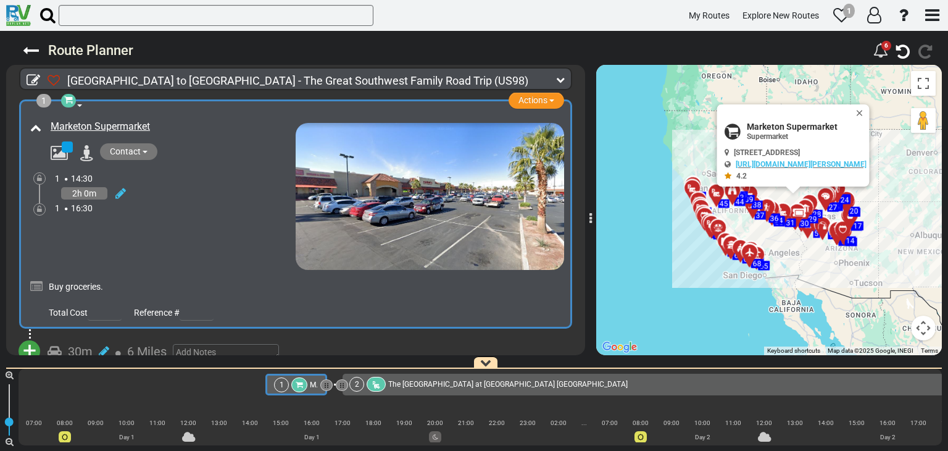
click at [42, 98] on div "1" at bounding box center [43, 101] width 15 height 14
click at [388, 77] on span "[GEOGRAPHIC_DATA] to [GEOGRAPHIC_DATA] - The Great Southwest Family Road Trip" at bounding box center [279, 80] width 425 height 13
click at [124, 191] on icon at bounding box center [120, 193] width 10 height 12
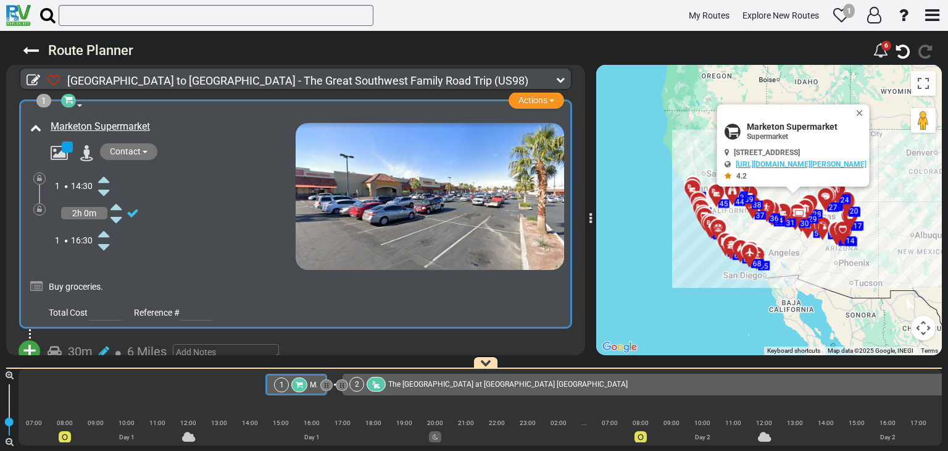
click at [195, 185] on div "1 14:30" at bounding box center [175, 185] width 241 height 27
click at [66, 127] on link "Marketon Supermarket" at bounding box center [100, 126] width 99 height 12
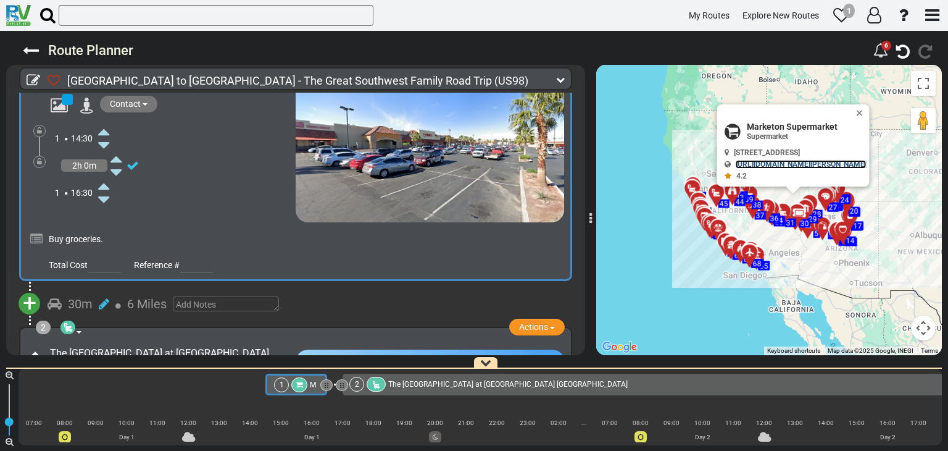
scroll to position [62, 0]
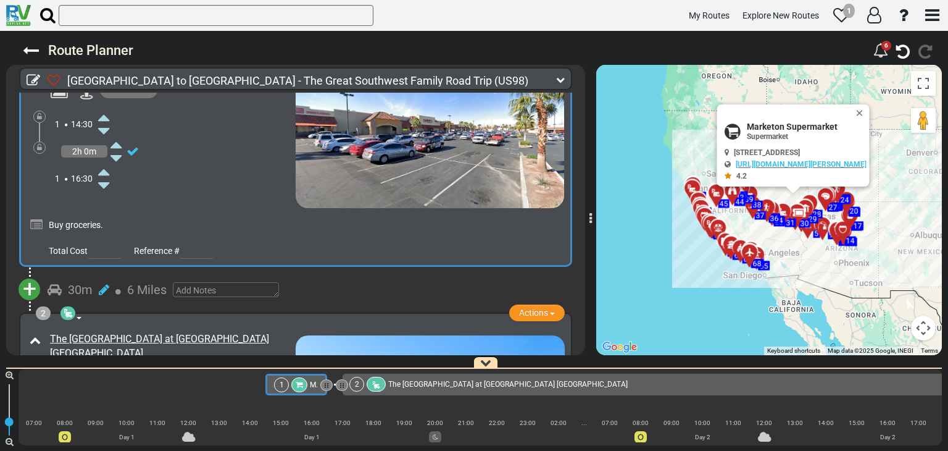
click at [27, 280] on span "+" at bounding box center [30, 289] width 14 height 28
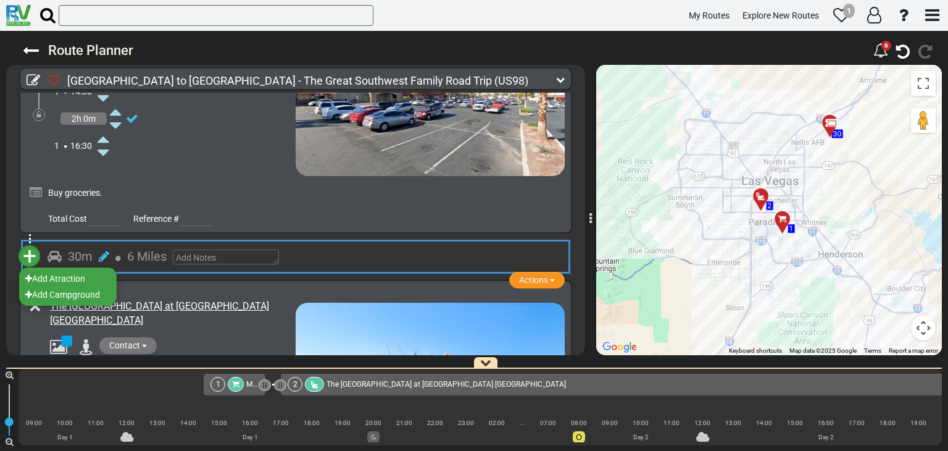
scroll to position [123, 0]
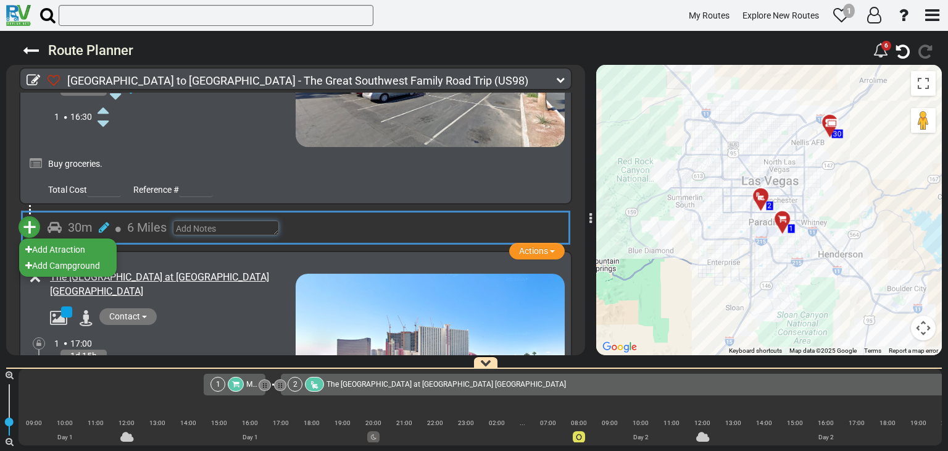
click at [210, 229] on textarea at bounding box center [226, 227] width 106 height 15
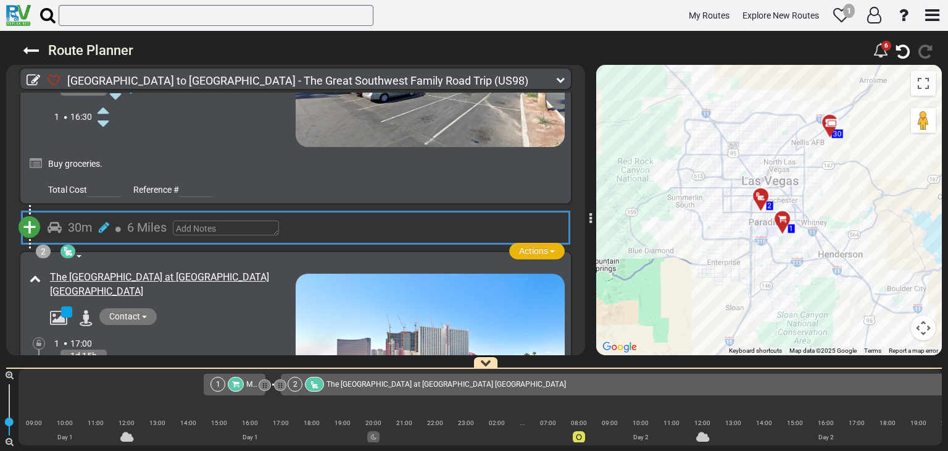
click at [551, 258] on div "2 Campground / [GEOGRAPHIC_DATA] Actions Add Activity Replace Send Availability…" at bounding box center [296, 374] width 538 height 233
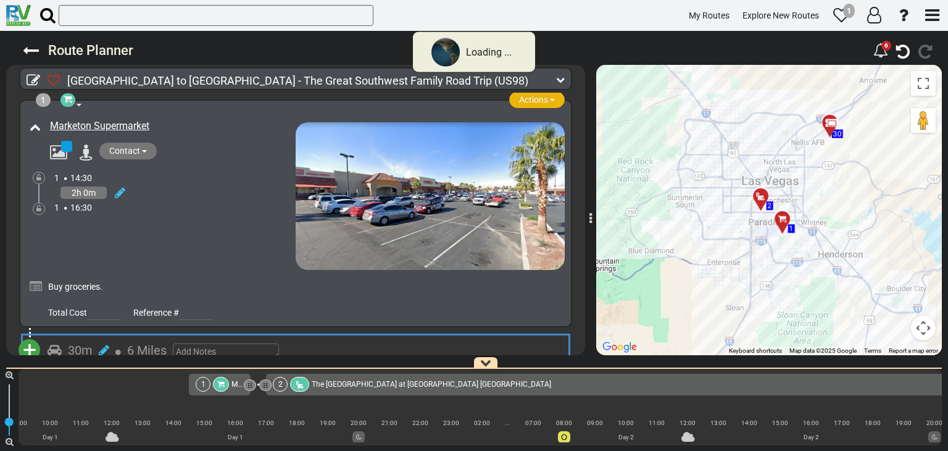
scroll to position [0, 62]
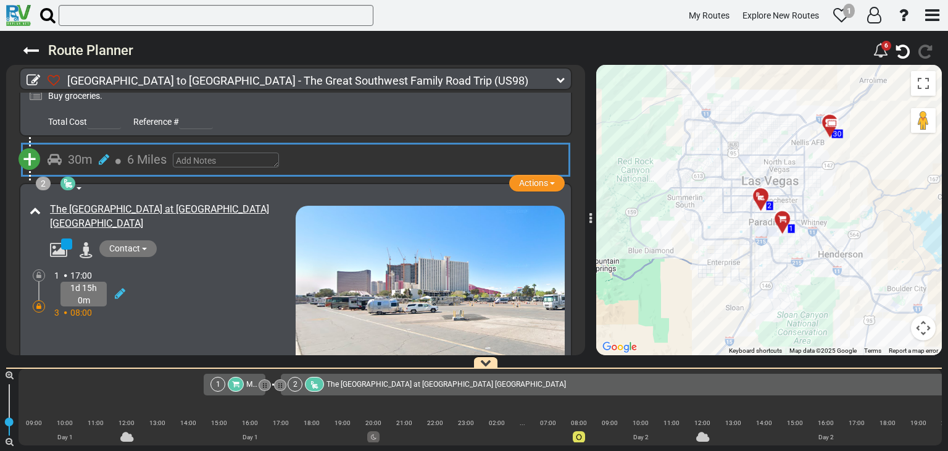
click at [30, 156] on span "+" at bounding box center [30, 159] width 14 height 28
click at [77, 181] on li "Add Atraction" at bounding box center [68, 181] width 98 height 16
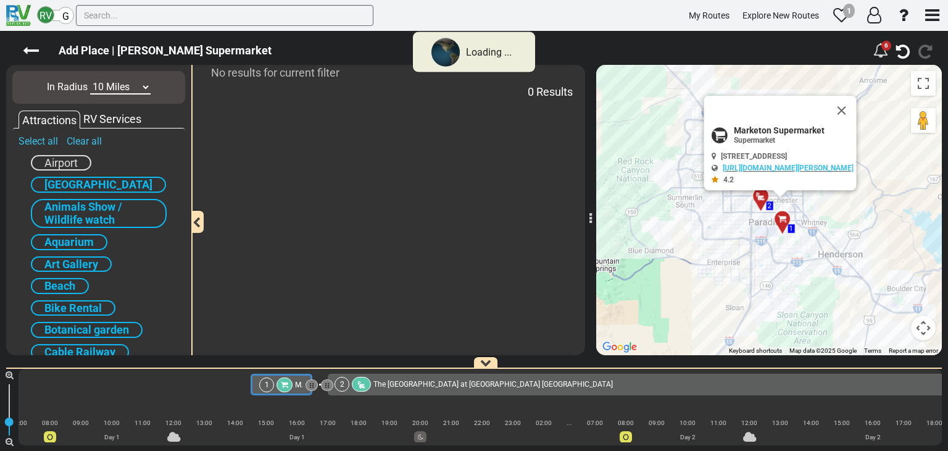
scroll to position [0, 0]
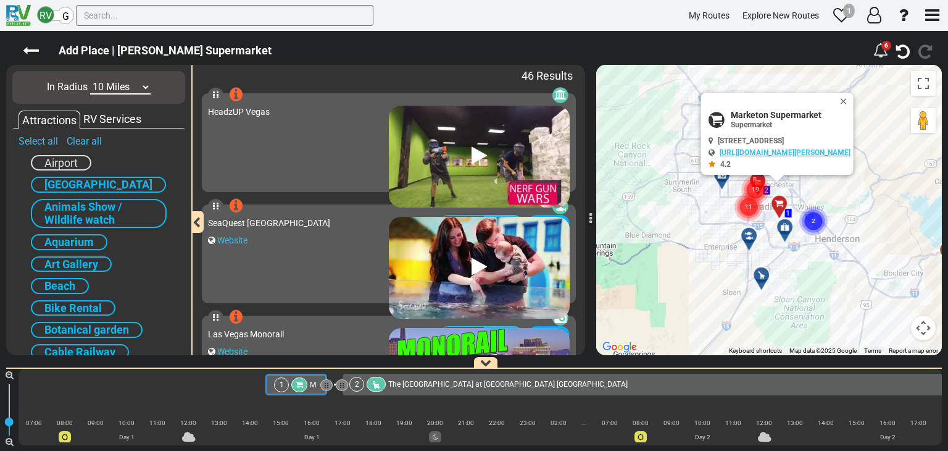
click at [116, 87] on select "10 Miles 50 Miles 100 Miles 250 Miles 500 Miles 1000 Miles" at bounding box center [120, 87] width 60 height 14
click at [115, 112] on div "RV Services" at bounding box center [112, 119] width 64 height 16
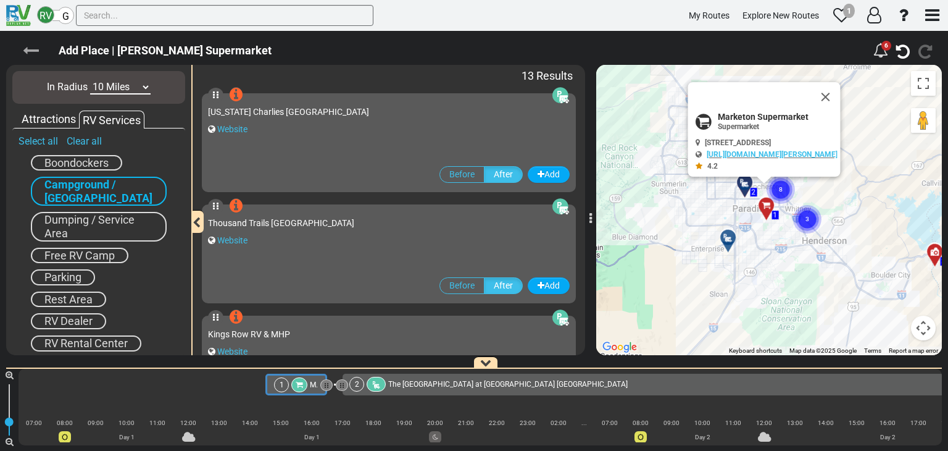
click at [35, 47] on icon at bounding box center [31, 51] width 16 height 16
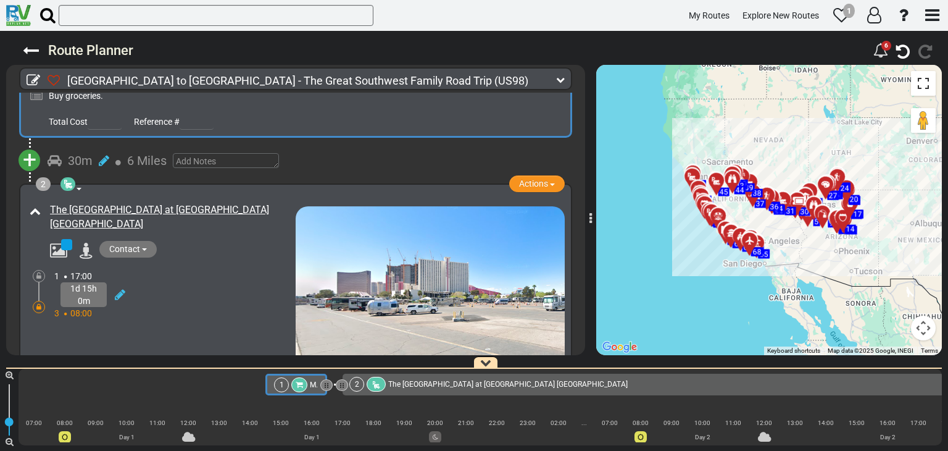
click at [922, 89] on button "Toggle fullscreen view" at bounding box center [923, 83] width 25 height 25
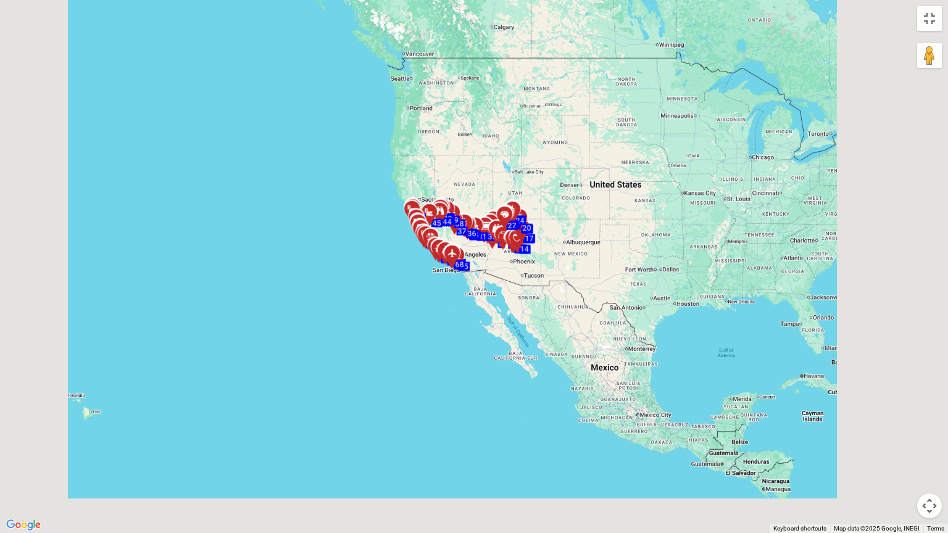
drag, startPoint x: 444, startPoint y: 156, endPoint x: 475, endPoint y: 144, distance: 33.0
click at [475, 144] on div "To activate drag with keyboard, press Alt + Enter. Once in keyboard drag state,…" at bounding box center [474, 266] width 948 height 533
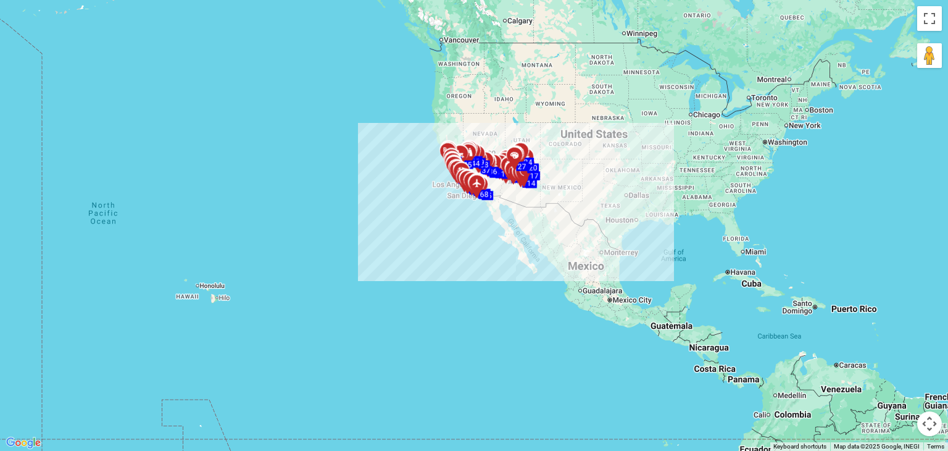
scroll to position [185, 0]
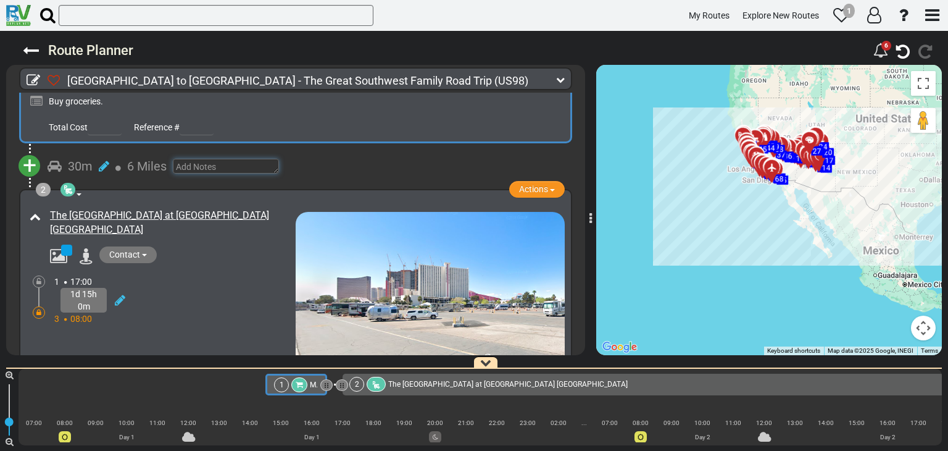
click at [181, 162] on textarea at bounding box center [226, 166] width 106 height 15
